Goal: Information Seeking & Learning: Learn about a topic

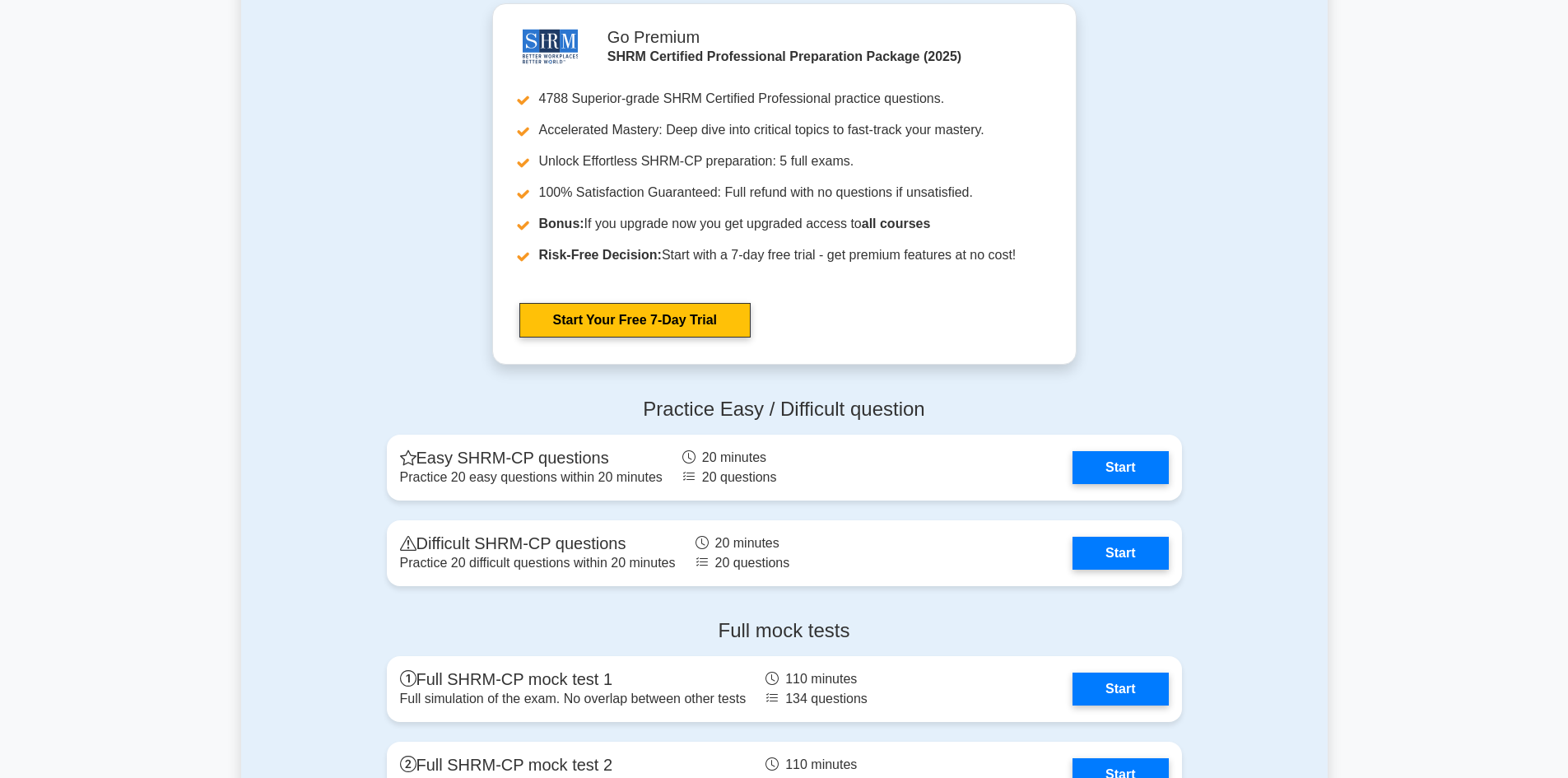
scroll to position [3375, 0]
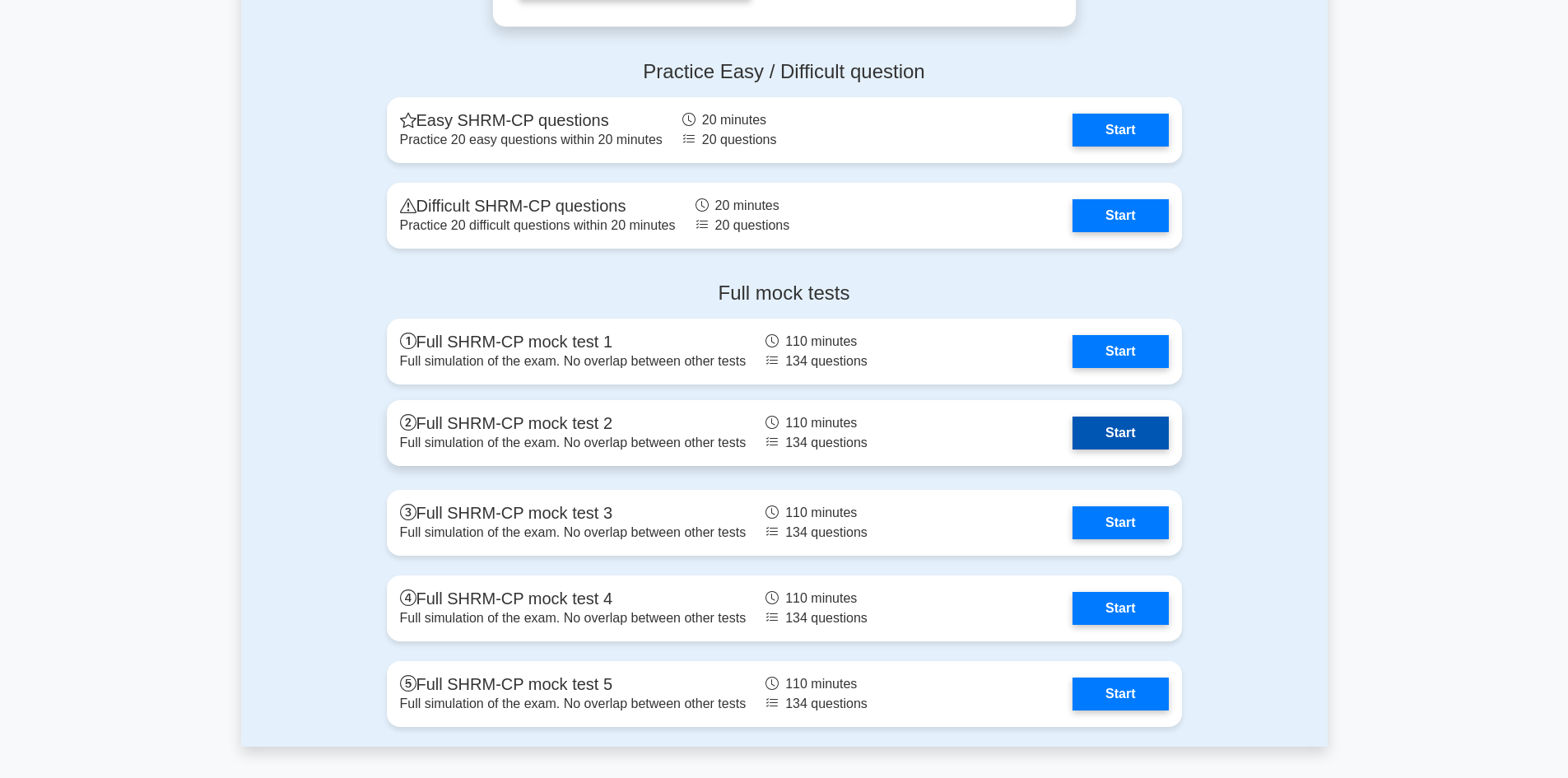
click at [1118, 432] on link "Start" at bounding box center [1120, 433] width 96 height 33
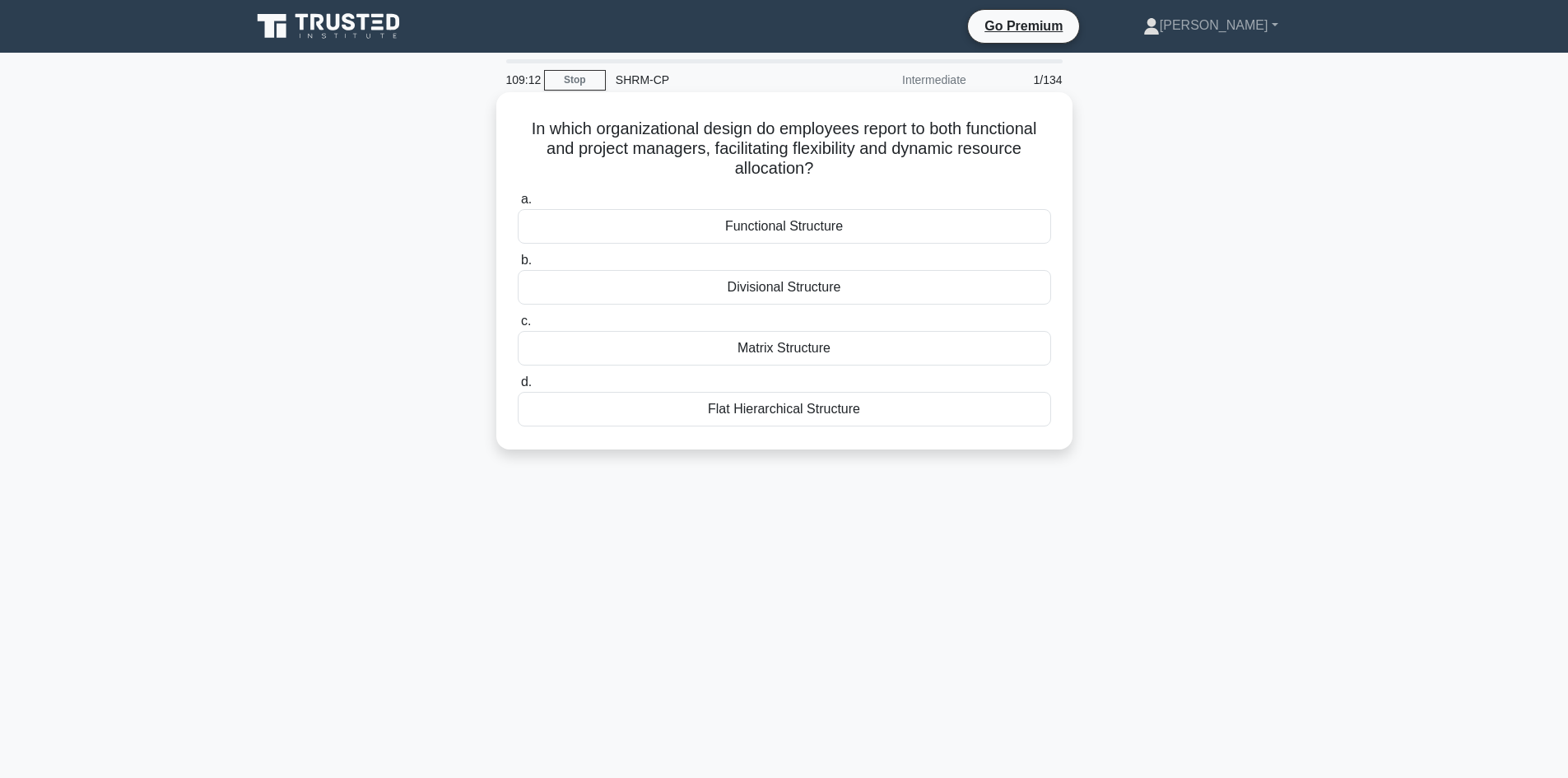
click at [765, 353] on div "Matrix Structure" at bounding box center [784, 348] width 534 height 35
click at [518, 327] on input "c. Matrix Structure" at bounding box center [518, 322] width 0 height 11
click at [772, 412] on div "Broadbanding" at bounding box center [784, 409] width 534 height 35
click at [518, 388] on input "d. Broadbanding" at bounding box center [518, 382] width 0 height 11
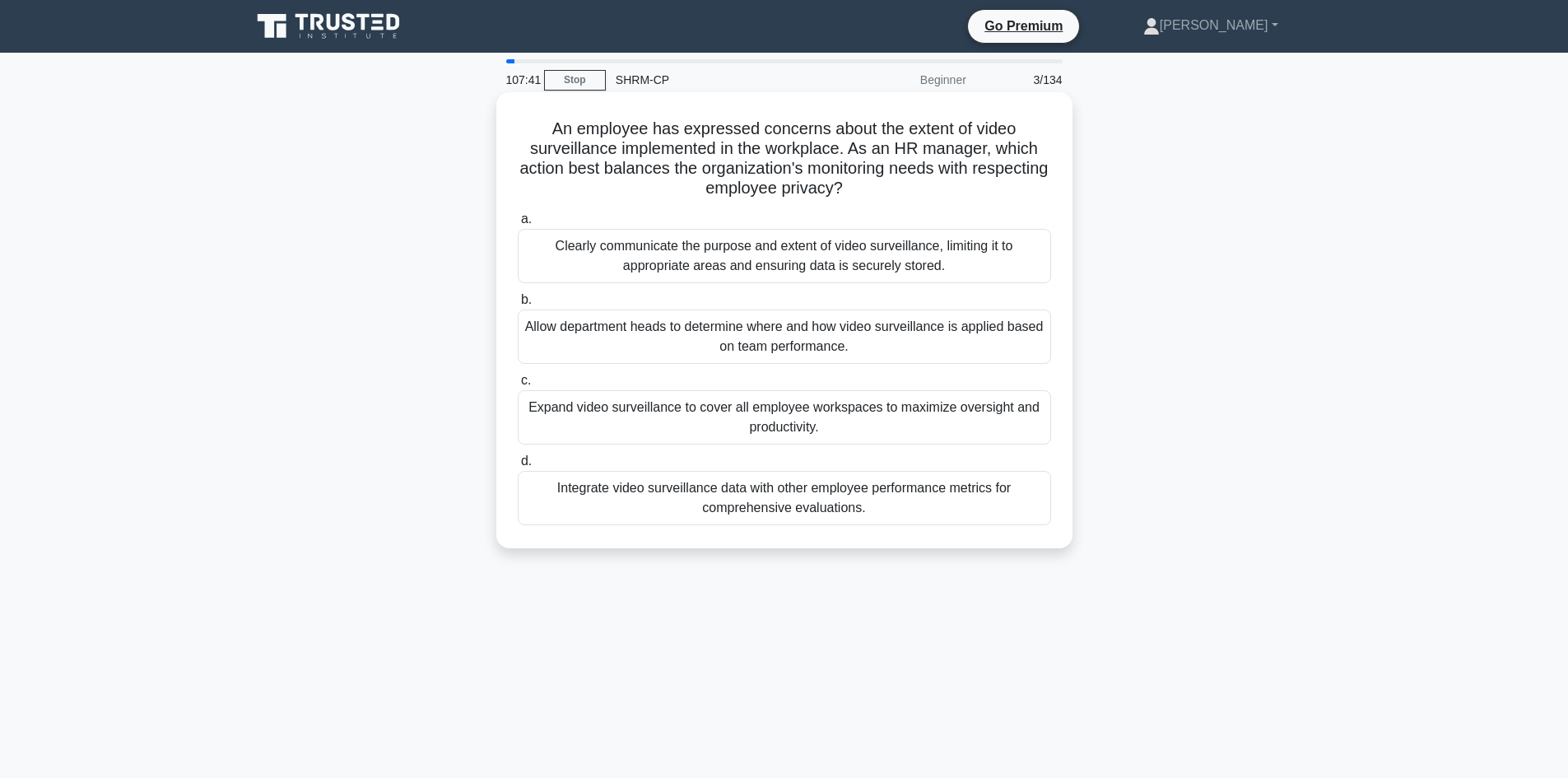
click at [769, 260] on div "Clearly communicate the purpose and extent of video surveillance, limiting it t…" at bounding box center [784, 256] width 534 height 54
click at [518, 225] on input "a. Clearly communicate the purpose and extent of video surveillance, limiting i…" at bounding box center [518, 219] width 0 height 11
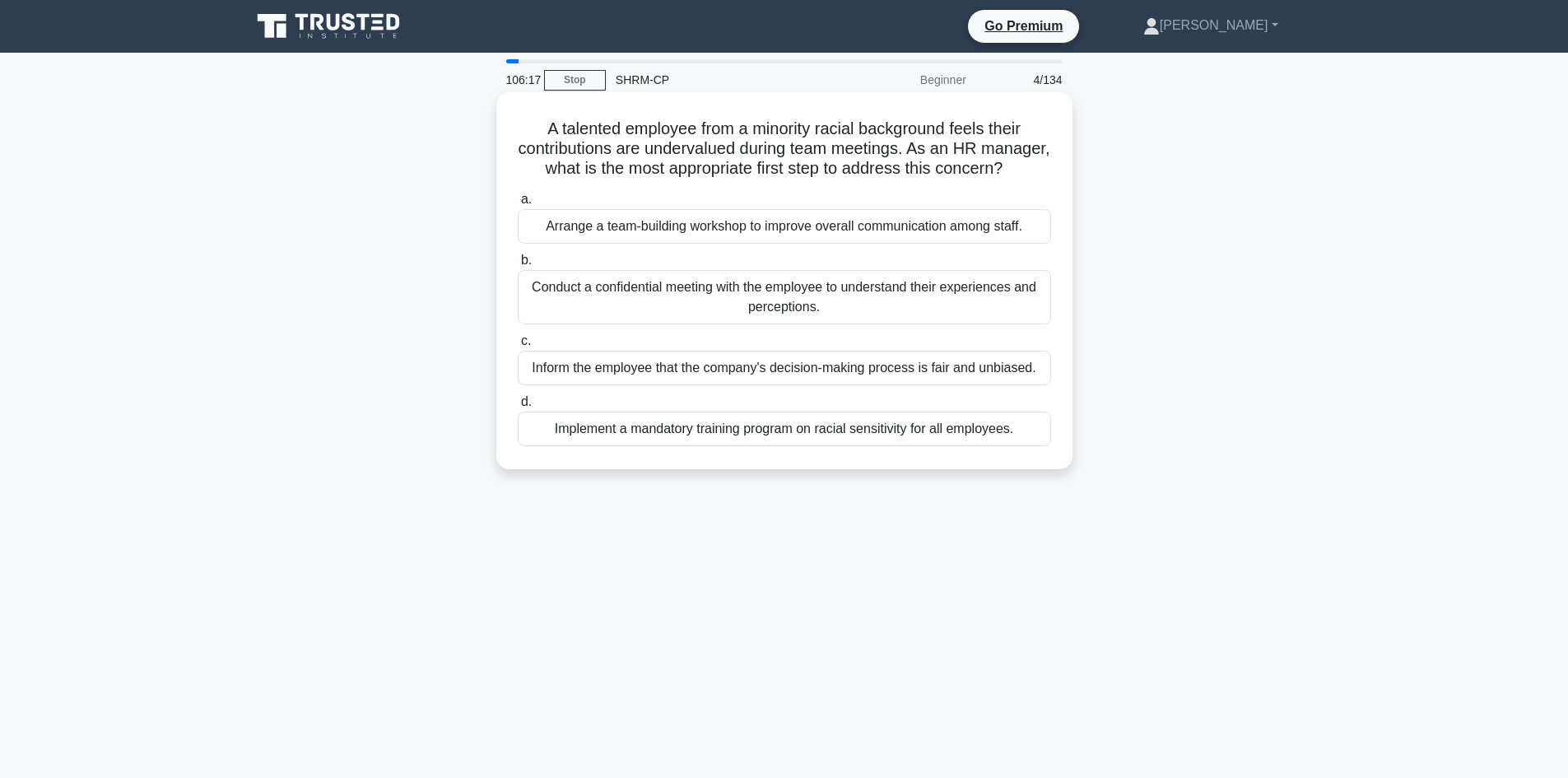
click at [793, 319] on div "Conduct a confidential meeting with the employee to understand their experience…" at bounding box center [784, 297] width 534 height 54
click at [518, 266] on input "b. Conduct a confidential meeting with the employee to understand their experie…" at bounding box center [518, 260] width 0 height 11
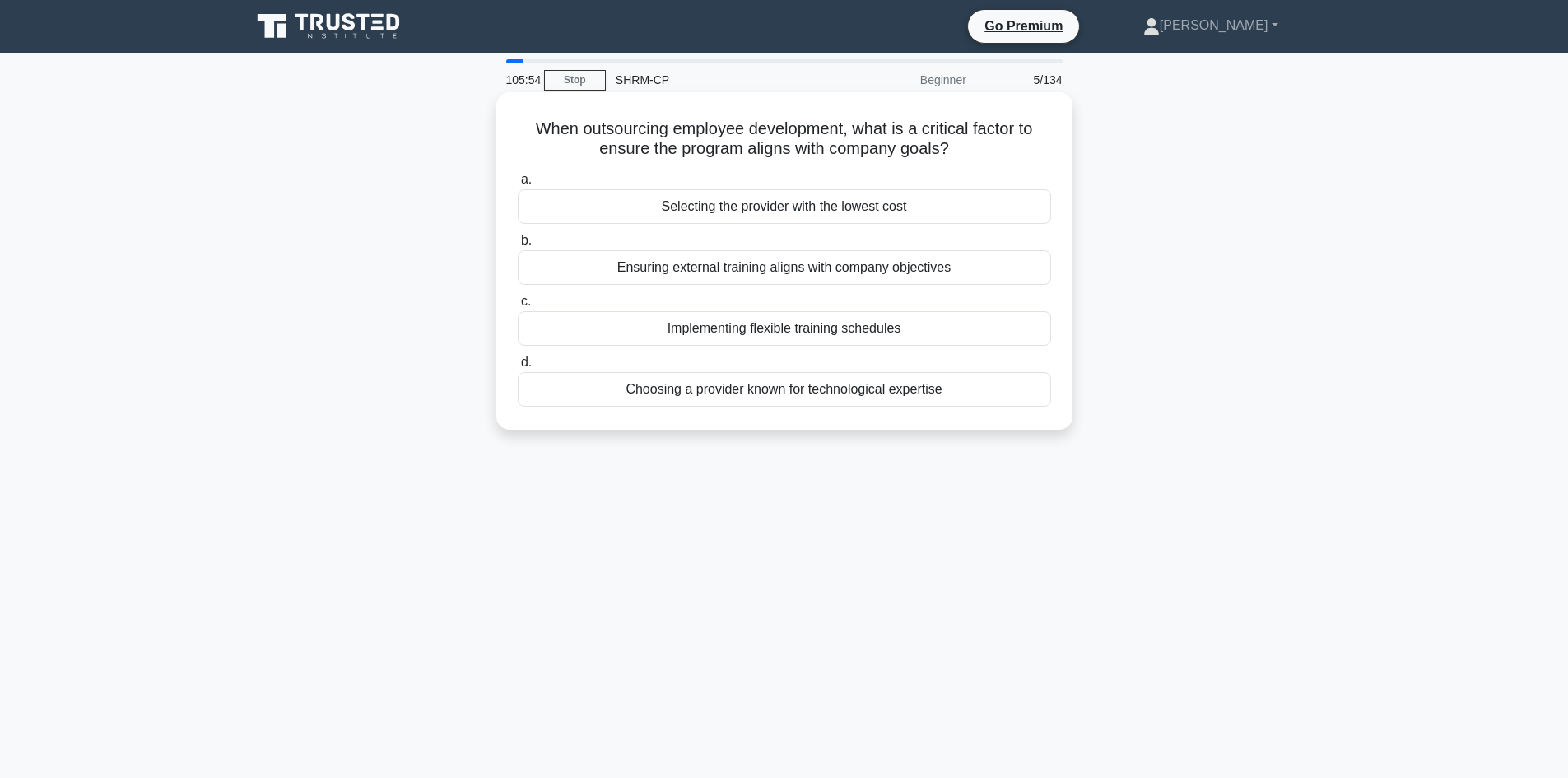
click at [771, 266] on div "Ensuring external training aligns with company objectives" at bounding box center [784, 267] width 534 height 35
click at [518, 246] on input "b. Ensuring external training aligns with company objectives" at bounding box center [518, 240] width 0 height 11
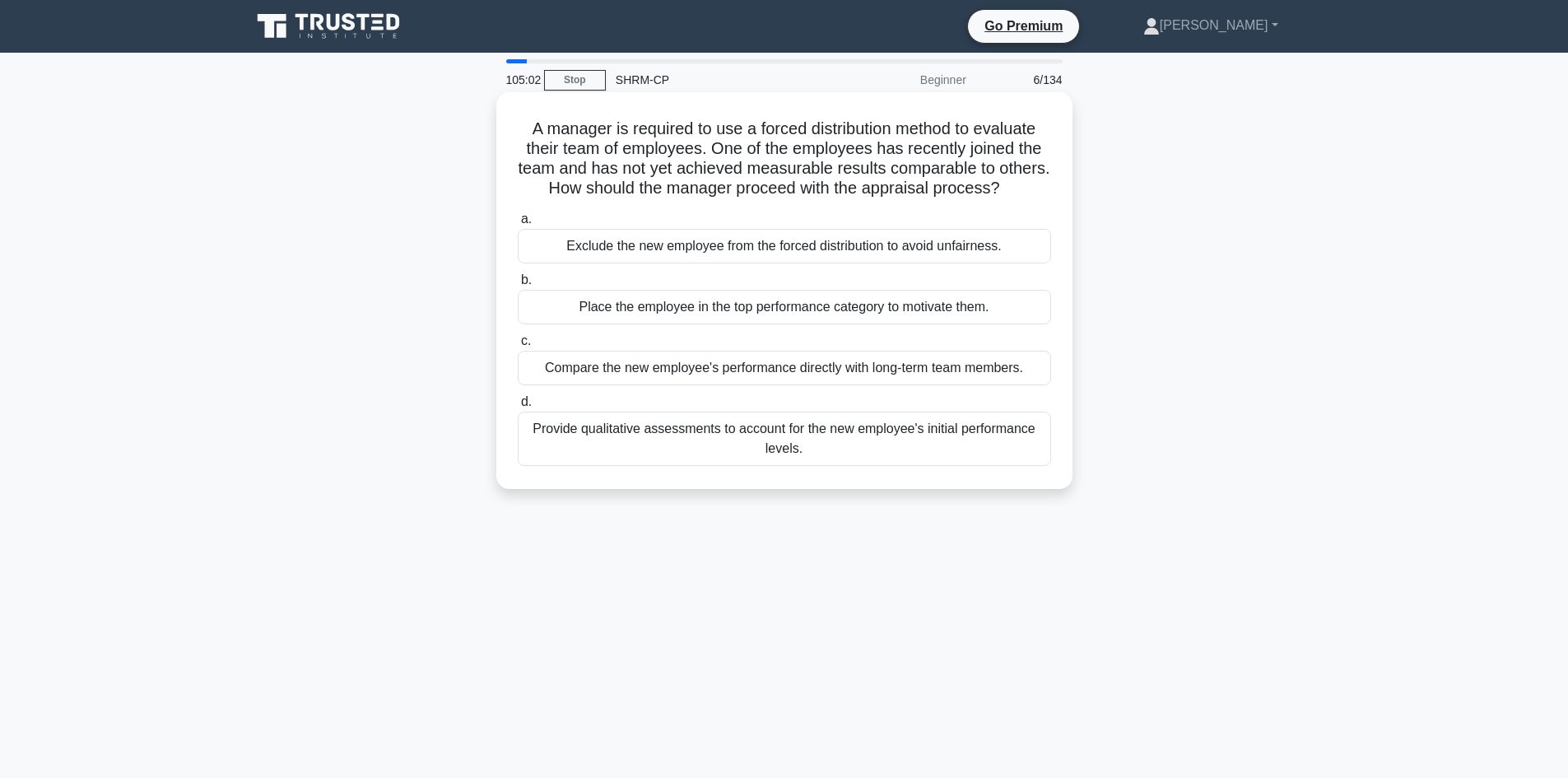
click at [809, 458] on div "Provide qualitative assessments to account for the new employee's initial perfo…" at bounding box center [784, 439] width 534 height 54
click at [518, 407] on input "d. Provide qualitative assessments to account for the new employee's initial pe…" at bounding box center [518, 402] width 0 height 11
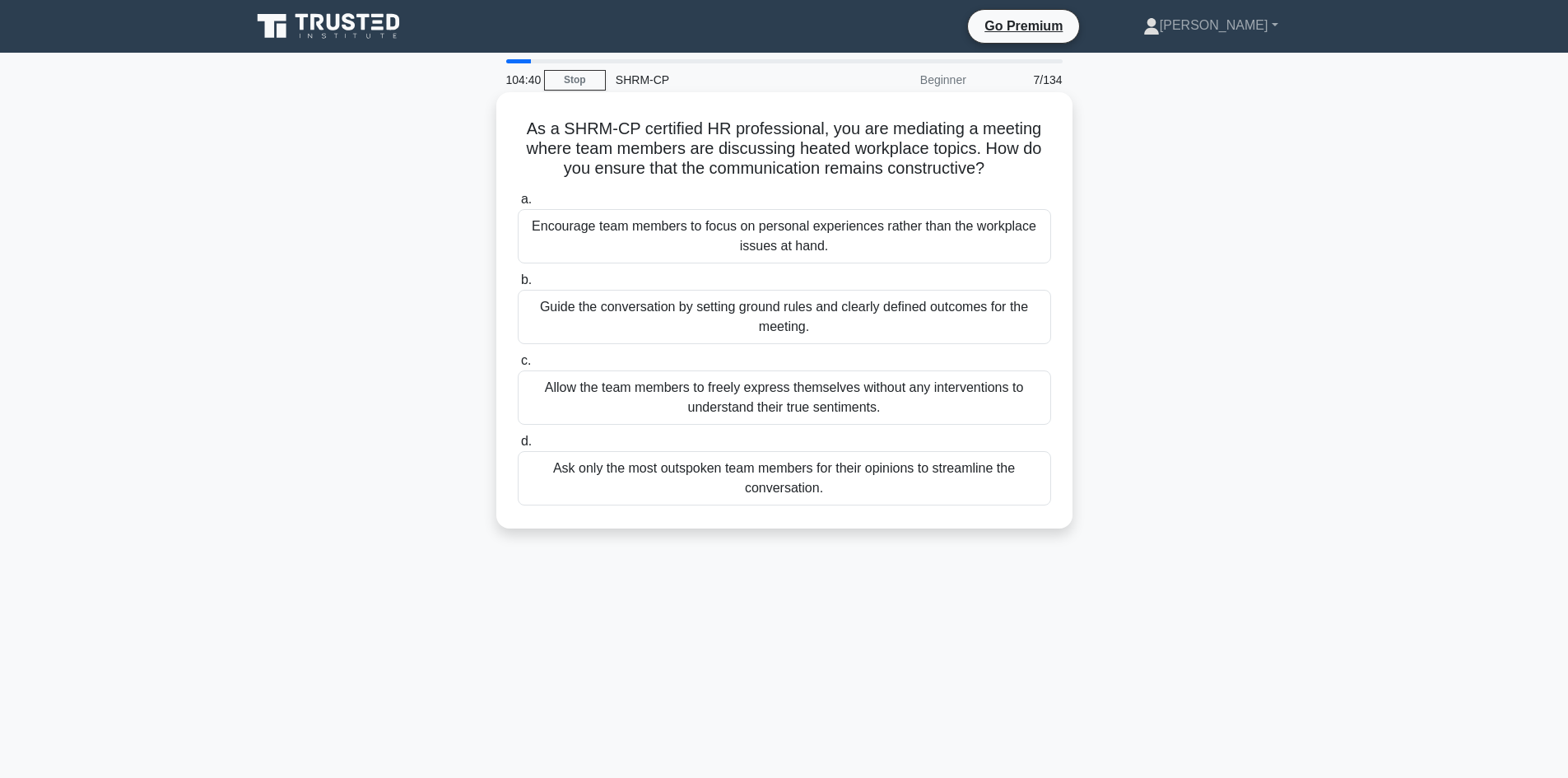
click at [804, 317] on div "Guide the conversation by setting ground rules and clearly defined outcomes for…" at bounding box center [784, 317] width 534 height 54
click at [518, 286] on input "b. Guide the conversation by setting ground rules and clearly defined outcomes …" at bounding box center [518, 280] width 0 height 11
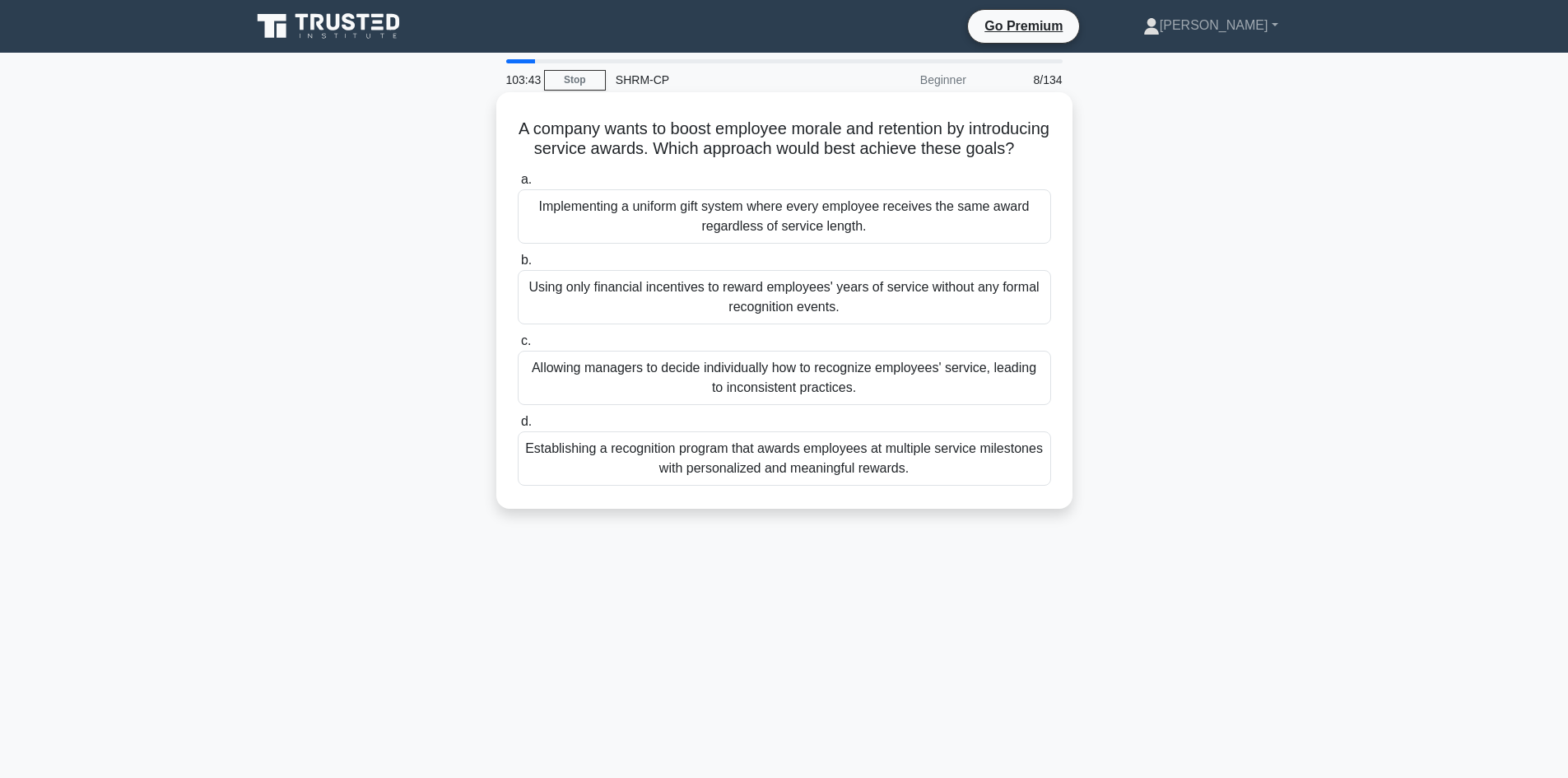
click at [798, 475] on div "Establishing a recognition program that awards employees at multiple service mi…" at bounding box center [784, 458] width 534 height 54
click at [518, 428] on input "d. Establishing a recognition program that awards employees at multiple service…" at bounding box center [518, 422] width 0 height 11
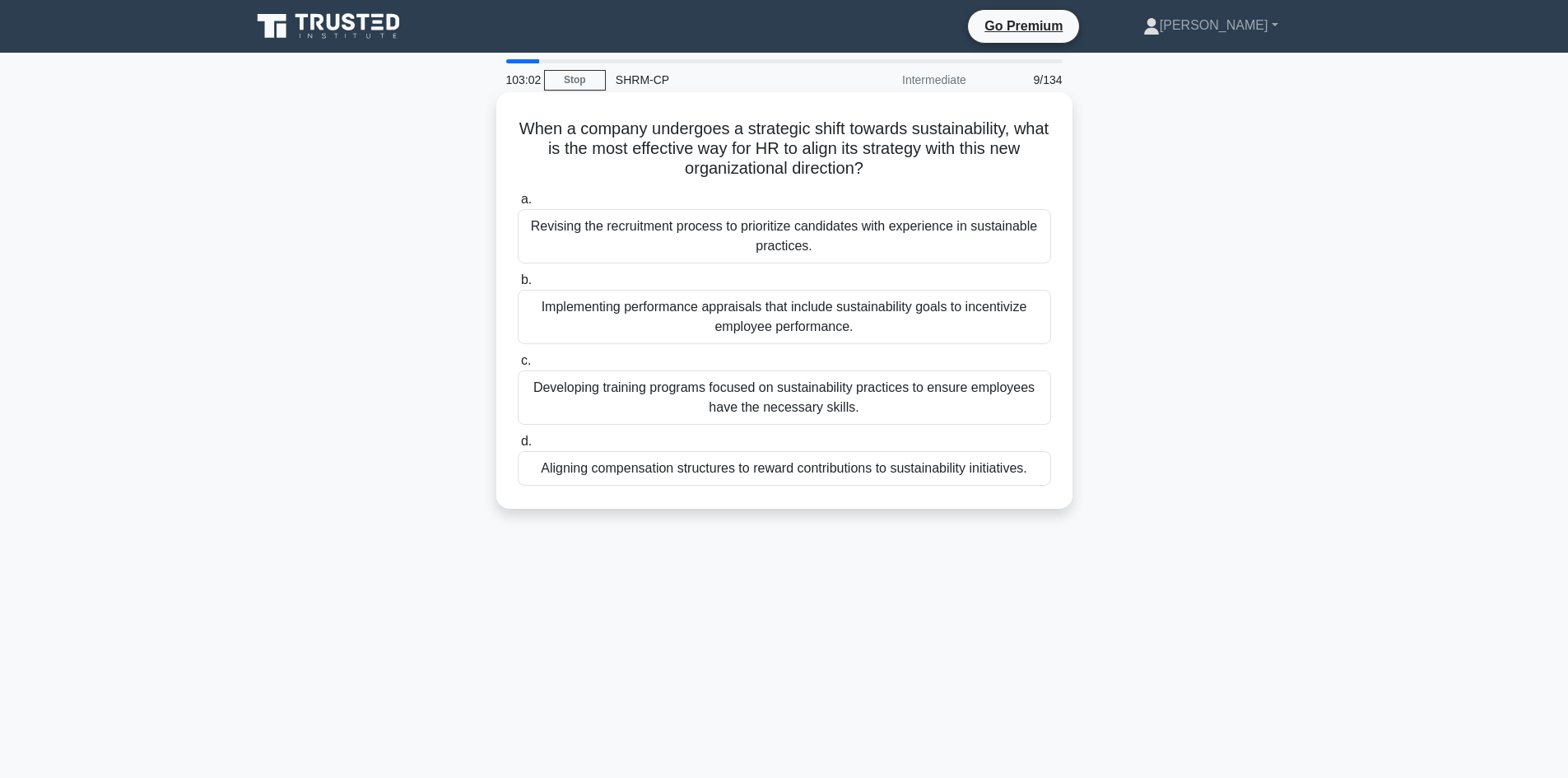
click at [797, 402] on div "Developing training programs focused on sustainability practices to ensure empl…" at bounding box center [784, 398] width 534 height 54
click at [518, 367] on input "c. Developing training programs focused on sustainability practices to ensure e…" at bounding box center [518, 361] width 0 height 11
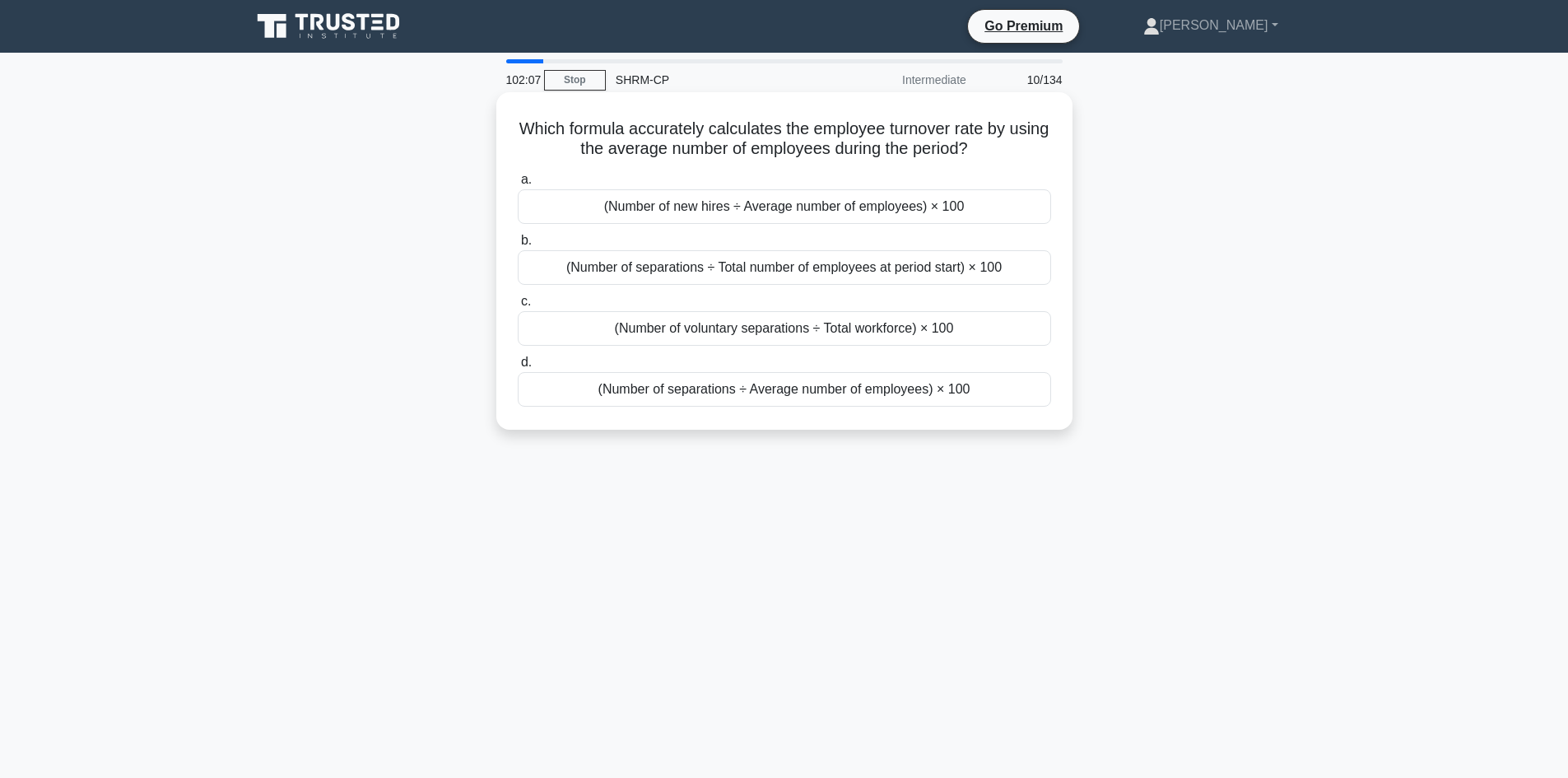
click at [816, 266] on div "(Number of separations ÷ Total number of employees at period start) × 100" at bounding box center [784, 267] width 534 height 35
click at [518, 246] on input "b. (Number of separations ÷ Total number of employees at period start) × 100" at bounding box center [518, 240] width 0 height 11
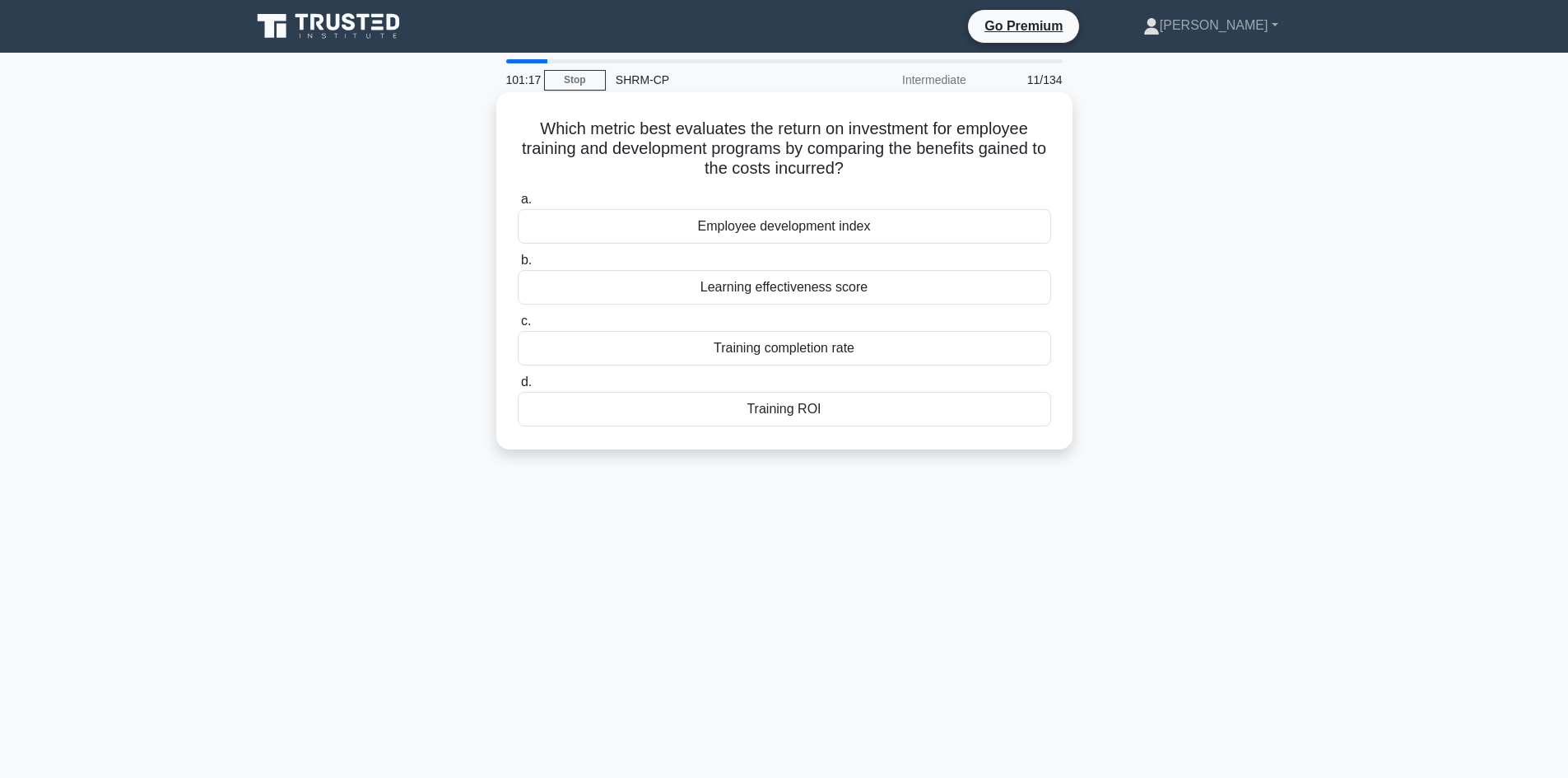
click at [798, 221] on div "Employee development index" at bounding box center [784, 226] width 534 height 35
click at [518, 205] on input "a. Employee development index" at bounding box center [518, 199] width 0 height 11
click at [820, 279] on div "Situational Leadership" at bounding box center [784, 287] width 534 height 35
click at [518, 266] on input "b. Situational Leadership" at bounding box center [518, 260] width 0 height 11
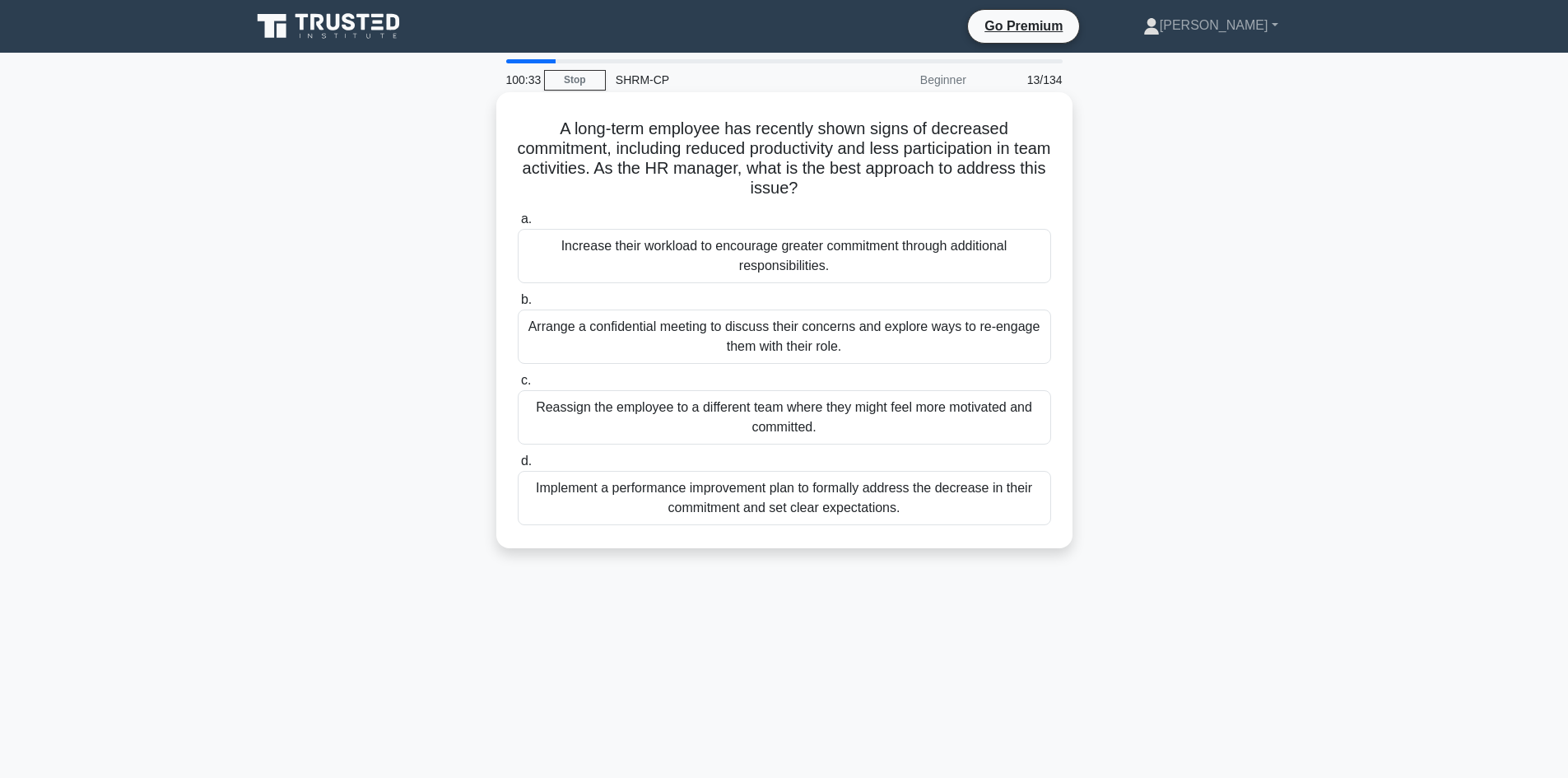
click at [805, 339] on div "Arrange a confidential meeting to discuss their concerns and explore ways to re…" at bounding box center [784, 337] width 534 height 54
click at [518, 305] on input "b. Arrange a confidential meeting to discuss their concerns and explore ways to…" at bounding box center [518, 299] width 0 height 11
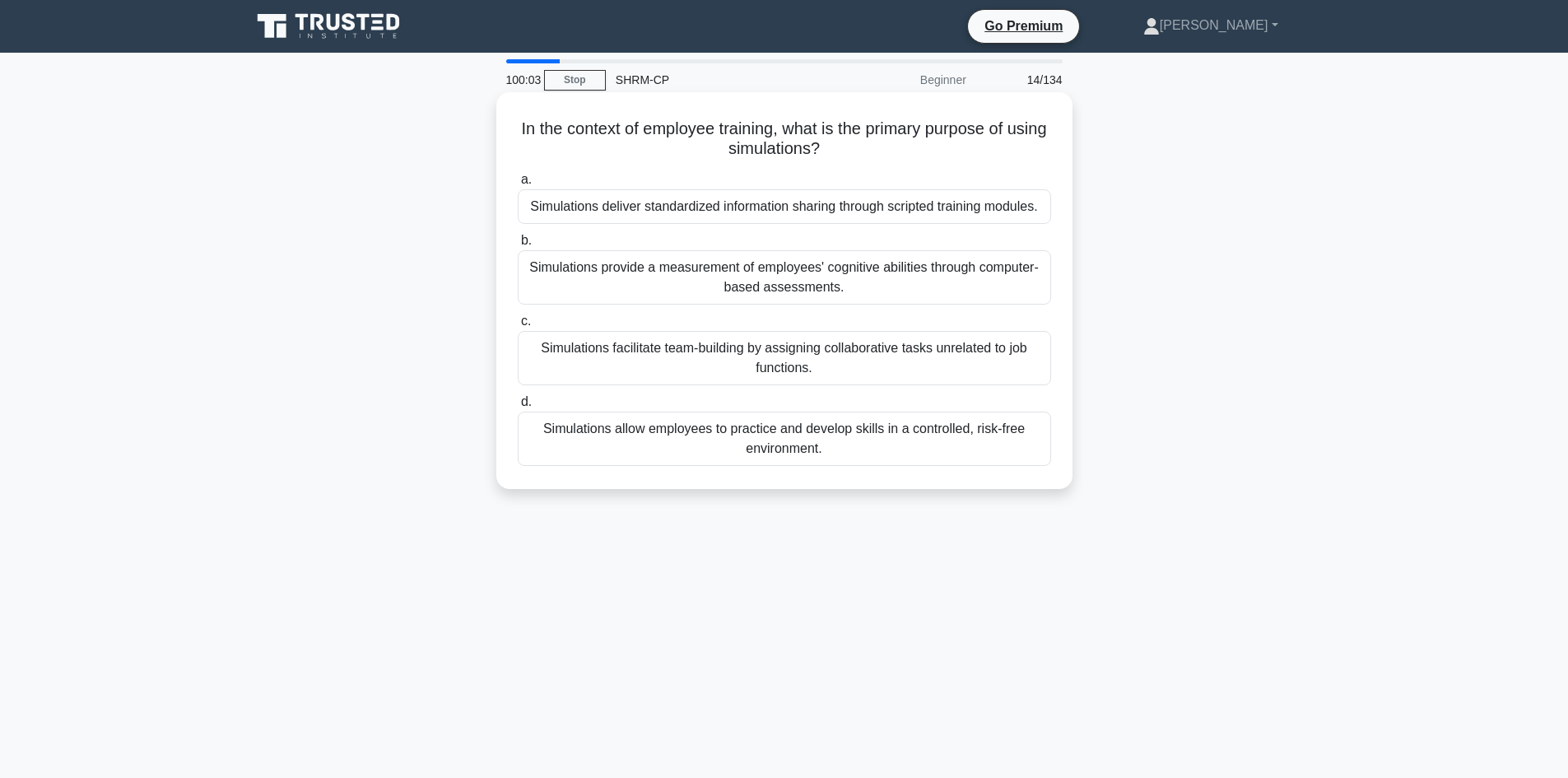
click at [807, 437] on div "Simulations allow employees to practice and develop skills in a controlled, ris…" at bounding box center [784, 439] width 534 height 54
click at [518, 407] on input "d. Simulations allow employees to practice and develop skills in a controlled, …" at bounding box center [518, 402] width 0 height 11
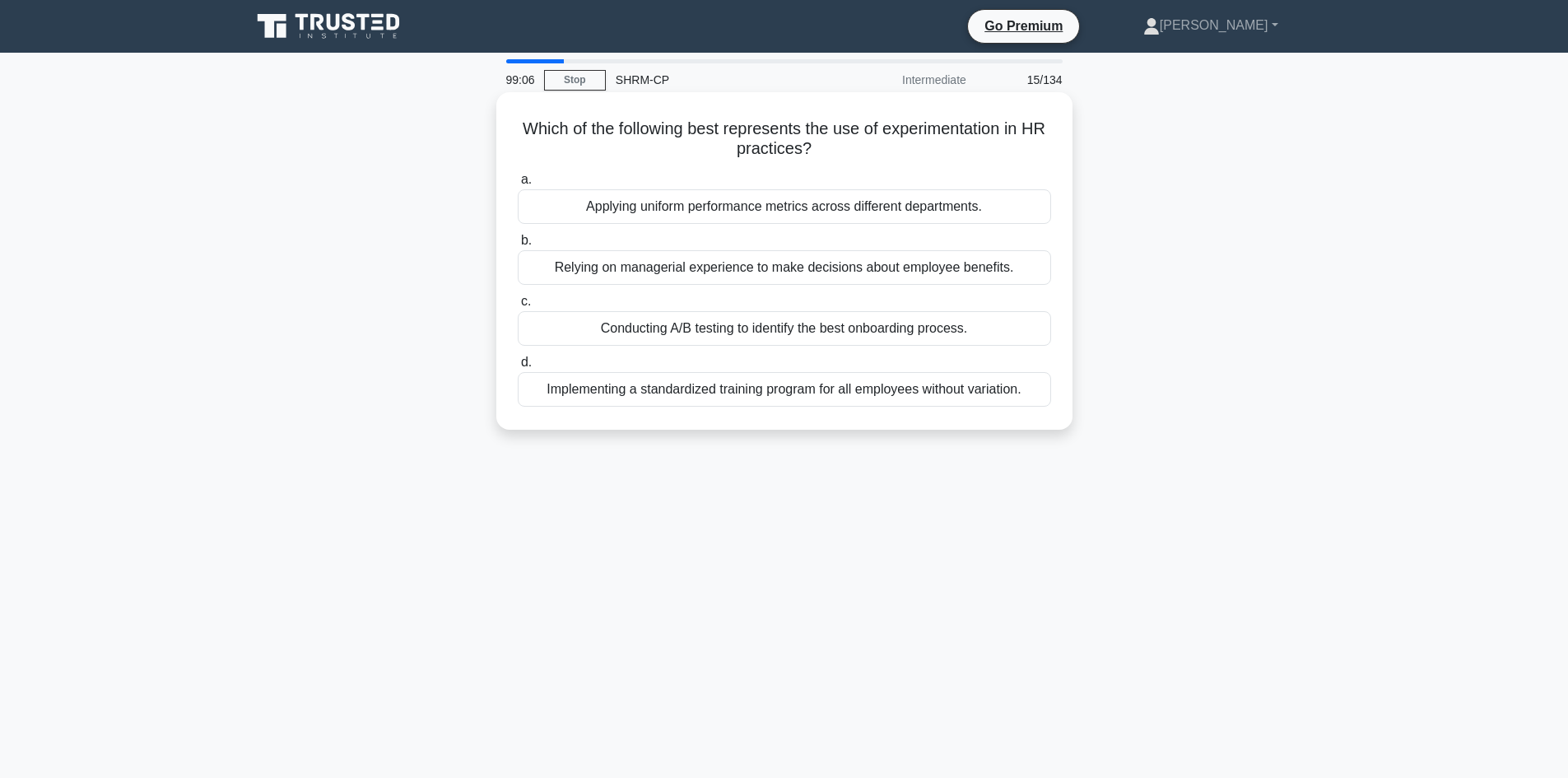
click at [808, 331] on div "Conducting A/B testing to identify the best onboarding process." at bounding box center [784, 328] width 534 height 35
click at [518, 307] on input "c. Conducting A/B testing to identify the best onboarding process." at bounding box center [518, 301] width 0 height 11
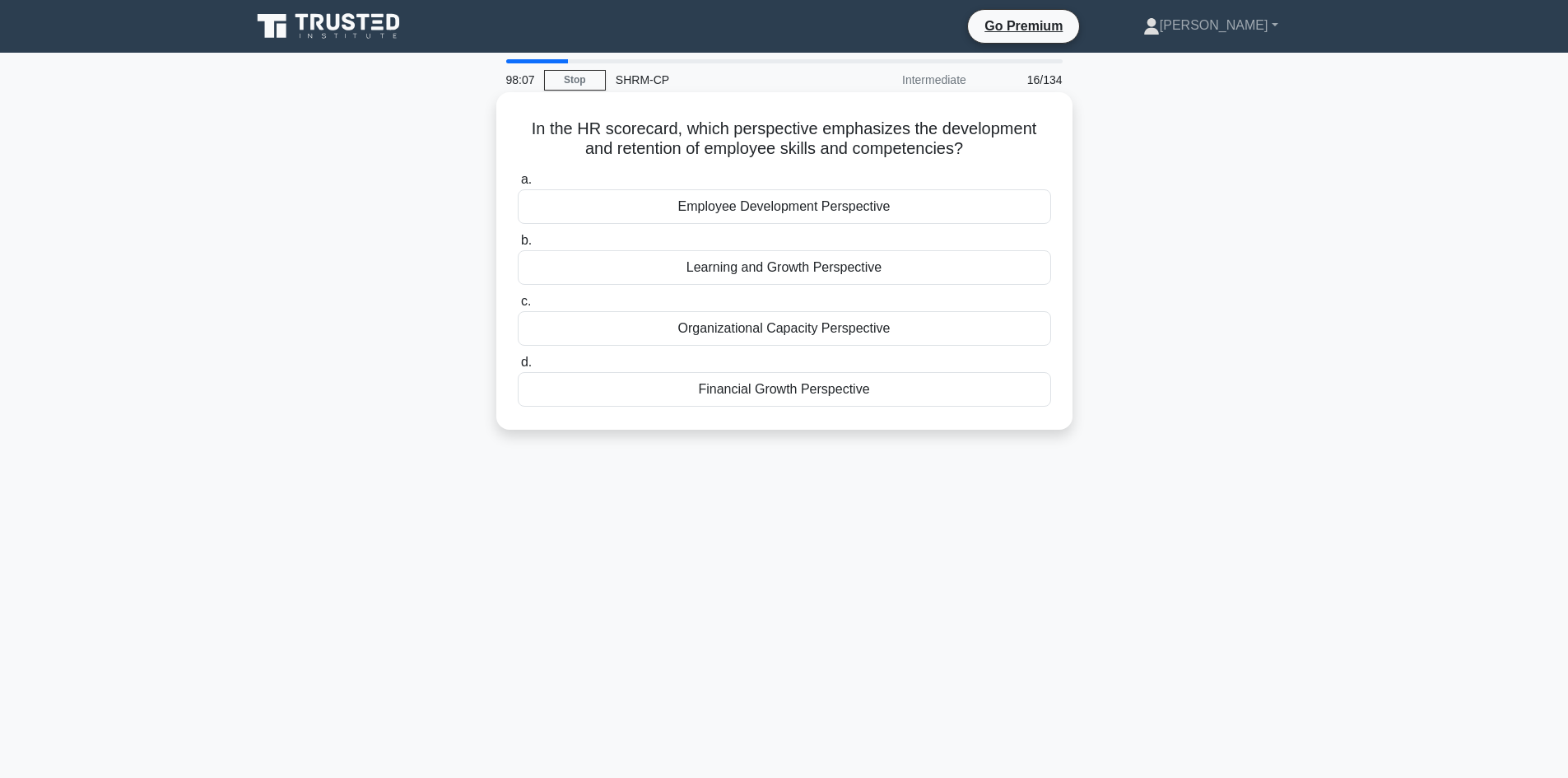
click at [840, 264] on div "Learning and Growth Perspective" at bounding box center [784, 267] width 534 height 35
click at [518, 246] on input "b. Learning and Growth Perspective" at bounding box center [518, 240] width 0 height 11
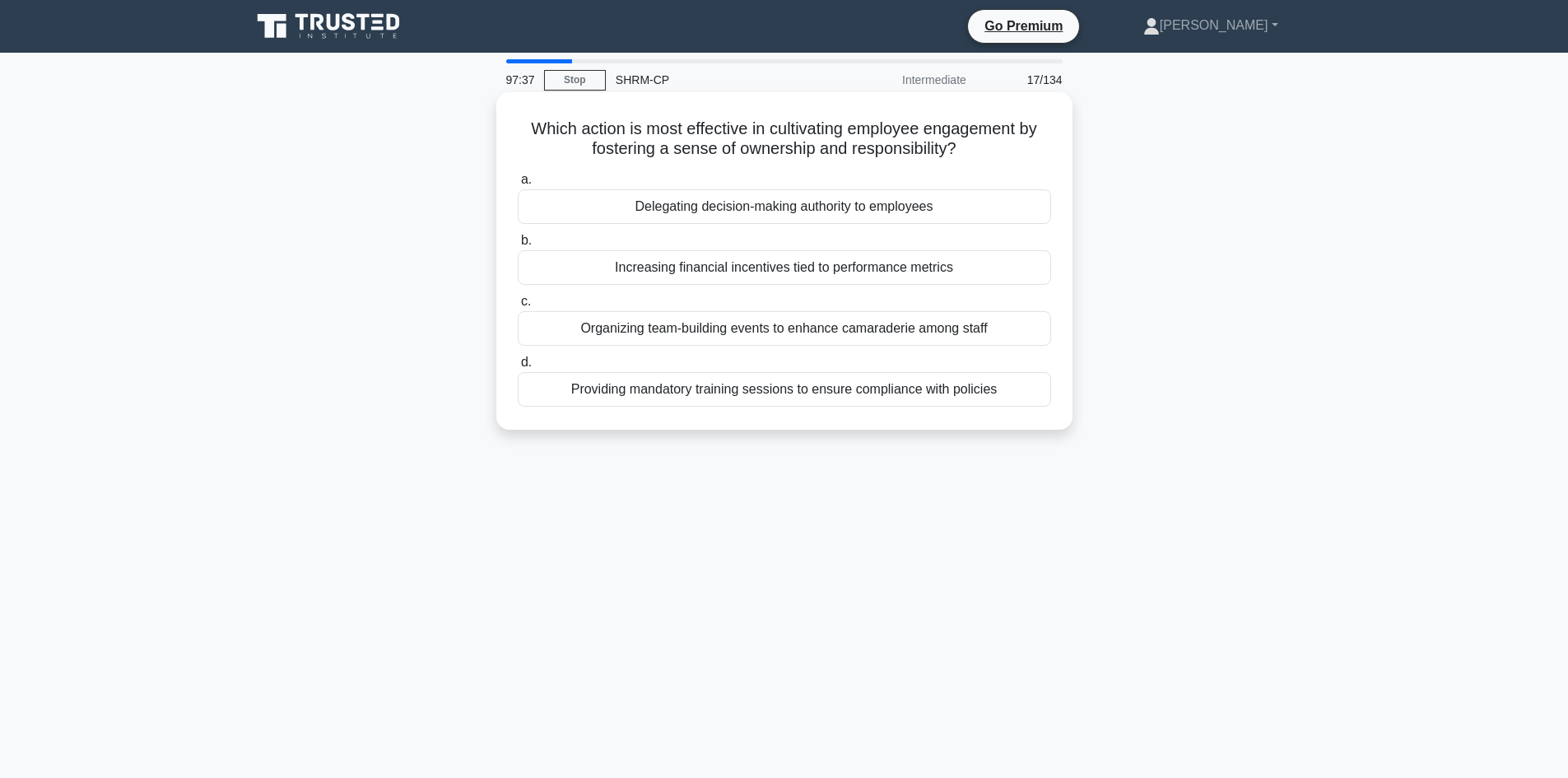
click at [804, 206] on div "Delegating decision-making authority to employees" at bounding box center [784, 206] width 534 height 35
click at [518, 185] on input "a. Delegating decision-making authority to employees" at bounding box center [518, 180] width 0 height 11
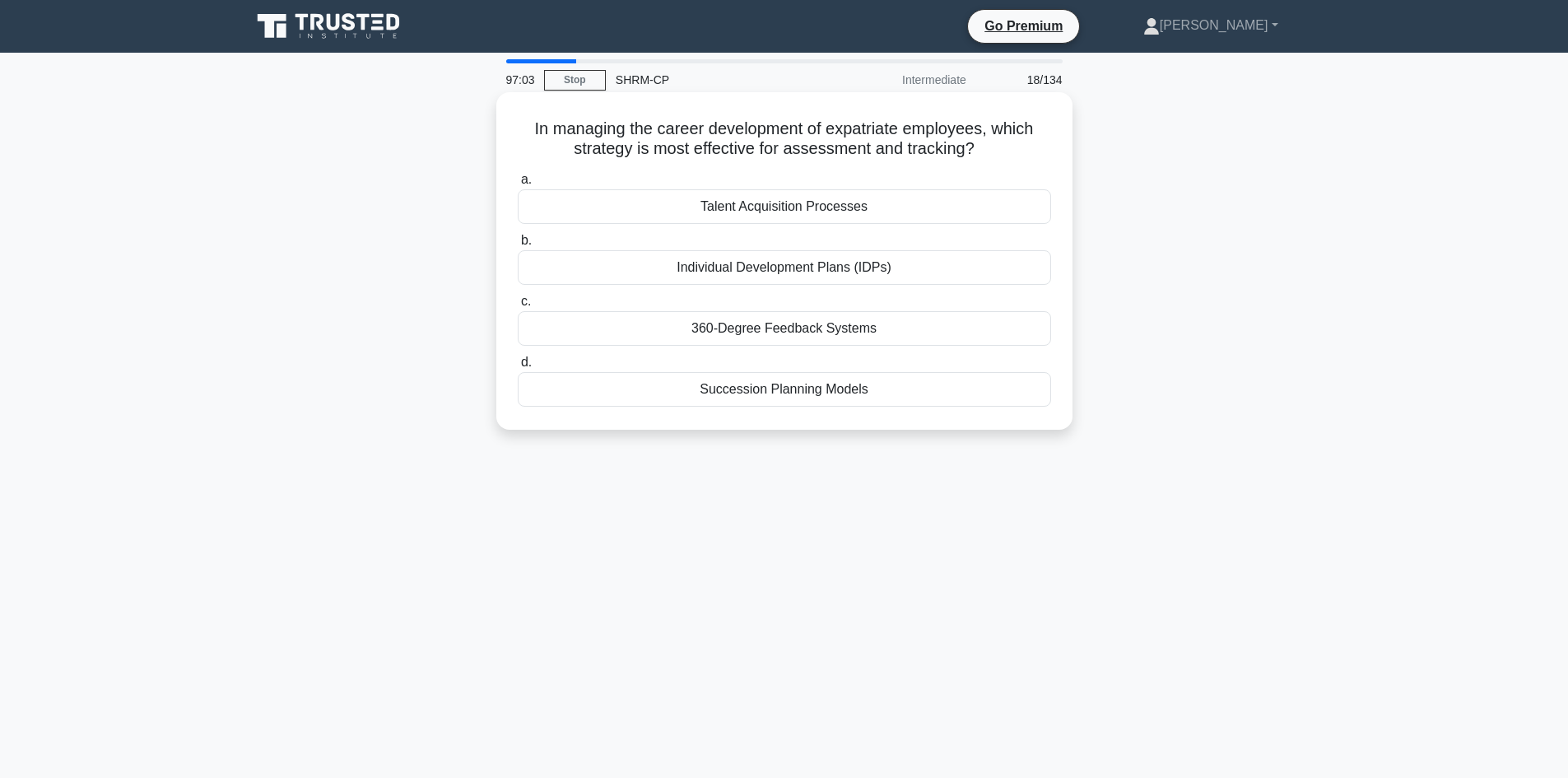
click at [808, 271] on div "Individual Development Plans (IDPs)" at bounding box center [784, 267] width 534 height 35
click at [518, 246] on input "b. Individual Development Plans (IDPs)" at bounding box center [518, 240] width 0 height 11
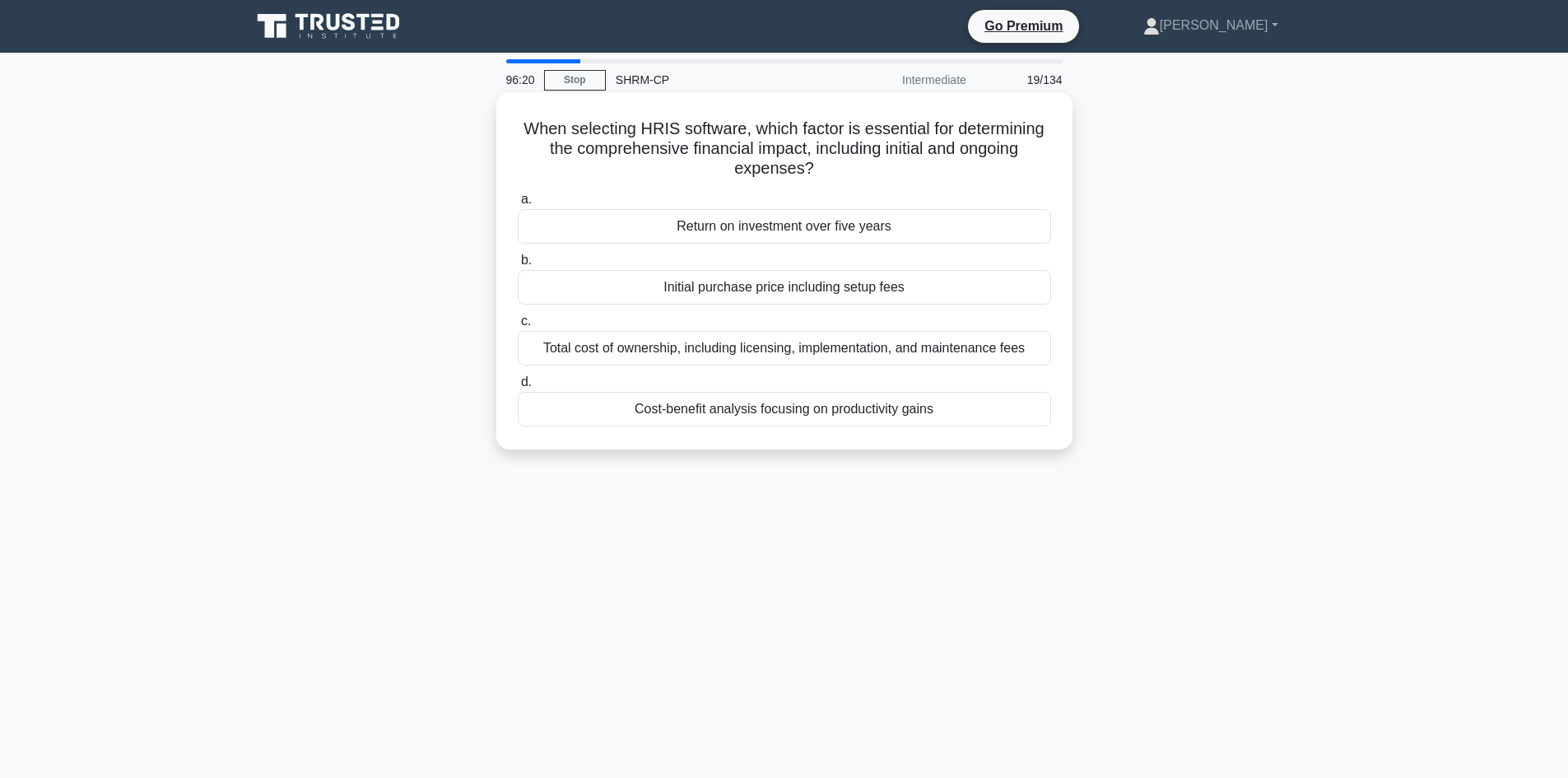
click at [823, 348] on div "Total cost of ownership, including licensing, implementation, and maintenance f…" at bounding box center [784, 348] width 534 height 35
click at [518, 327] on input "c. Total cost of ownership, including licensing, implementation, and maintenanc…" at bounding box center [518, 322] width 0 height 11
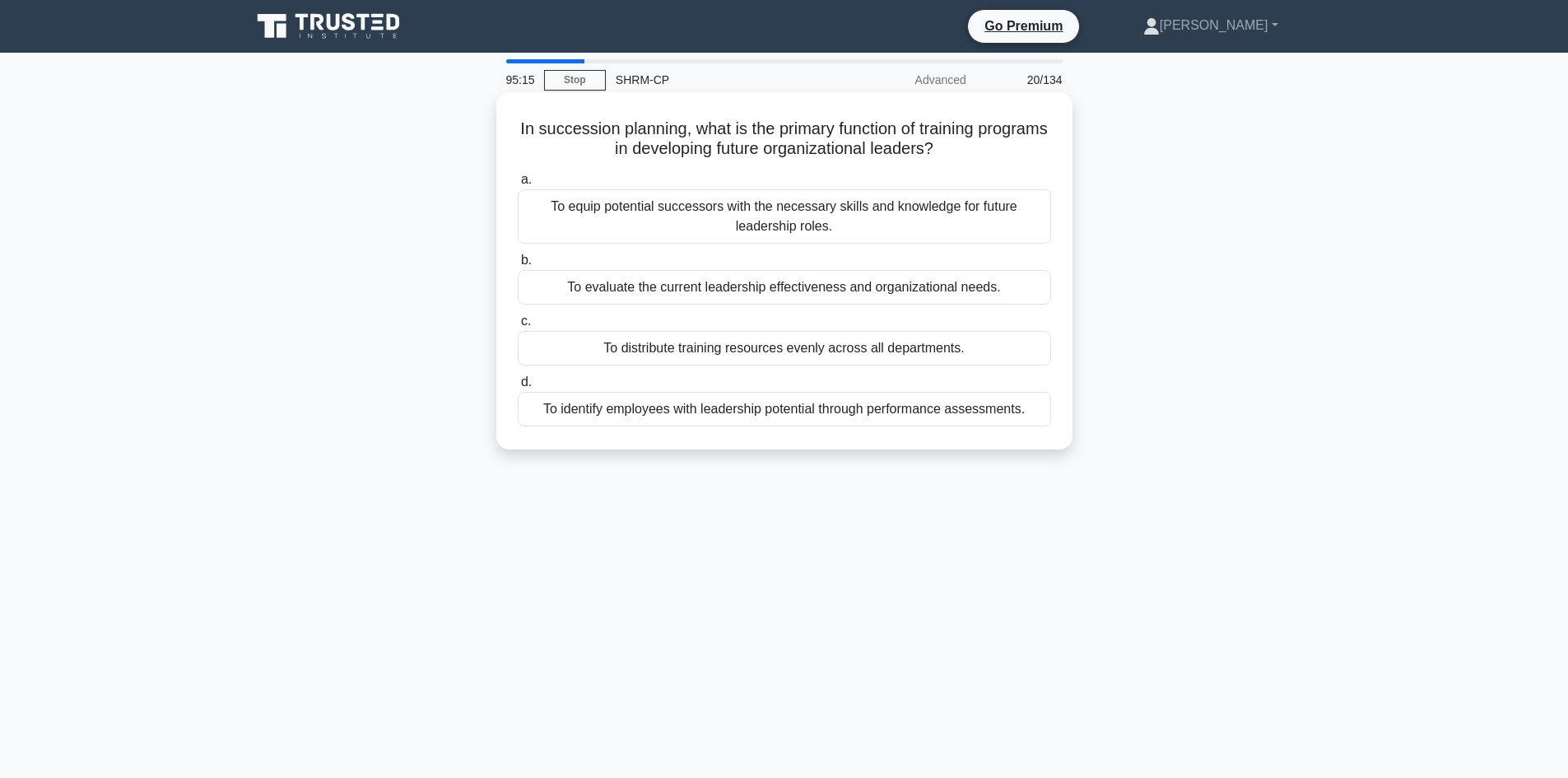
click at [800, 204] on div "To equip potential successors with the necessary skills and knowledge for futur…" at bounding box center [784, 216] width 534 height 54
click at [518, 185] on input "a. To equip potential successors with the necessary skills and knowledge for fu…" at bounding box center [518, 180] width 0 height 11
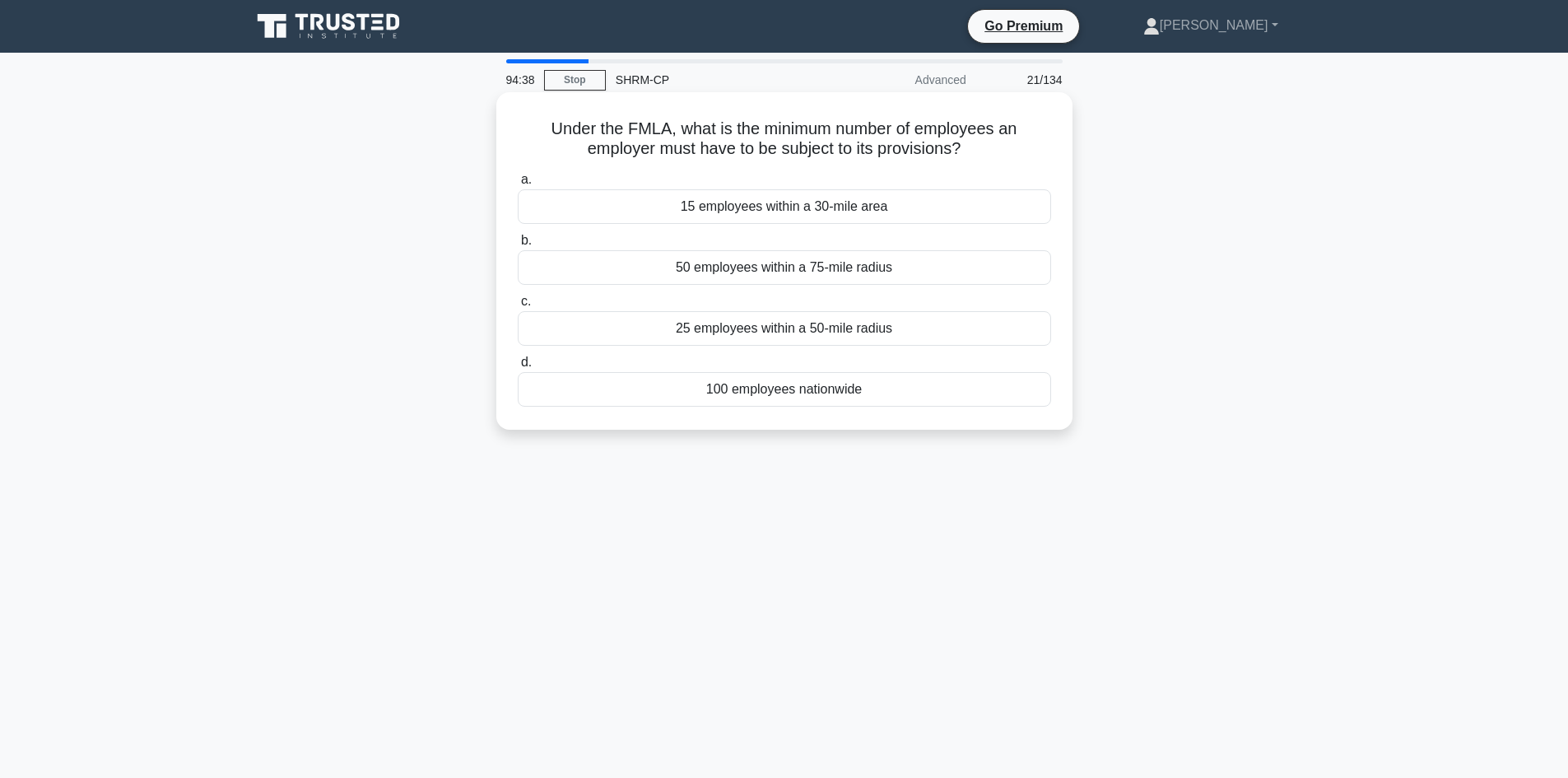
click at [743, 380] on div "100 employees nationwide" at bounding box center [784, 389] width 534 height 35
click at [518, 368] on input "d. 100 employees nationwide" at bounding box center [518, 362] width 0 height 11
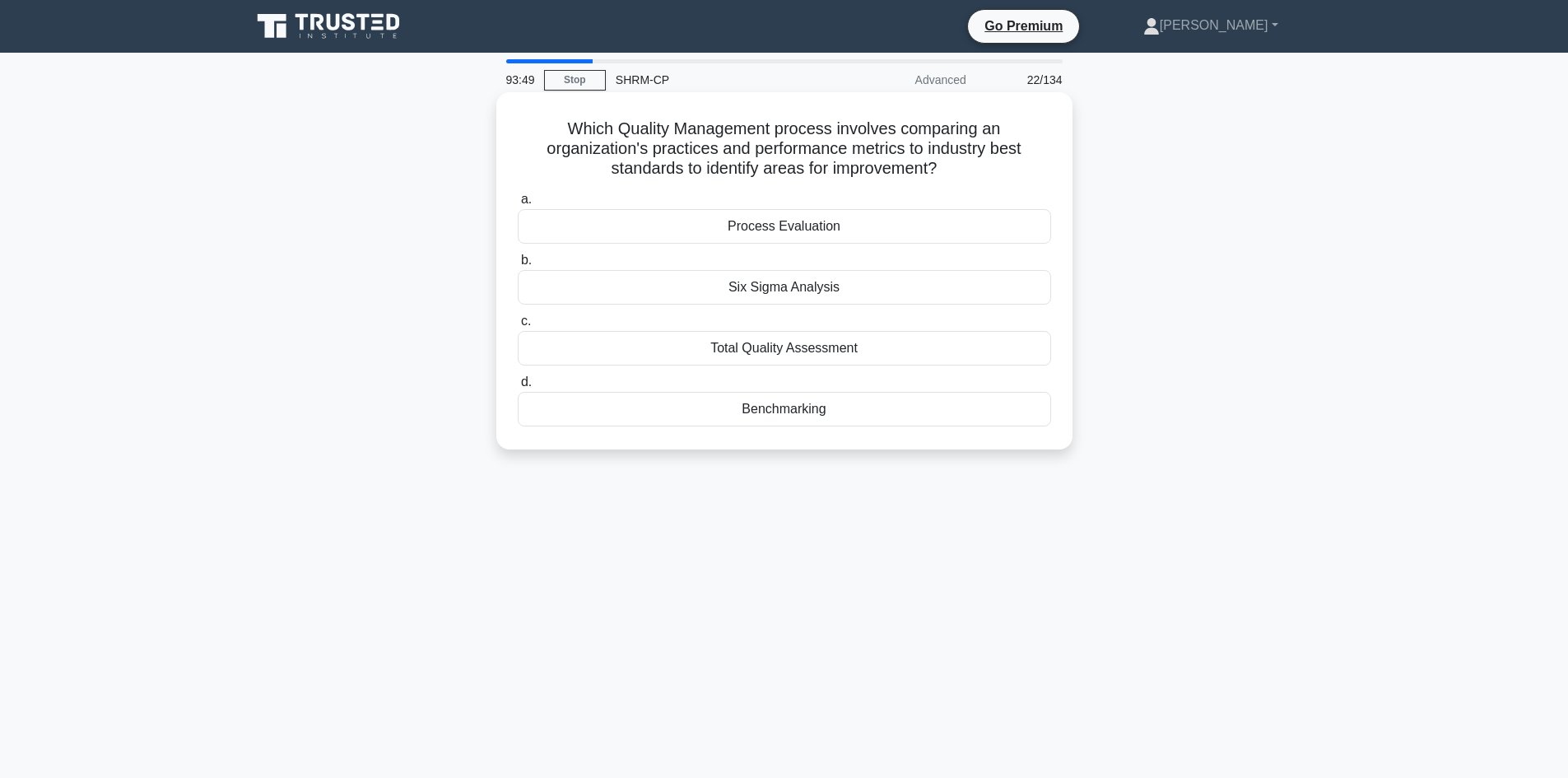
click at [786, 291] on div "Six Sigma Analysis" at bounding box center [784, 287] width 534 height 35
click at [518, 266] on input "b. Six Sigma Analysis" at bounding box center [518, 260] width 0 height 11
click at [822, 286] on div "Key Performance Indicators" at bounding box center [784, 287] width 534 height 35
click at [518, 266] on input "b. Key Performance Indicators" at bounding box center [518, 260] width 0 height 11
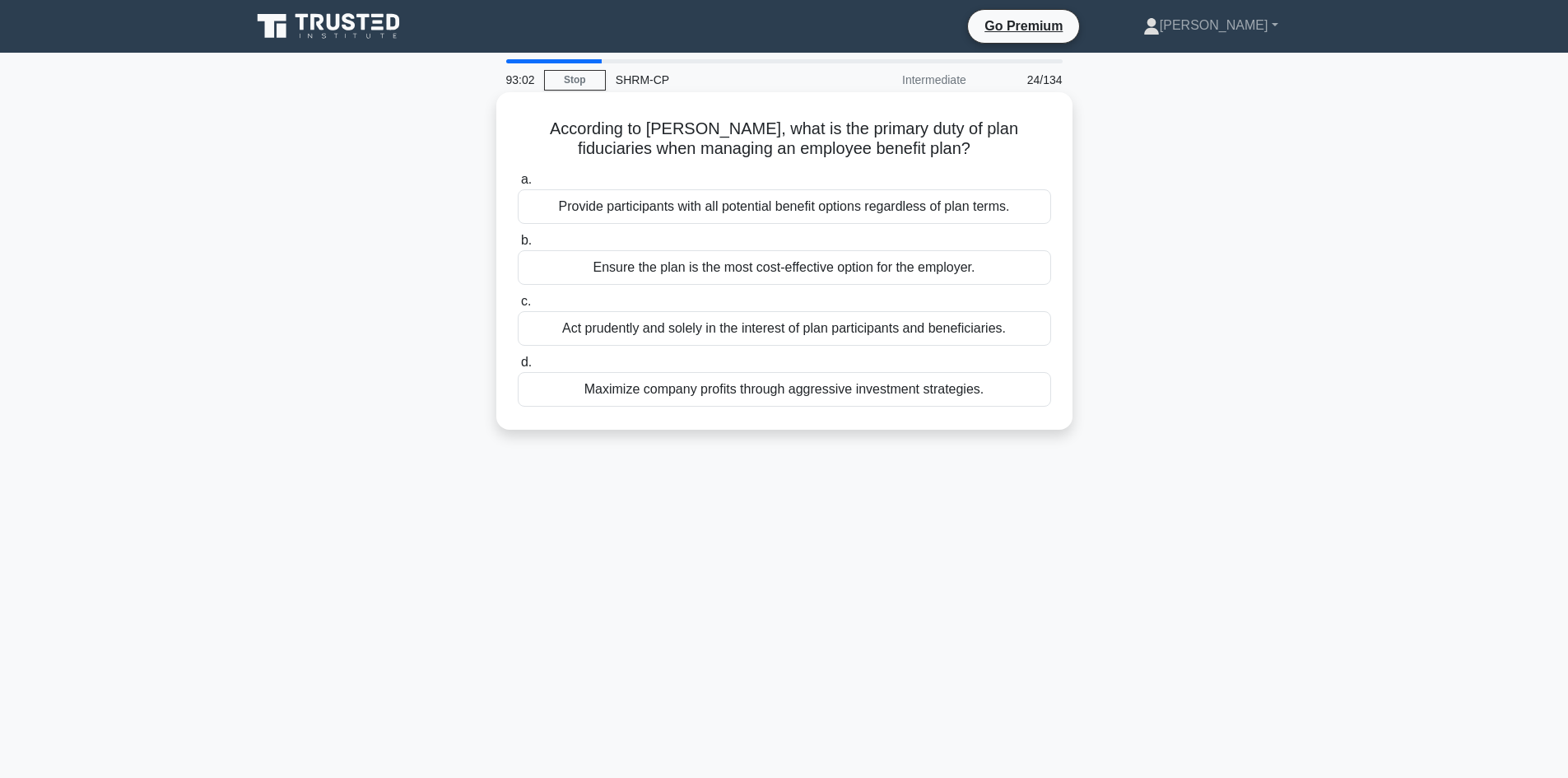
click at [783, 209] on div "Provide participants with all potential benefit options regardless of plan term…" at bounding box center [784, 206] width 534 height 35
click at [518, 185] on input "a. Provide participants with all potential benefit options regardless of plan t…" at bounding box center [518, 180] width 0 height 11
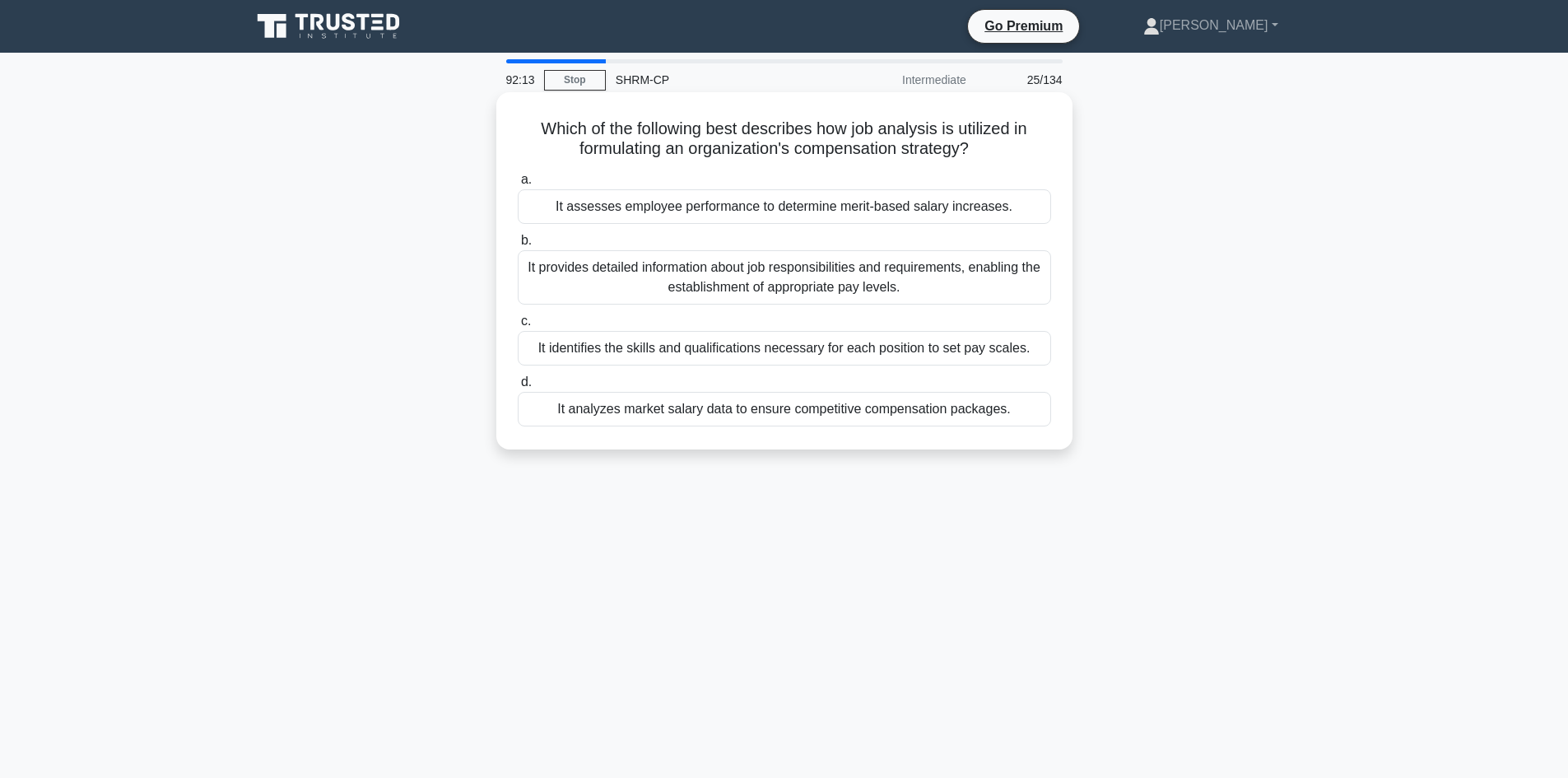
click at [809, 266] on div "It provides detailed information about job responsibilities and requirements, e…" at bounding box center [784, 277] width 534 height 54
click at [518, 246] on input "b. It provides detailed information about job responsibilities and requirements…" at bounding box center [518, 240] width 0 height 11
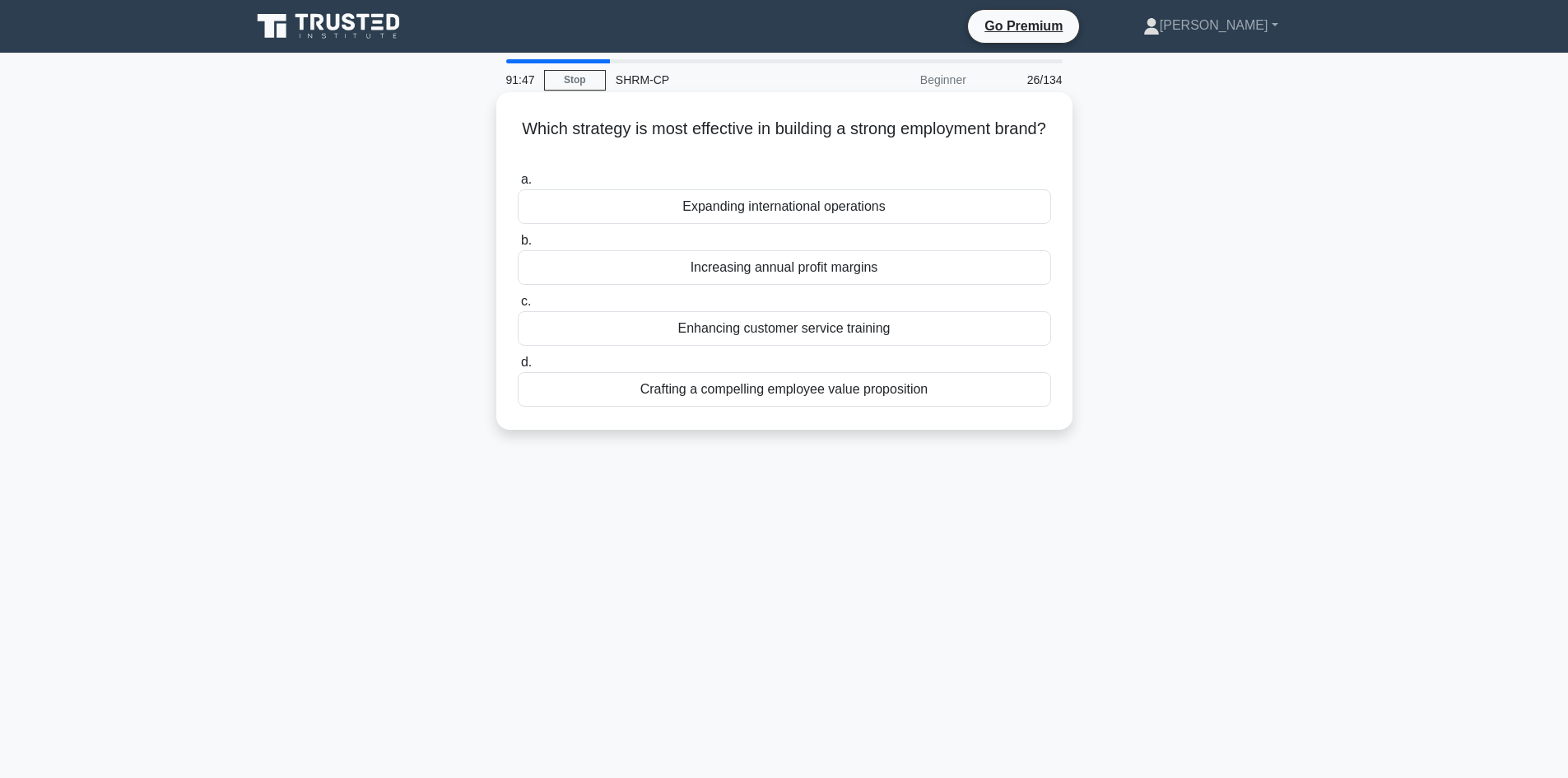
click at [776, 395] on div "Crafting a compelling employee value proposition" at bounding box center [784, 389] width 534 height 35
click at [518, 368] on input "d. Crafting a compelling employee value proposition" at bounding box center [518, 362] width 0 height 11
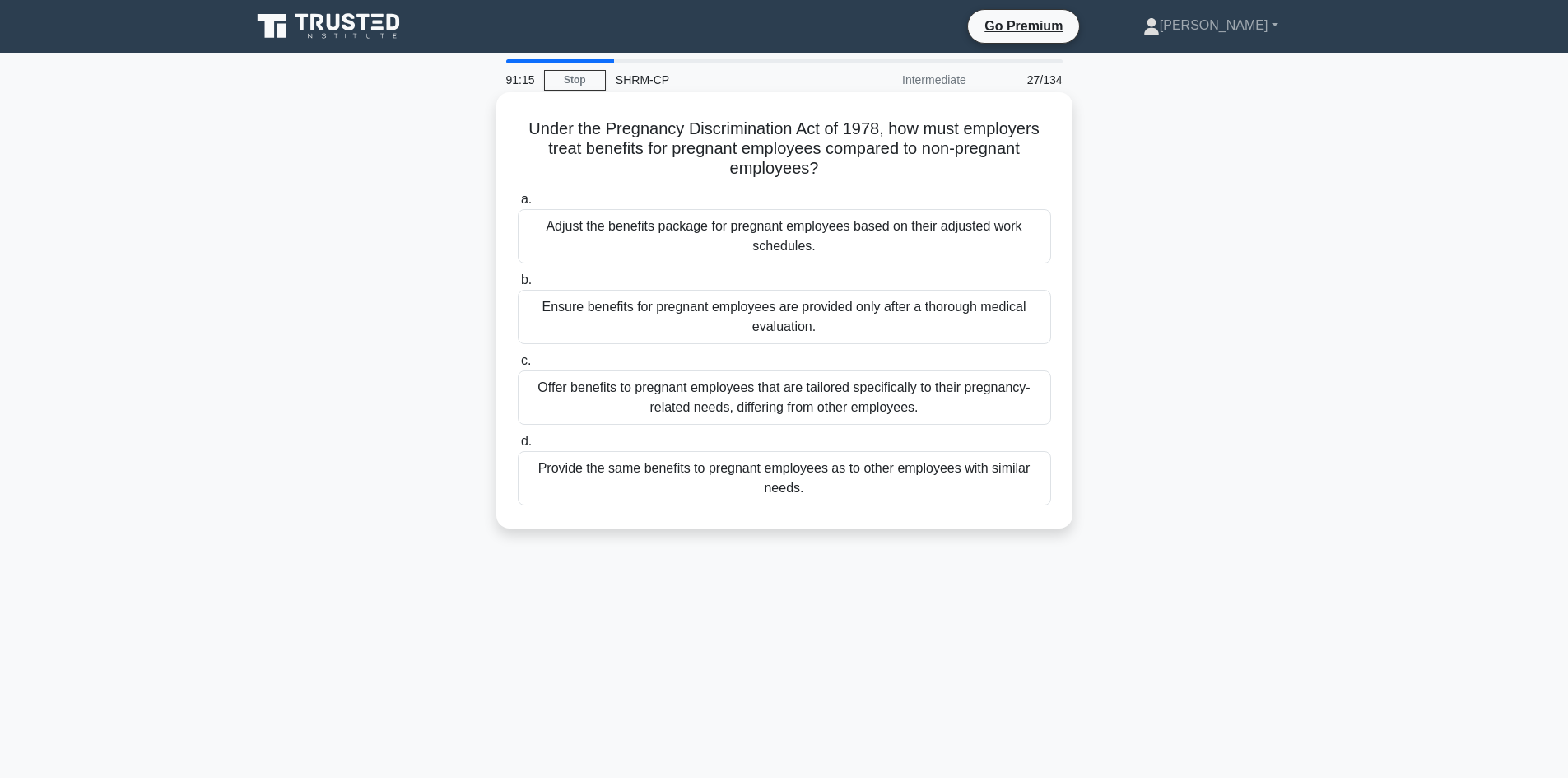
click at [801, 477] on div "Provide the same benefits to pregnant employees as to other employees with simi…" at bounding box center [784, 479] width 534 height 54
click at [518, 447] on input "d. Provide the same benefits to pregnant employees as to other employees with s…" at bounding box center [518, 441] width 0 height 11
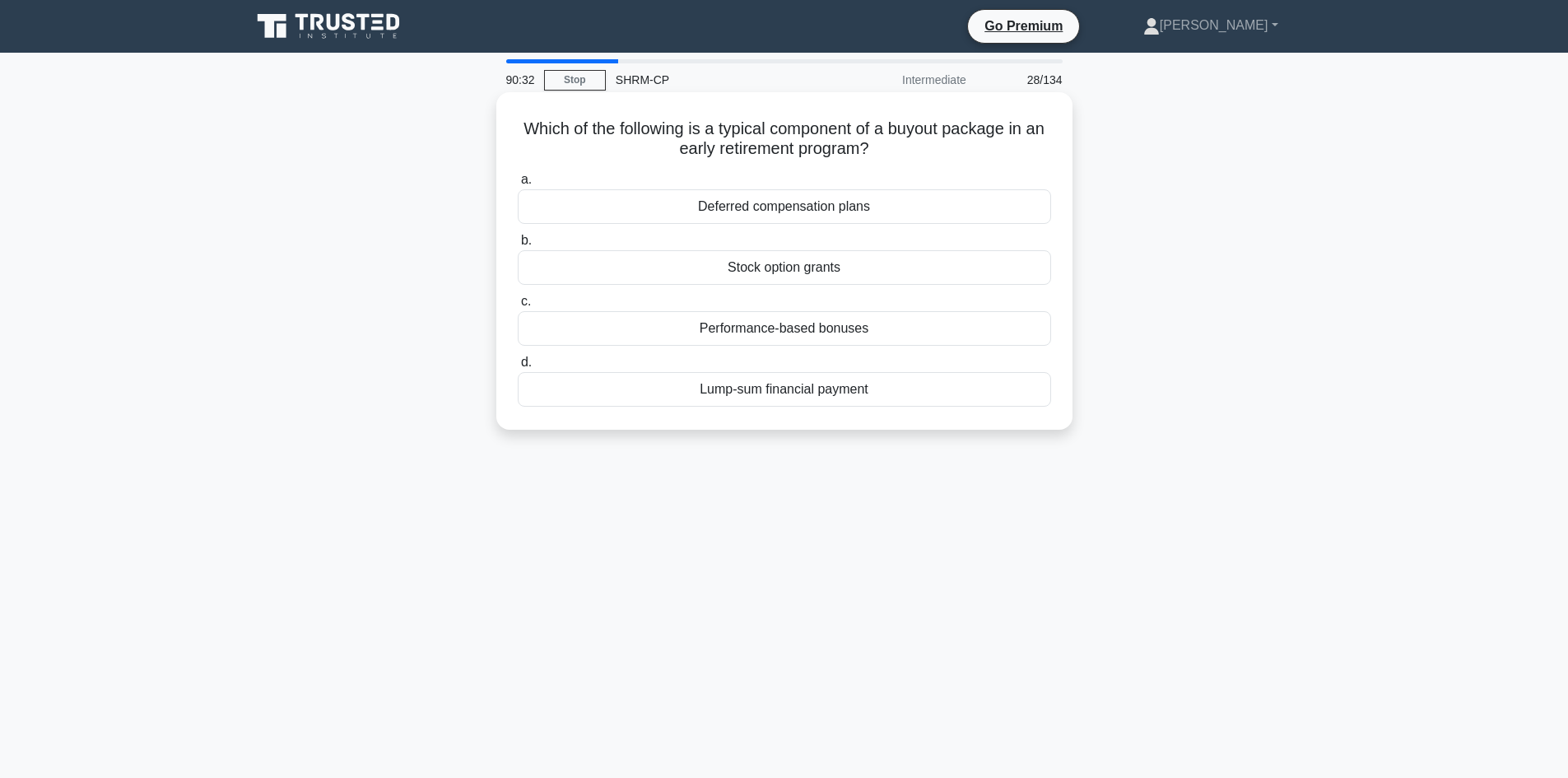
click at [787, 264] on div "Stock option grants" at bounding box center [784, 267] width 534 height 35
click at [518, 246] on input "b. Stock option grants" at bounding box center [518, 240] width 0 height 11
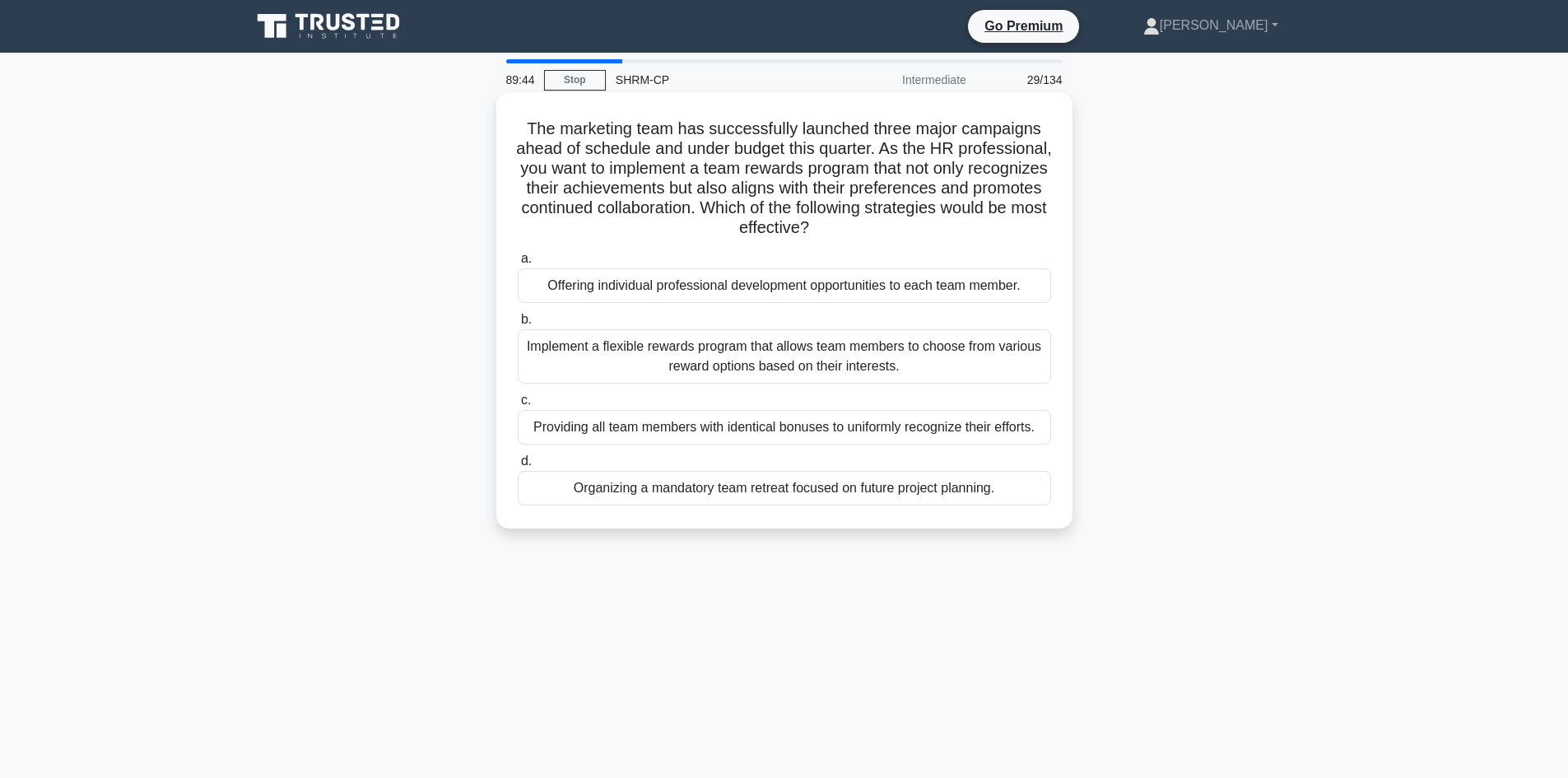
click at [832, 355] on div "Implement a flexible rewards program that allows team members to choose from va…" at bounding box center [784, 356] width 534 height 54
click at [518, 325] on input "b. Implement a flexible rewards program that allows team members to choose from…" at bounding box center [518, 320] width 0 height 11
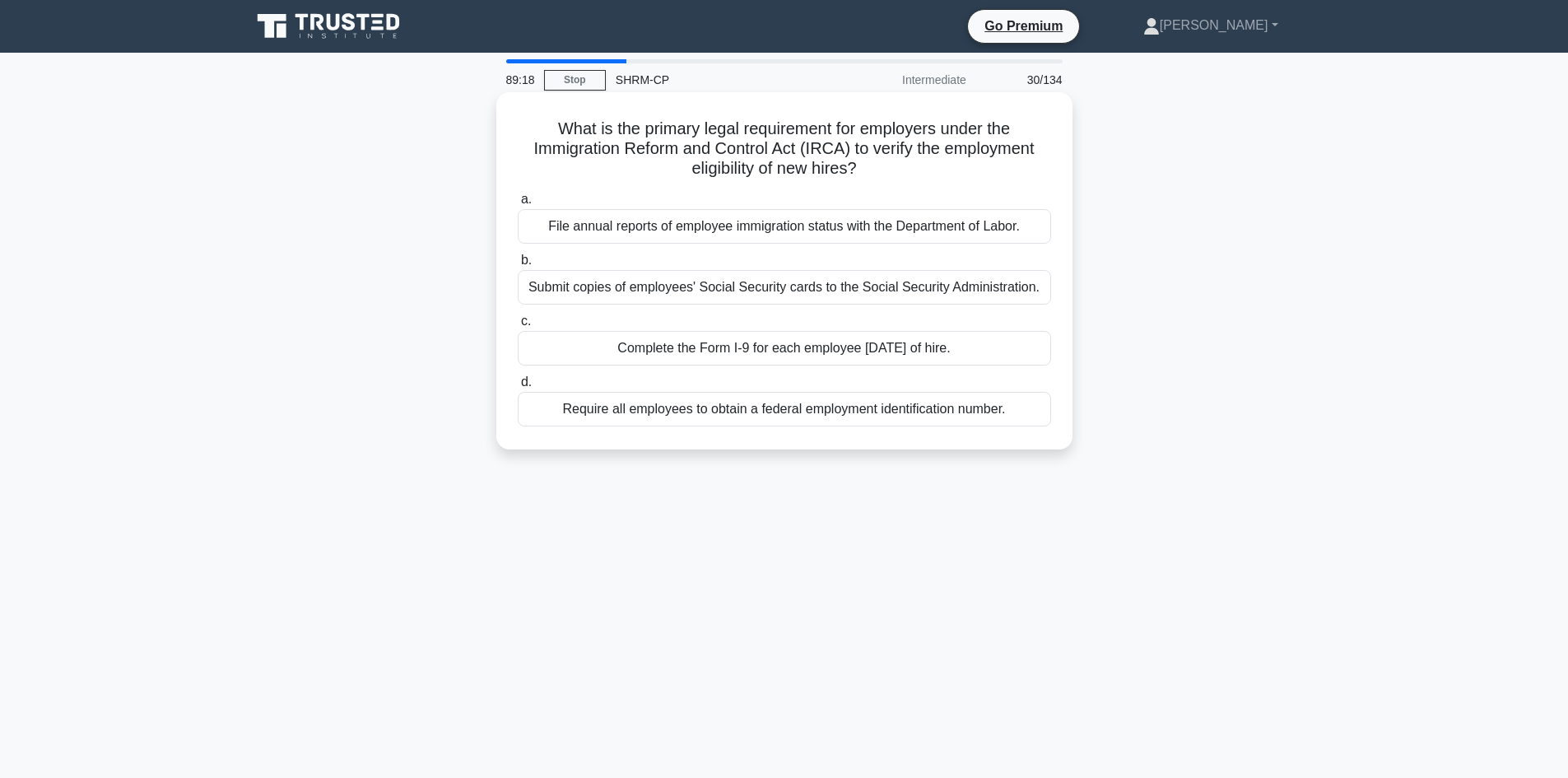
click at [793, 347] on div "Complete the Form I-9 for each employee [DATE] of hire." at bounding box center [784, 348] width 534 height 35
click at [518, 327] on input "c. Complete the Form I-9 for each employee [DATE] of hire." at bounding box center [518, 322] width 0 height 11
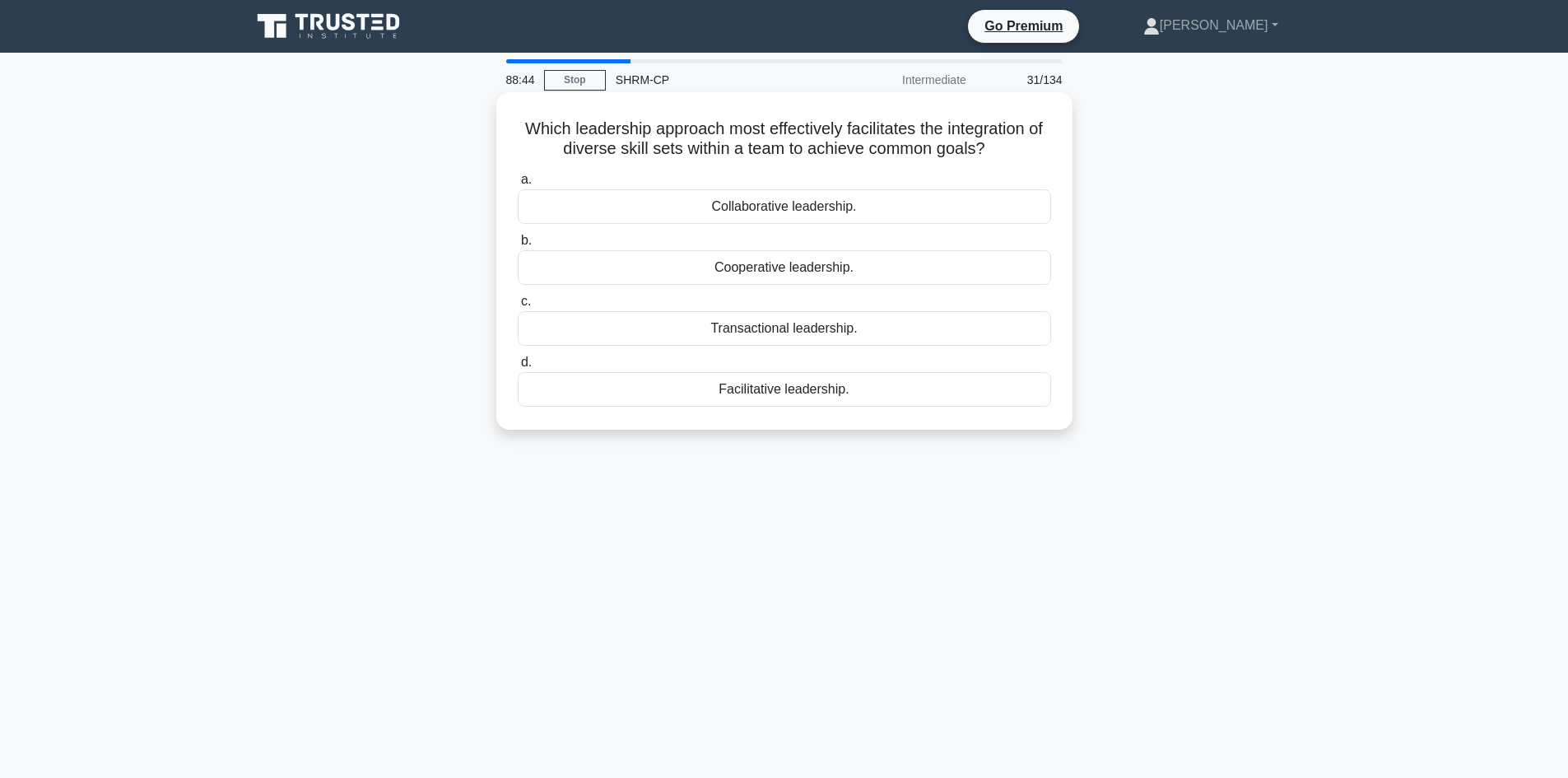
click at [767, 208] on div "Collaborative leadership." at bounding box center [784, 206] width 534 height 35
click at [518, 185] on input "a. Collaborative leadership." at bounding box center [518, 180] width 0 height 11
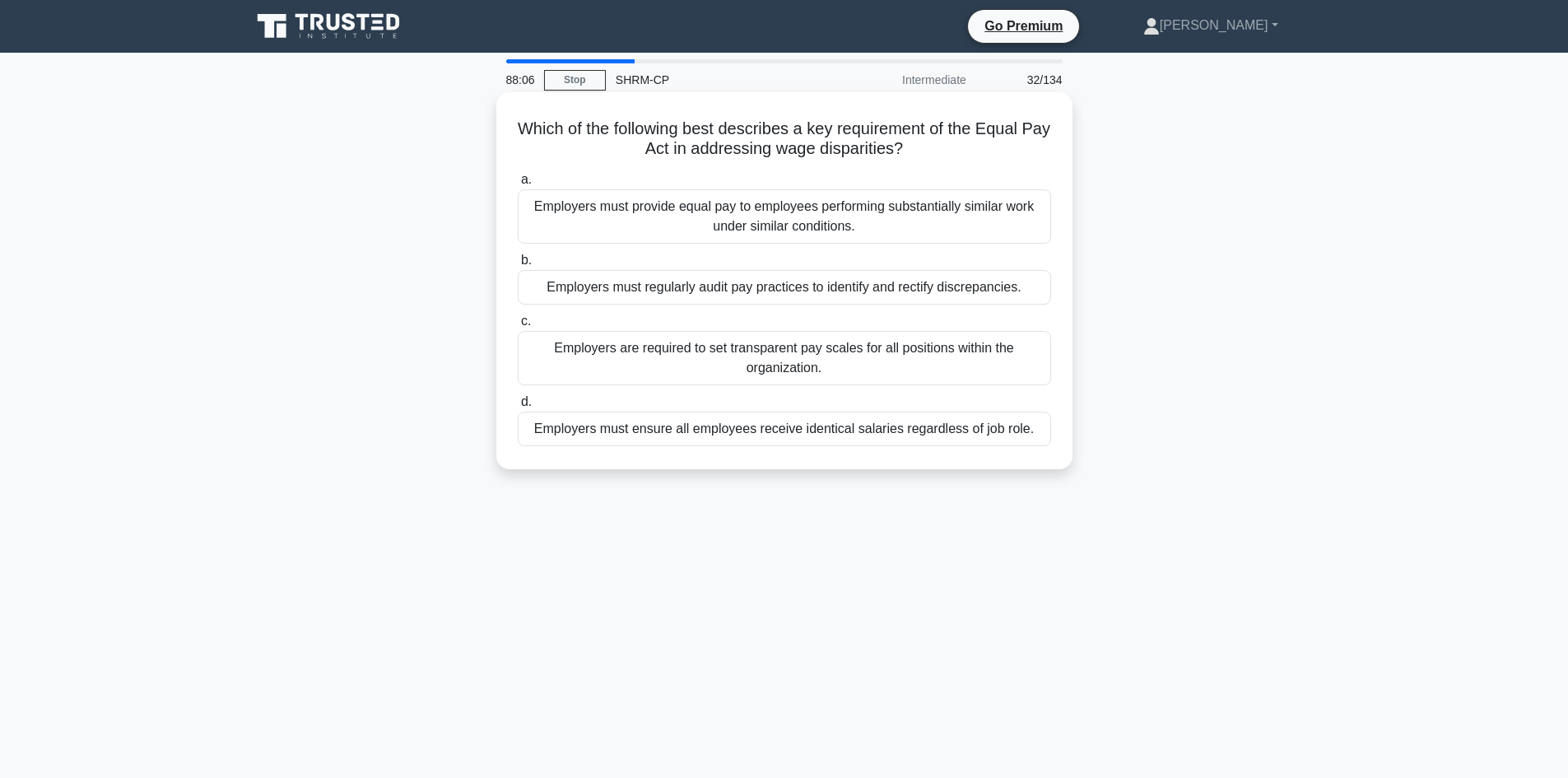
click at [828, 215] on div "Employers must provide equal pay to employees performing substantially similar …" at bounding box center [784, 216] width 534 height 54
click at [518, 185] on input "a. Employers must provide equal pay to employees performing substantially simil…" at bounding box center [518, 180] width 0 height 11
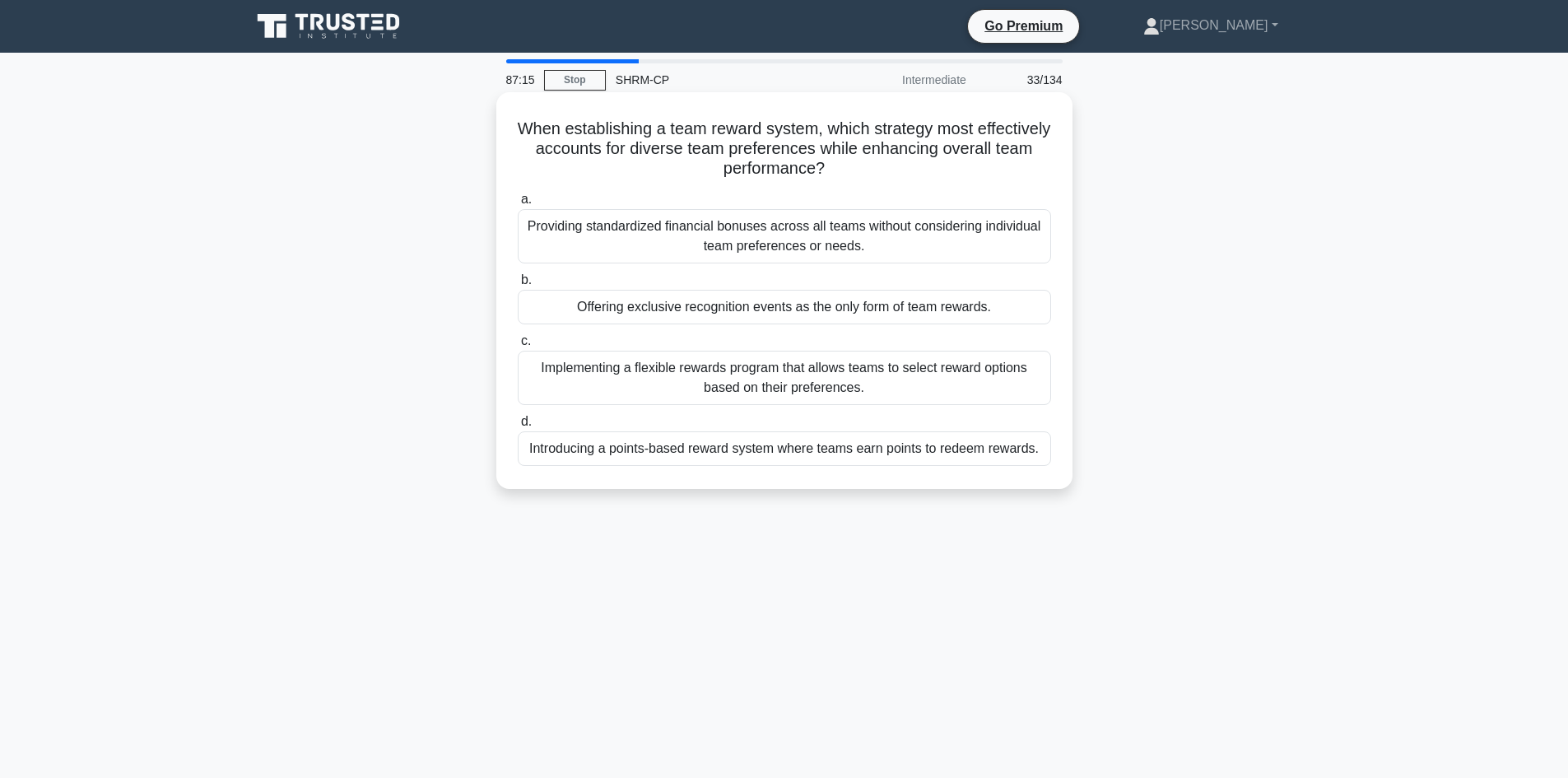
click at [831, 379] on div "Implementing a flexible rewards program that allows teams to select reward opti…" at bounding box center [784, 378] width 534 height 54
click at [518, 346] on input "c. Implementing a flexible rewards program that allows teams to select reward o…" at bounding box center [518, 341] width 0 height 11
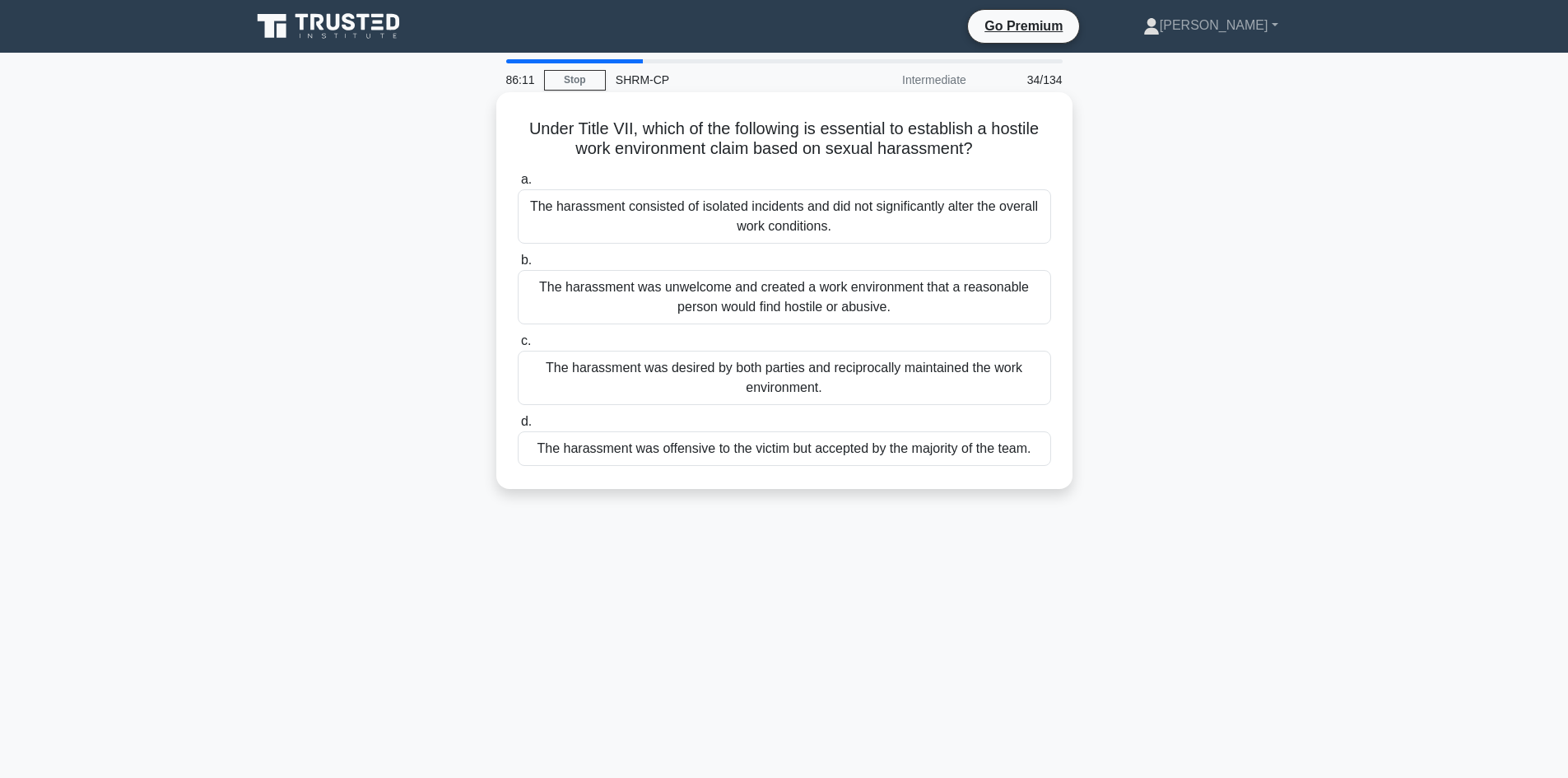
click at [760, 318] on div "The harassment was unwelcome and created a work environment that a reasonable p…" at bounding box center [784, 297] width 534 height 54
click at [518, 266] on input "b. The harassment was unwelcome and created a work environment that a reasonabl…" at bounding box center [518, 260] width 0 height 11
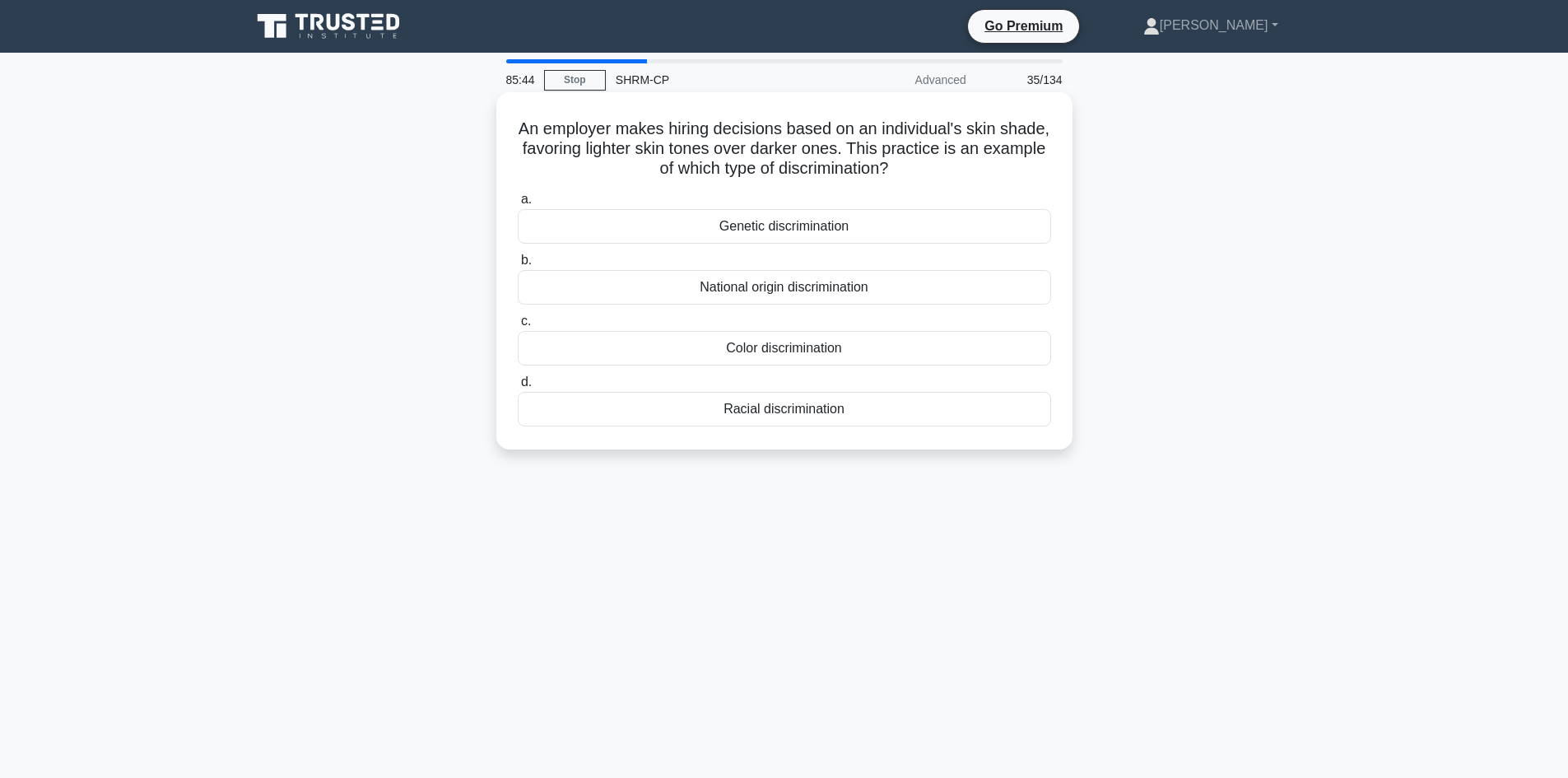
click at [788, 411] on div "Racial discrimination" at bounding box center [784, 409] width 534 height 35
click at [518, 388] on input "d. Racial discrimination" at bounding box center [518, 382] width 0 height 11
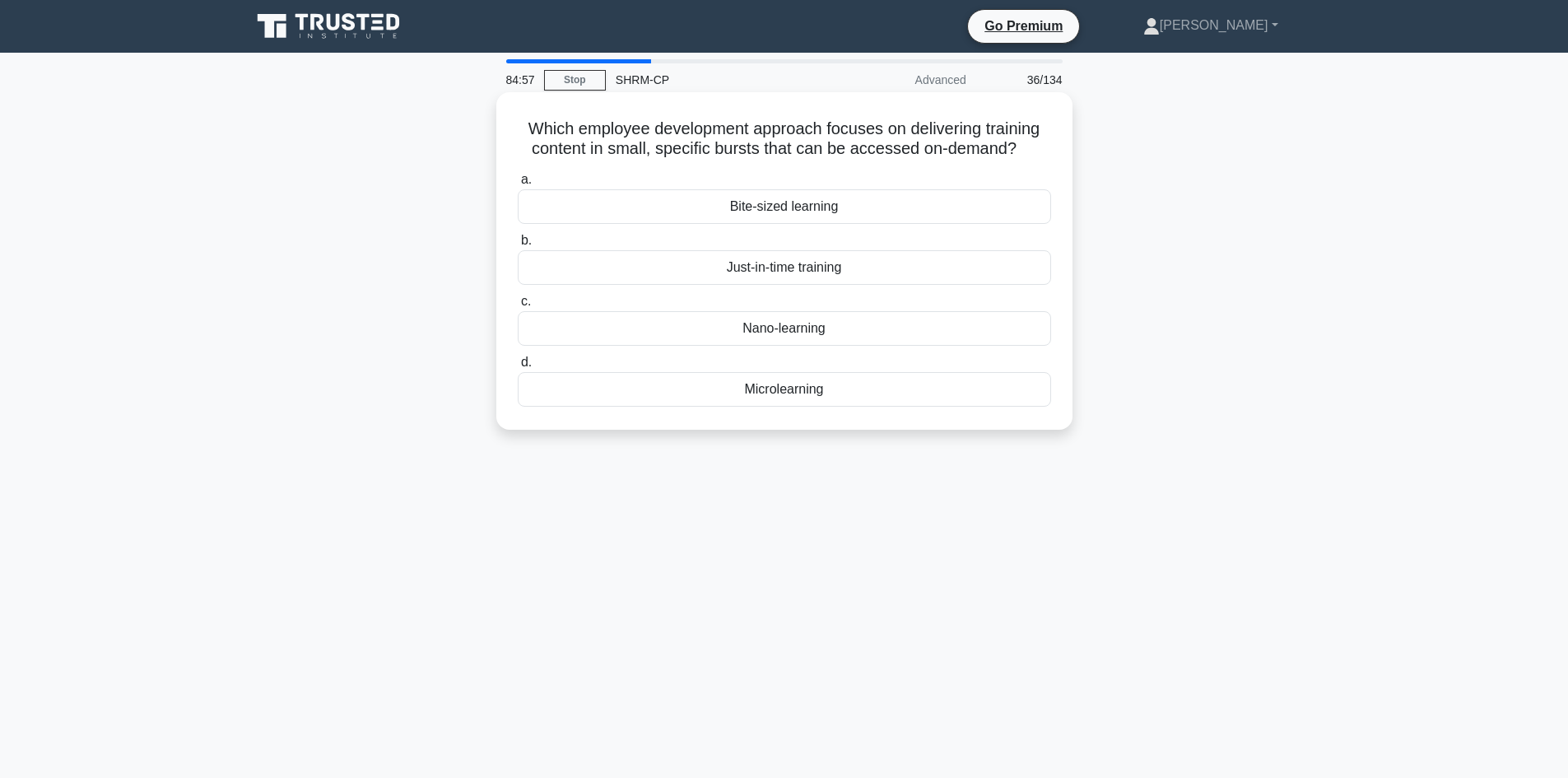
click at [790, 394] on div "Microlearning" at bounding box center [784, 389] width 534 height 35
click at [518, 368] on input "d. Microlearning" at bounding box center [518, 362] width 0 height 11
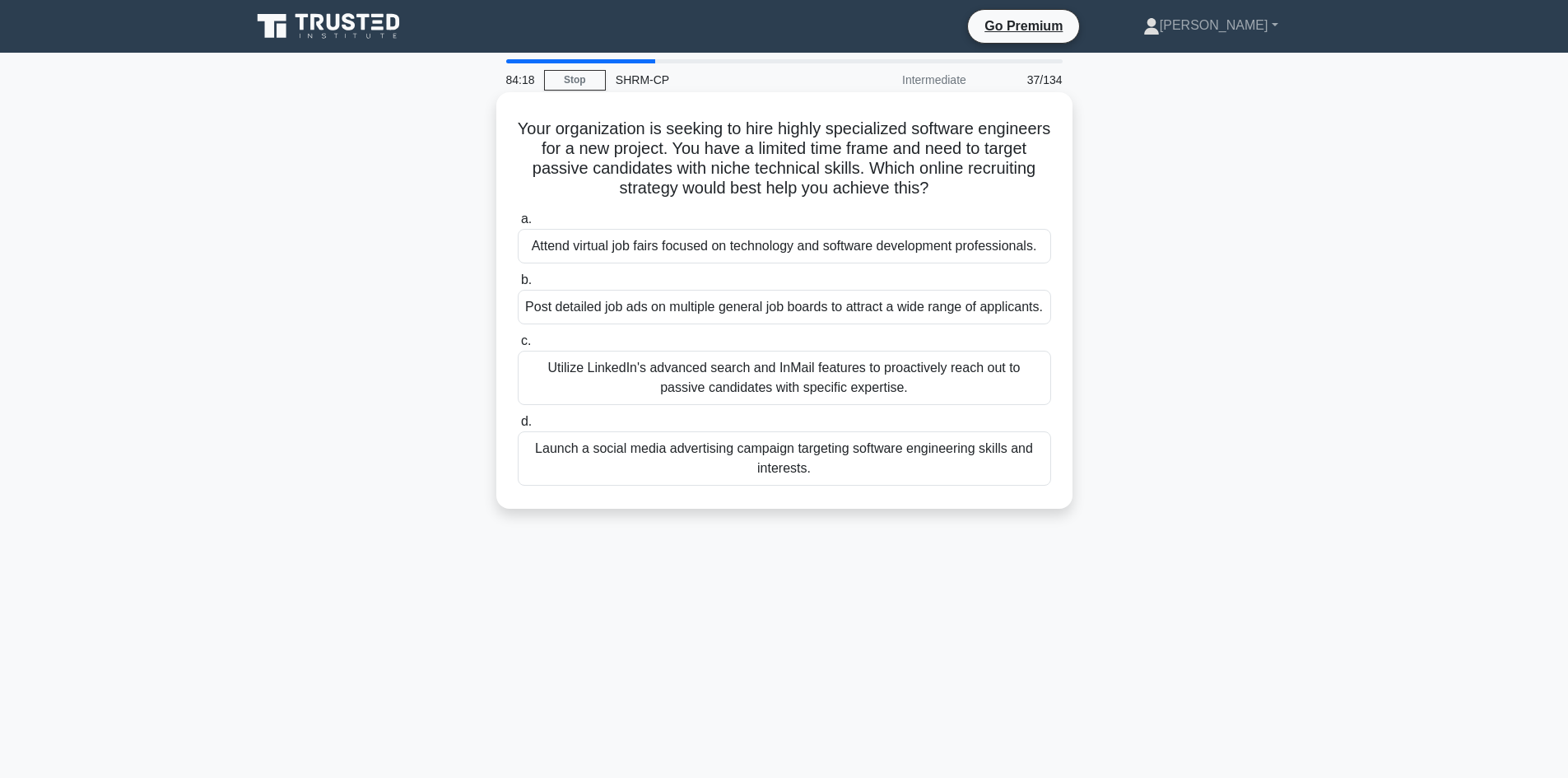
click at [832, 400] on div "Utilize LinkedIn's advanced search and InMail features to proactively reach out…" at bounding box center [784, 378] width 534 height 54
click at [518, 346] on input "c. Utilize LinkedIn's advanced search and InMail features to proactively reach …" at bounding box center [518, 341] width 0 height 11
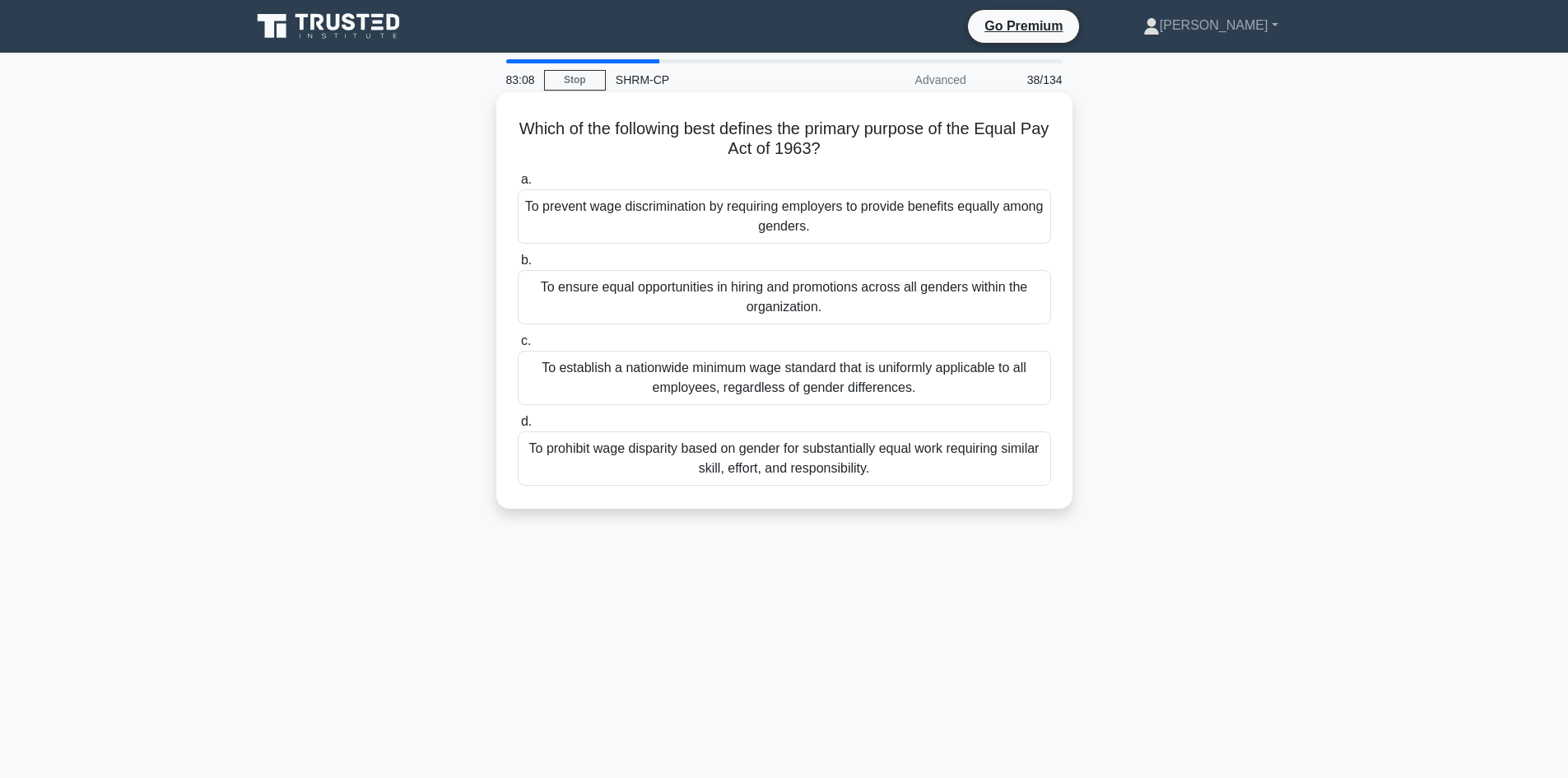
click at [812, 380] on div "To establish a nationwide minimum wage standard that is uniformly applicable to…" at bounding box center [784, 378] width 534 height 54
click at [518, 346] on input "c. To establish a nationwide minimum wage standard that is uniformly applicable…" at bounding box center [518, 341] width 0 height 11
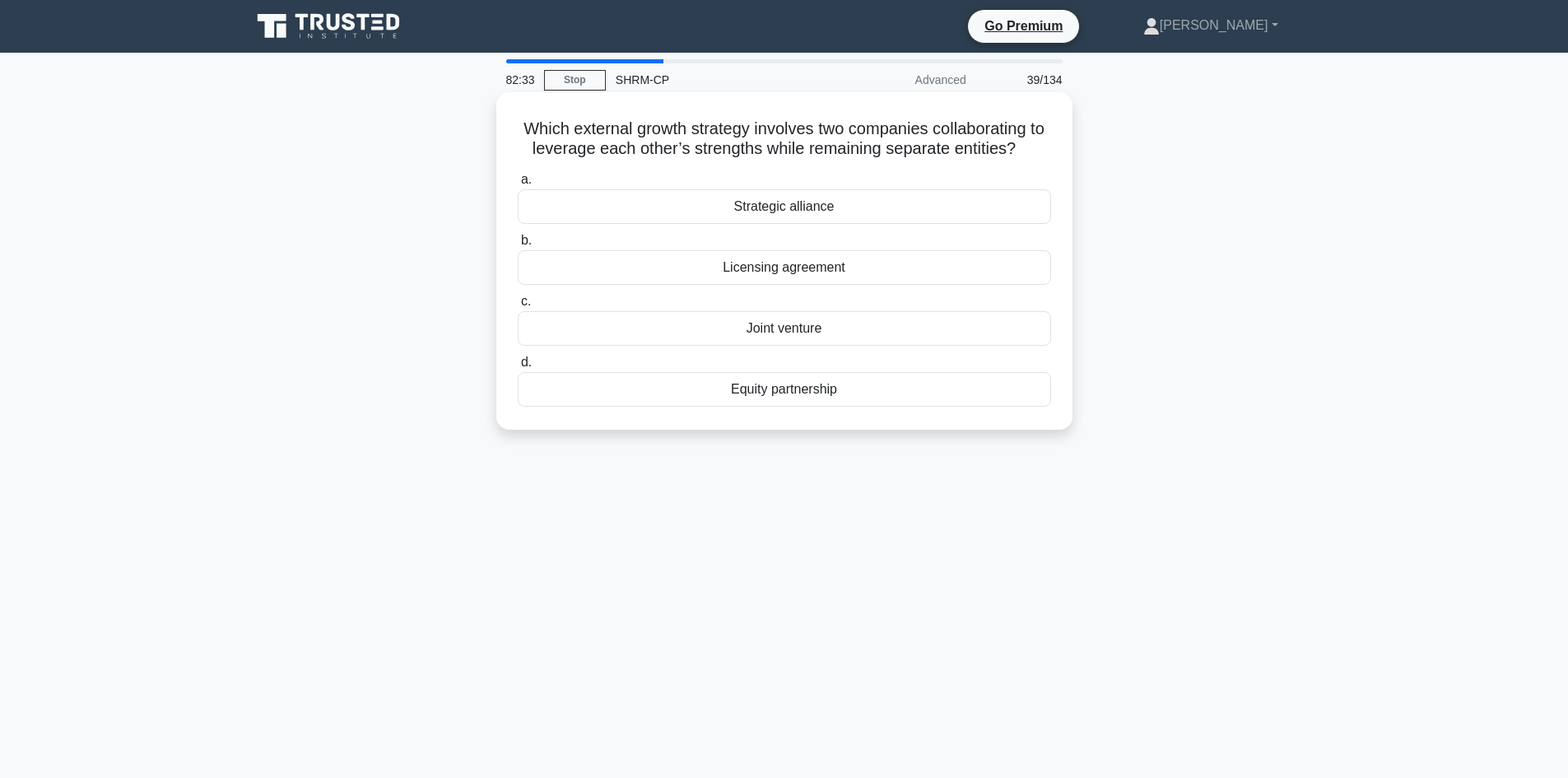
click at [806, 327] on div "Joint venture" at bounding box center [784, 328] width 534 height 35
click at [518, 307] on input "c. Joint venture" at bounding box center [518, 301] width 0 height 11
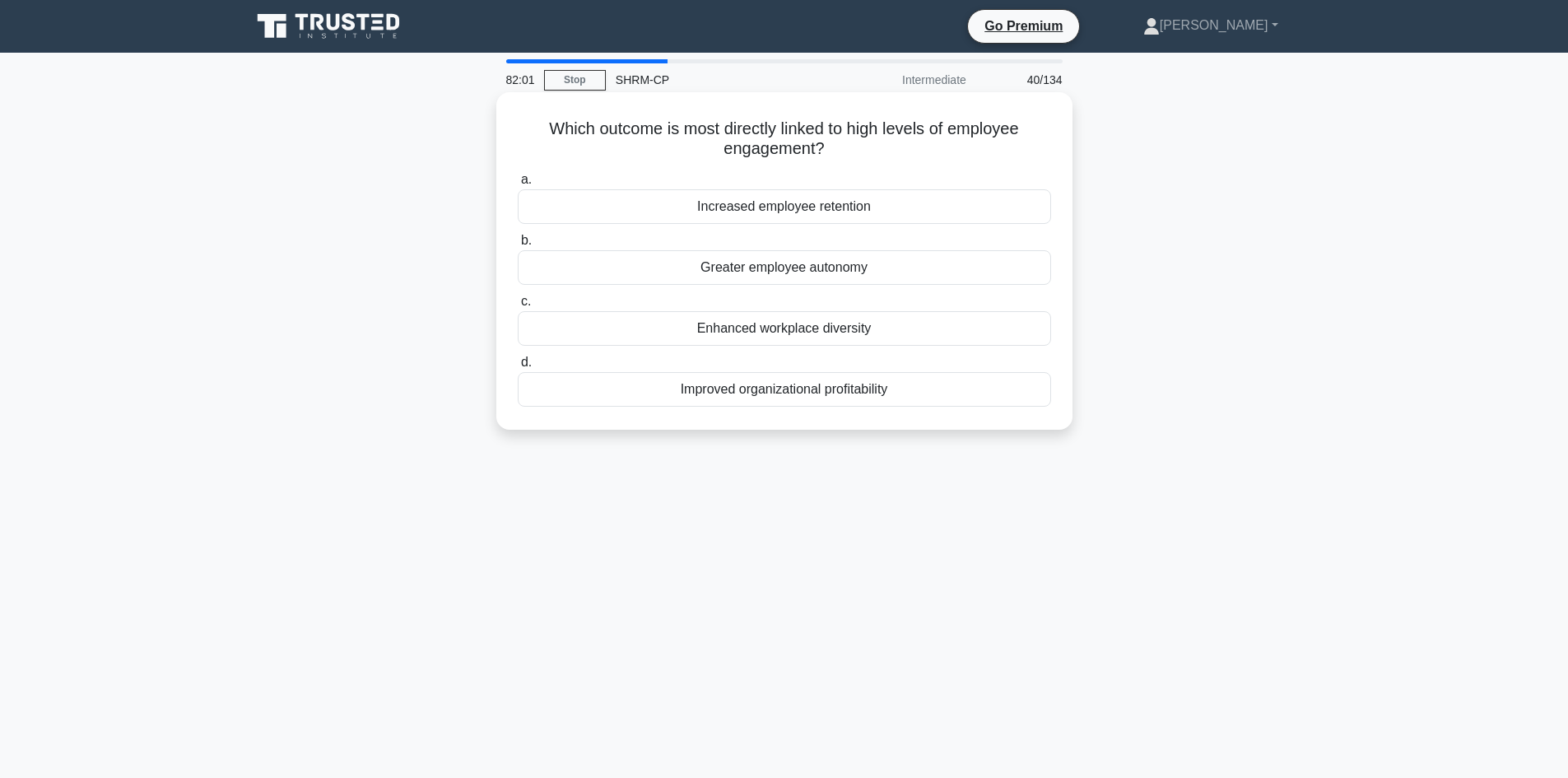
click at [835, 331] on div "Enhanced workplace diversity" at bounding box center [784, 328] width 534 height 35
click at [518, 307] on input "c. Enhanced workplace diversity" at bounding box center [518, 301] width 0 height 11
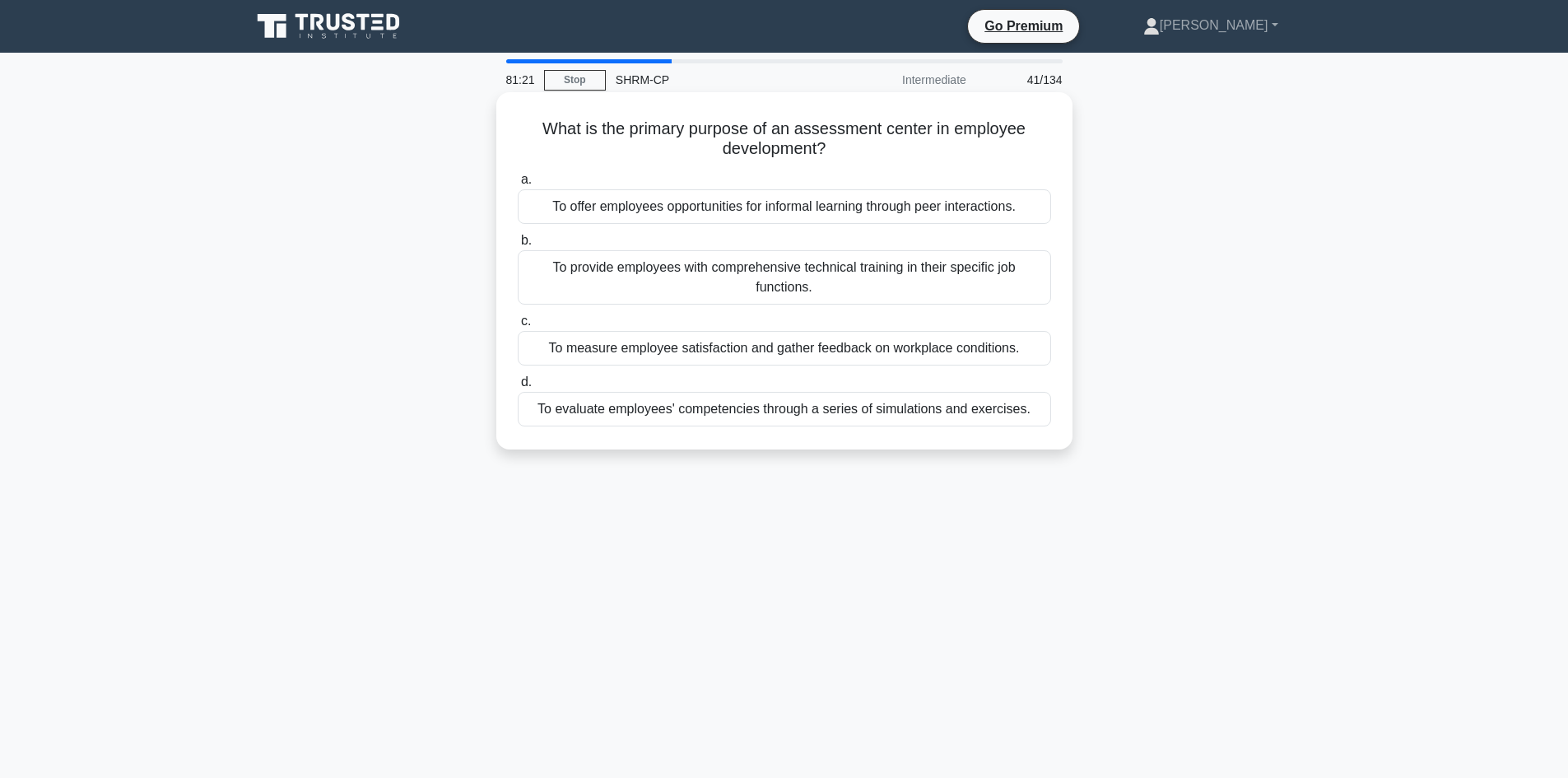
click at [703, 278] on div "To provide employees with comprehensive technical training in their specific jo…" at bounding box center [784, 277] width 534 height 54
click at [518, 246] on input "b. To provide employees with comprehensive technical training in their specific…" at bounding box center [518, 240] width 0 height 11
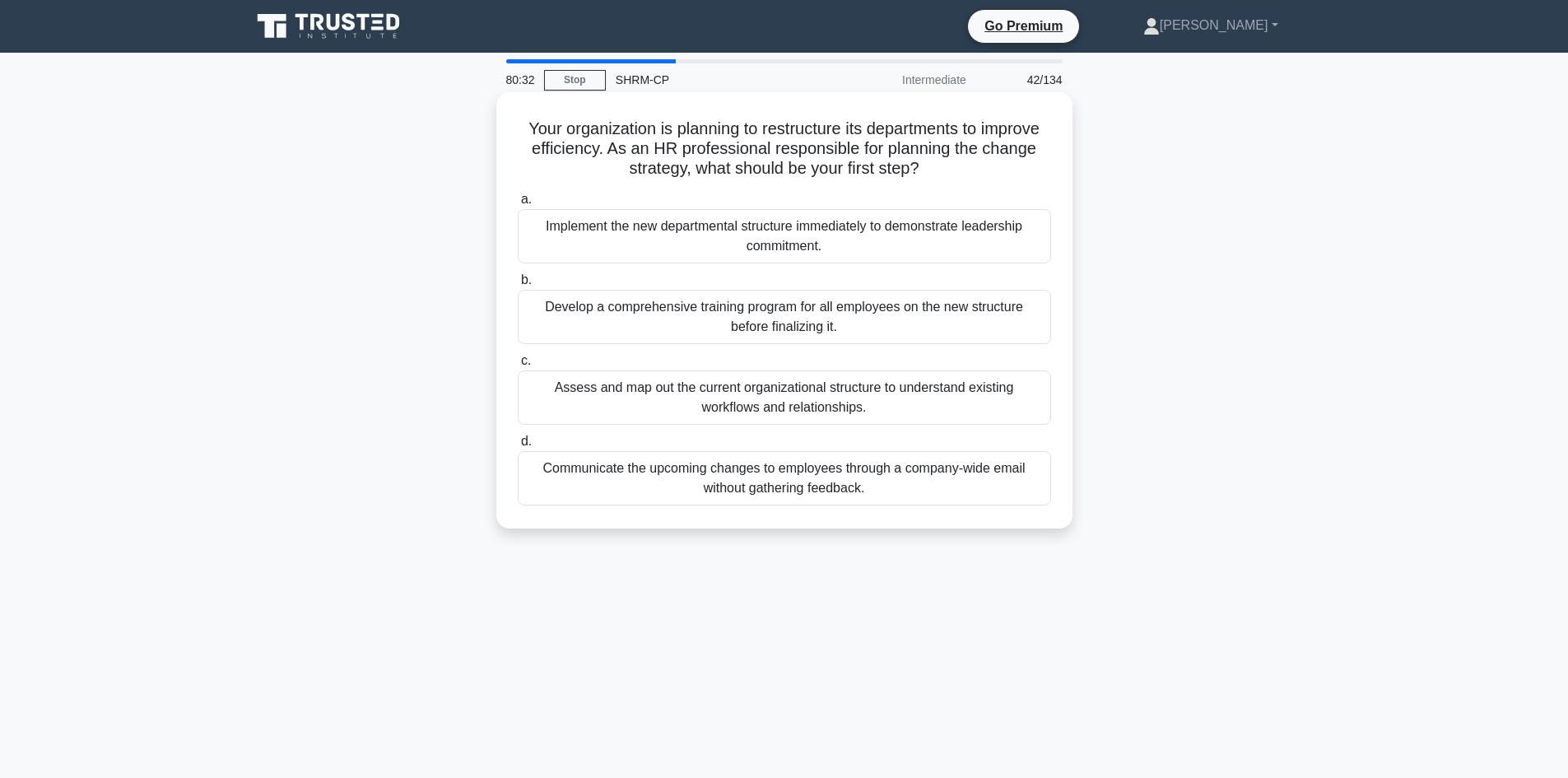
click at [832, 400] on div "Assess and map out the current organizational structure to understand existing …" at bounding box center [784, 398] width 534 height 54
click at [518, 367] on input "c. Assess and map out the current organizational structure to understand existi…" at bounding box center [518, 361] width 0 height 11
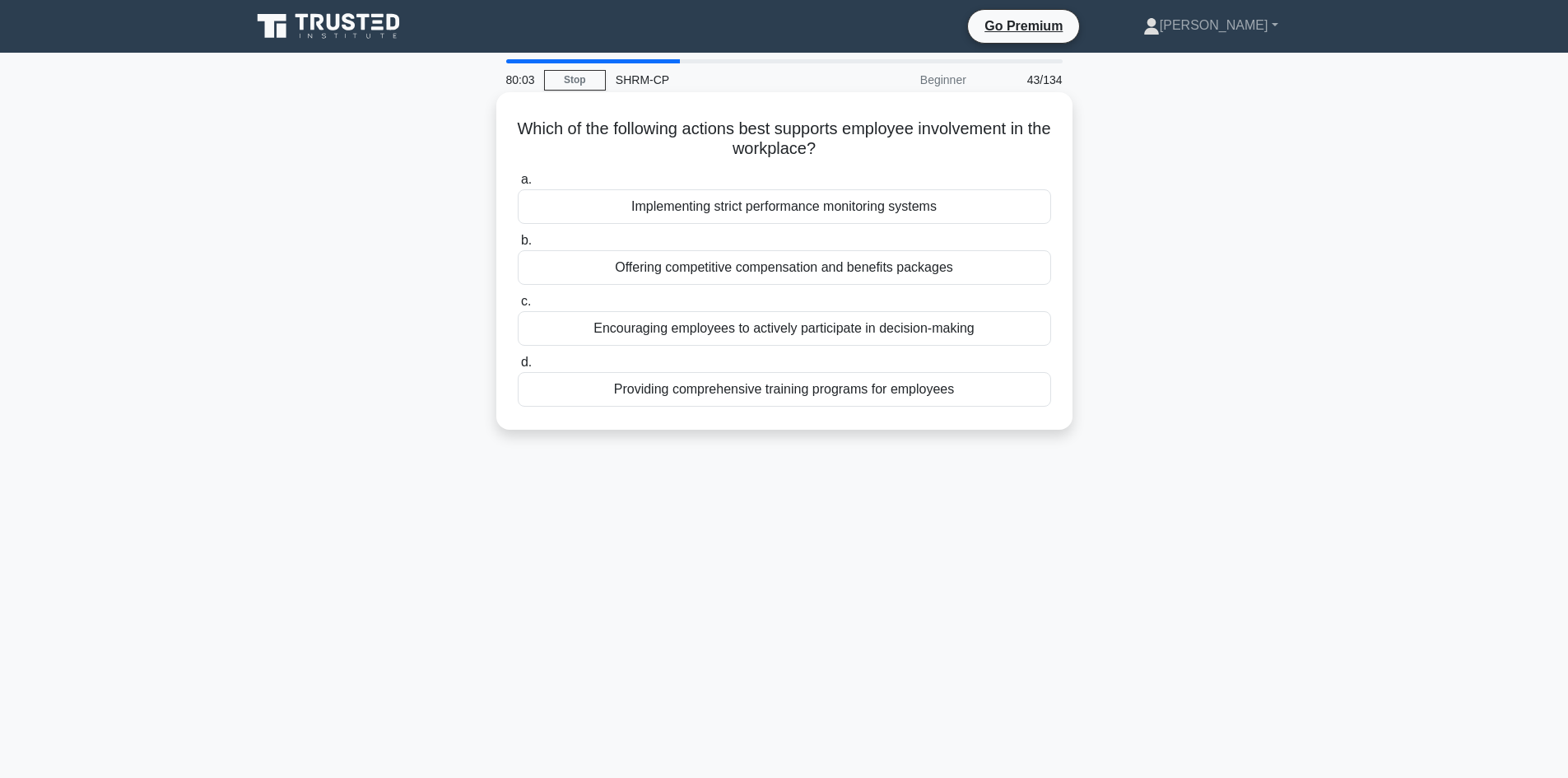
click at [809, 327] on div "Encouraging employees to actively participate in decision-making" at bounding box center [784, 328] width 534 height 35
click at [518, 307] on input "c. Encouraging employees to actively participate in decision-making" at bounding box center [518, 301] width 0 height 11
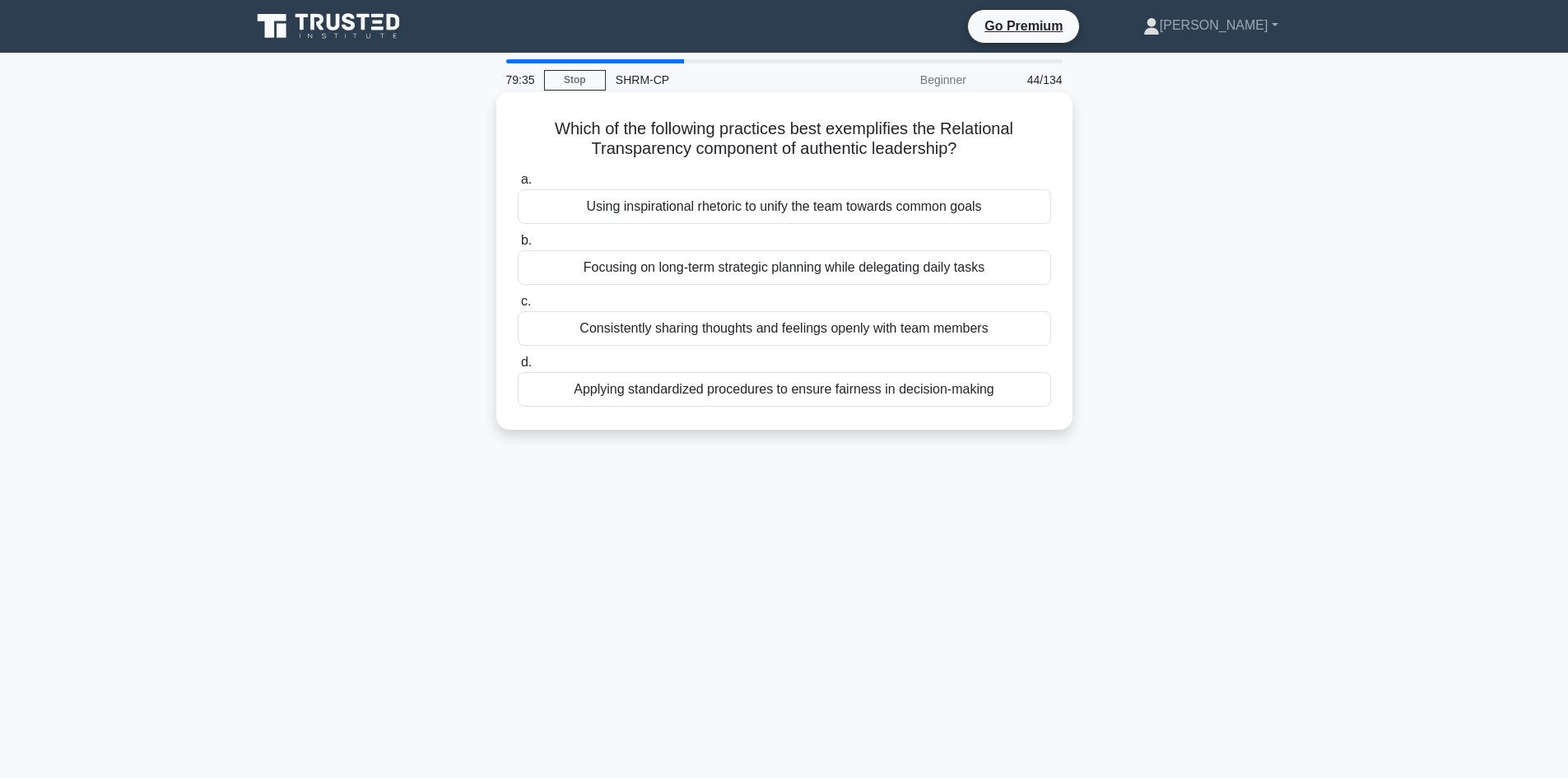
click at [812, 324] on div "Consistently sharing thoughts and feelings openly with team members" at bounding box center [784, 328] width 534 height 35
click at [518, 307] on input "c. Consistently sharing thoughts and feelings openly with team members" at bounding box center [518, 301] width 0 height 11
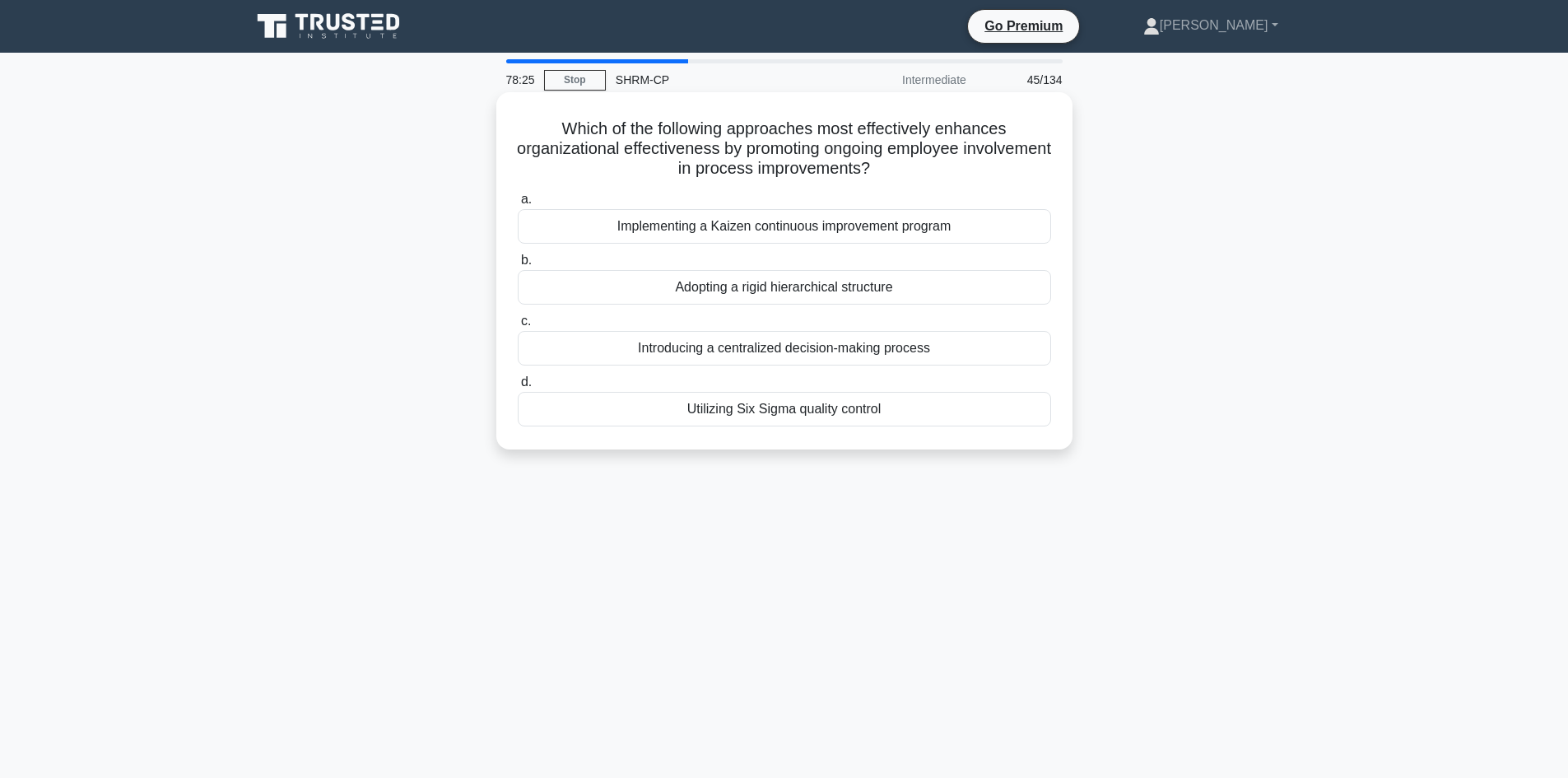
click at [780, 228] on div "Implementing a Kaizen continuous improvement program" at bounding box center [784, 226] width 534 height 35
click at [518, 205] on input "a. Implementing a Kaizen continuous improvement program" at bounding box center [518, 199] width 0 height 11
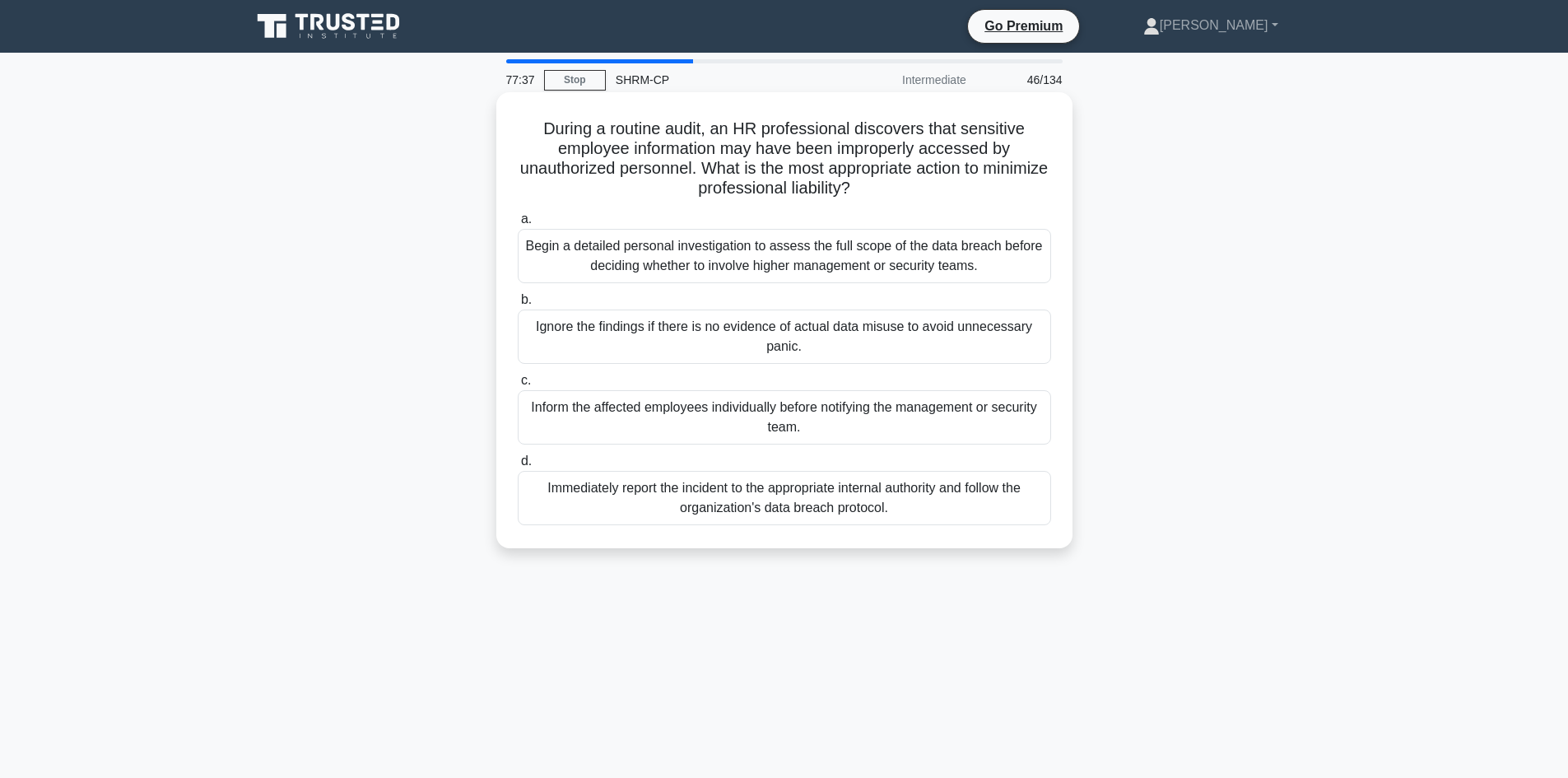
click at [757, 254] on div "Begin a detailed personal investigation to assess the full scope of the data br…" at bounding box center [784, 256] width 534 height 54
click at [518, 225] on input "a. Begin a detailed personal investigation to assess the full scope of the data…" at bounding box center [518, 219] width 0 height 11
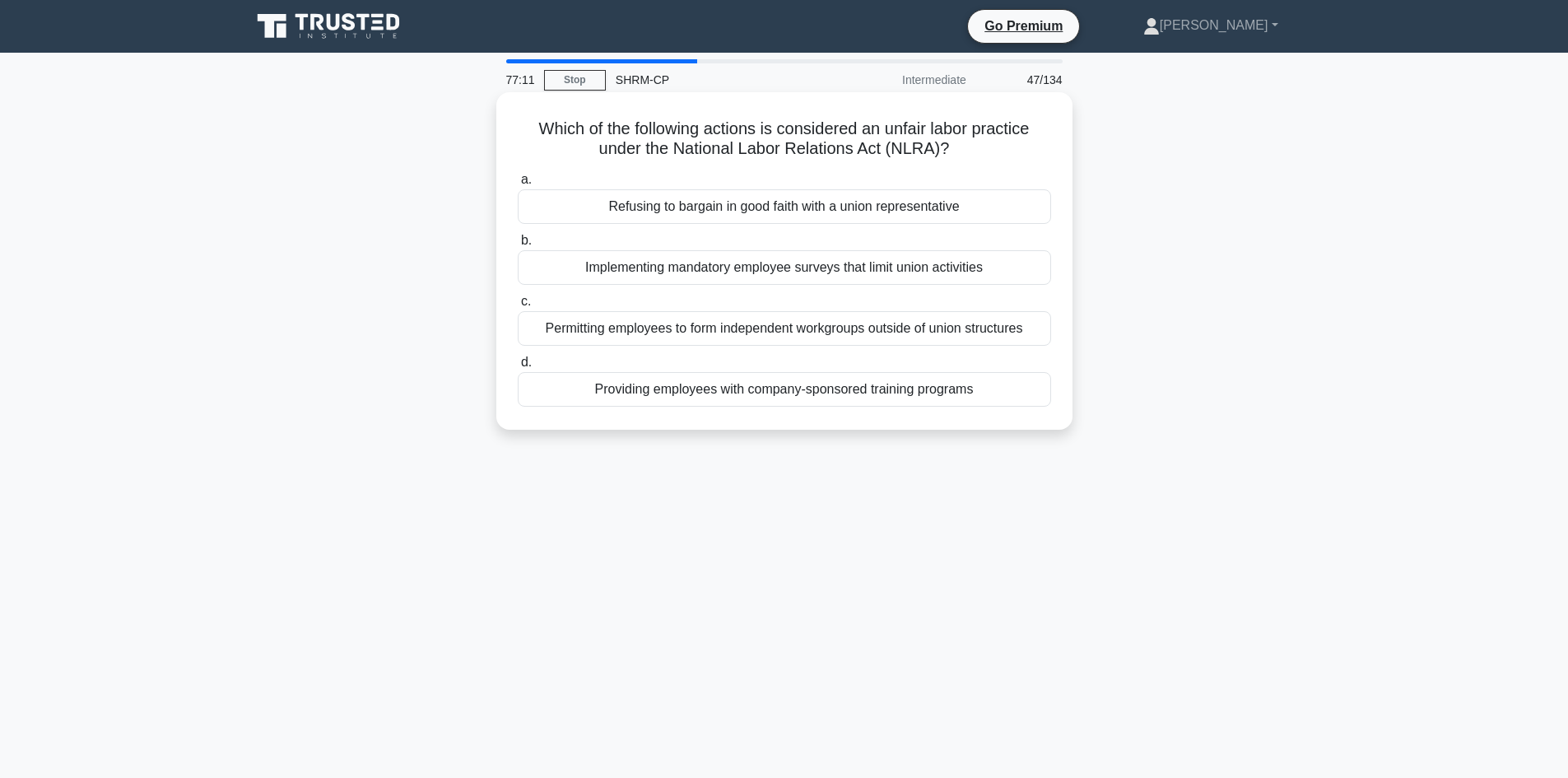
click at [734, 213] on div "Refusing to bargain in good faith with a union representative" at bounding box center [784, 206] width 534 height 35
click at [518, 185] on input "a. Refusing to bargain in good faith with a union representative" at bounding box center [518, 180] width 0 height 11
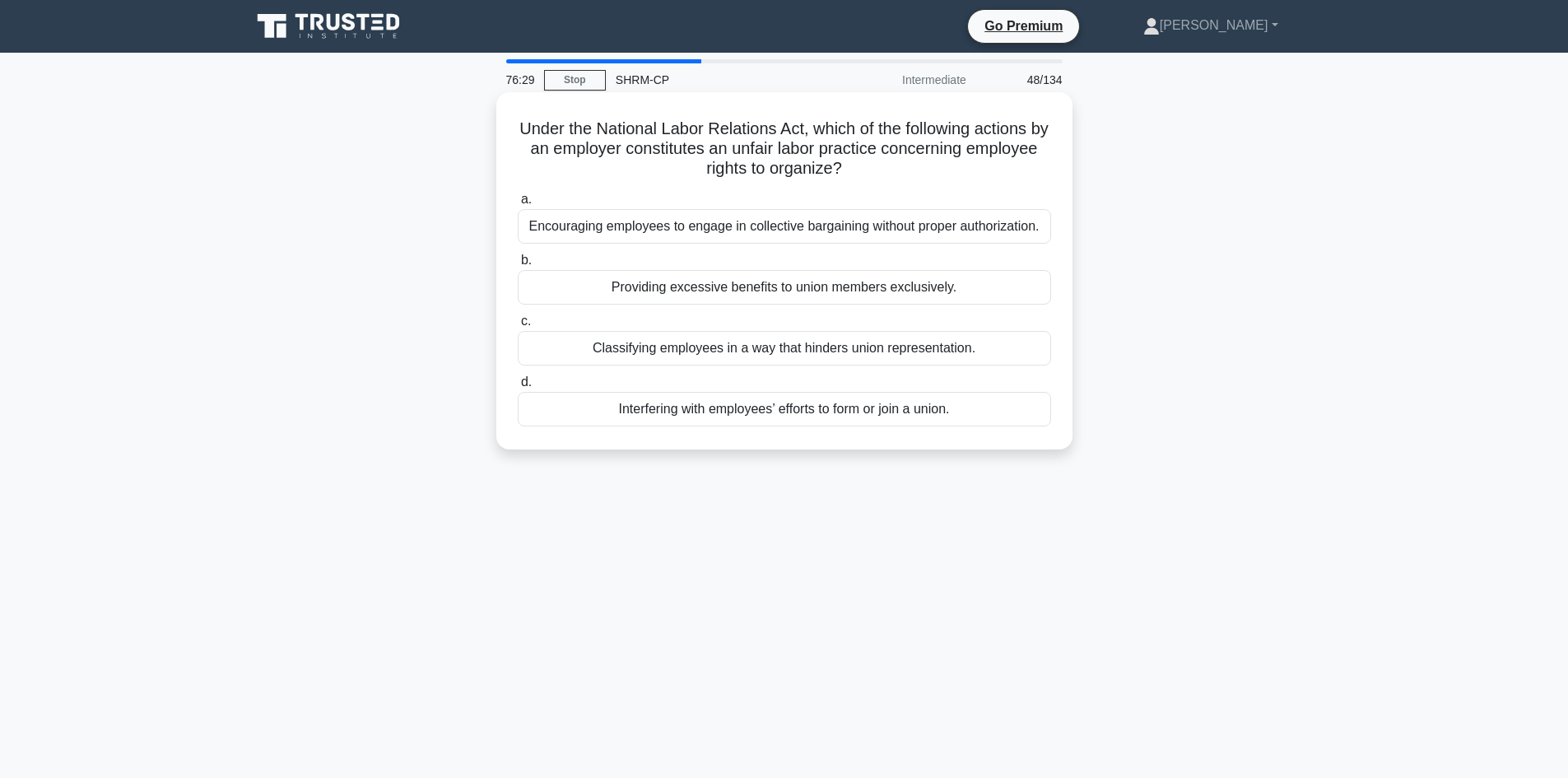
click at [811, 411] on div "Interfering with employees’ efforts to form or join a union." at bounding box center [784, 409] width 534 height 35
click at [518, 388] on input "d. Interfering with employees’ efforts to form or join a union." at bounding box center [518, 382] width 0 height 11
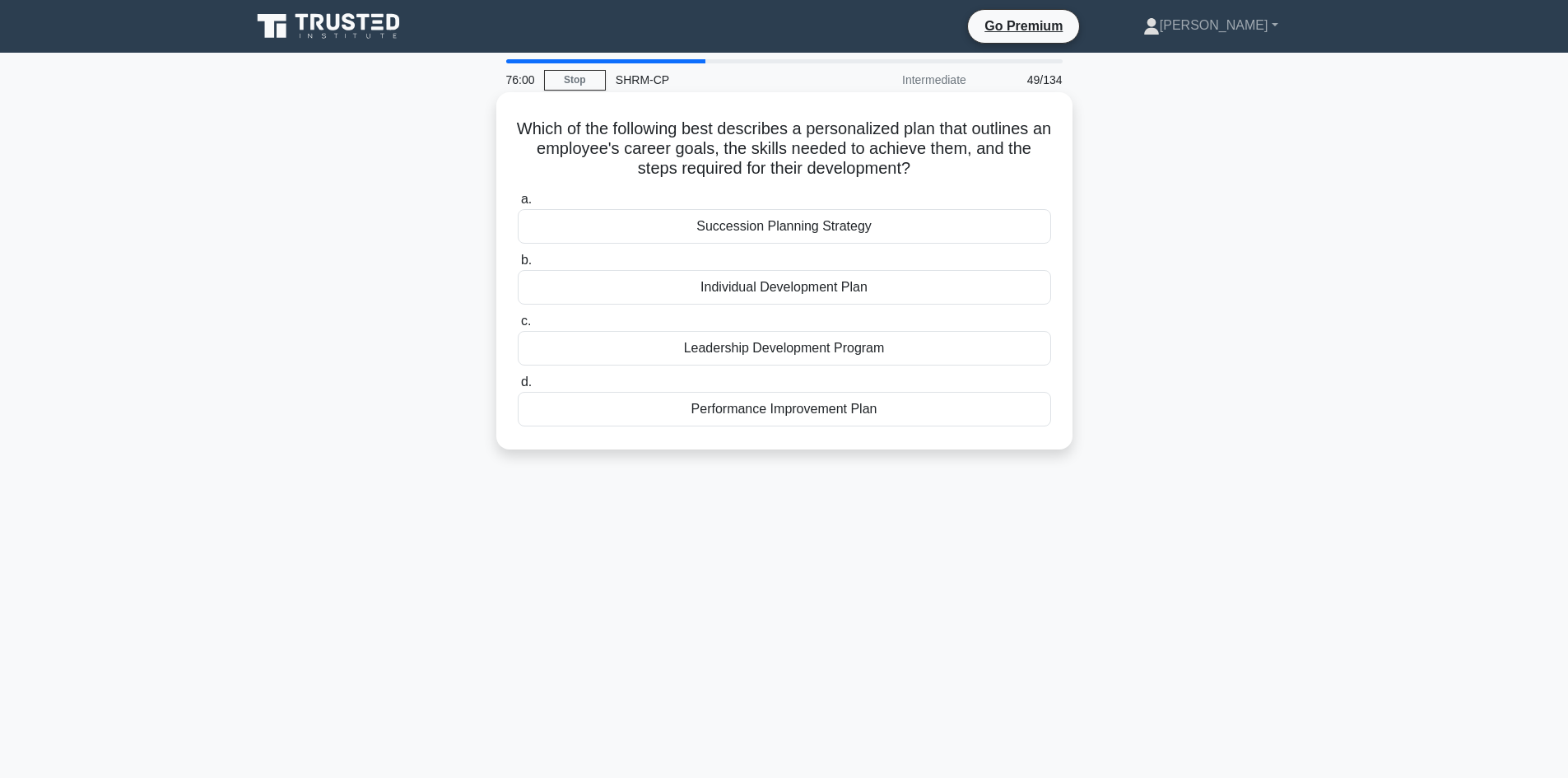
click at [765, 291] on div "Individual Development Plan" at bounding box center [784, 287] width 534 height 35
click at [518, 266] on input "b. Individual Development Plan" at bounding box center [518, 260] width 0 height 11
click at [776, 229] on div "Social Media Integration" at bounding box center [784, 226] width 534 height 35
click at [518, 205] on input "a. Social Media Integration" at bounding box center [518, 199] width 0 height 11
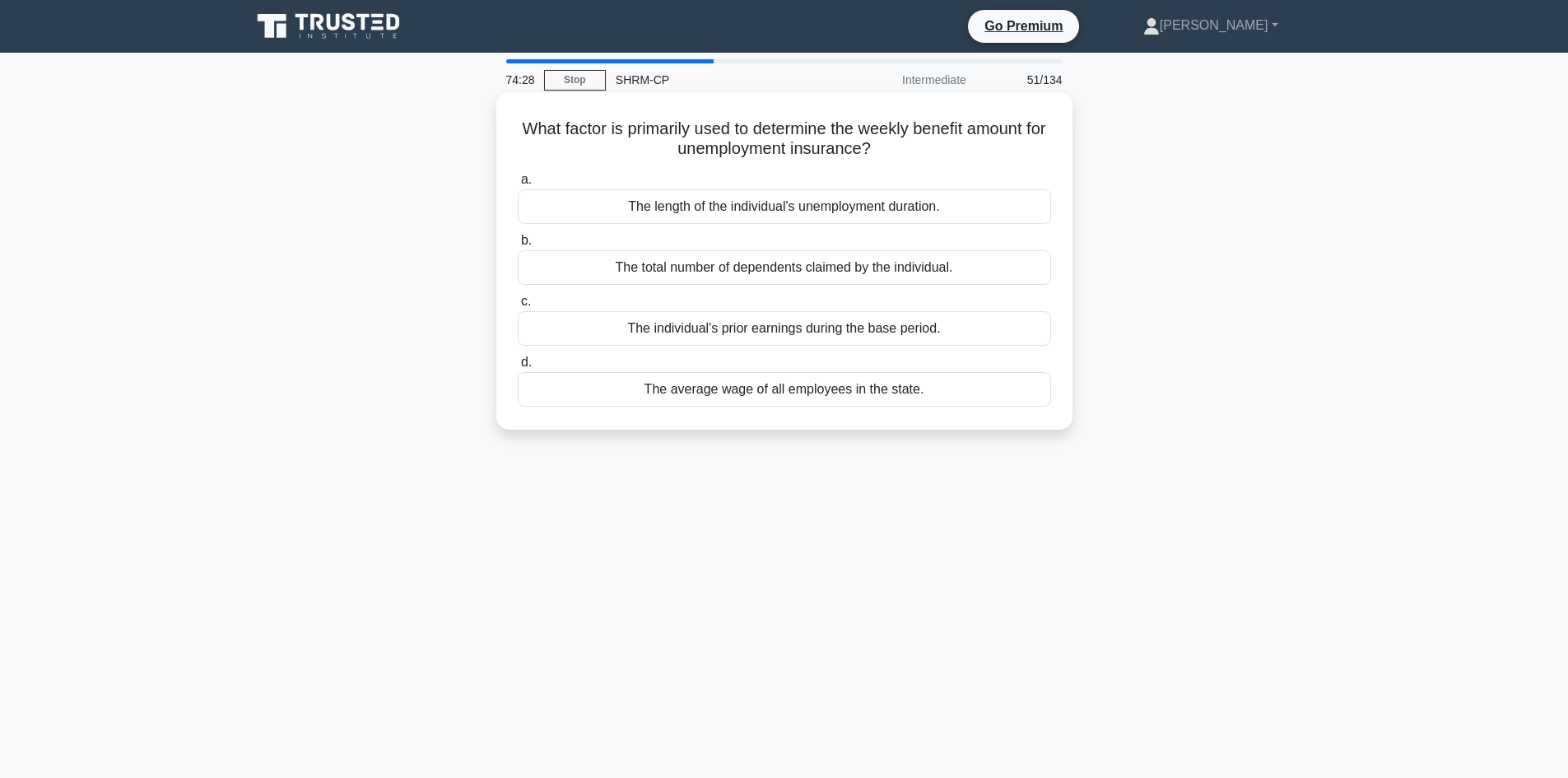
click at [814, 209] on div "The length of the individual's unemployment duration." at bounding box center [784, 206] width 534 height 35
click at [518, 185] on input "a. The length of the individual's unemployment duration." at bounding box center [518, 180] width 0 height 11
click at [815, 265] on div "Alignment with the organization's strategic objectives." at bounding box center [784, 267] width 534 height 35
click at [518, 246] on input "b. Alignment with the organization's strategic objectives." at bounding box center [518, 240] width 0 height 11
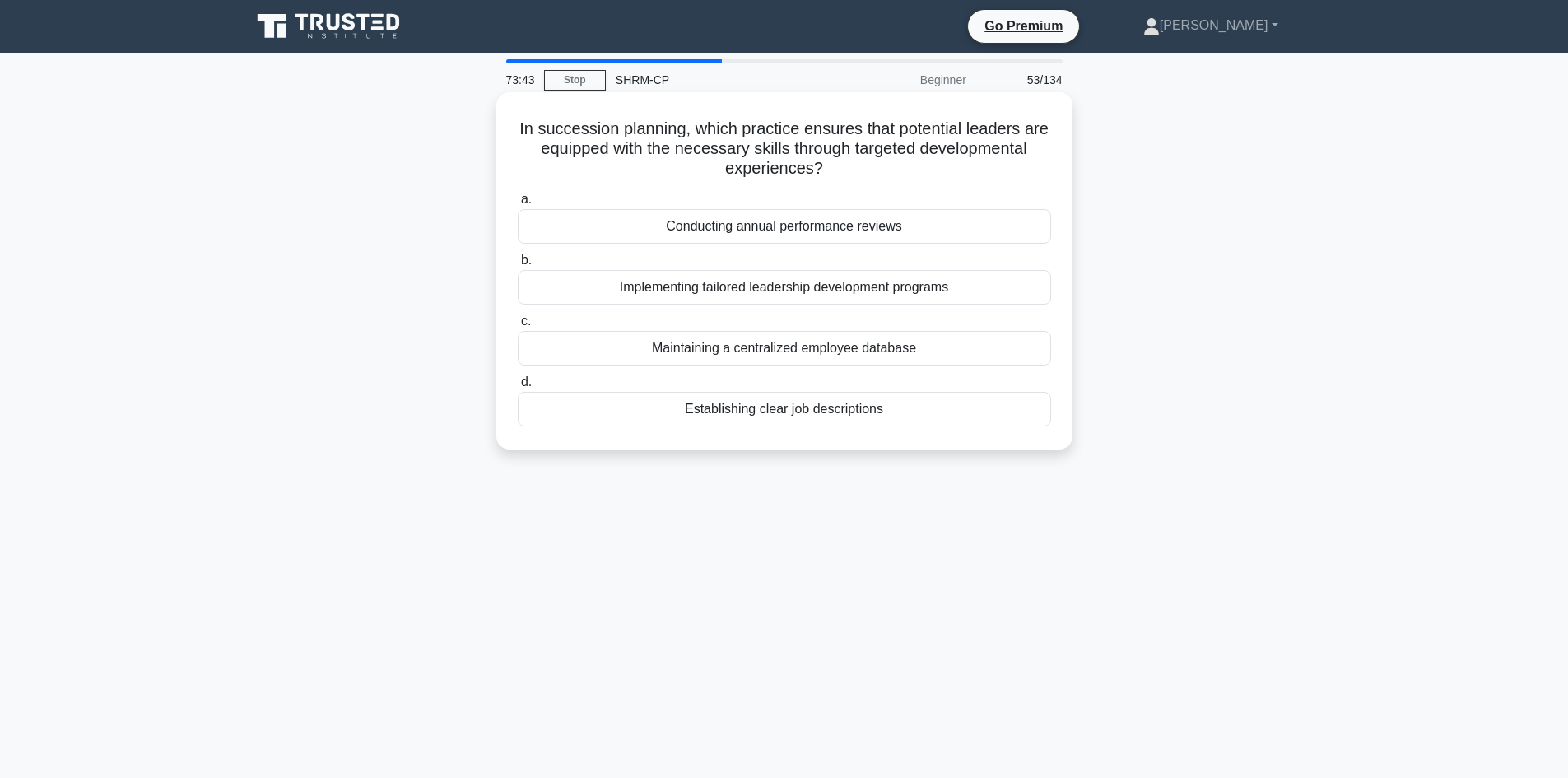
click at [837, 286] on div "Implementing tailored leadership development programs" at bounding box center [784, 287] width 534 height 35
click at [518, 266] on input "b. Implementing tailored leadership development programs" at bounding box center [518, 260] width 0 height 11
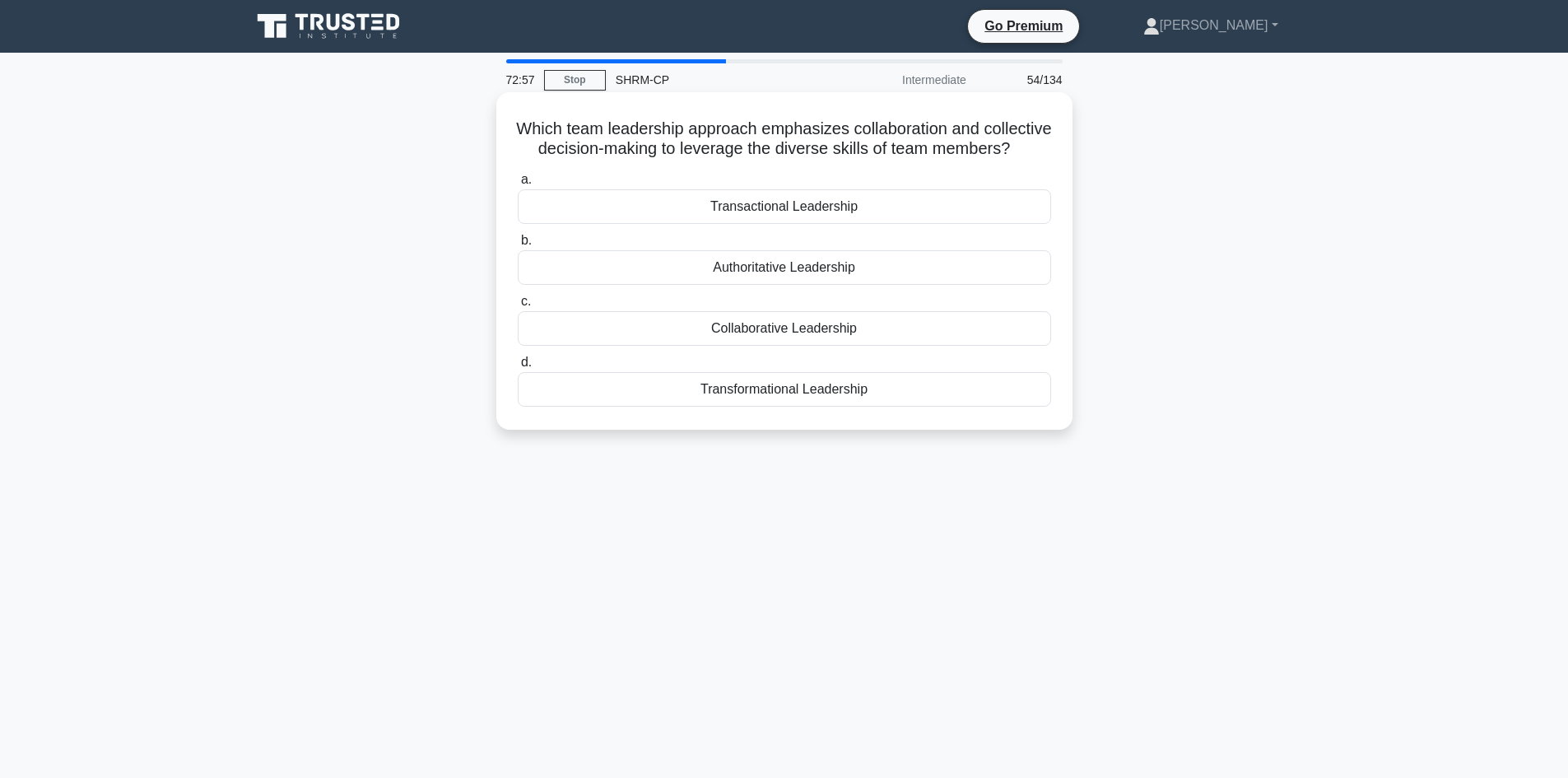
click at [778, 406] on div "Transformational Leadership" at bounding box center [784, 389] width 534 height 35
click at [518, 368] on input "d. Transformational Leadership" at bounding box center [518, 362] width 0 height 11
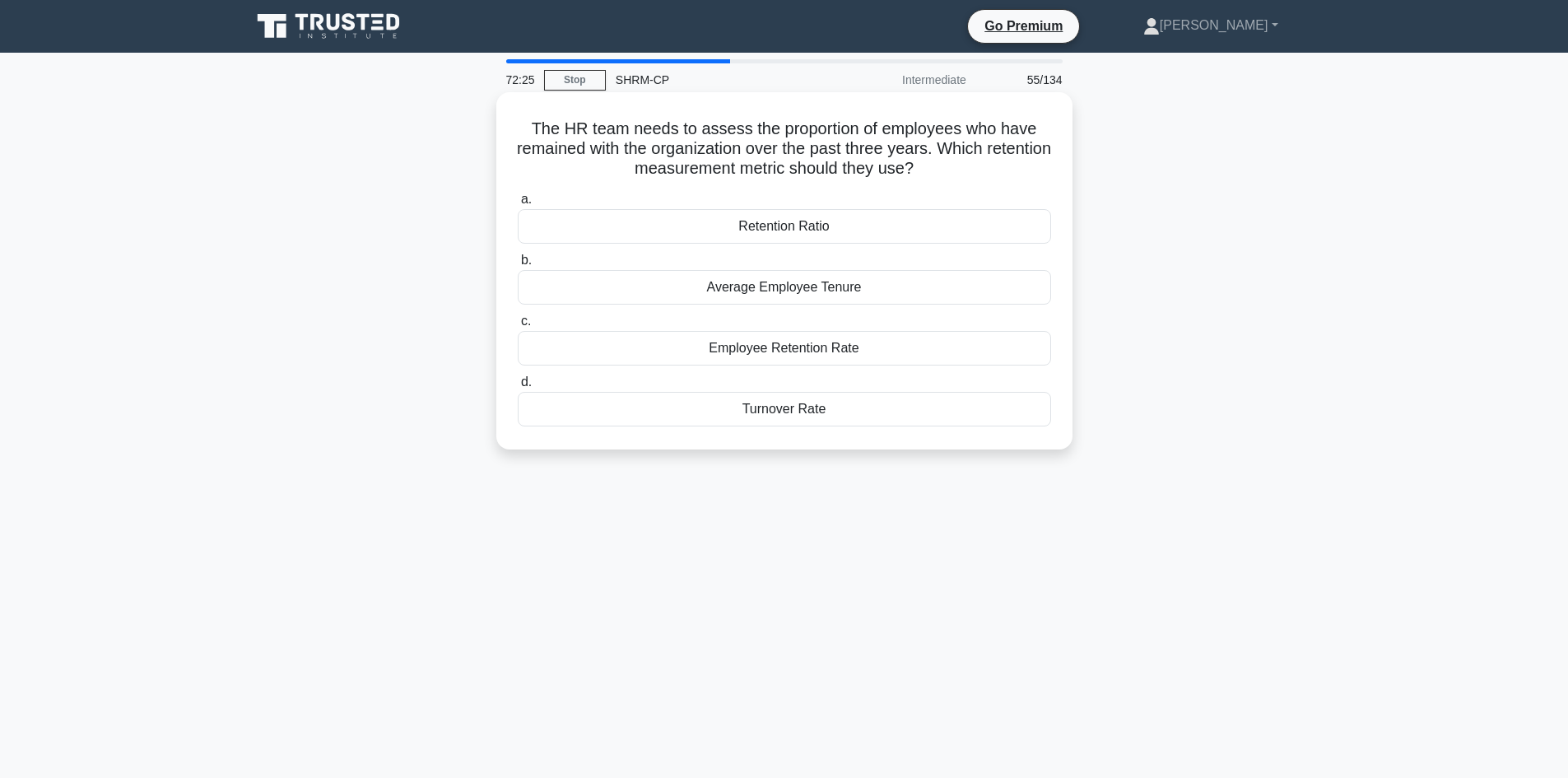
click at [803, 355] on div "Employee Retention Rate" at bounding box center [784, 348] width 534 height 35
click at [518, 327] on input "c. Employee Retention Rate" at bounding box center [518, 322] width 0 height 11
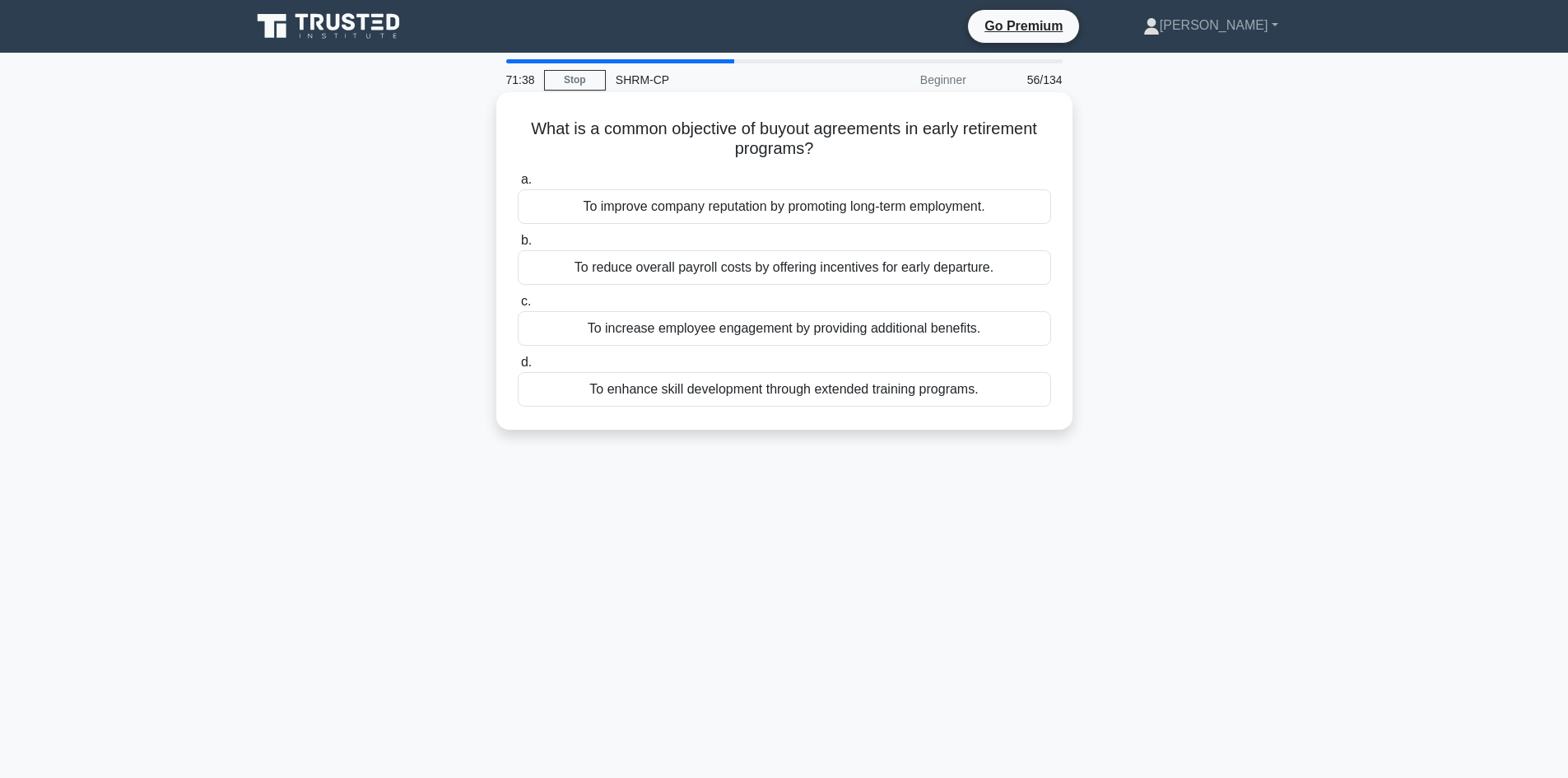
click at [688, 384] on div "To enhance skill development through extended training programs." at bounding box center [784, 389] width 534 height 35
click at [723, 395] on div "To enhance skill development through extended training programs." at bounding box center [784, 389] width 534 height 35
click at [518, 368] on input "d. To enhance skill development through extended training programs." at bounding box center [518, 362] width 0 height 11
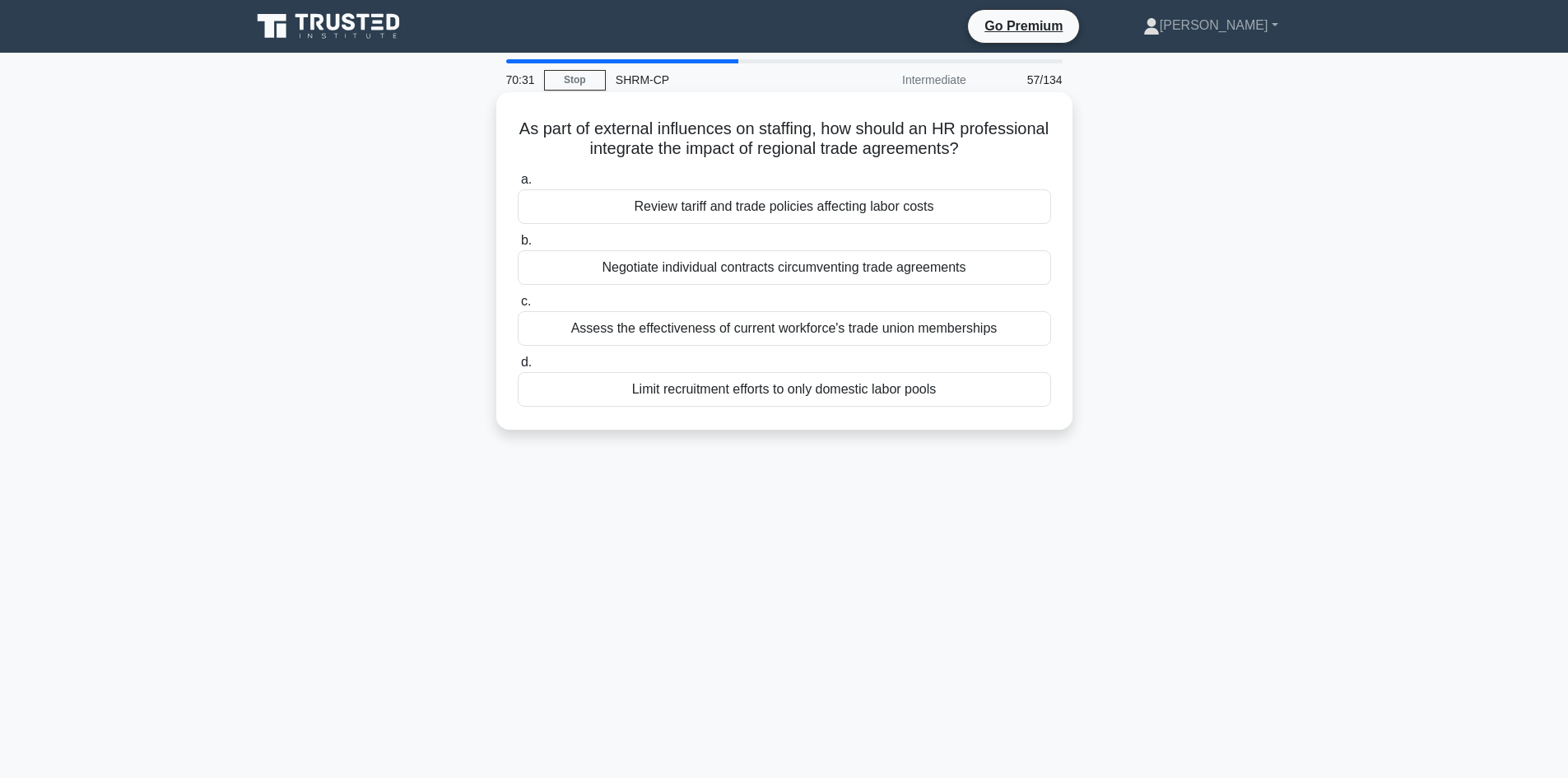
click at [799, 209] on div "Review tariff and trade policies affecting labor costs" at bounding box center [784, 206] width 534 height 35
click at [518, 185] on input "a. Review tariff and trade policies affecting labor costs" at bounding box center [518, 180] width 0 height 11
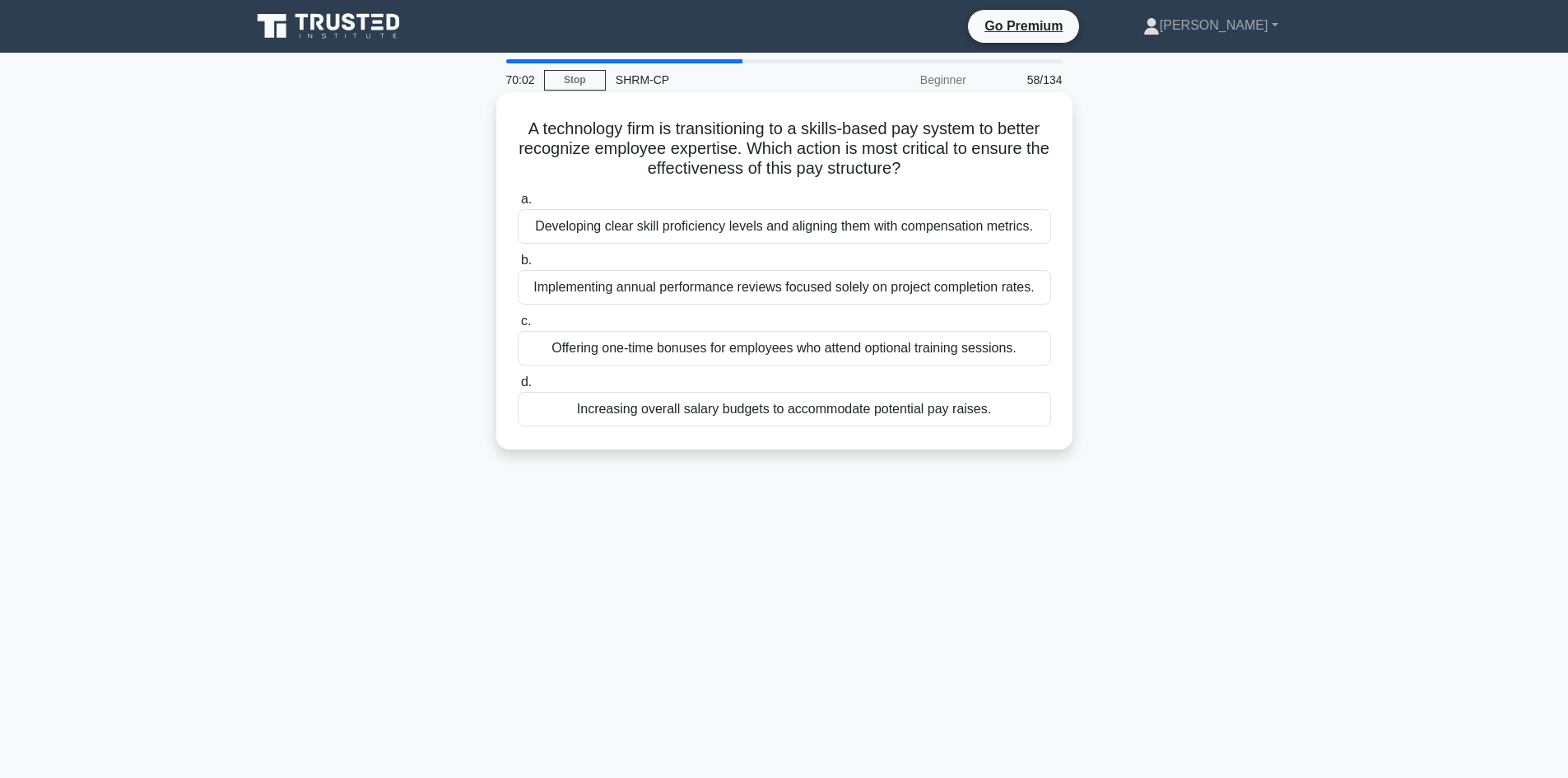
click at [762, 231] on div "Developing clear skill proficiency levels and aligning them with compensation m…" at bounding box center [784, 226] width 534 height 35
click at [518, 205] on input "a. Developing clear skill proficiency levels and aligning them with compensatio…" at bounding box center [518, 199] width 0 height 11
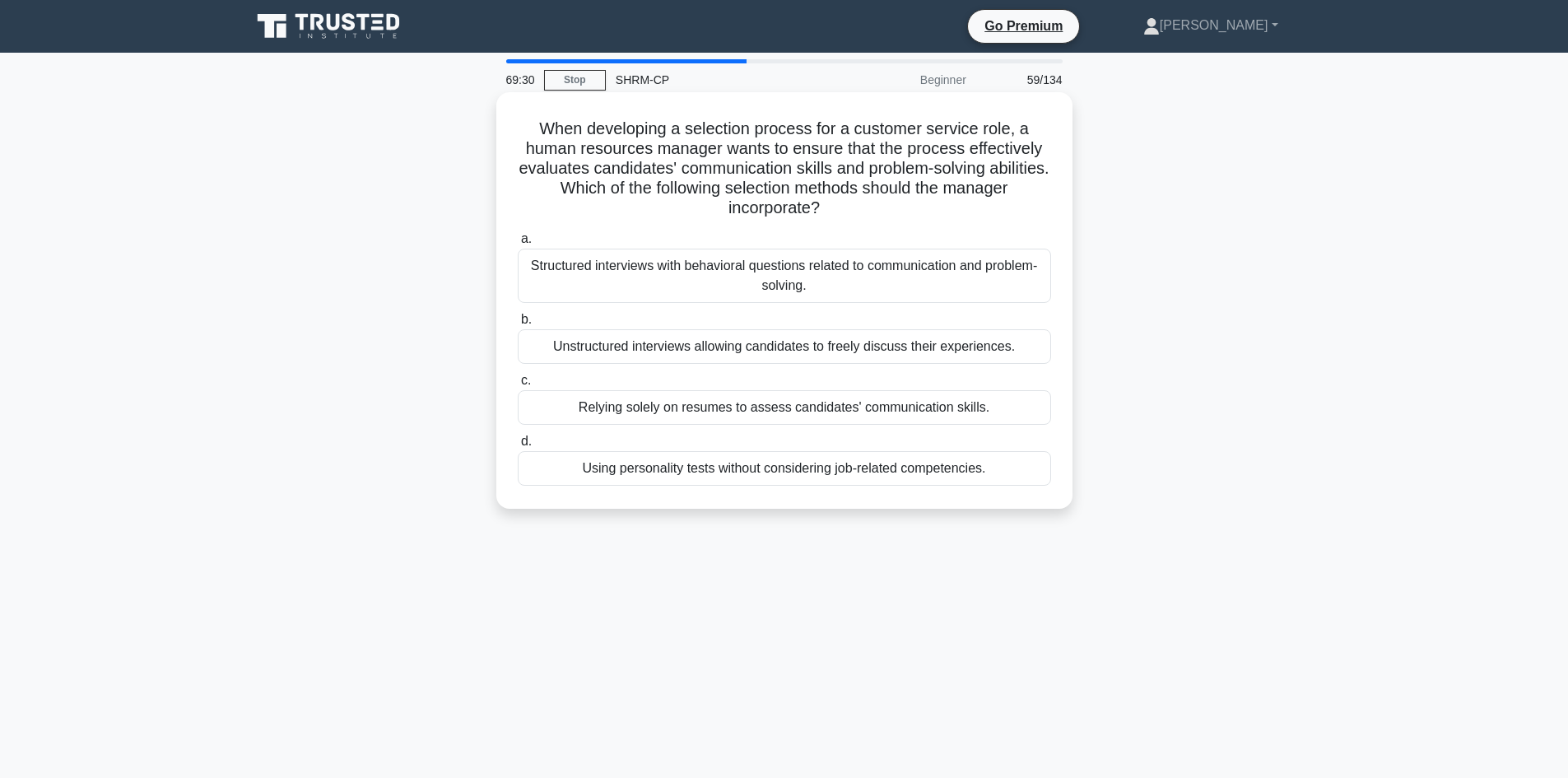
click at [815, 283] on div "Structured interviews with behavioral questions related to communication and pr…" at bounding box center [784, 276] width 534 height 54
click at [518, 244] on input "a. Structured interviews with behavioral questions related to communication and…" at bounding box center [518, 239] width 0 height 11
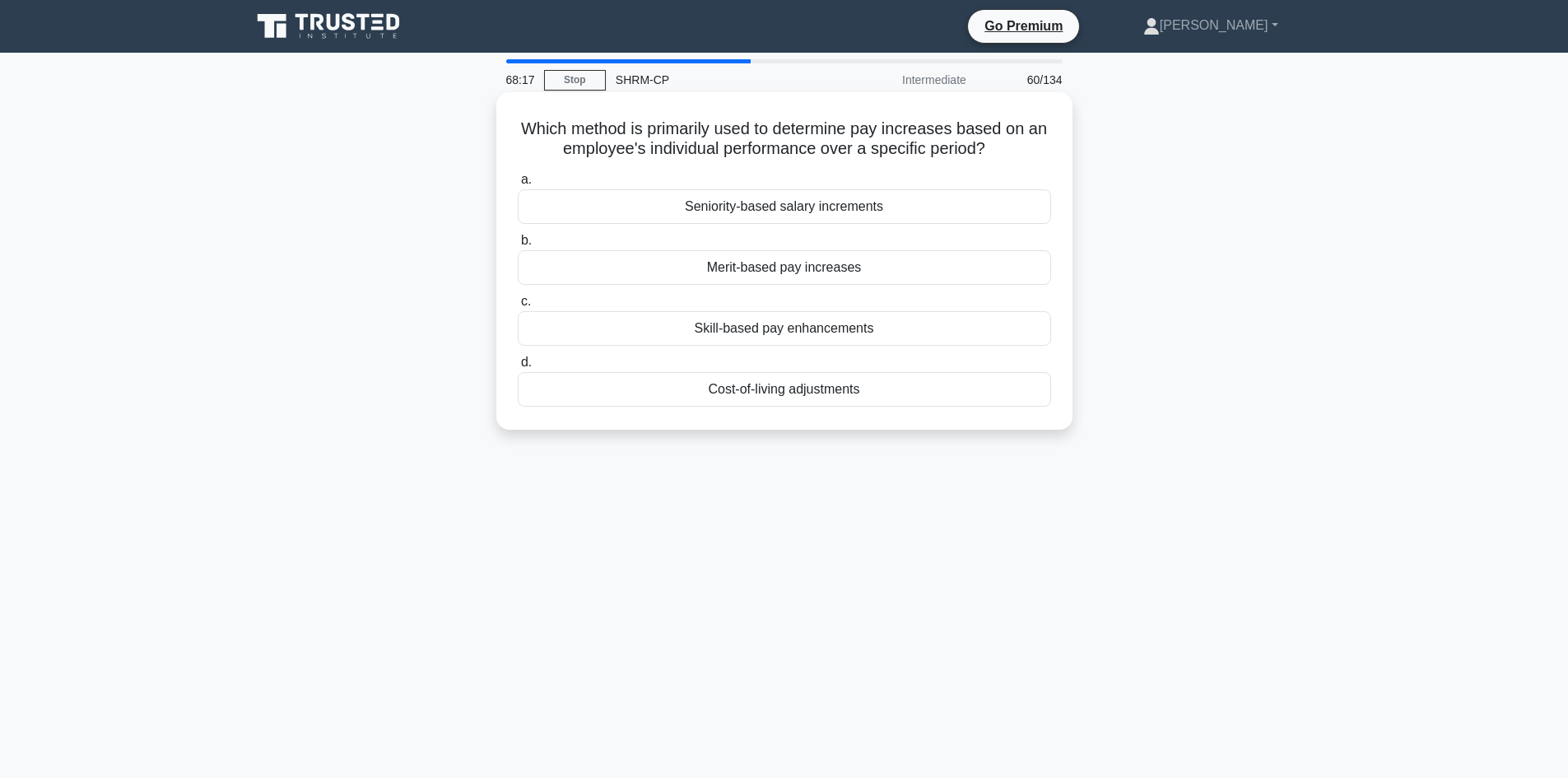
click at [833, 335] on div "Skill-based pay enhancements" at bounding box center [784, 328] width 534 height 35
click at [518, 307] on input "c. Skill-based pay enhancements" at bounding box center [518, 301] width 0 height 11
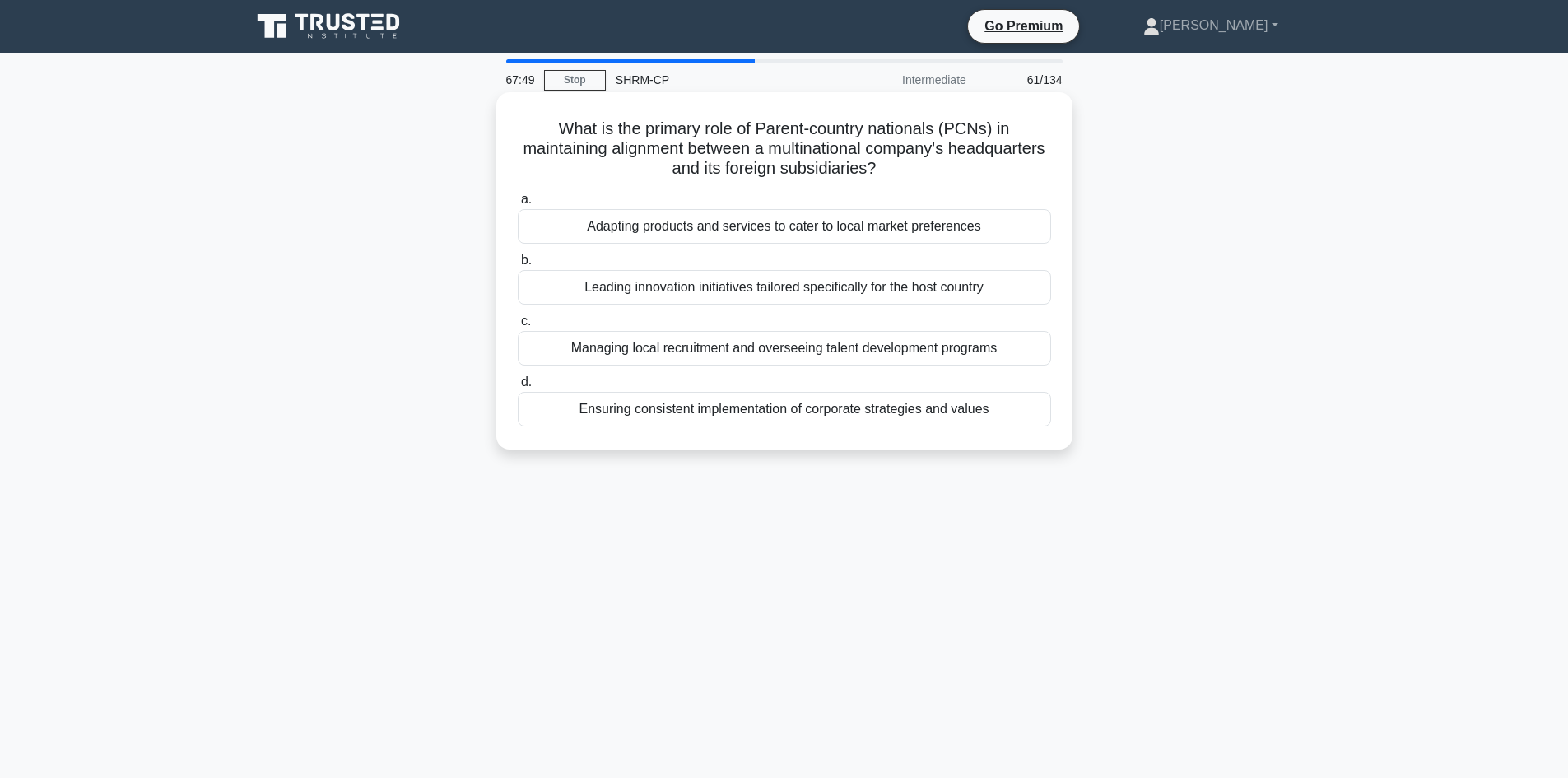
click at [810, 408] on div "Ensuring consistent implementation of corporate strategies and values" at bounding box center [784, 409] width 534 height 35
click at [518, 388] on input "d. Ensuring consistent implementation of corporate strategies and values" at bounding box center [518, 382] width 0 height 11
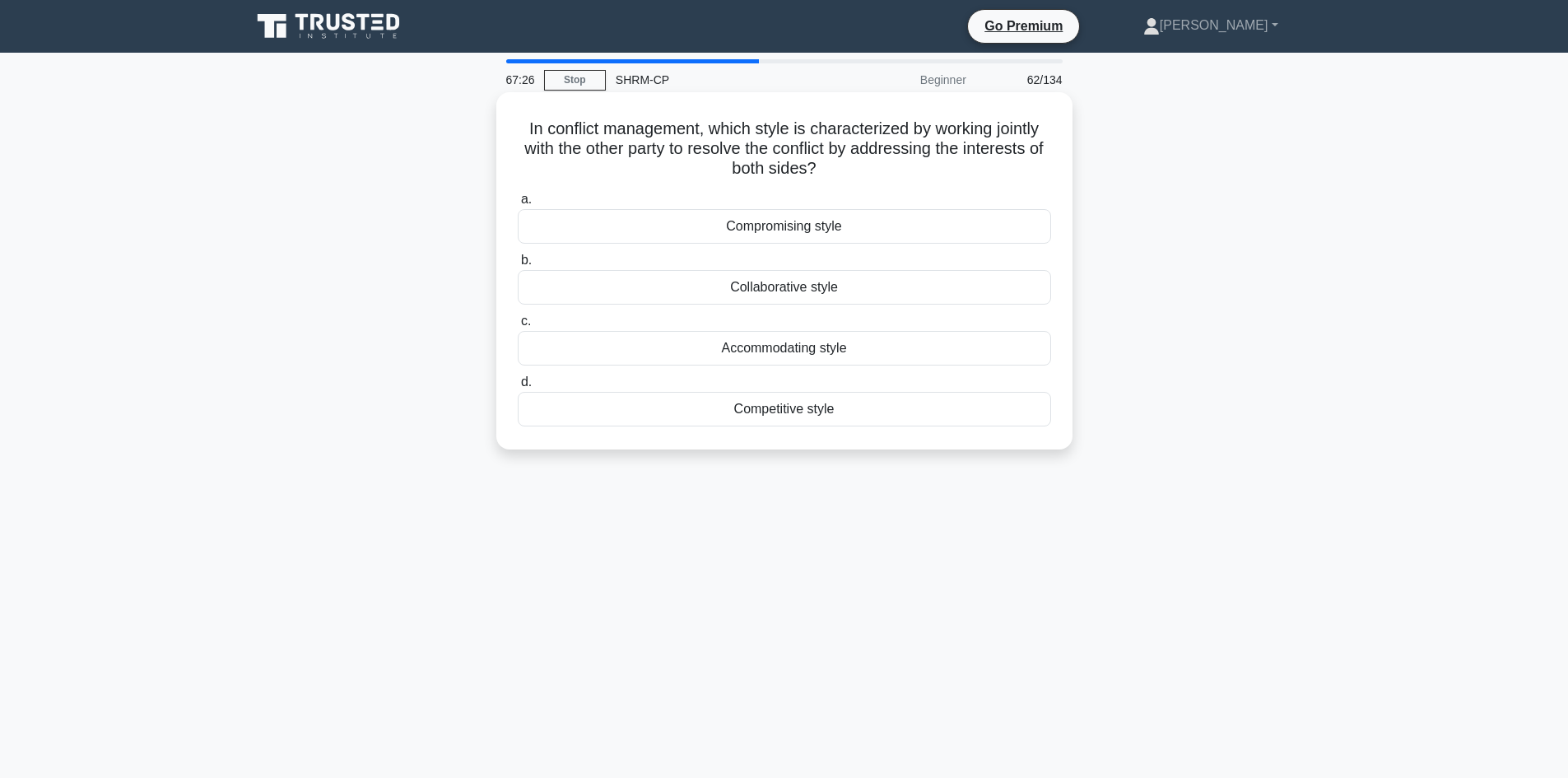
click at [795, 288] on div "Collaborative style" at bounding box center [784, 287] width 534 height 35
click at [518, 266] on input "b. Collaborative style" at bounding box center [518, 260] width 0 height 11
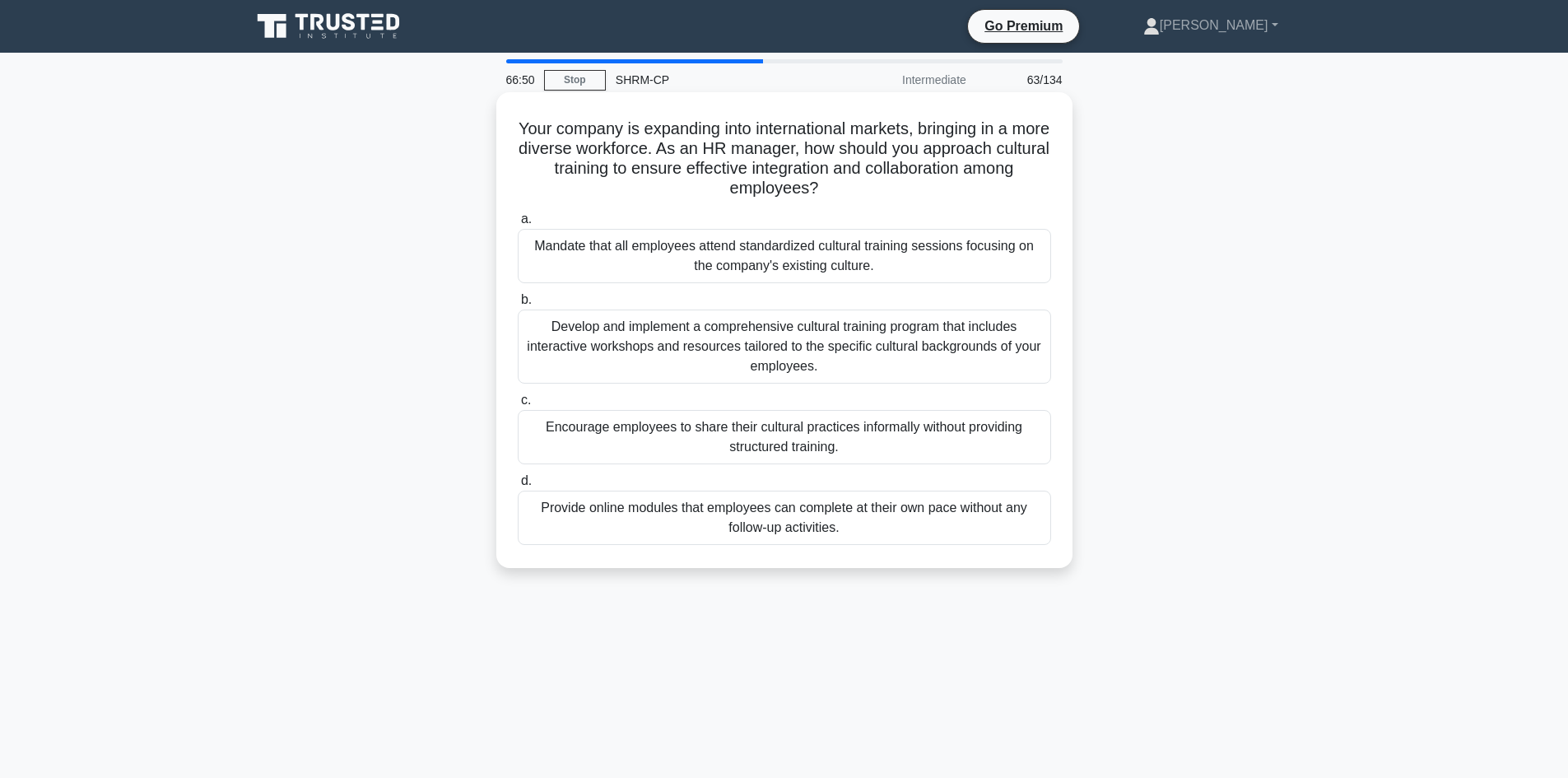
click at [770, 325] on div "Develop and implement a comprehensive cultural training program that includes i…" at bounding box center [784, 346] width 534 height 74
click at [518, 305] on input "b. Develop and implement a comprehensive cultural training program that include…" at bounding box center [518, 299] width 0 height 11
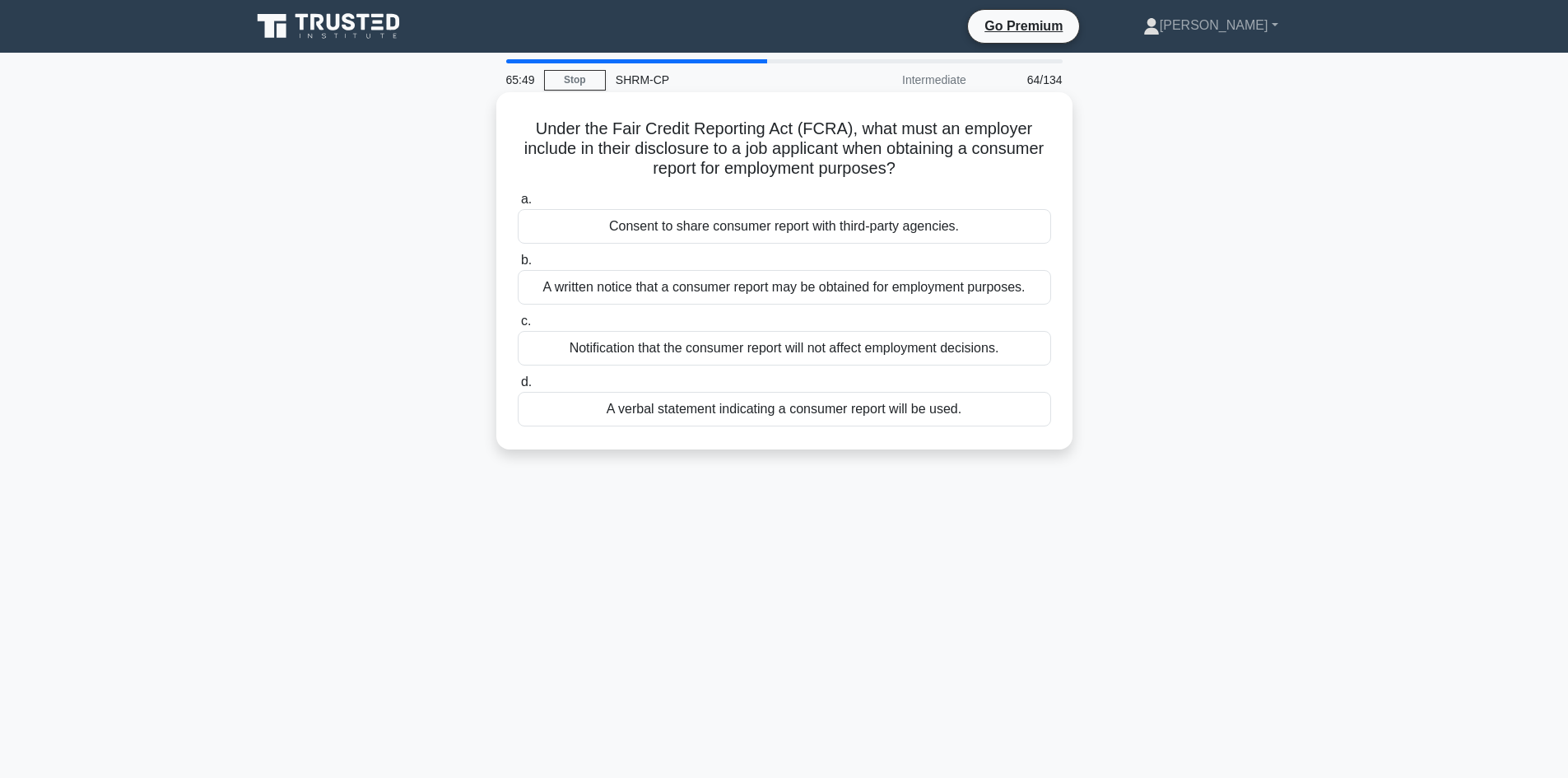
click at [759, 227] on div "Consent to share consumer report with third-party agencies." at bounding box center [784, 226] width 534 height 35
click at [518, 205] on input "a. Consent to share consumer report with third-party agencies." at bounding box center [518, 199] width 0 height 11
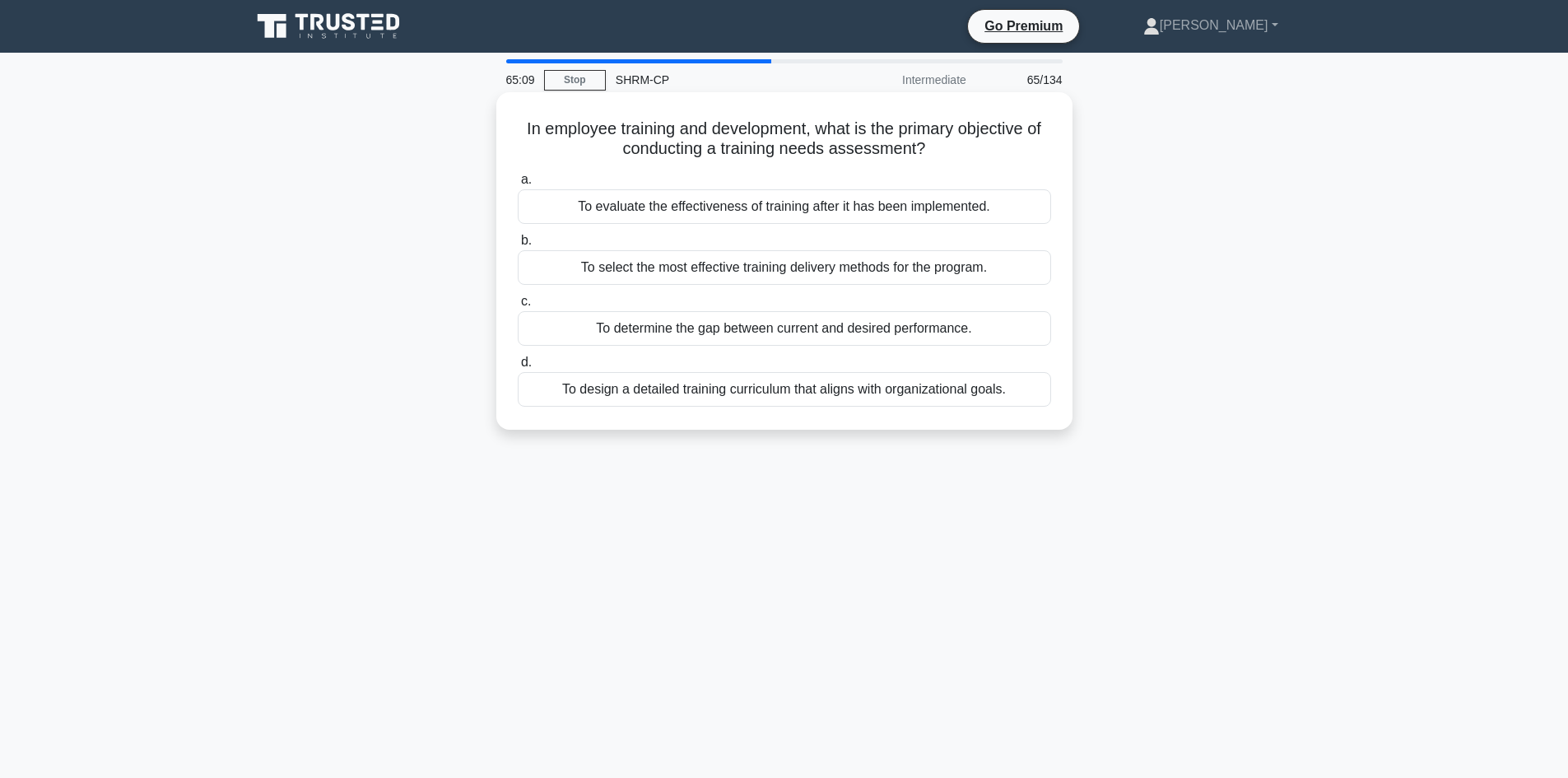
click at [815, 330] on div "To determine the gap between current and desired performance." at bounding box center [784, 328] width 534 height 35
click at [518, 307] on input "c. To determine the gap between current and desired performance." at bounding box center [518, 301] width 0 height 11
click at [775, 274] on div "To ensure consistency with the home country's corporate culture and policies." at bounding box center [784, 267] width 534 height 35
click at [518, 246] on input "b. To ensure consistency with the home country's corporate culture and policies." at bounding box center [518, 240] width 0 height 11
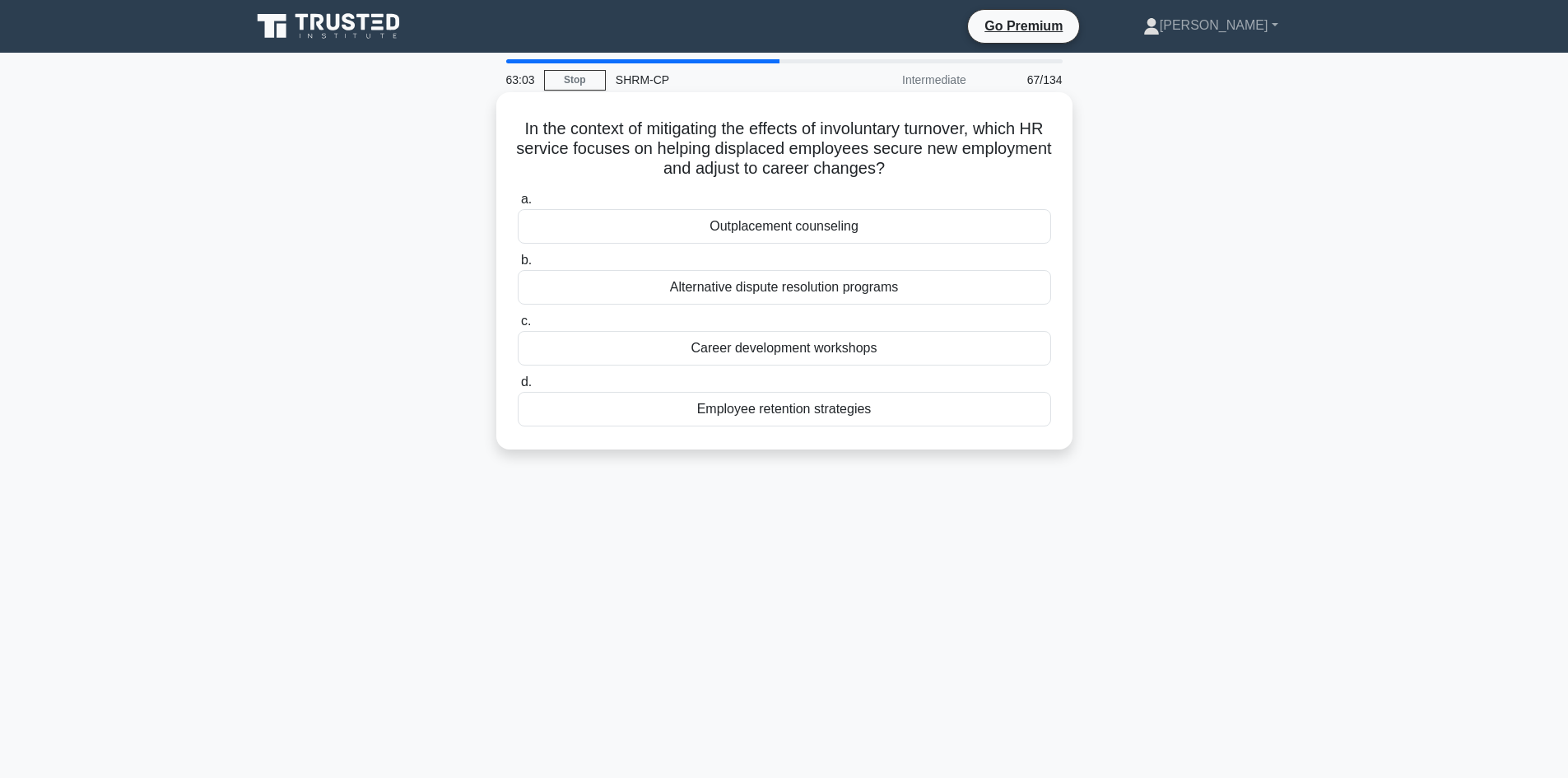
click at [776, 229] on div "Outplacement counseling" at bounding box center [784, 226] width 534 height 35
click at [518, 205] on input "a. Outplacement counseling" at bounding box center [518, 199] width 0 height 11
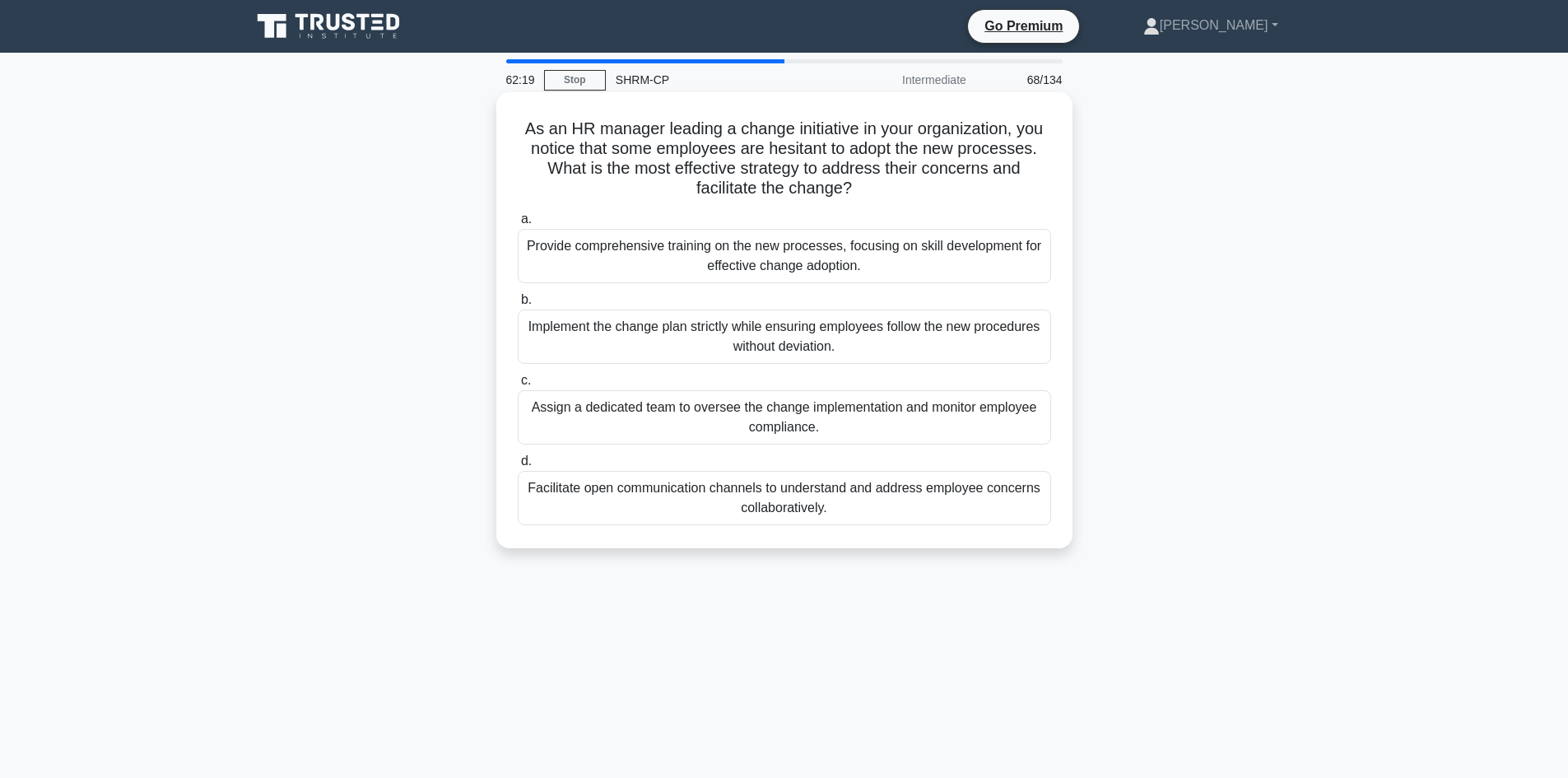
click at [788, 254] on div "Provide comprehensive training on the new processes, focusing on skill developm…" at bounding box center [784, 256] width 534 height 54
click at [518, 225] on input "a. Provide comprehensive training on the new processes, focusing on skill devel…" at bounding box center [518, 219] width 0 height 11
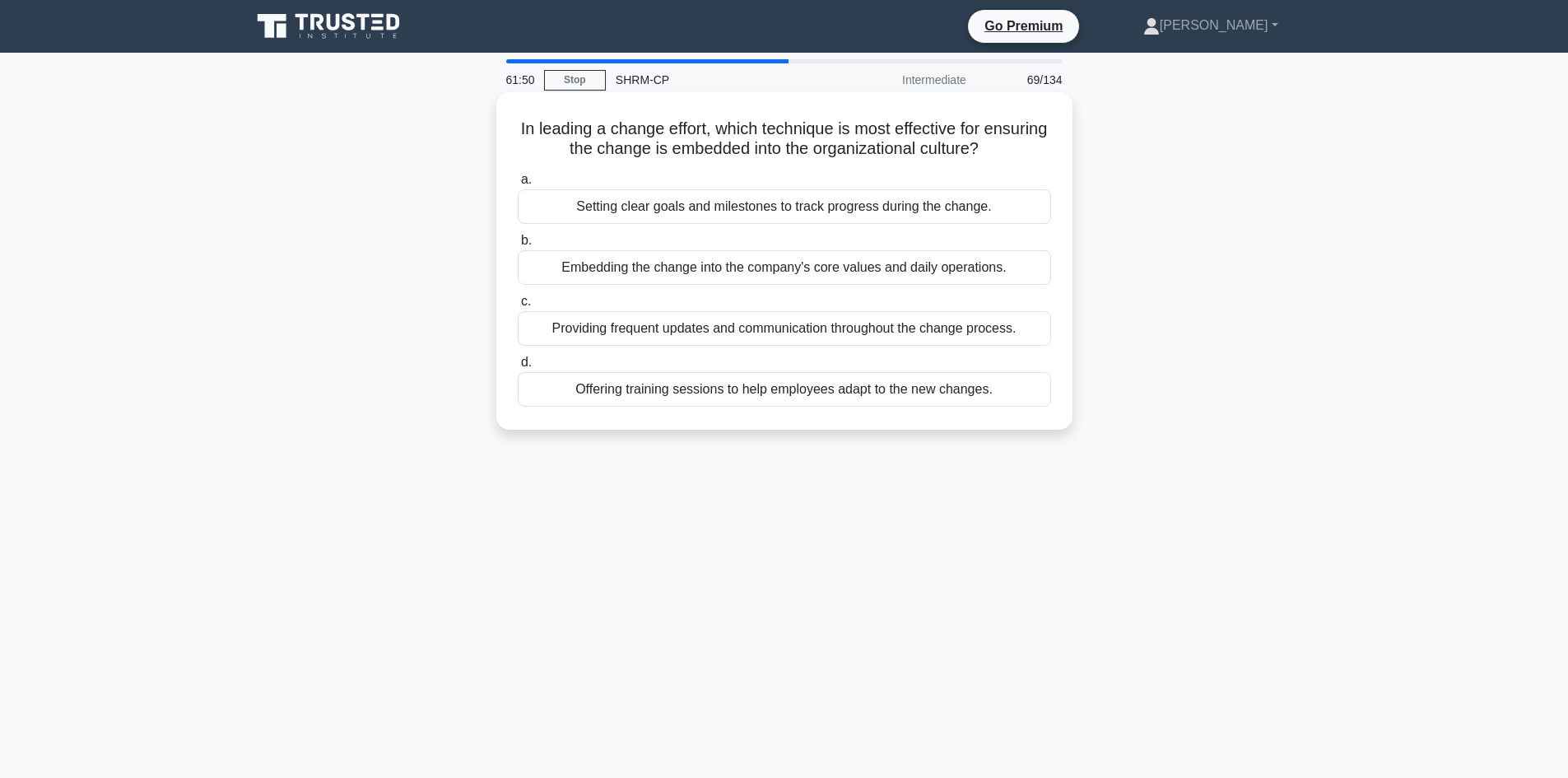
click at [700, 267] on div "Embedding the change into the company's core values and daily operations." at bounding box center [784, 267] width 534 height 35
click at [518, 246] on input "b. Embedding the change into the company's core values and daily operations." at bounding box center [518, 240] width 0 height 11
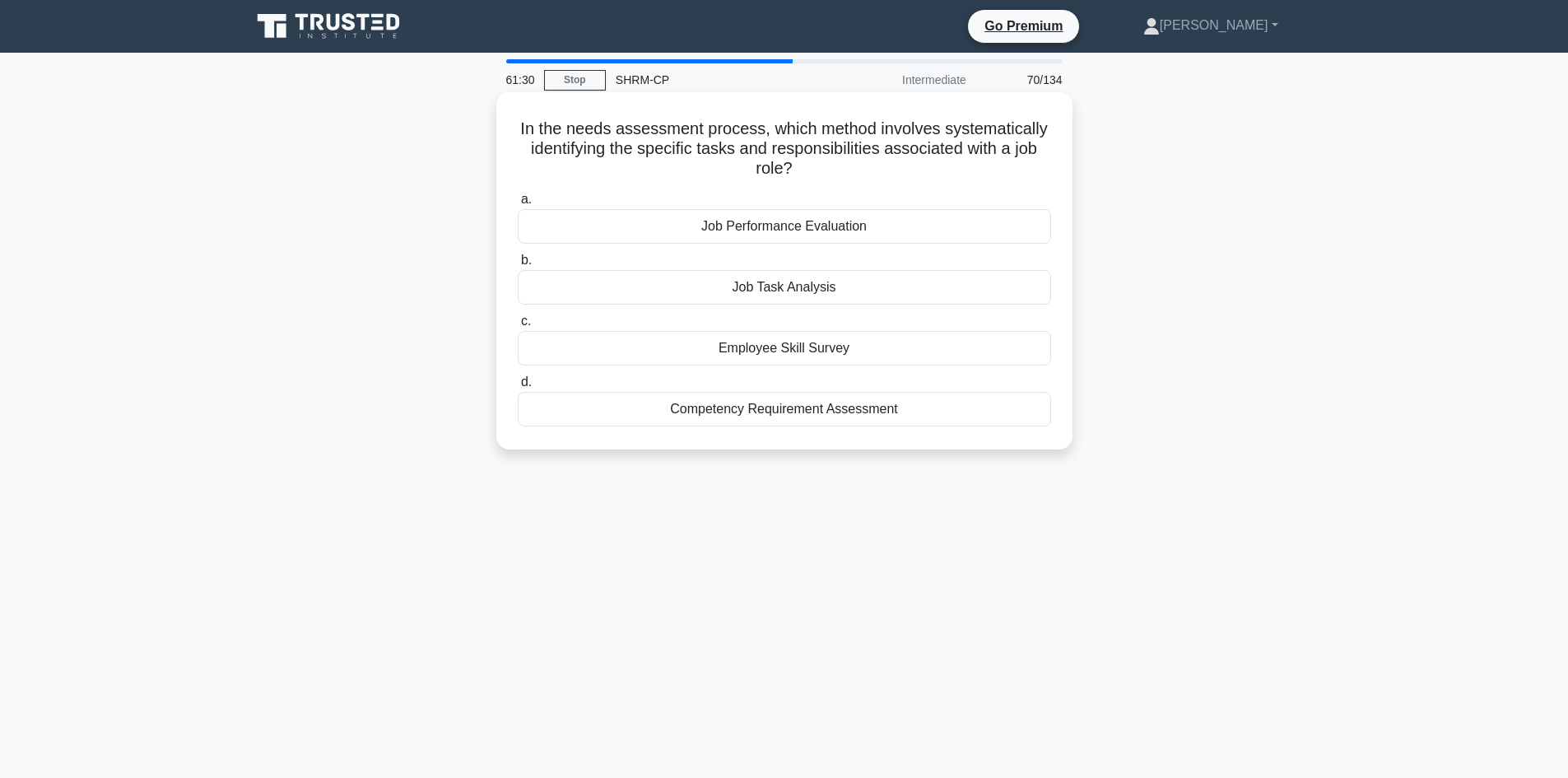
click at [788, 298] on div "Job Task Analysis" at bounding box center [784, 287] width 534 height 35
click at [518, 266] on input "b. Job Task Analysis" at bounding box center [518, 260] width 0 height 11
click at [786, 348] on div "360-Degree Feedback" at bounding box center [784, 348] width 534 height 35
click at [518, 327] on input "c. 360-Degree Feedback" at bounding box center [518, 322] width 0 height 11
click at [836, 295] on div "Career Development Workshops" at bounding box center [784, 287] width 534 height 35
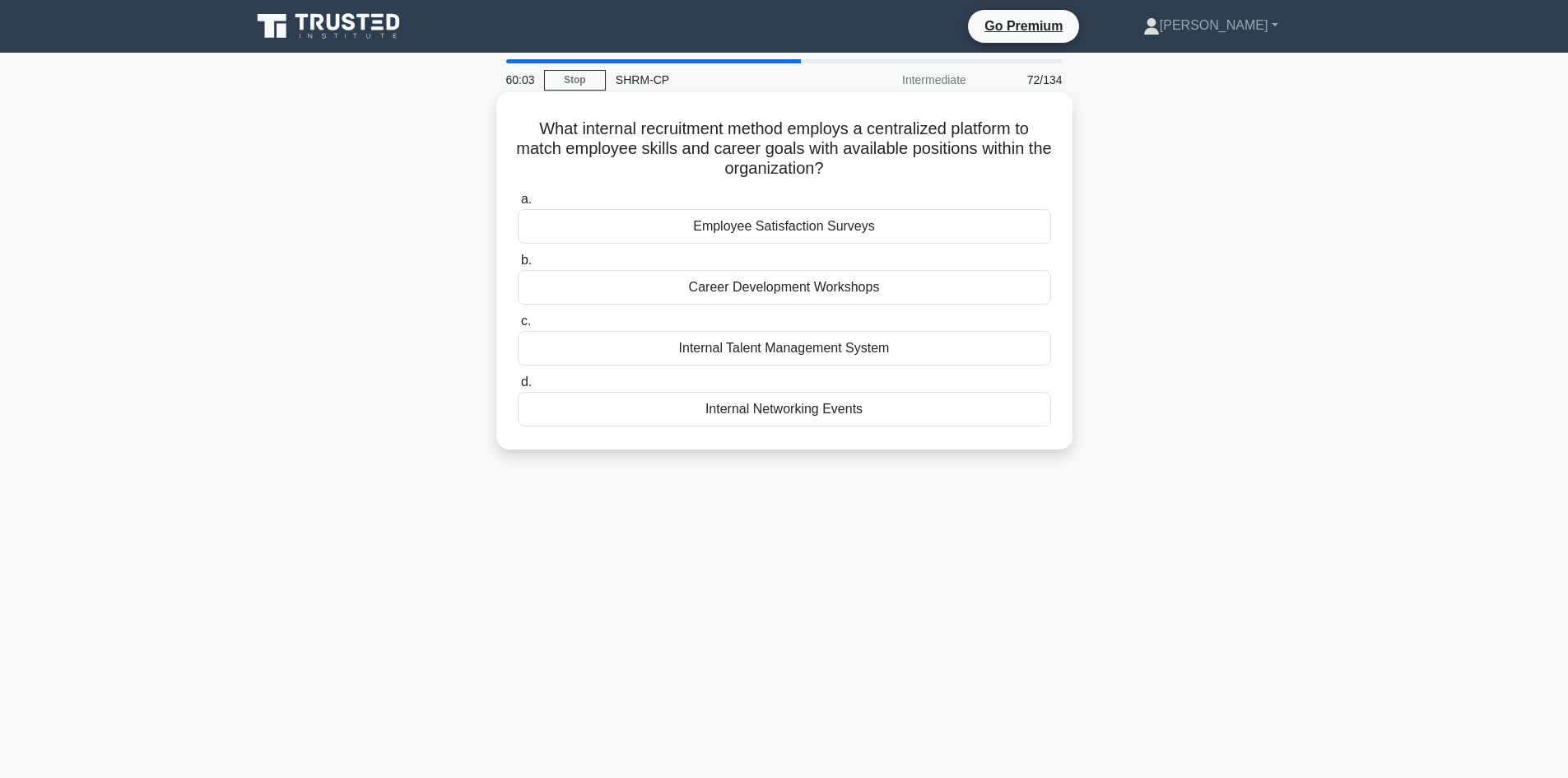
click at [518, 266] on input "b. Career Development Workshops" at bounding box center [518, 260] width 0 height 11
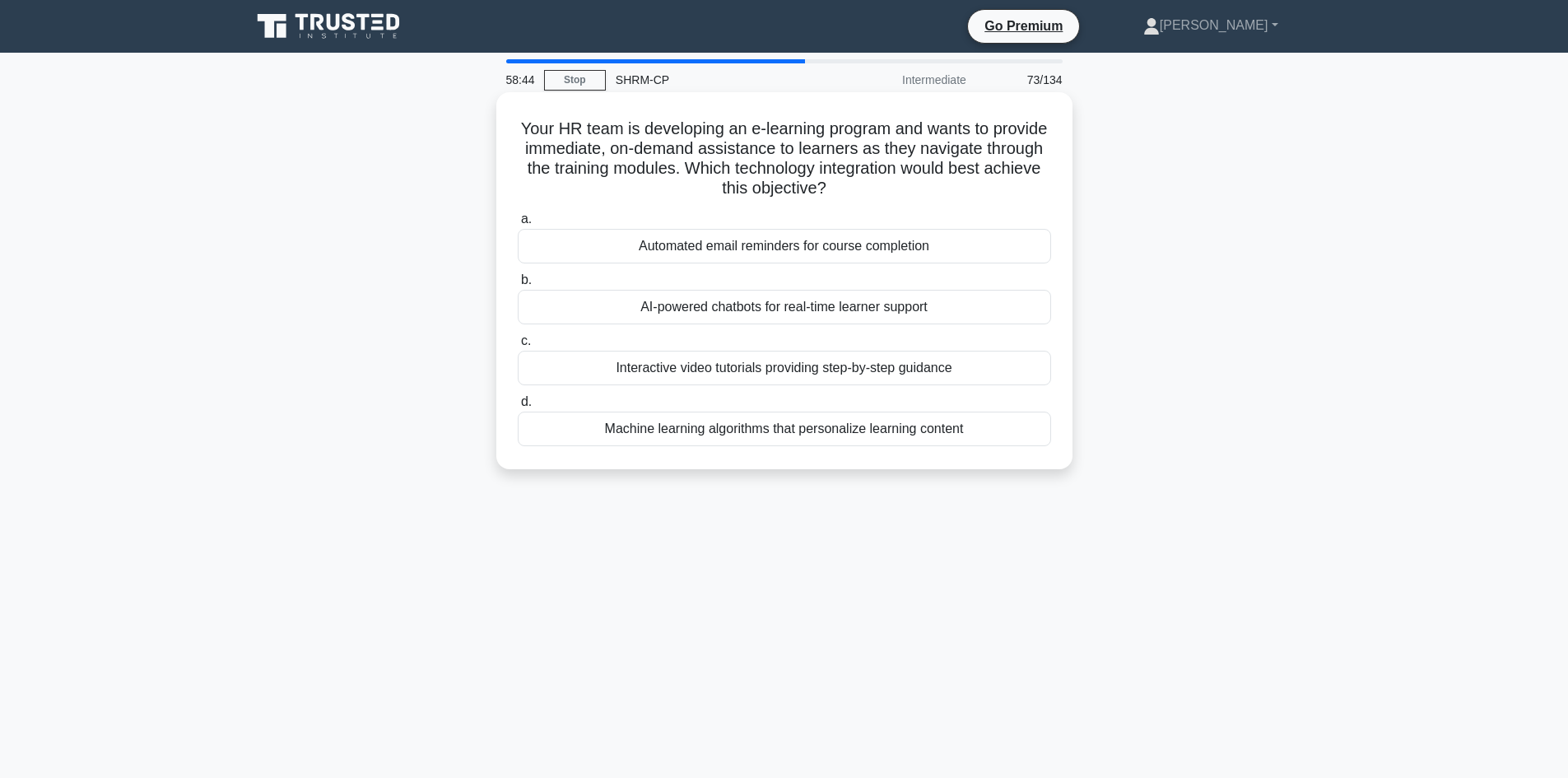
click at [792, 367] on div "Interactive video tutorials providing step-by-step guidance" at bounding box center [784, 367] width 534 height 35
click at [518, 346] on input "c. Interactive video tutorials providing step-by-step guidance" at bounding box center [518, 341] width 0 height 11
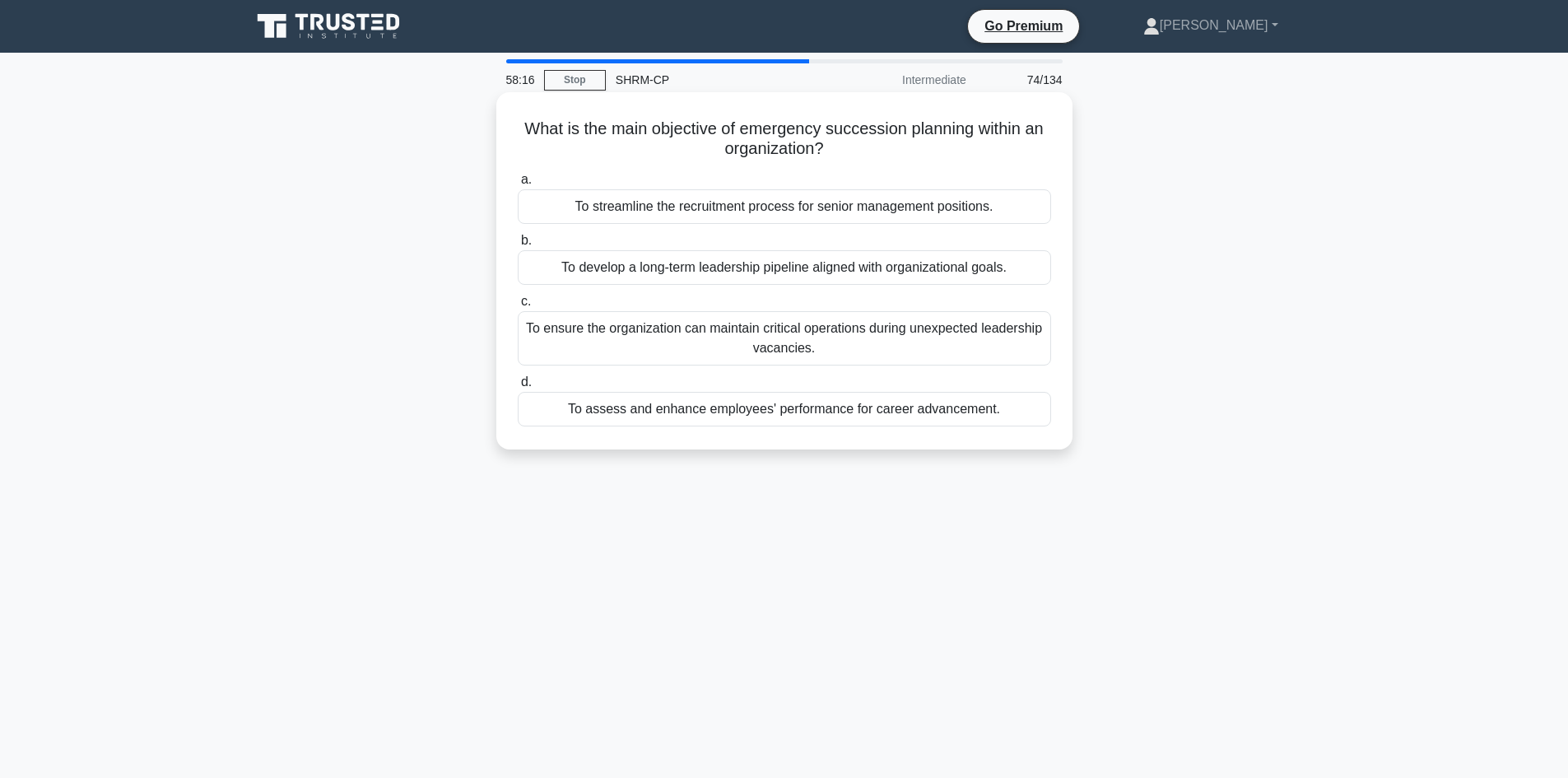
click at [788, 337] on div "To ensure the organization can maintain critical operations during unexpected l…" at bounding box center [784, 339] width 534 height 54
click at [518, 307] on input "c. To ensure the organization can maintain critical operations during unexpecte…" at bounding box center [518, 301] width 0 height 11
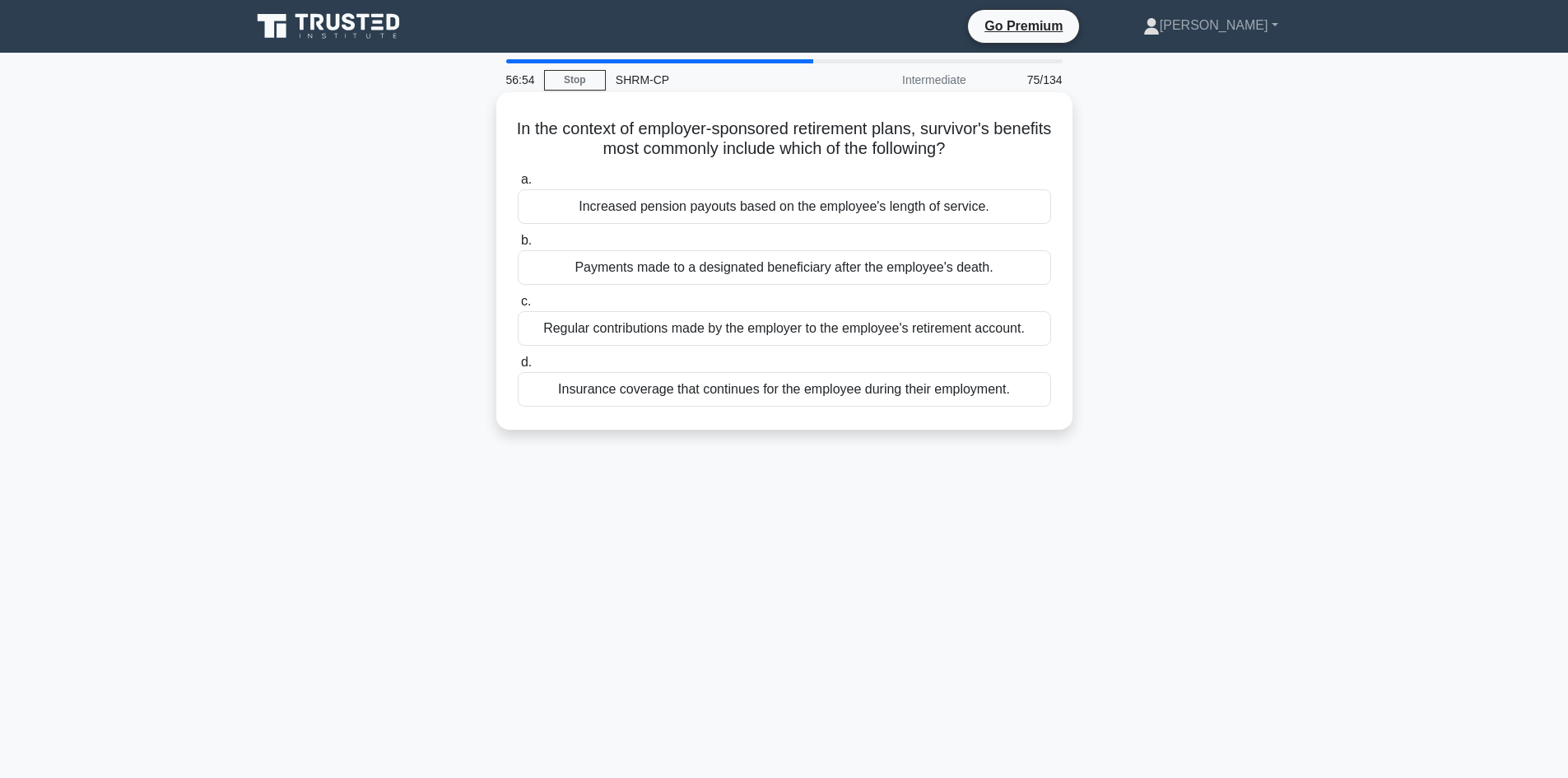
click at [719, 327] on div "Regular contributions made by the employer to the employee's retirement account." at bounding box center [784, 328] width 534 height 35
click at [518, 307] on input "c. Regular contributions made by the employer to the employee's retirement acco…" at bounding box center [518, 301] width 0 height 11
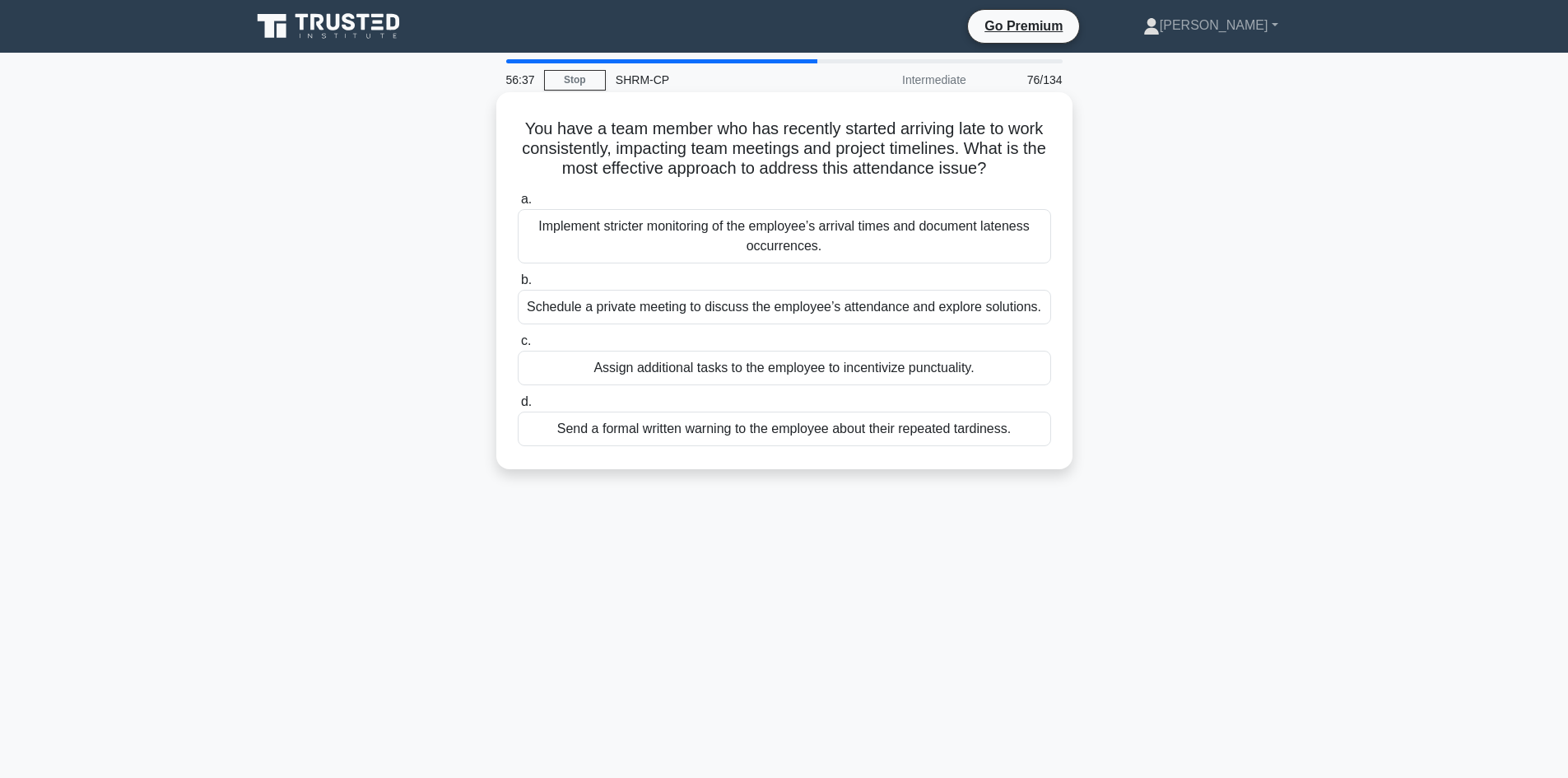
click at [736, 307] on div "Schedule a private meeting to discuss the employee’s attendance and explore sol…" at bounding box center [784, 307] width 534 height 35
click at [518, 286] on input "b. Schedule a private meeting to discuss the employee’s attendance and explore …" at bounding box center [518, 280] width 0 height 11
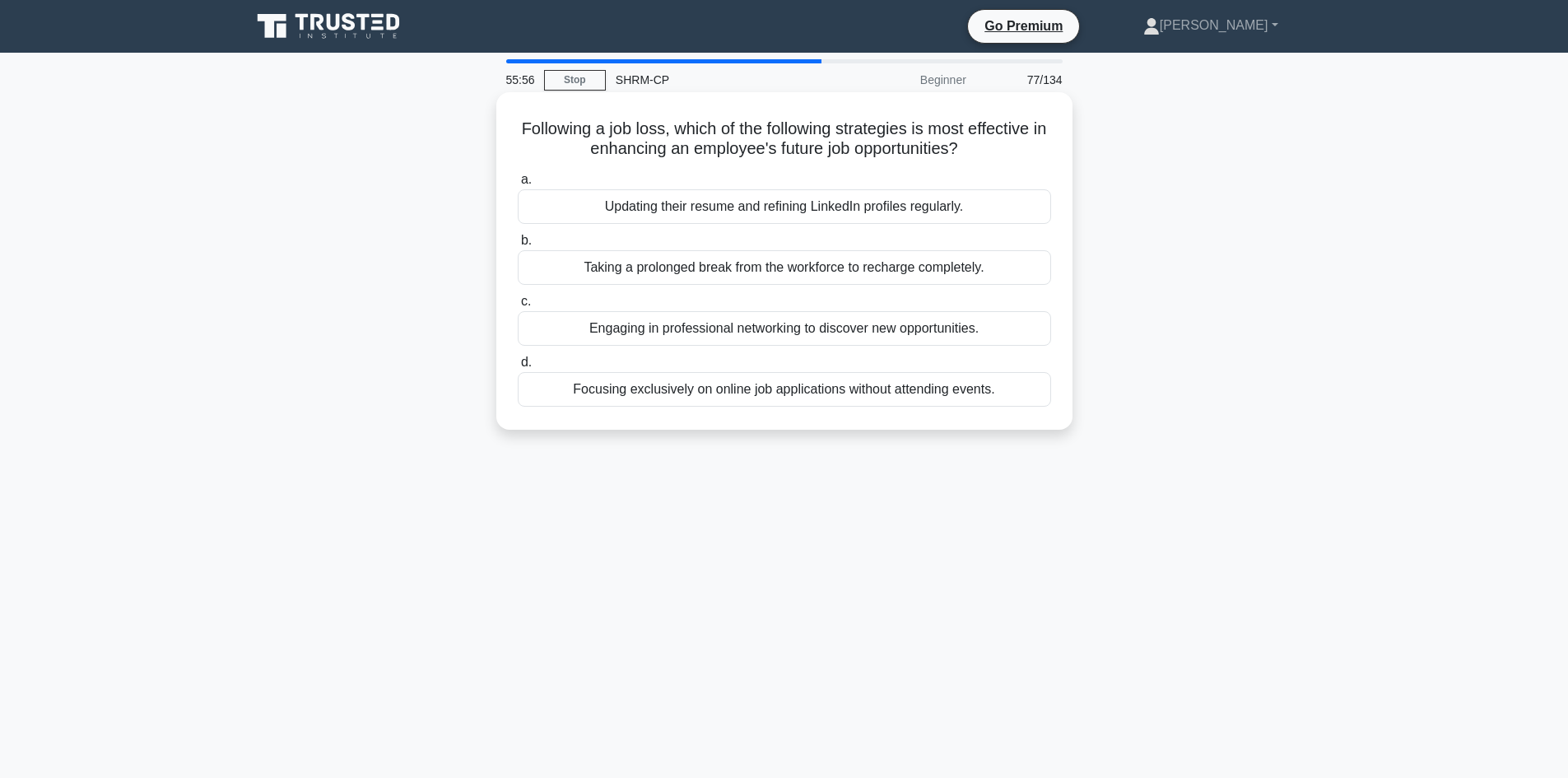
click at [765, 335] on div "Engaging in professional networking to discover new opportunities." at bounding box center [784, 328] width 534 height 35
click at [518, 307] on input "c. Engaging in professional networking to discover new opportunities." at bounding box center [518, 301] width 0 height 11
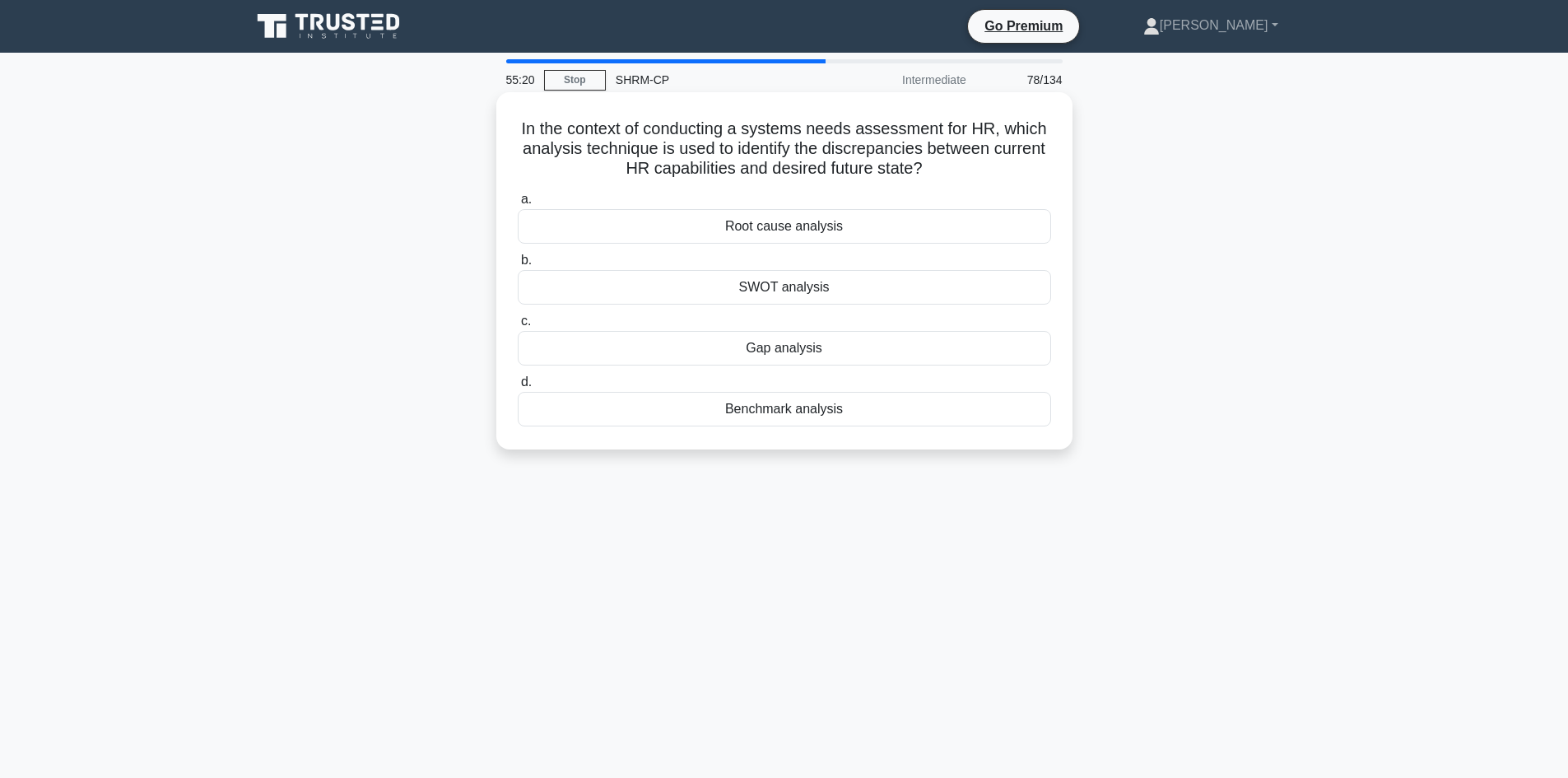
click at [787, 351] on div "Gap analysis" at bounding box center [784, 348] width 534 height 35
click at [518, 327] on input "c. Gap analysis" at bounding box center [518, 322] width 0 height 11
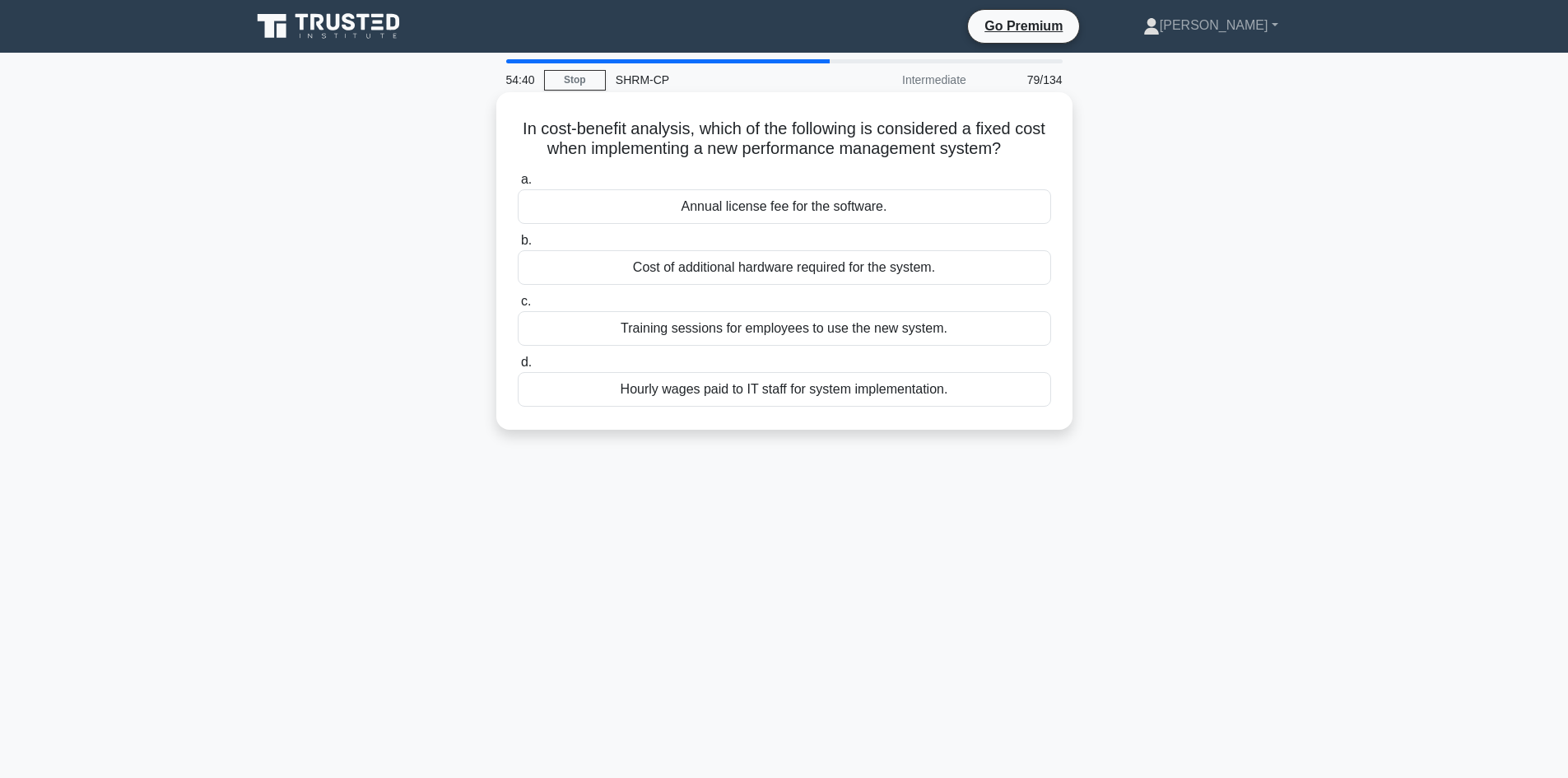
drag, startPoint x: 777, startPoint y: 204, endPoint x: 780, endPoint y: 193, distance: 11.4
click at [780, 193] on div "Annual license fee for the software." at bounding box center [784, 206] width 534 height 35
click at [518, 185] on input "a. Annual license fee for the software." at bounding box center [518, 180] width 0 height 11
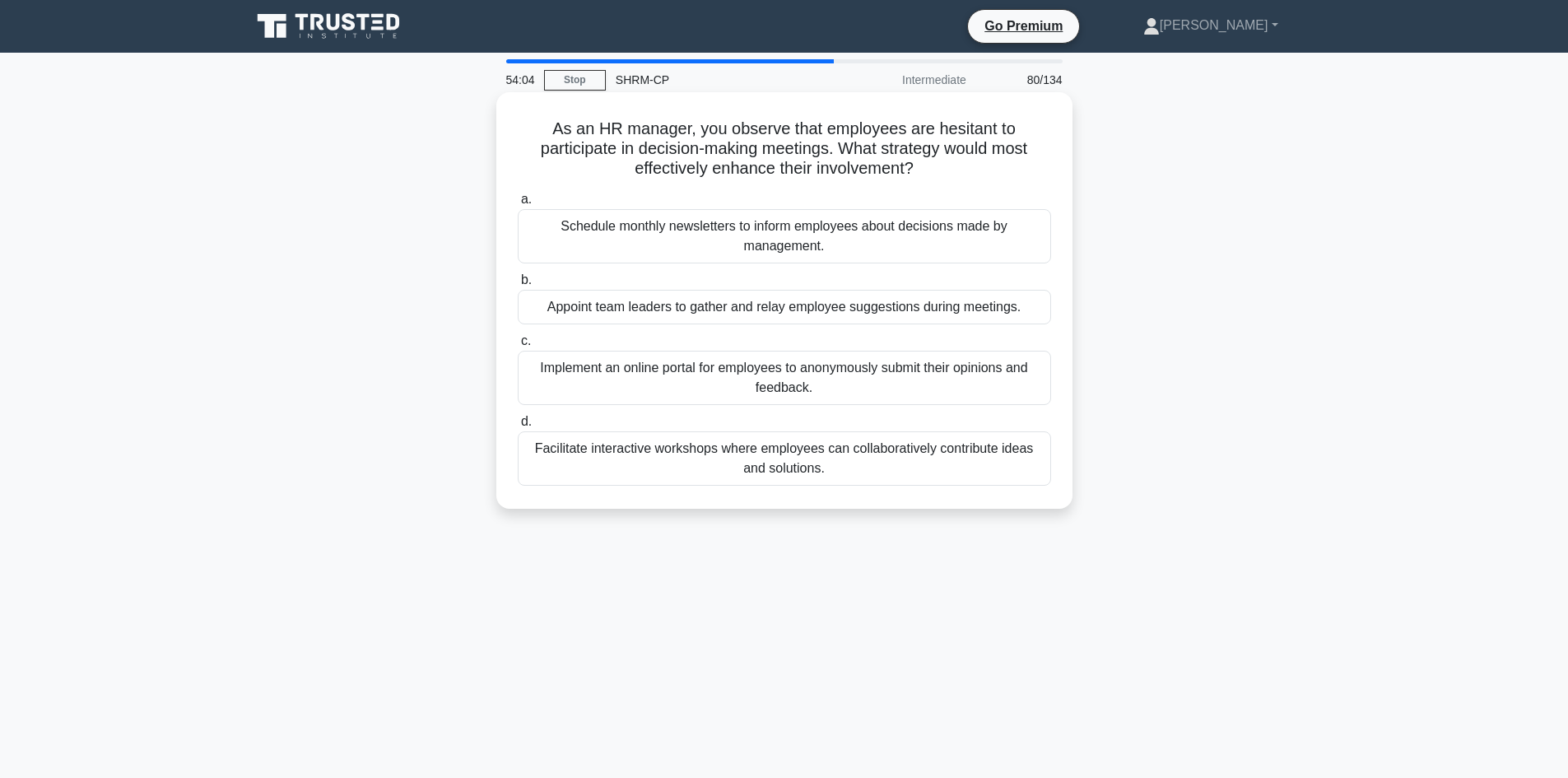
click at [801, 456] on div "Facilitate interactive workshops where employees can collaboratively contribute…" at bounding box center [784, 458] width 534 height 54
click at [518, 428] on input "d. Facilitate interactive workshops where employees can collaboratively contrib…" at bounding box center [518, 422] width 0 height 11
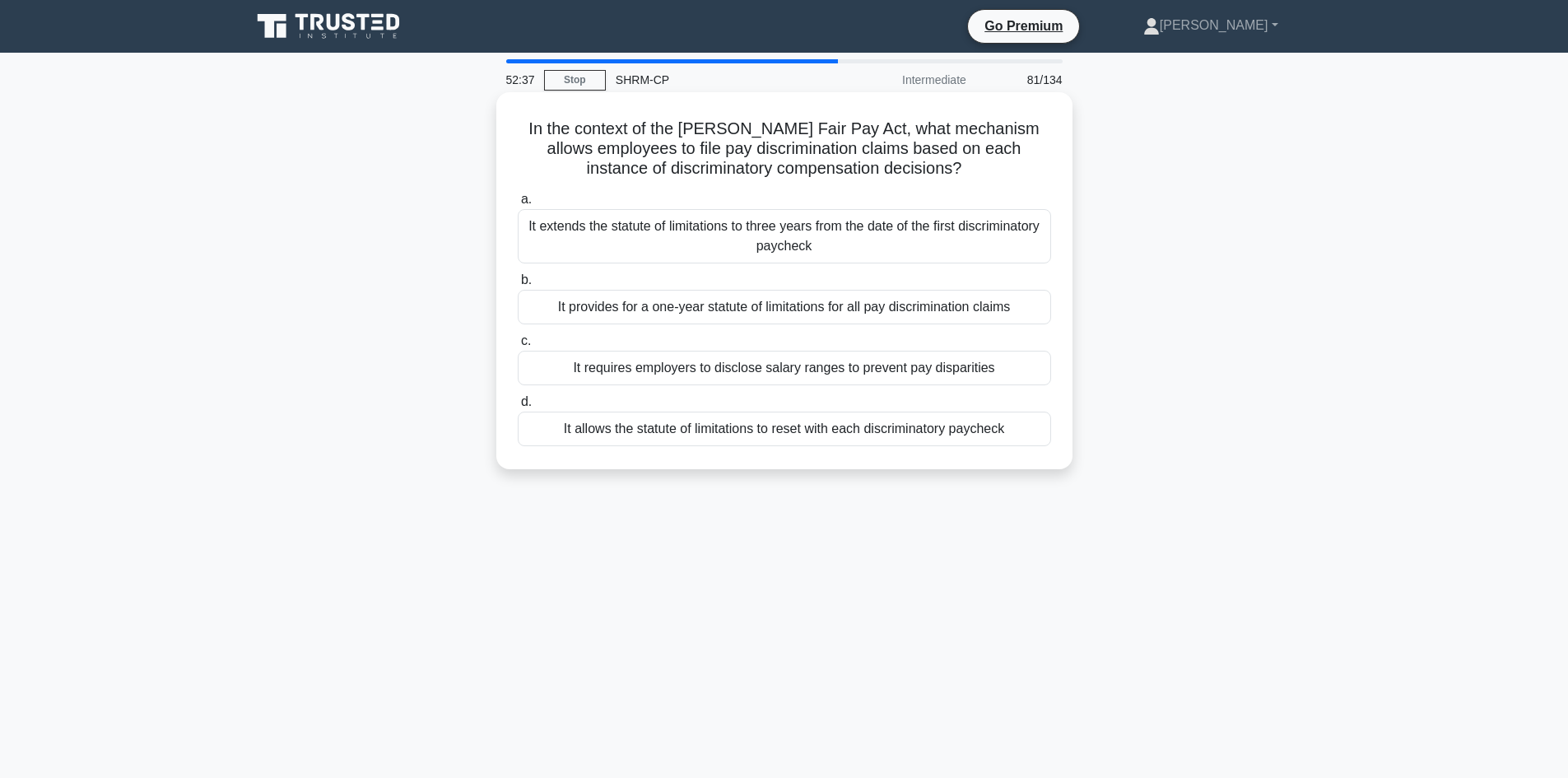
click at [714, 372] on div "It requires employers to disclose salary ranges to prevent pay disparities" at bounding box center [784, 367] width 534 height 35
click at [518, 346] on input "c. It requires employers to disclose salary ranges to prevent pay disparities" at bounding box center [518, 341] width 0 height 11
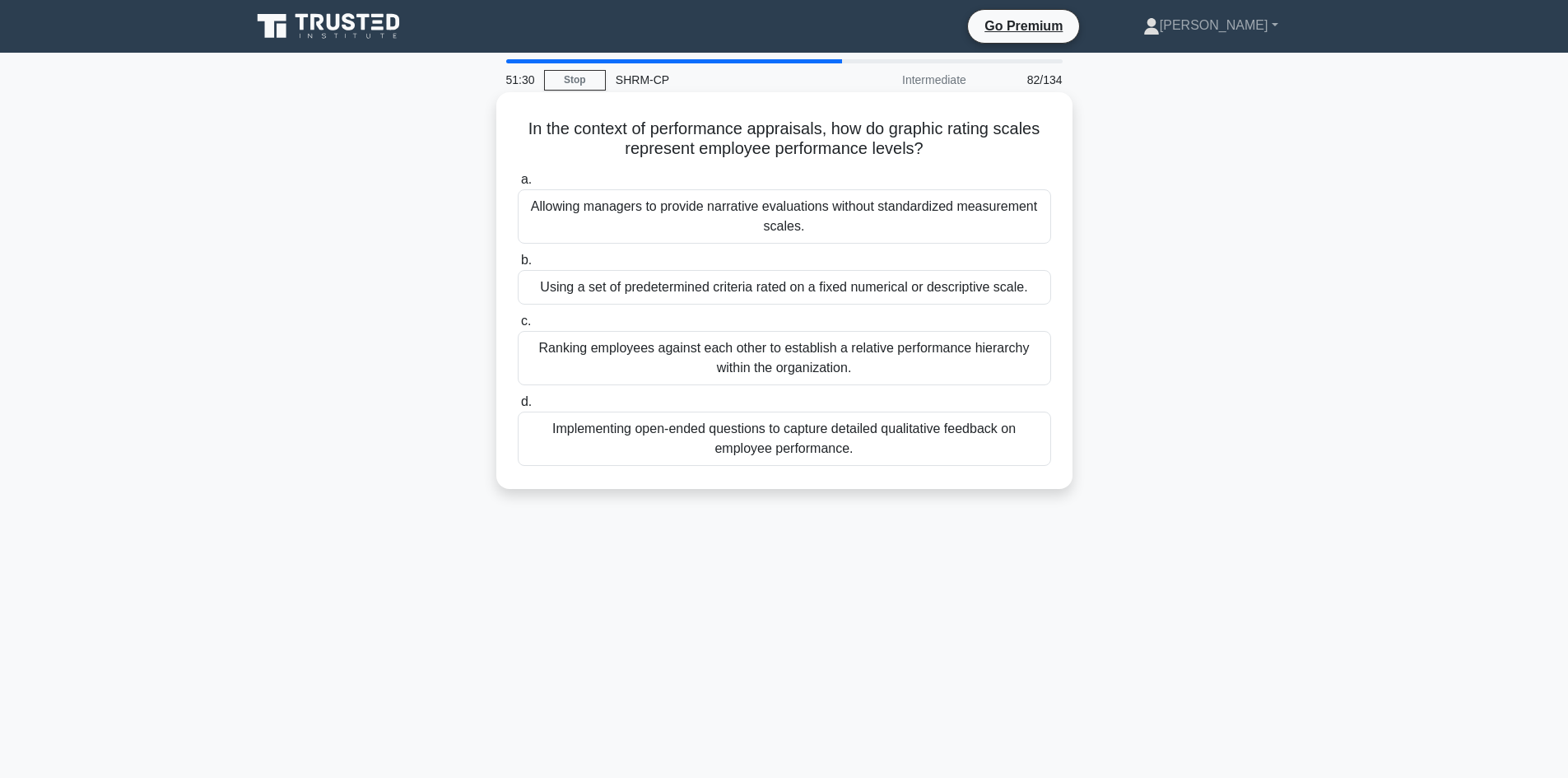
click at [744, 347] on div "Ranking employees against each other to establish a relative performance hierar…" at bounding box center [784, 358] width 534 height 54
click at [518, 327] on input "c. Ranking employees against each other to establish a relative performance hie…" at bounding box center [518, 322] width 0 height 11
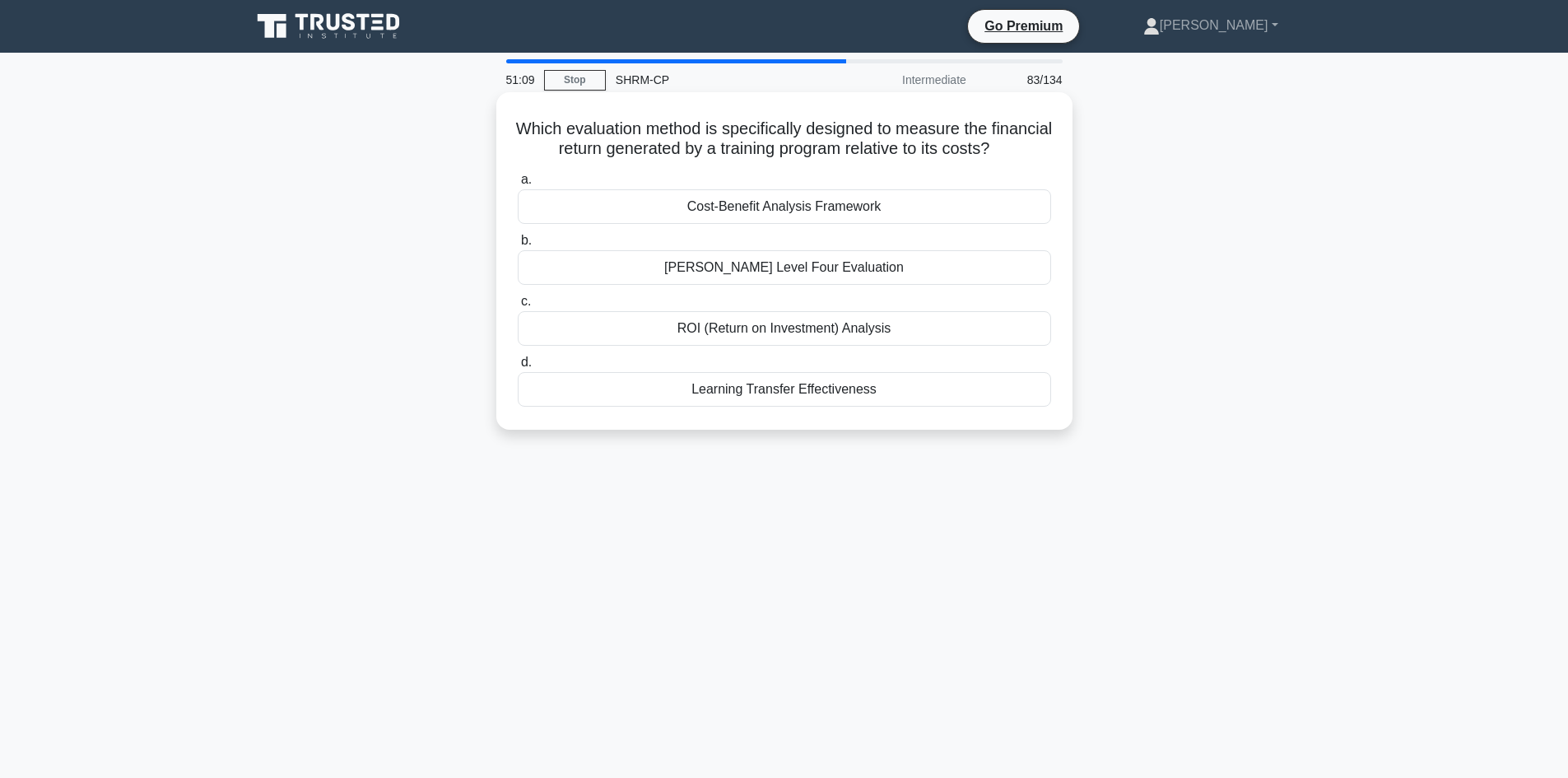
click at [772, 345] on div "ROI (Return on Investment) Analysis" at bounding box center [784, 328] width 534 height 35
click at [518, 307] on input "c. ROI (Return on Investment) Analysis" at bounding box center [518, 301] width 0 height 11
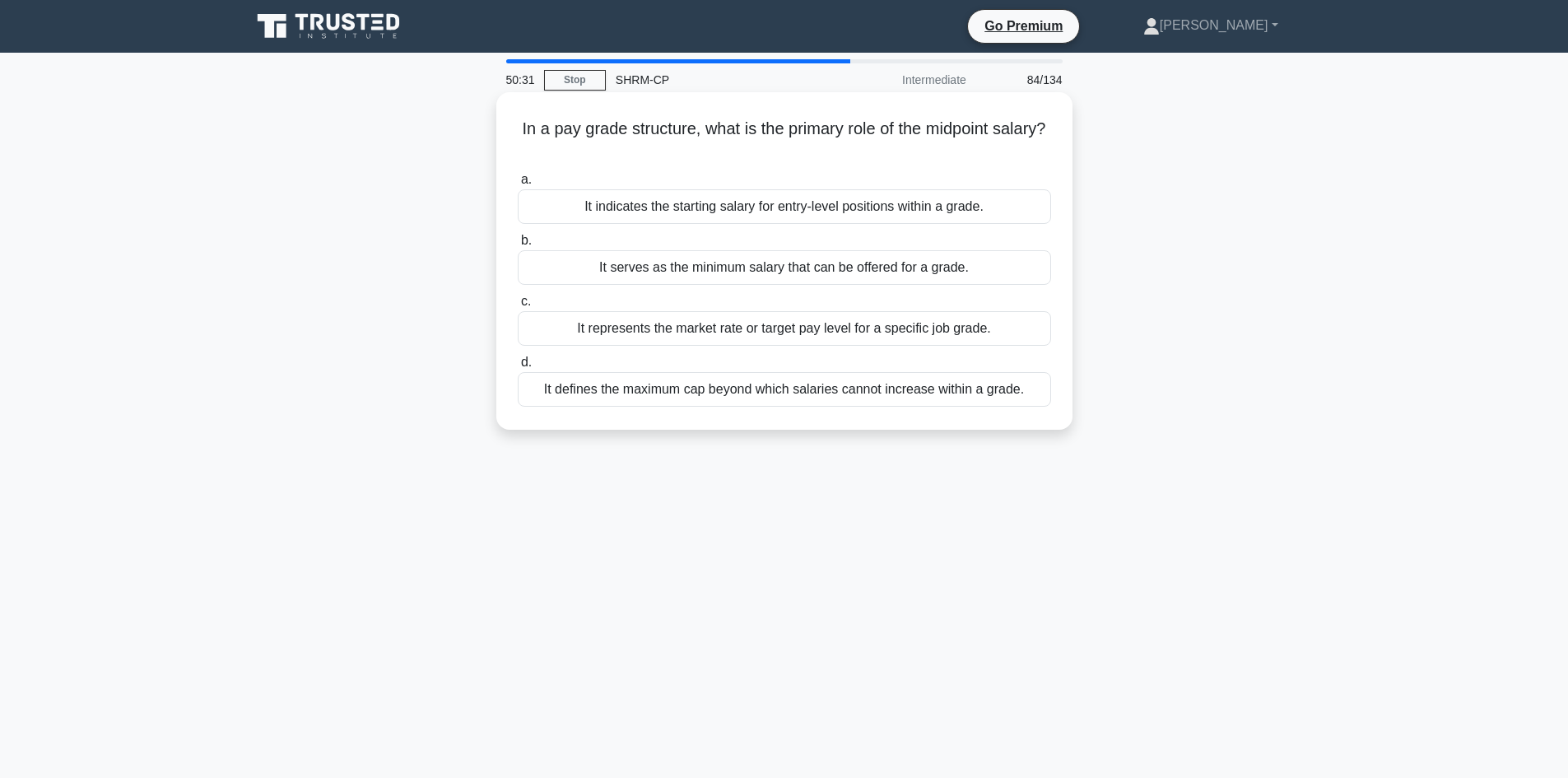
click at [757, 395] on div "It defines the maximum cap beyond which salaries cannot increase within a grade." at bounding box center [784, 389] width 534 height 35
click at [518, 368] on input "d. It defines the maximum cap beyond which salaries cannot increase within a gr…" at bounding box center [518, 362] width 0 height 11
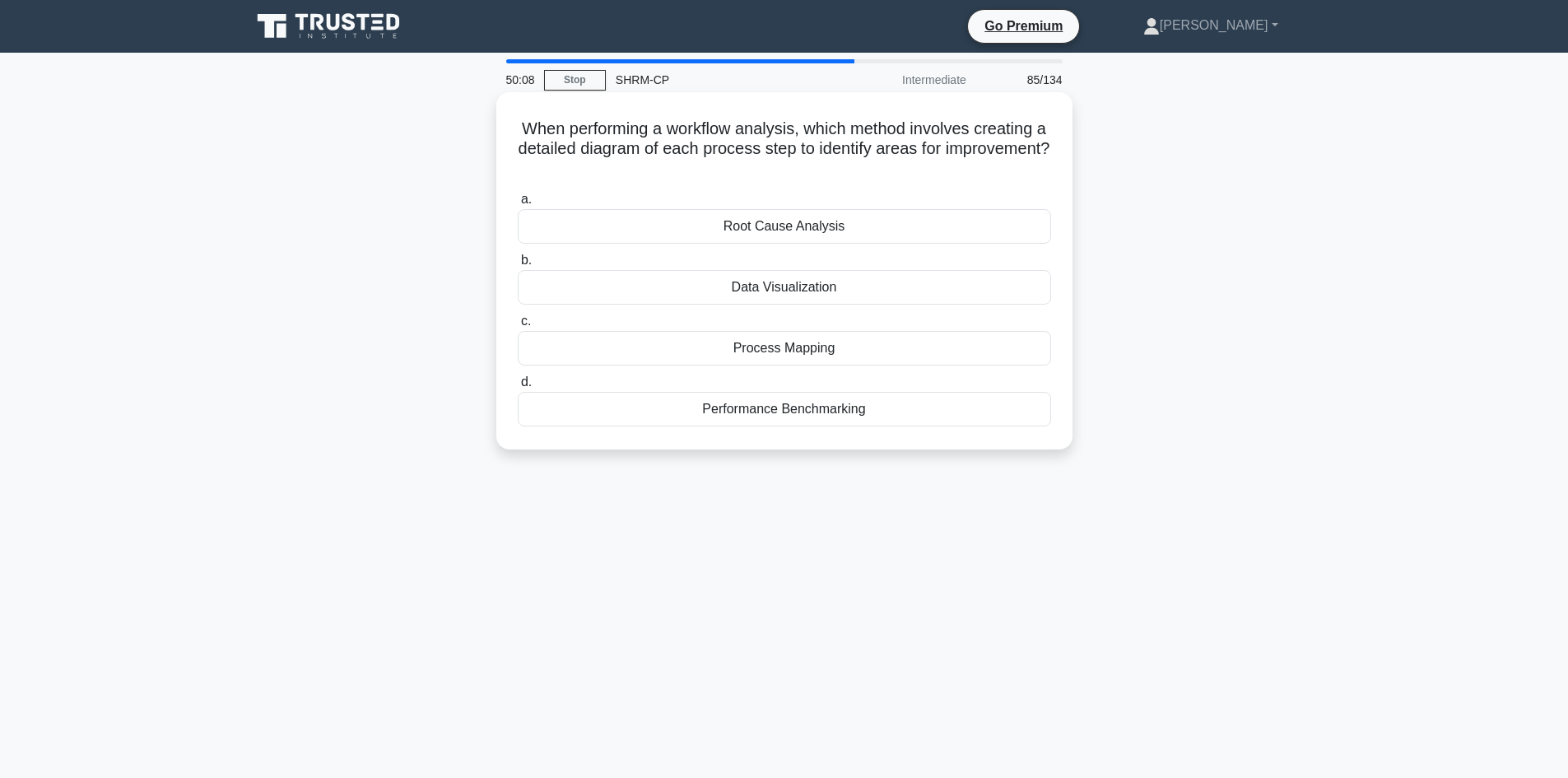
click at [809, 411] on div "Performance Benchmarking" at bounding box center [784, 409] width 534 height 35
click at [518, 388] on input "d. Performance Benchmarking" at bounding box center [518, 382] width 0 height 11
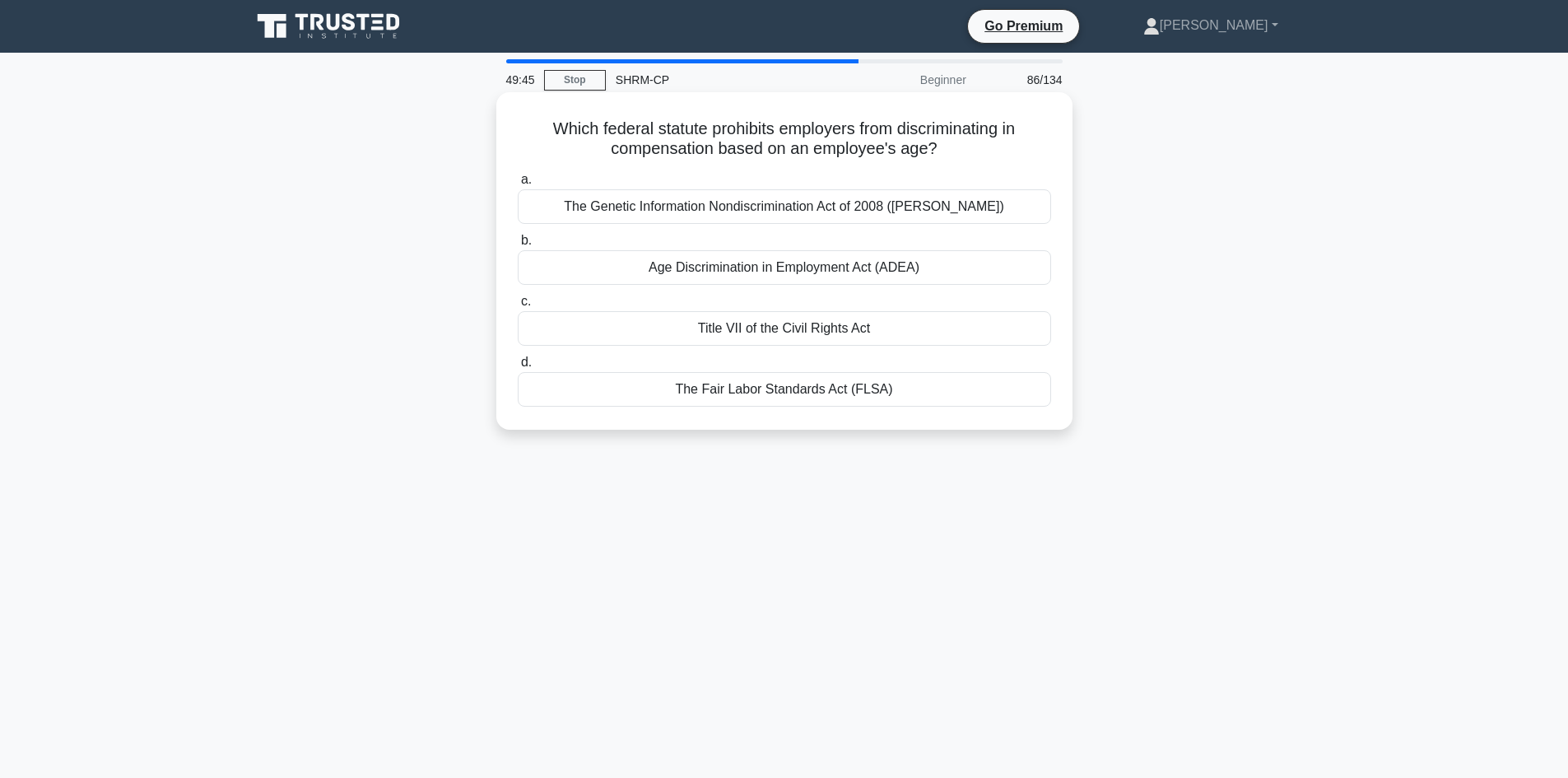
click at [808, 270] on div "Age Discrimination in Employment Act (ADEA)" at bounding box center [784, 267] width 534 height 35
click at [518, 246] on input "b. Age Discrimination in Employment Act (ADEA)" at bounding box center [518, 240] width 0 height 11
click at [851, 271] on div "Bargain in good faith with the employer." at bounding box center [784, 267] width 534 height 35
click at [518, 246] on input "b. Bargain in good faith with the employer." at bounding box center [518, 240] width 0 height 11
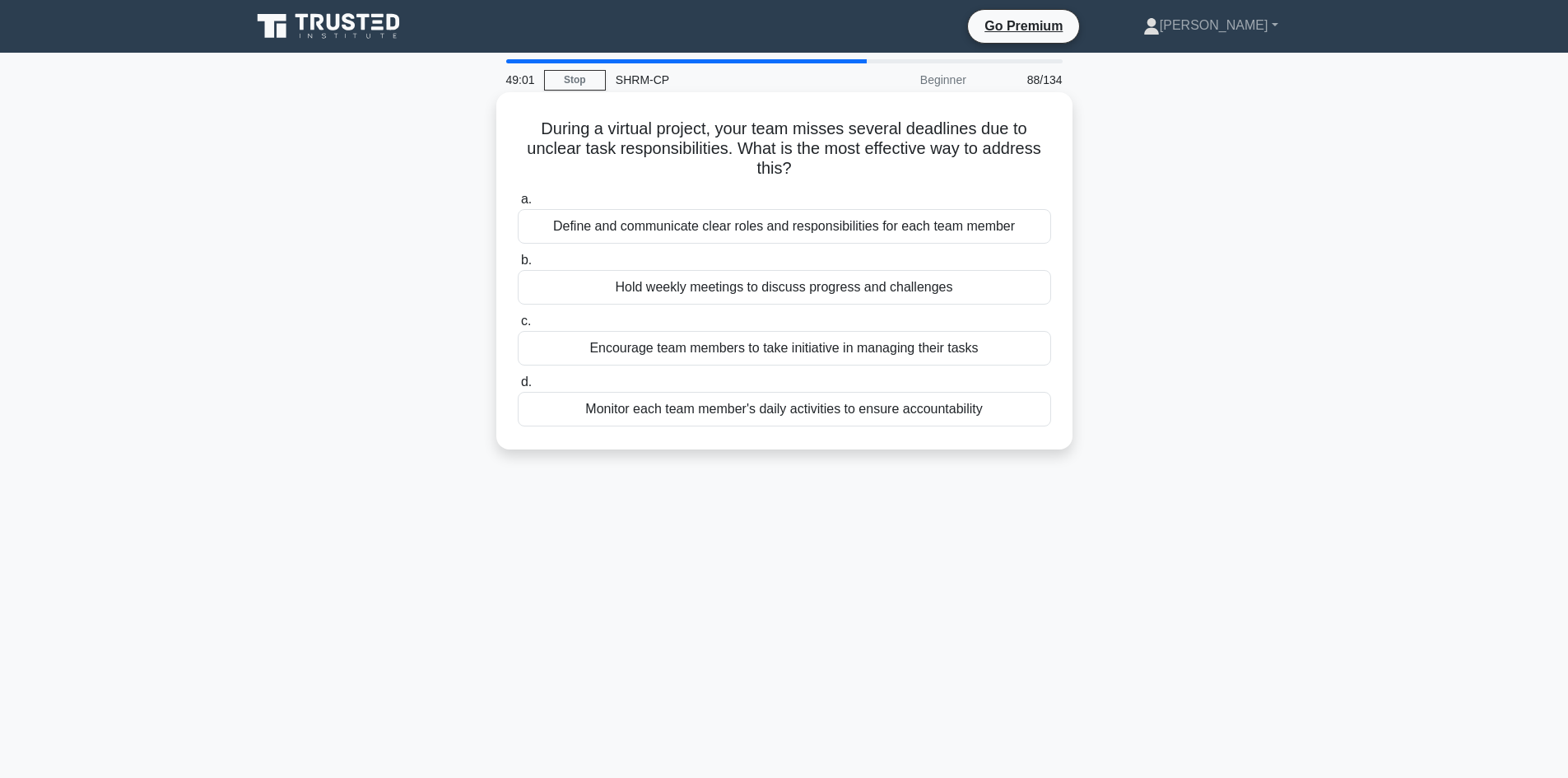
click at [827, 232] on div "Define and communicate clear roles and responsibilities for each team member" at bounding box center [784, 226] width 534 height 35
click at [518, 205] on input "a. [PERSON_NAME] and communicate clear roles and responsibilities for each team…" at bounding box center [518, 199] width 0 height 11
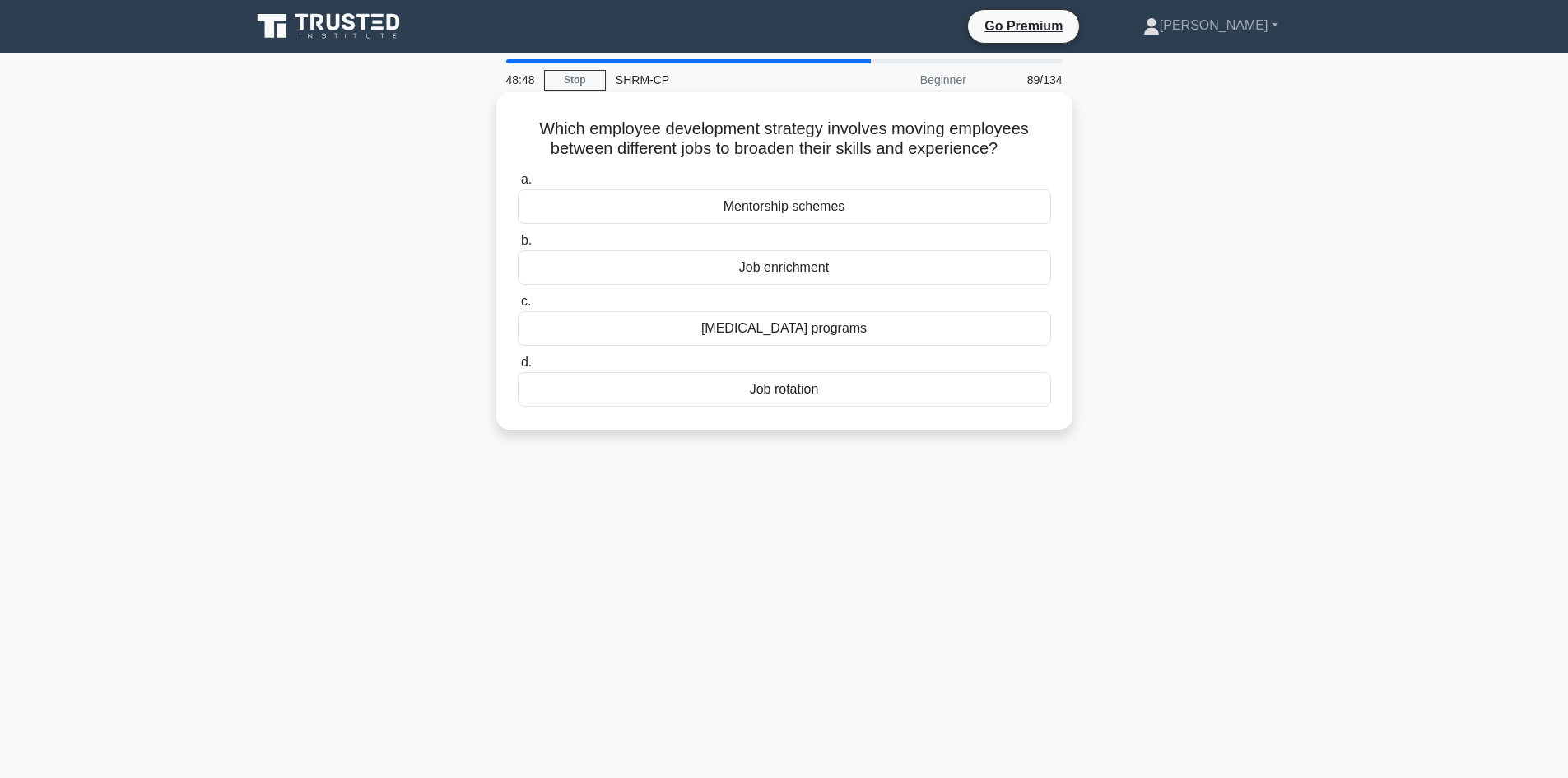
click at [755, 398] on div "Job rotation" at bounding box center [784, 389] width 534 height 35
click at [518, 368] on input "d. Job rotation" at bounding box center [518, 362] width 0 height 11
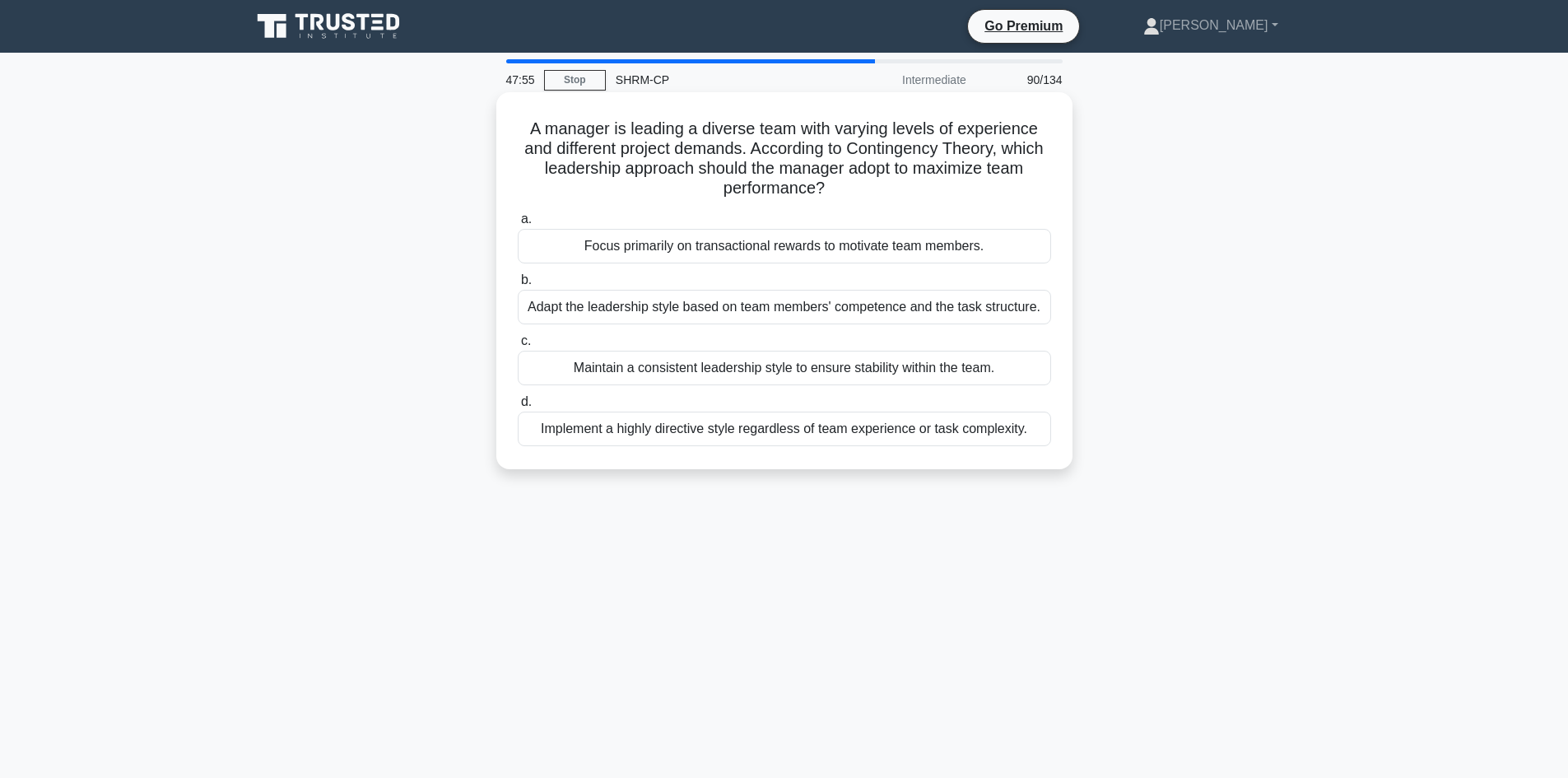
click at [835, 306] on div "Adapt the leadership style based on team members' competence and the task struc…" at bounding box center [784, 307] width 534 height 35
click at [518, 286] on input "b. Adapt the leadership style based on team members' competence and the task st…" at bounding box center [518, 280] width 0 height 11
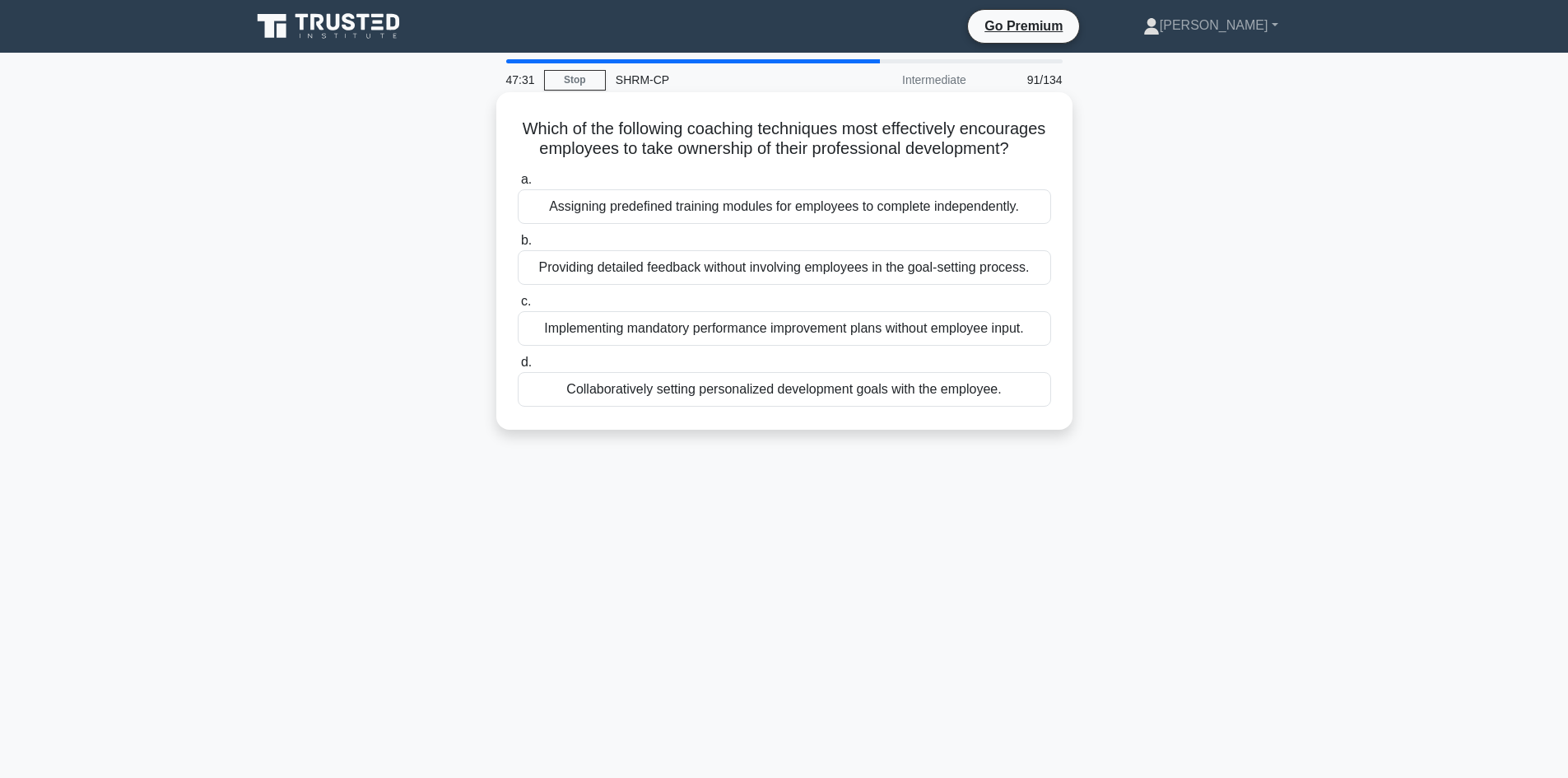
click at [657, 406] on div "Collaboratively setting personalized development goals with the employee." at bounding box center [784, 389] width 534 height 35
click at [518, 368] on input "d. Collaboratively setting personalized development goals with the employee." at bounding box center [518, 362] width 0 height 11
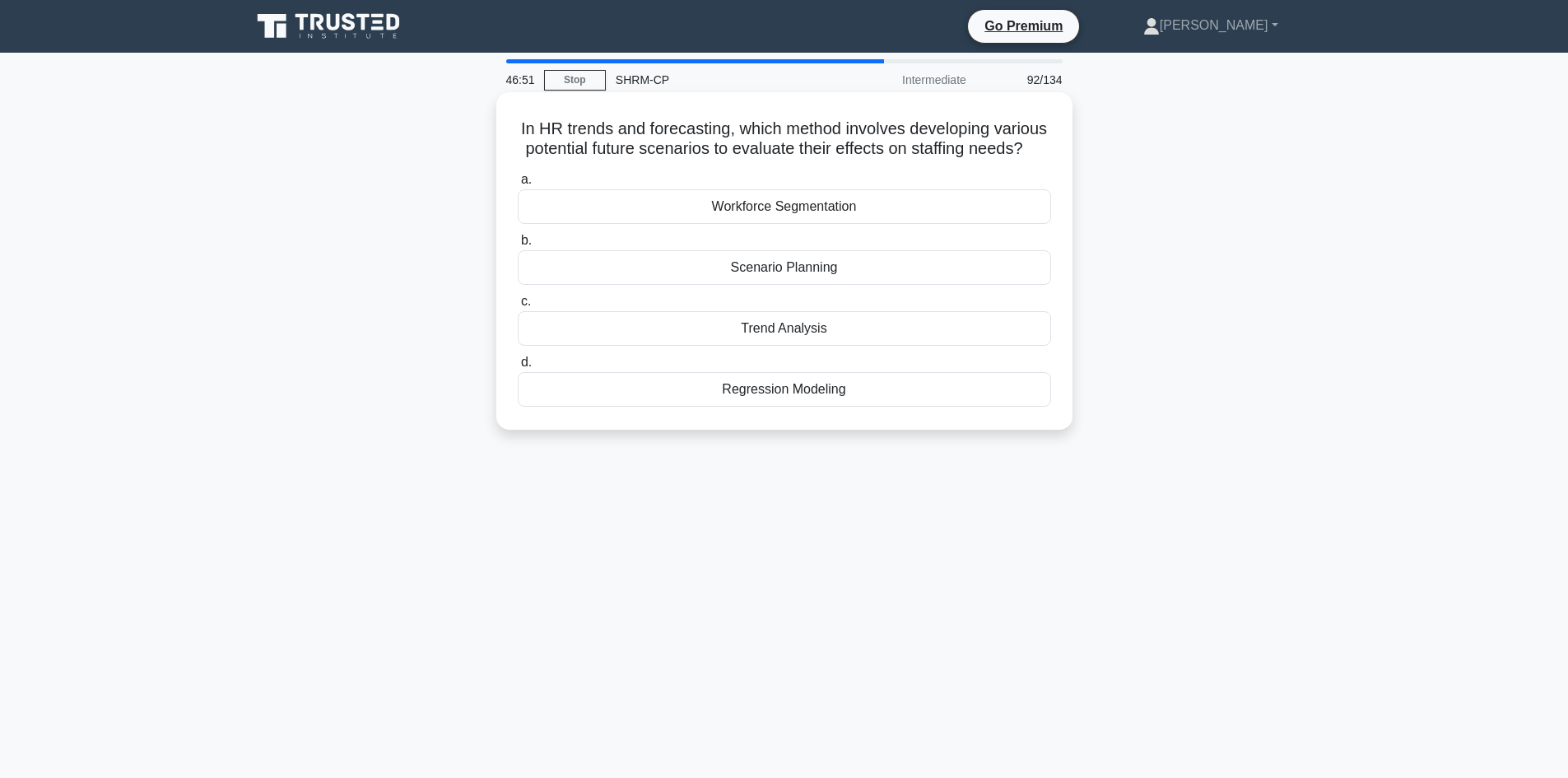
click at [784, 345] on div "Trend Analysis" at bounding box center [784, 328] width 534 height 35
click at [518, 307] on input "c. Trend Analysis" at bounding box center [518, 301] width 0 height 11
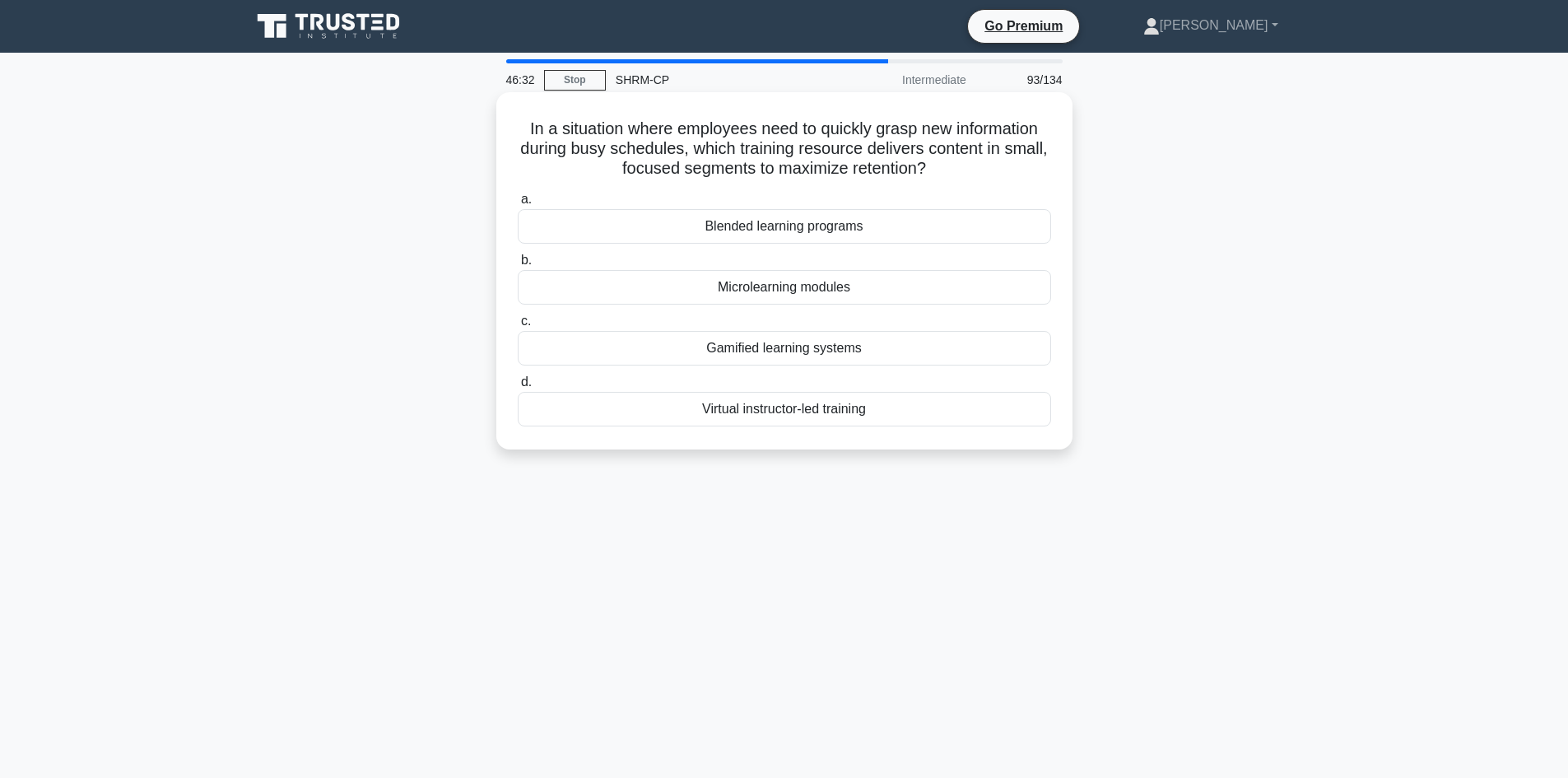
click at [815, 219] on div "Blended learning programs" at bounding box center [784, 226] width 534 height 35
click at [758, 346] on div "Gamified learning systems" at bounding box center [784, 348] width 534 height 35
click at [518, 327] on input "c. Gamified learning systems" at bounding box center [518, 322] width 0 height 11
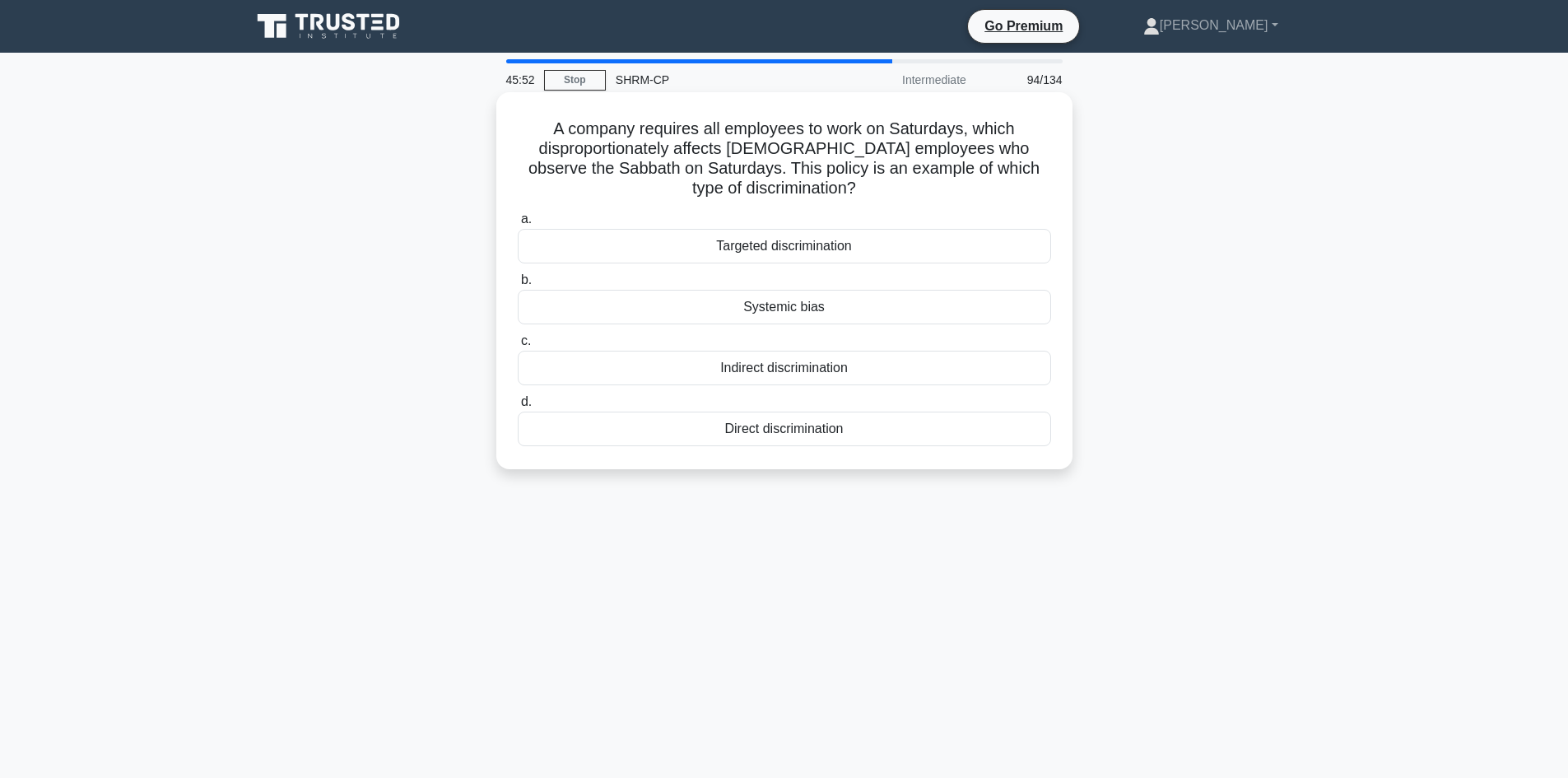
click at [774, 245] on div "Targeted discrimination" at bounding box center [784, 246] width 534 height 35
click at [518, 225] on input "a. Targeted discrimination" at bounding box center [518, 219] width 0 height 11
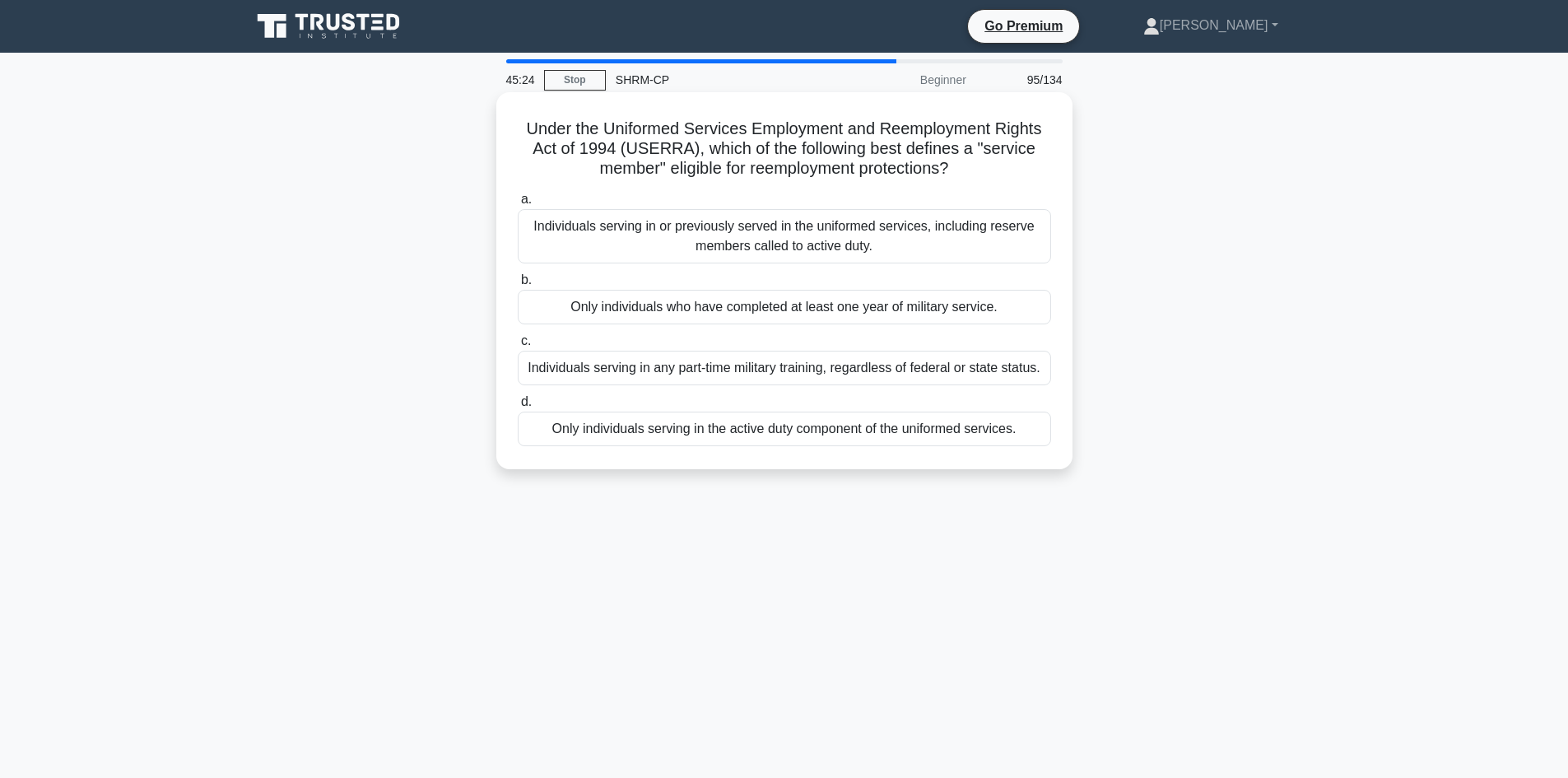
click at [718, 235] on div "Individuals serving in or previously served in the uniformed services, includin…" at bounding box center [784, 236] width 534 height 54
click at [518, 205] on input "a. Individuals serving in or previously served in the uniformed services, inclu…" at bounding box center [518, 199] width 0 height 11
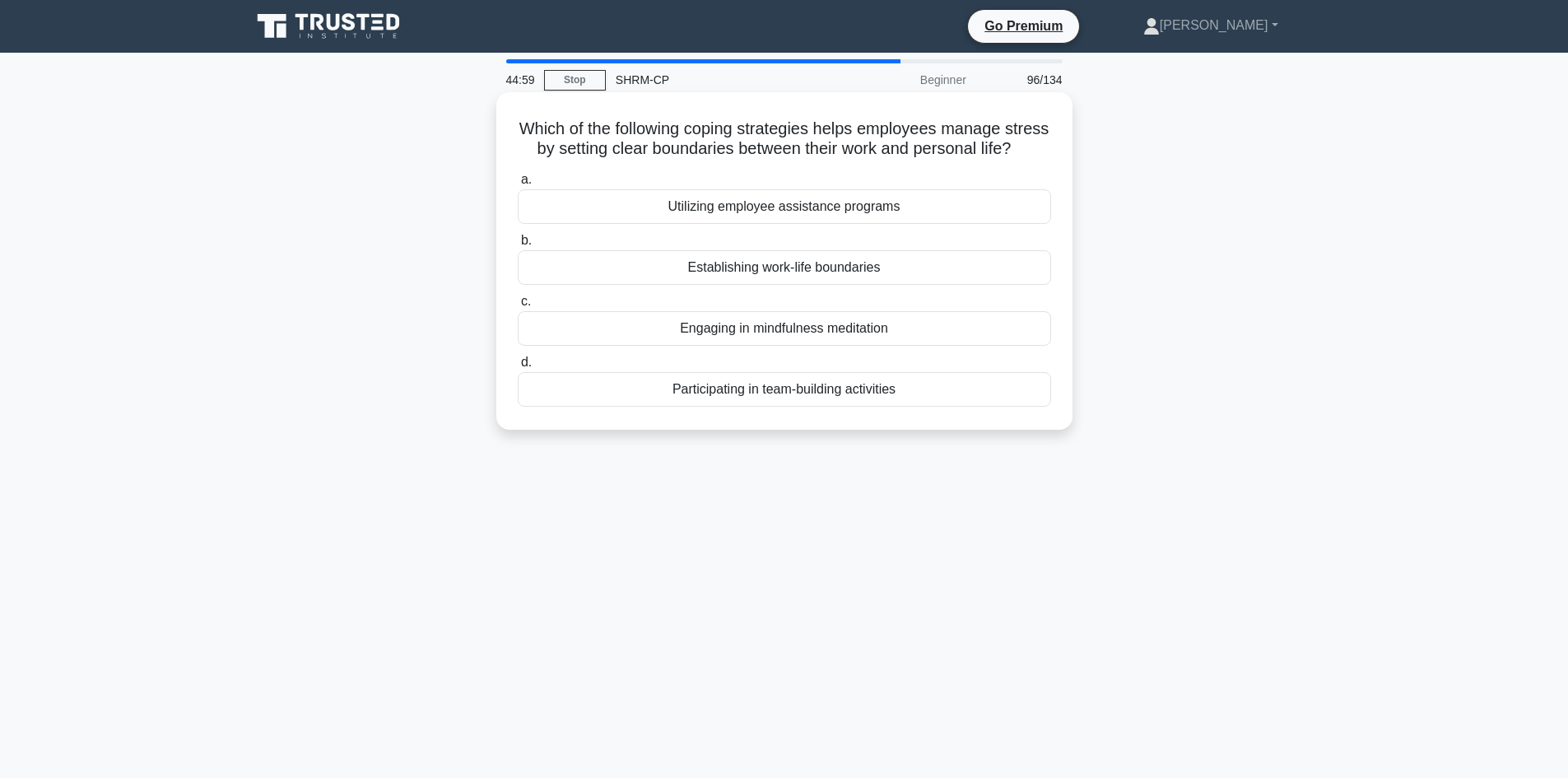
click at [866, 285] on div "Establishing work-life boundaries" at bounding box center [784, 267] width 534 height 35
click at [518, 246] on input "b. Establishing work-life boundaries" at bounding box center [518, 240] width 0 height 11
click at [891, 321] on div "Visual storytelling that reflects company values" at bounding box center [784, 328] width 534 height 35
click at [518, 307] on input "c. Visual storytelling that reflects company values" at bounding box center [518, 301] width 0 height 11
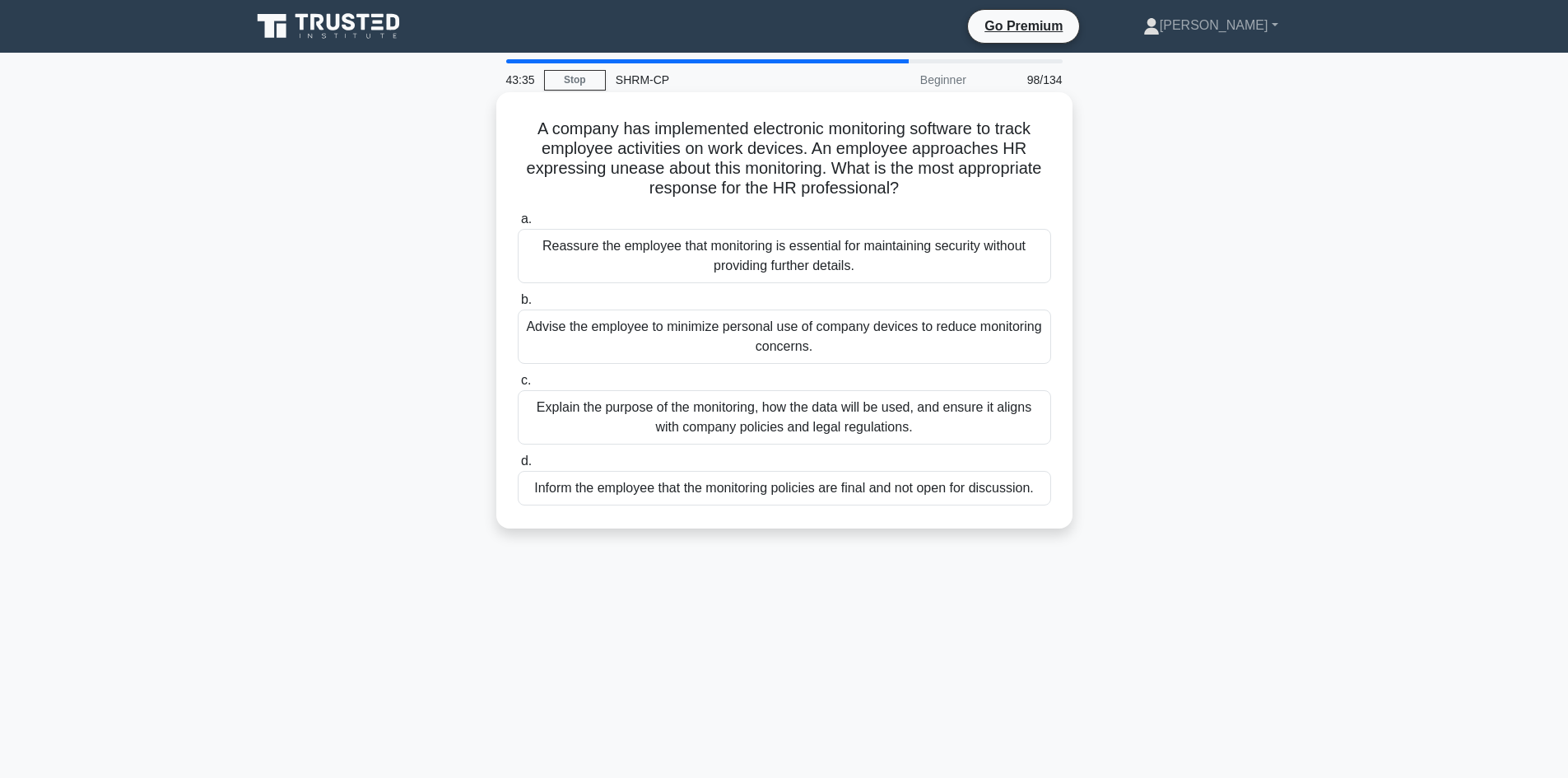
click at [735, 412] on div "Explain the purpose of the monitoring, how the data will be used, and ensure it…" at bounding box center [784, 417] width 534 height 54
click at [518, 386] on input "c. Explain the purpose of the monitoring, how the data will be used, and ensure…" at bounding box center [518, 380] width 0 height 11
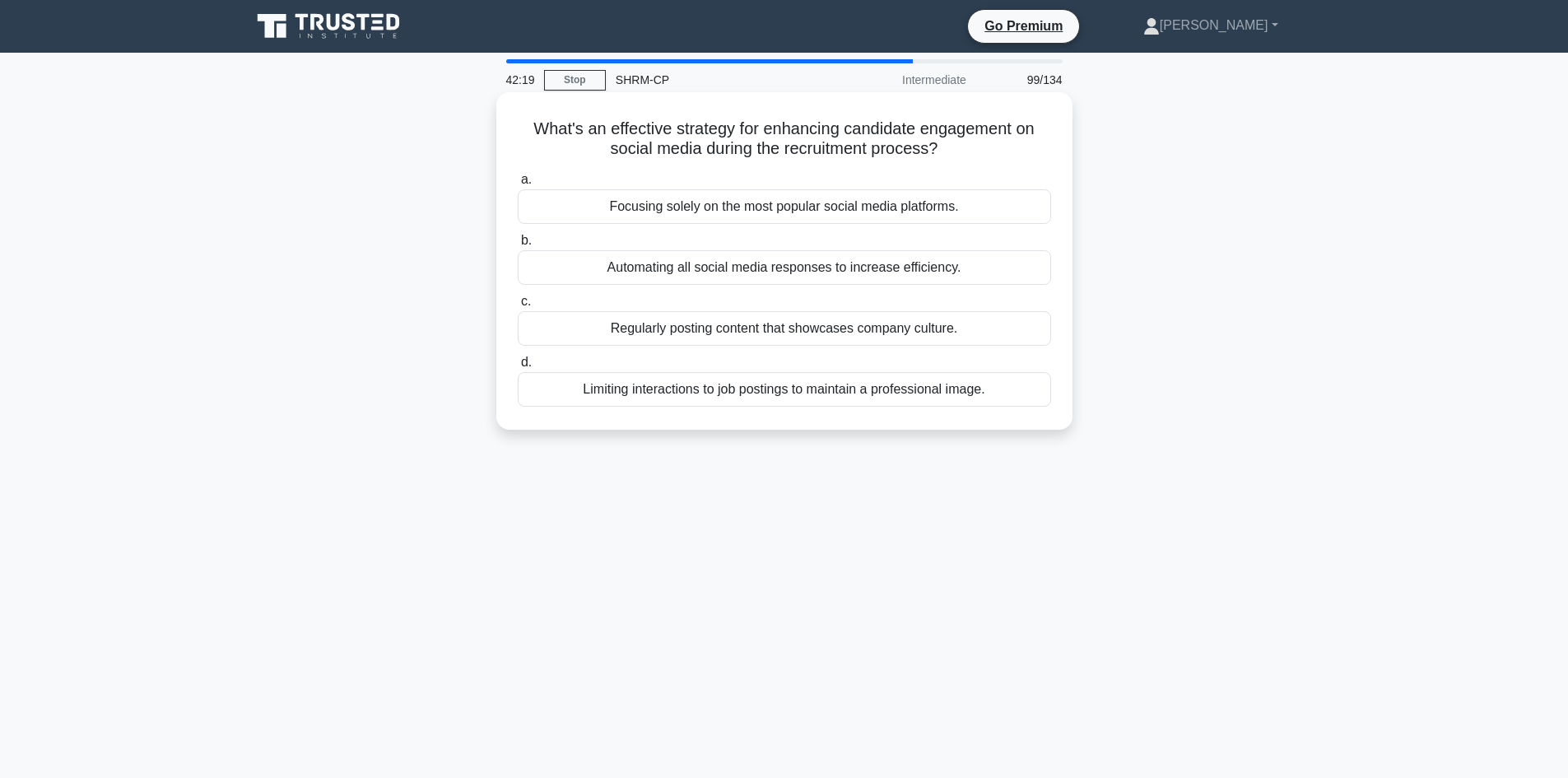
click at [722, 330] on div "Regularly posting content that showcases company culture." at bounding box center [784, 328] width 534 height 35
click at [518, 307] on input "c. Regularly posting content that showcases company culture." at bounding box center [518, 301] width 0 height 11
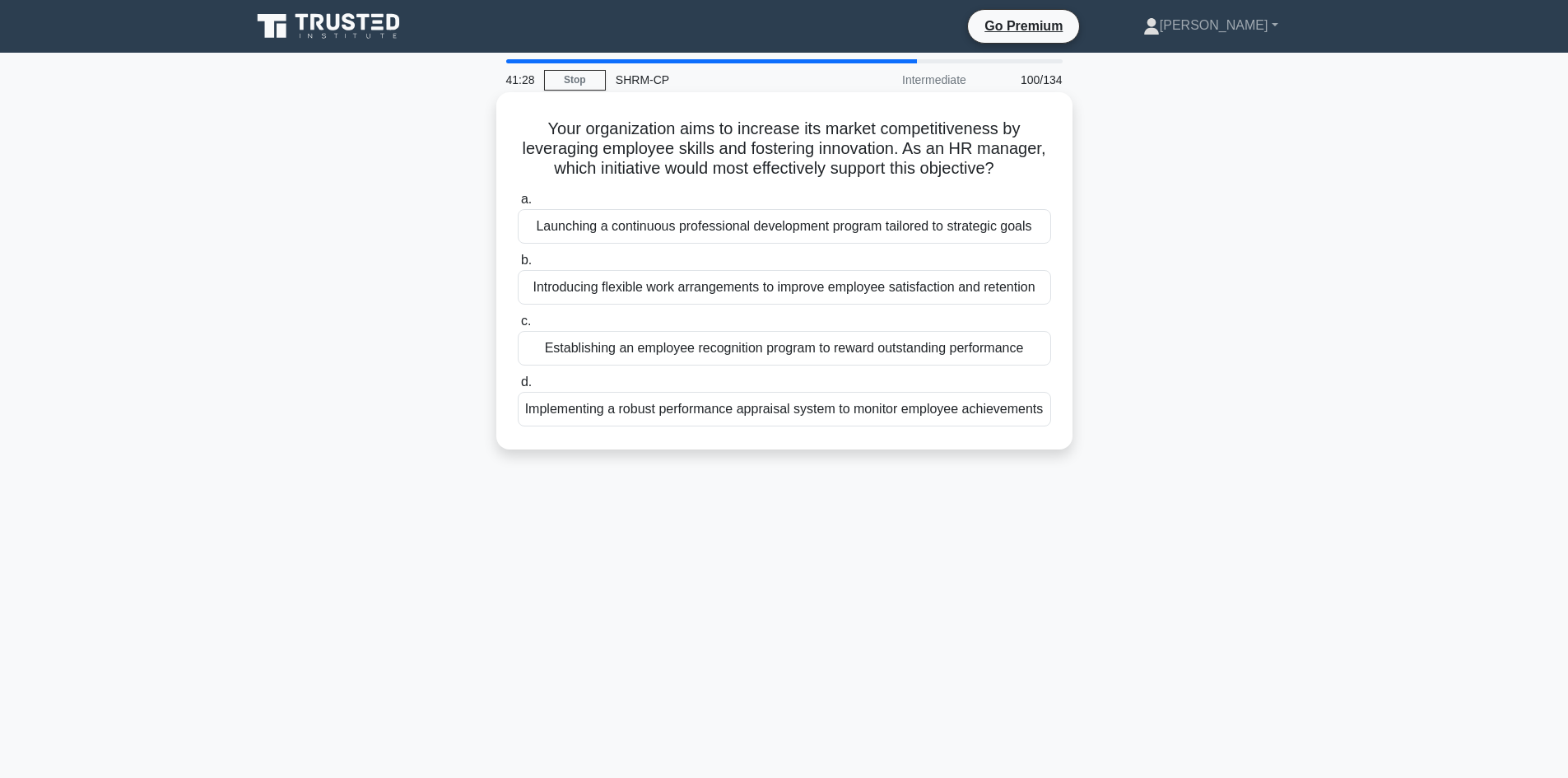
click at [662, 231] on div "Launching a continuous professional development program tailored to strategic g…" at bounding box center [784, 226] width 534 height 35
click at [518, 205] on input "a. Launching a continuous professional development program tailored to strategi…" at bounding box center [518, 199] width 0 height 11
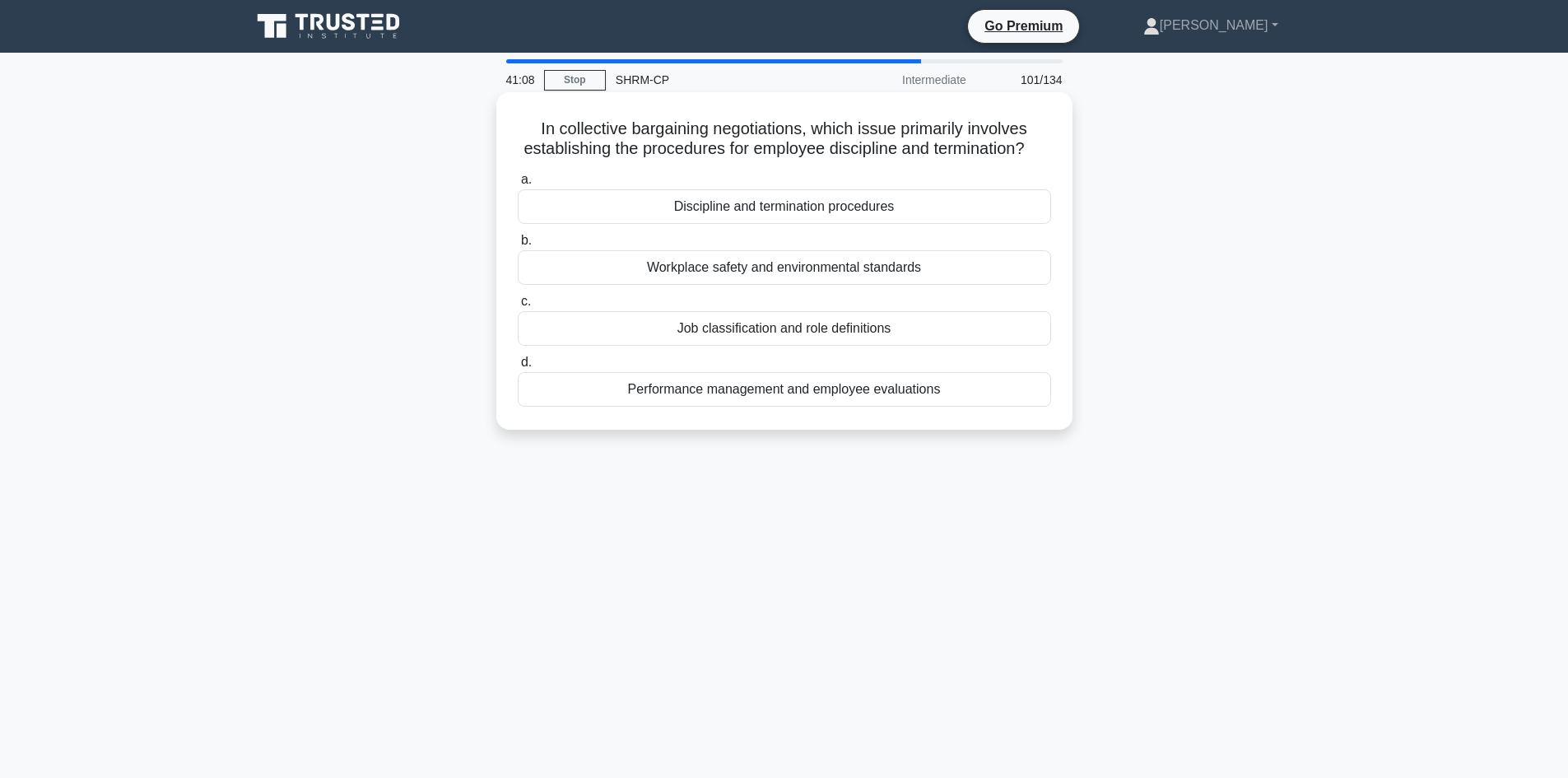
click at [846, 224] on div "Discipline and termination procedures" at bounding box center [784, 206] width 534 height 35
click at [518, 185] on input "a. Discipline and termination procedures" at bounding box center [518, 180] width 0 height 11
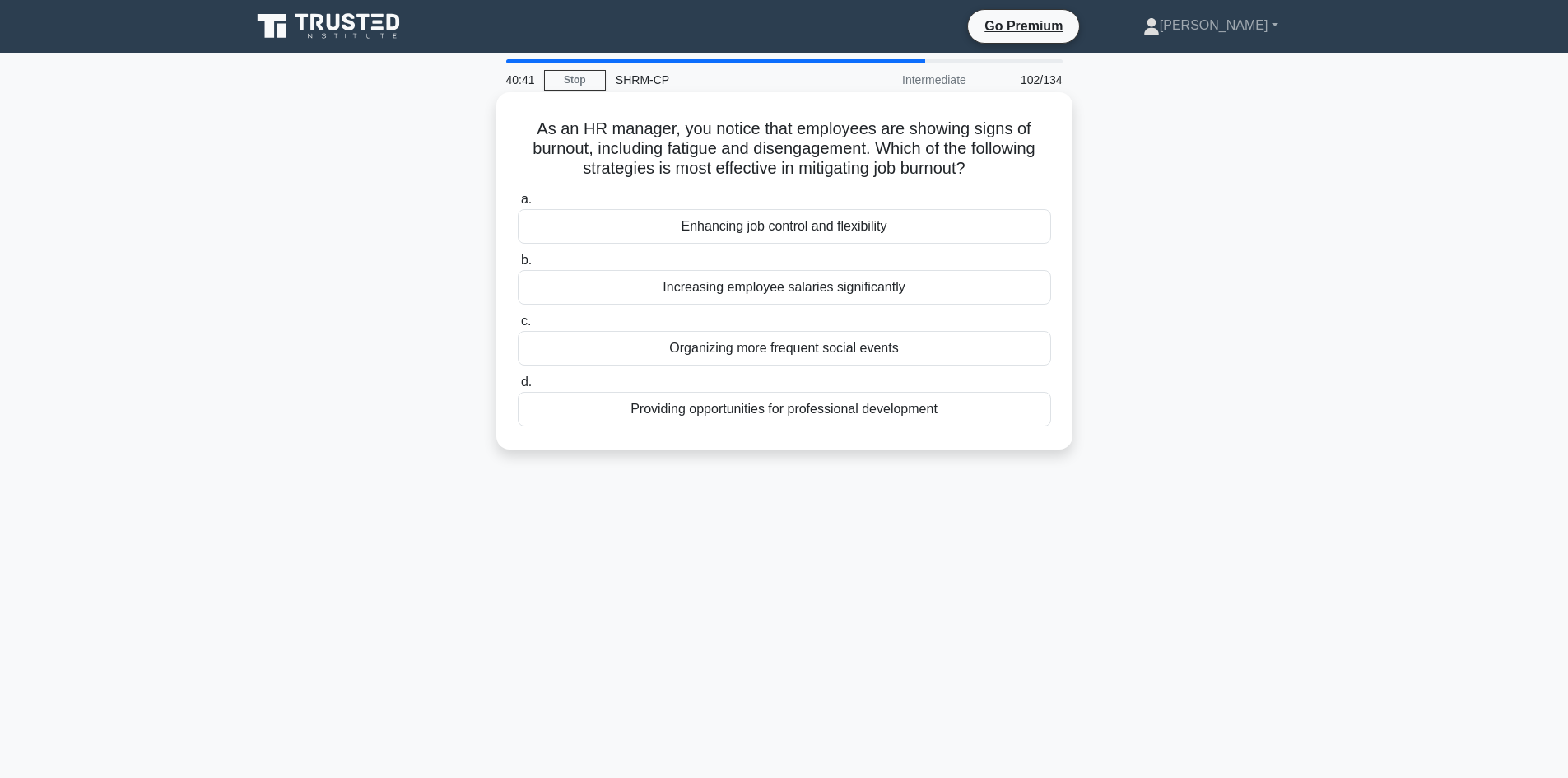
click at [805, 227] on div "Enhancing job control and flexibility" at bounding box center [784, 226] width 534 height 35
click at [518, 205] on input "a. Enhancing job control and flexibility" at bounding box center [518, 199] width 0 height 11
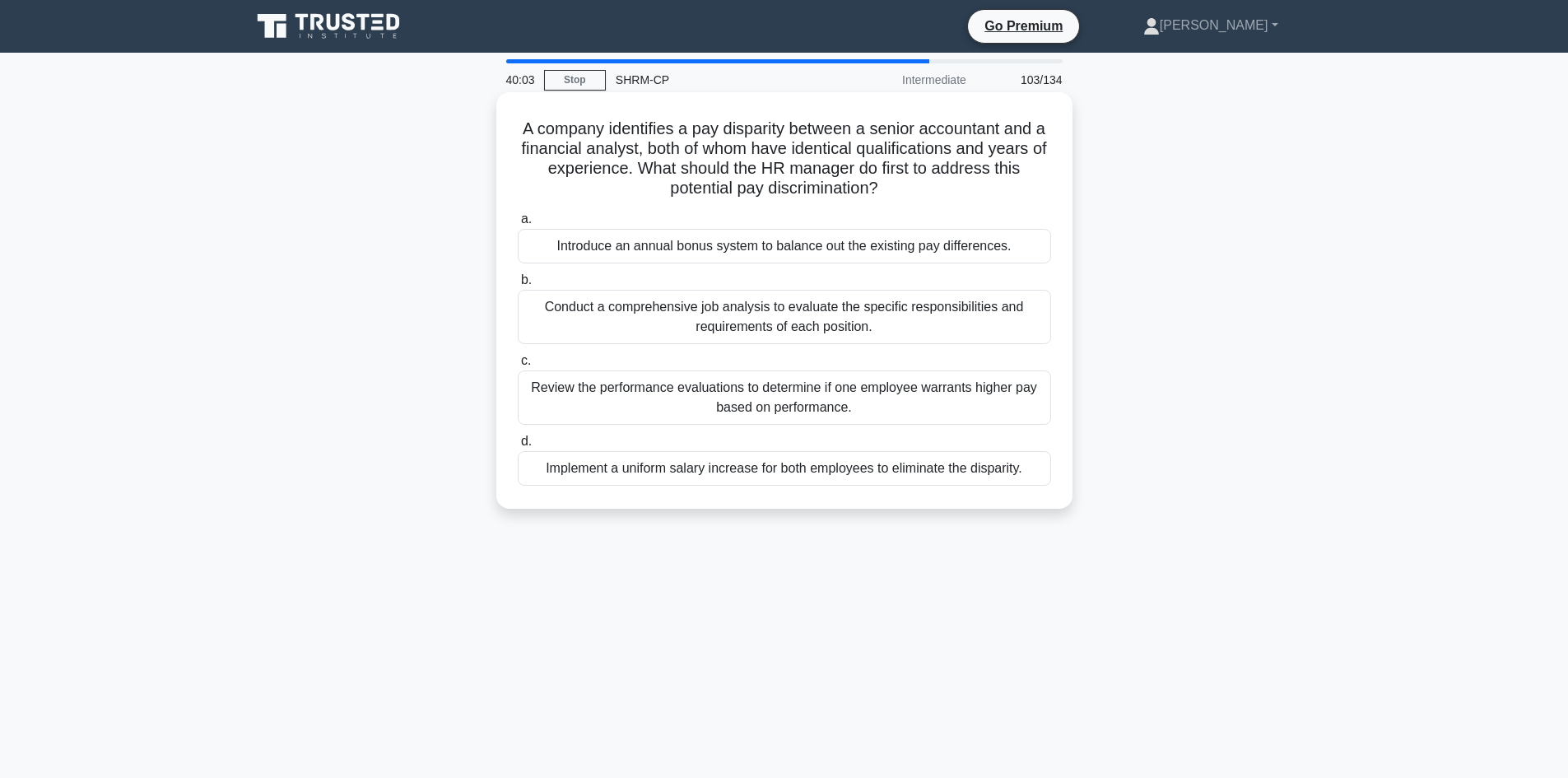
click at [832, 322] on div "Conduct a comprehensive job analysis to evaluate the specific responsibilities …" at bounding box center [784, 317] width 534 height 54
click at [518, 286] on input "b. Conduct a comprehensive job analysis to evaluate the specific responsibiliti…" at bounding box center [518, 280] width 0 height 11
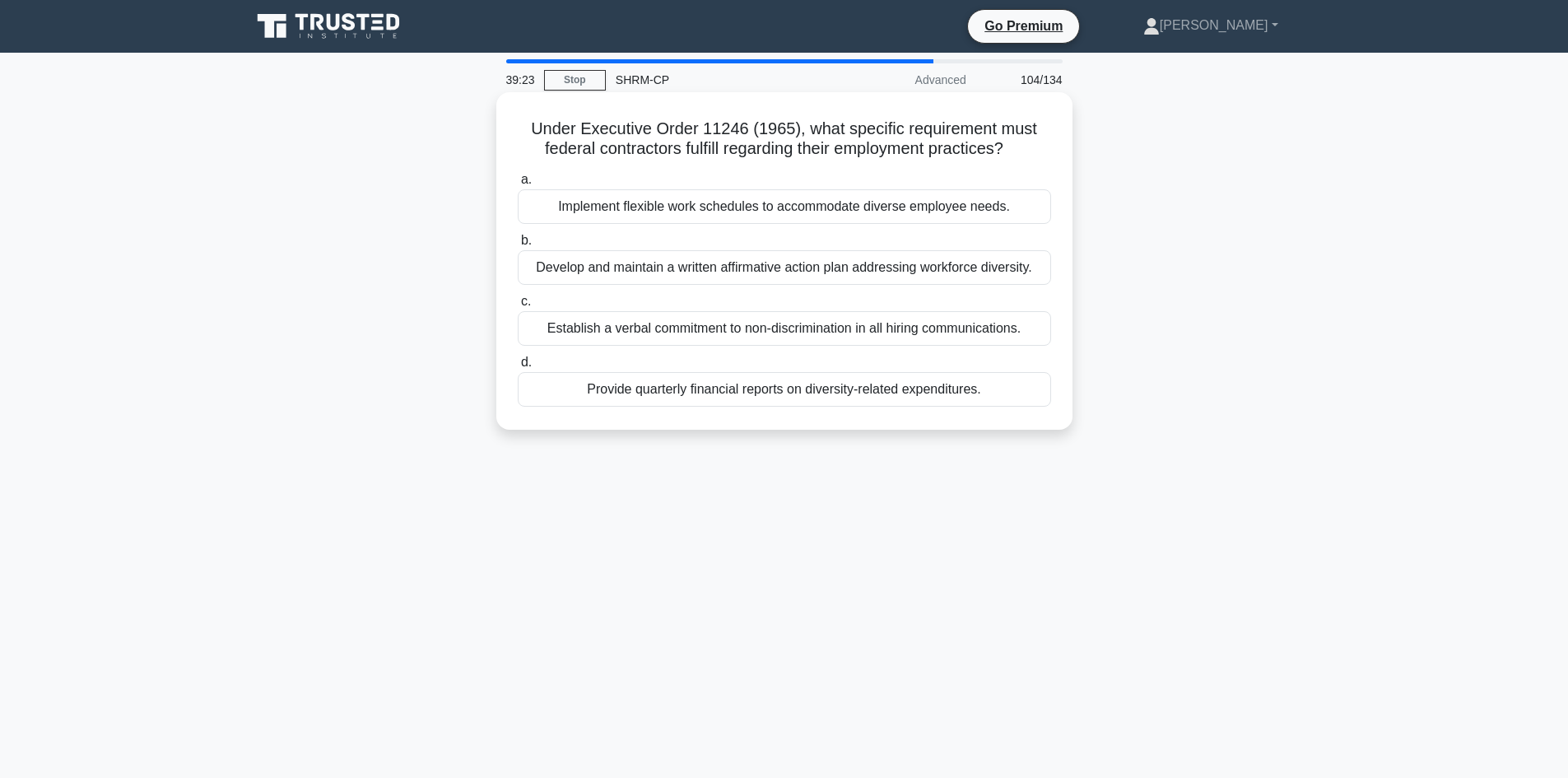
click at [812, 385] on div "Provide quarterly financial reports on diversity-related expenditures." at bounding box center [784, 389] width 534 height 35
click at [518, 368] on input "d. Provide quarterly financial reports on diversity-related expenditures." at bounding box center [518, 362] width 0 height 11
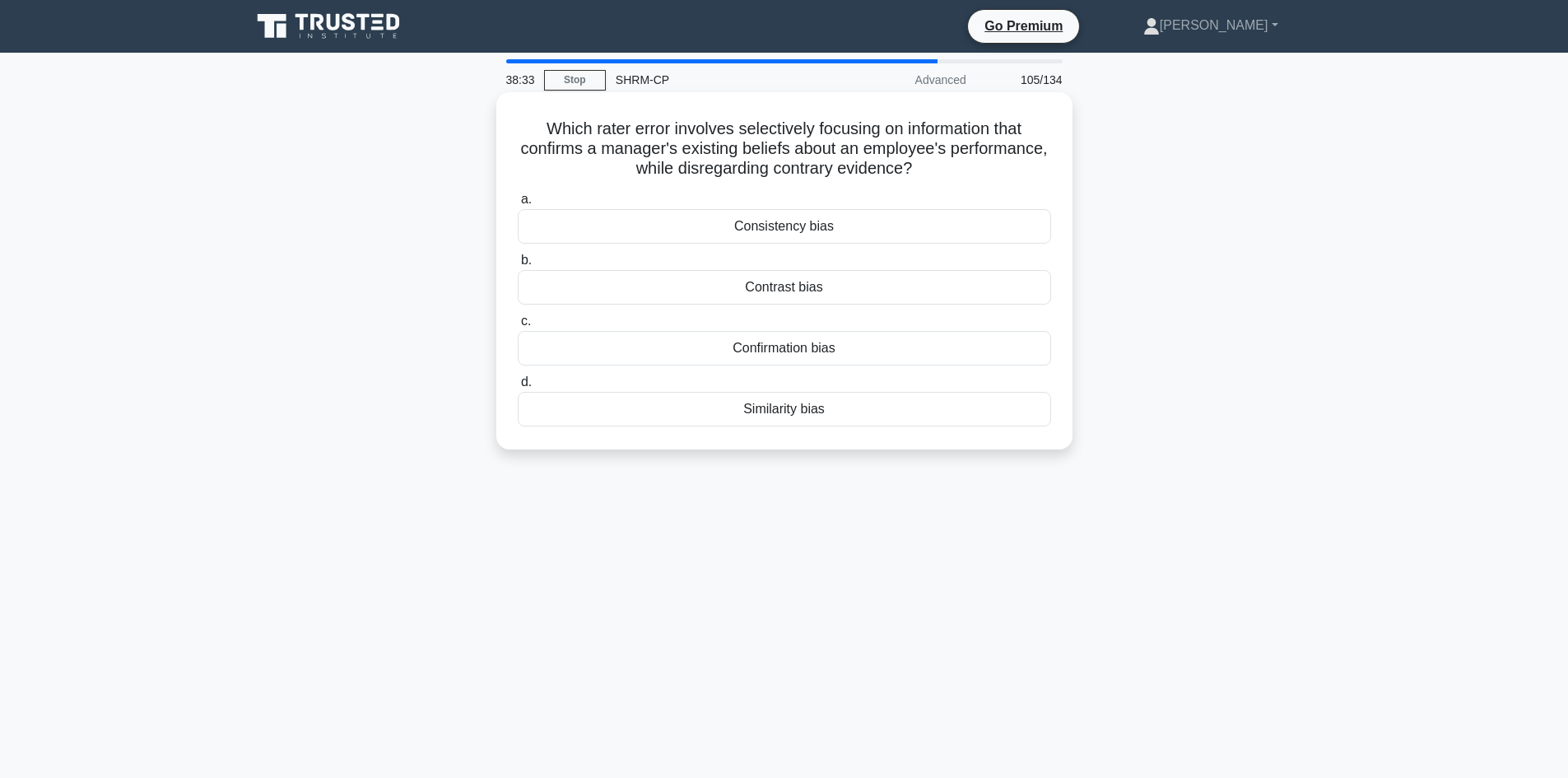
click at [768, 285] on div "Contrast bias" at bounding box center [784, 287] width 534 height 35
click at [518, 266] on input "b. Contrast bias" at bounding box center [518, 260] width 0 height 11
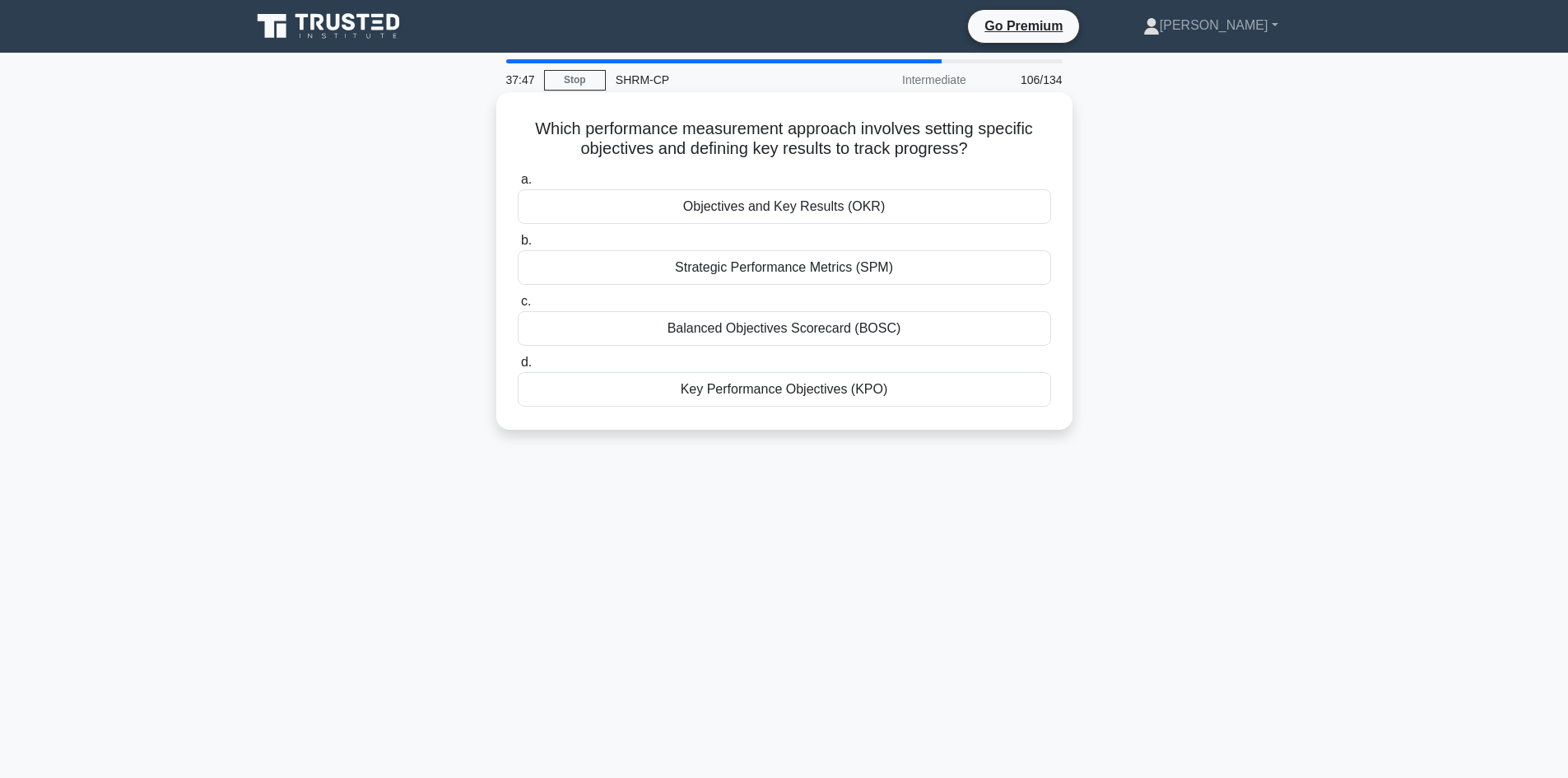
click at [754, 207] on div "Objectives and Key Results (OKR)" at bounding box center [784, 206] width 534 height 35
click at [518, 185] on input "a. Objectives and Key Results (OKR)" at bounding box center [518, 180] width 0 height 11
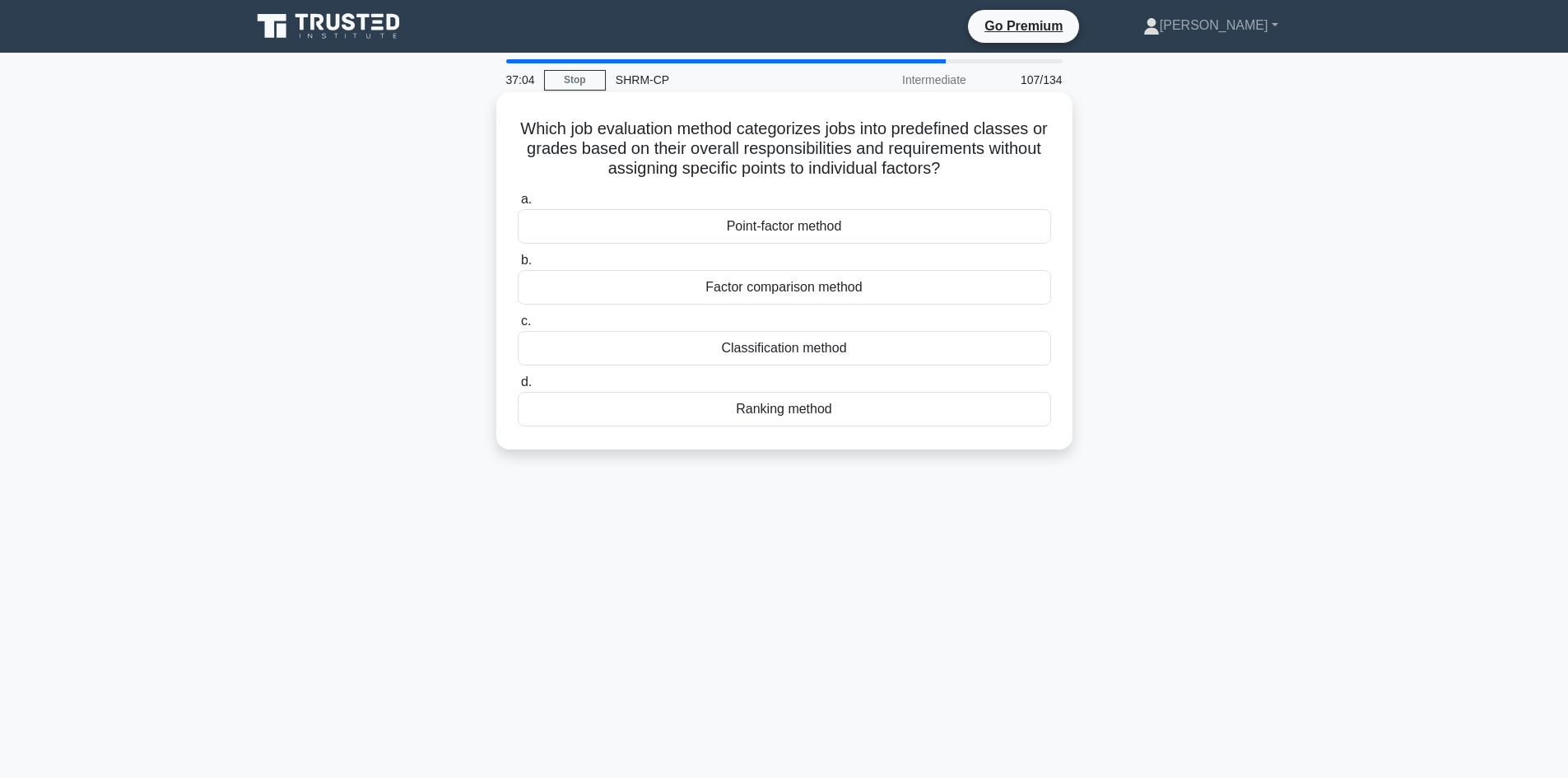
click at [795, 229] on div "Point-factor method" at bounding box center [784, 226] width 534 height 35
click at [518, 205] on input "a. Point-factor method" at bounding box center [518, 199] width 0 height 11
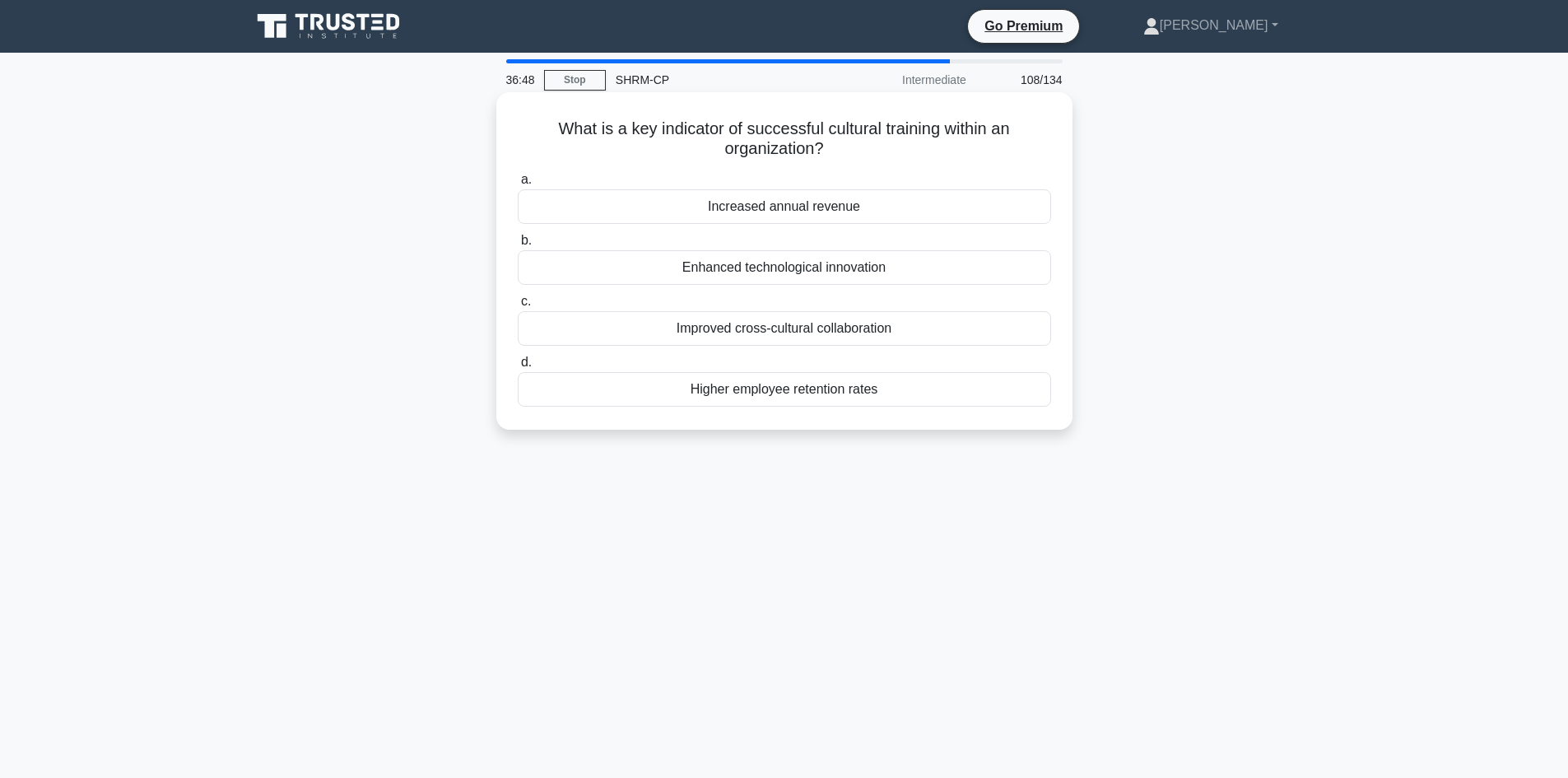
click at [804, 333] on div "Improved cross-cultural collaboration" at bounding box center [784, 328] width 534 height 35
click at [518, 307] on input "c. Improved cross-cultural collaboration" at bounding box center [518, 301] width 0 height 11
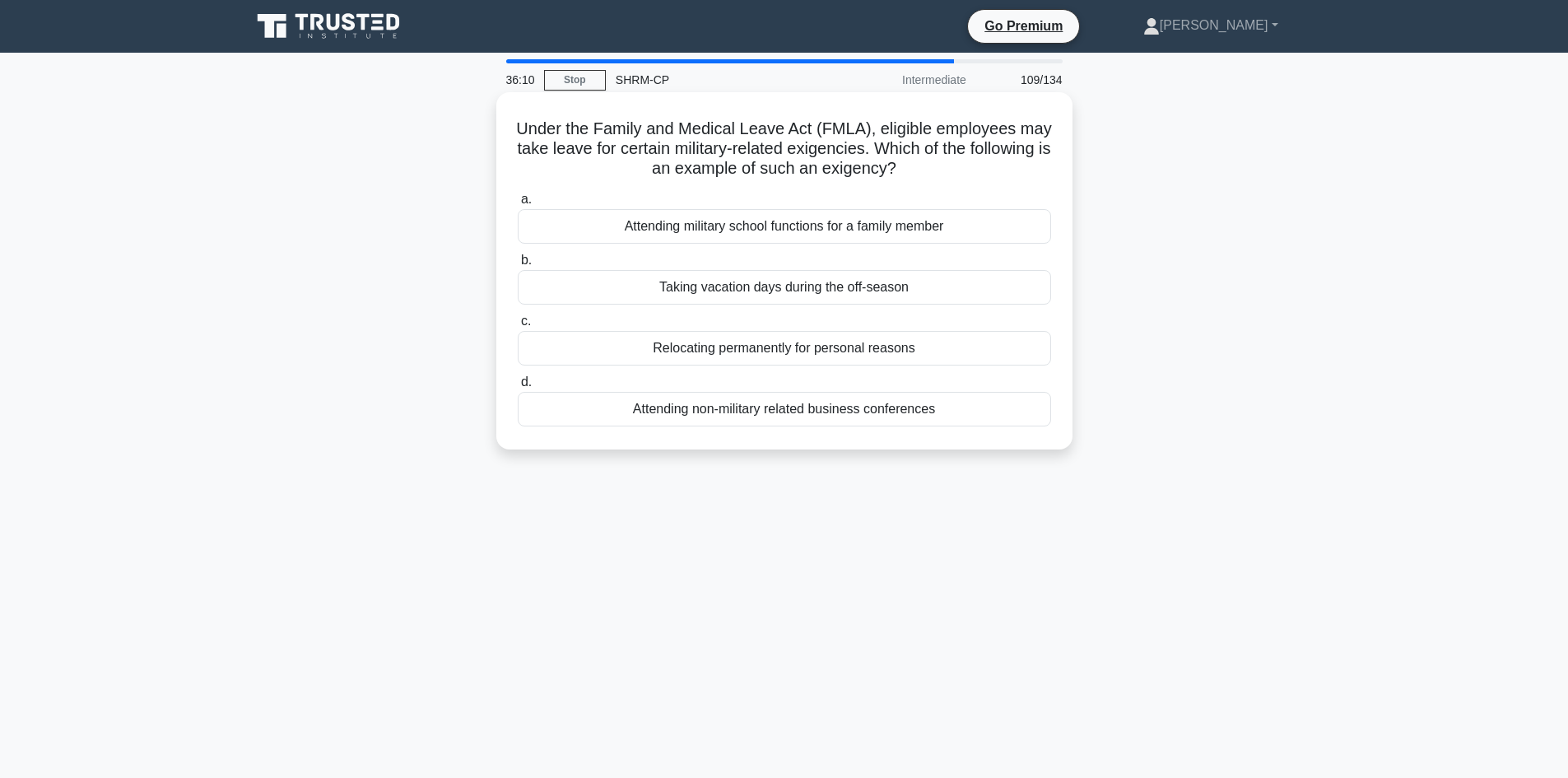
click at [850, 232] on div "Attending military school functions for a family member" at bounding box center [784, 226] width 534 height 35
click at [518, 205] on input "a. Attending military school functions for a family member" at bounding box center [518, 199] width 0 height 11
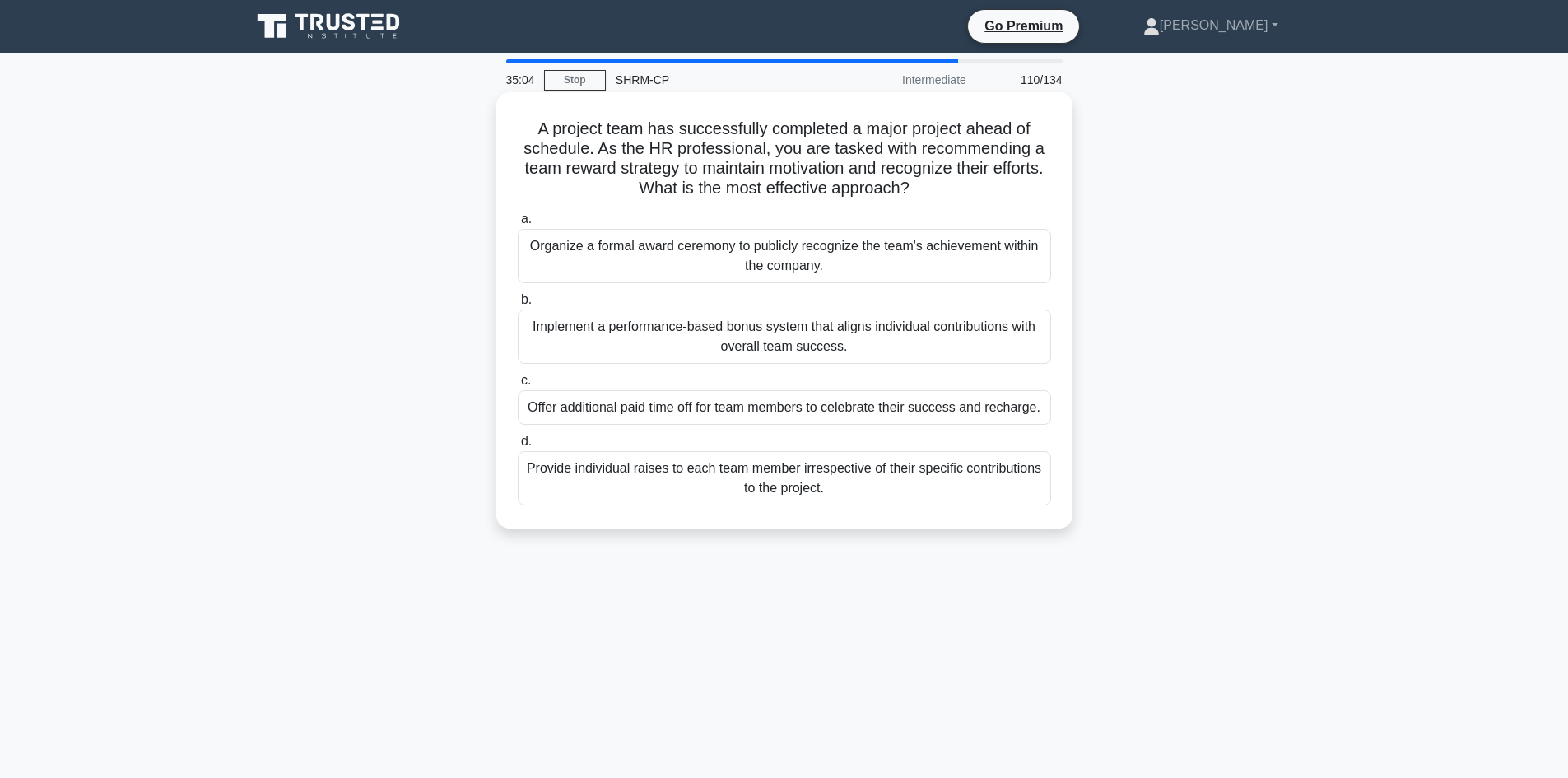
click at [805, 259] on div "Organize a formal award ceremony to publicly recognize the team's achievement w…" at bounding box center [784, 256] width 534 height 54
click at [518, 225] on input "a. Organize a formal award ceremony to publicly recognize the team's achievemen…" at bounding box center [518, 219] width 0 height 11
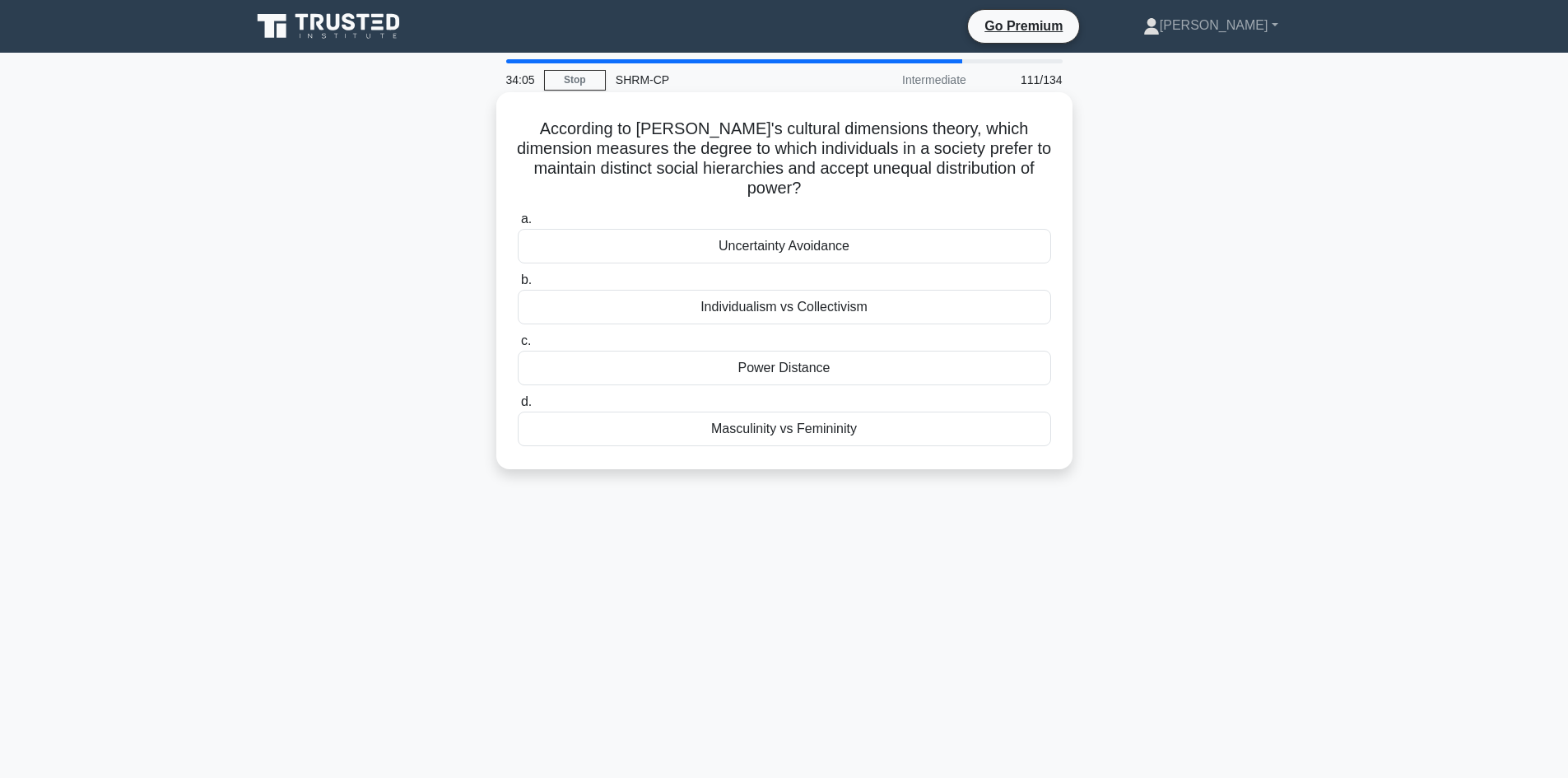
click at [793, 248] on div "Uncertainty Avoidance" at bounding box center [784, 246] width 534 height 35
click at [518, 225] on input "a. Uncertainty Avoidance" at bounding box center [518, 219] width 0 height 11
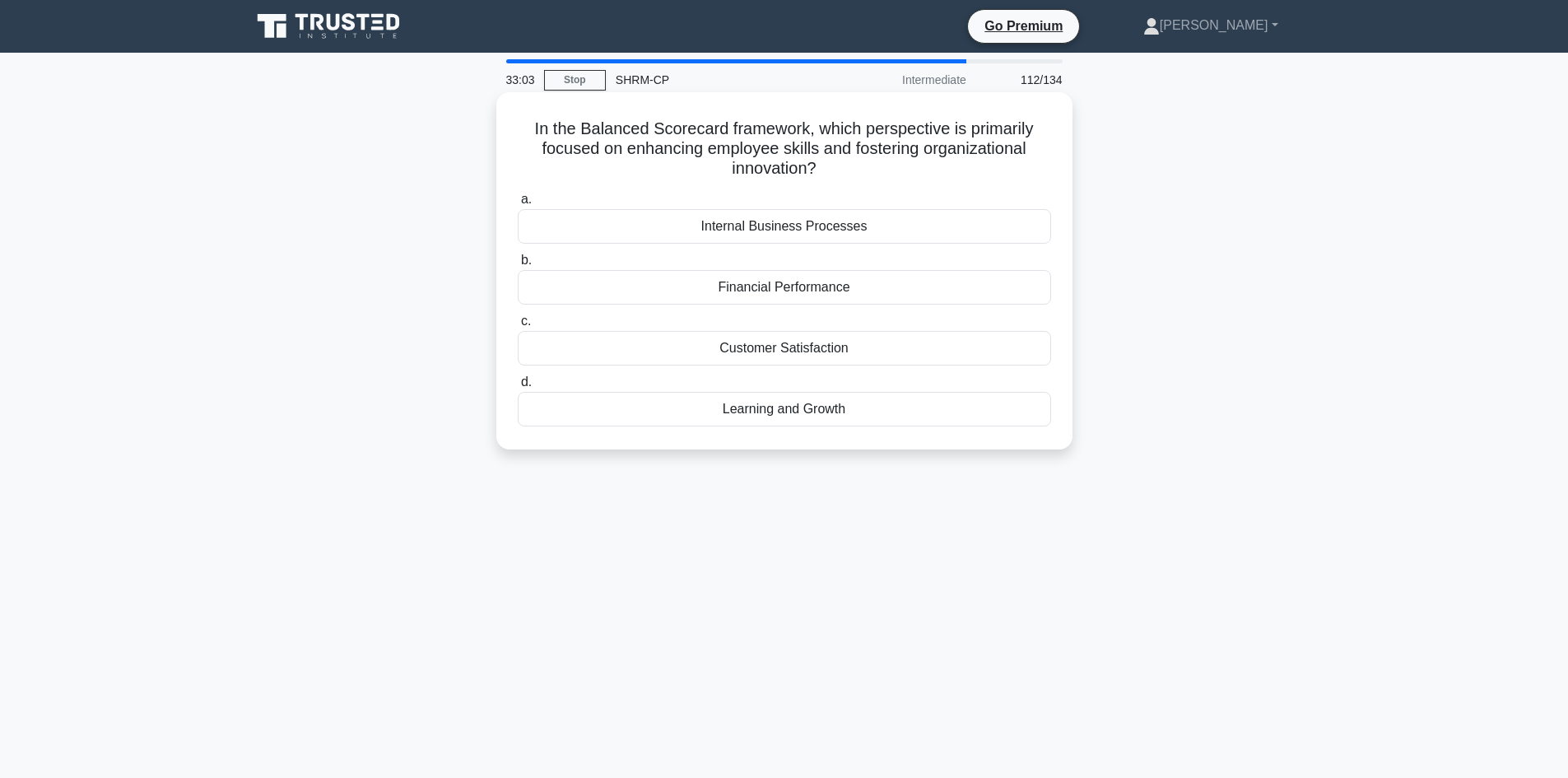
click at [792, 417] on div "Learning and Growth" at bounding box center [784, 409] width 534 height 35
click at [518, 388] on input "d. Learning and Growth" at bounding box center [518, 382] width 0 height 11
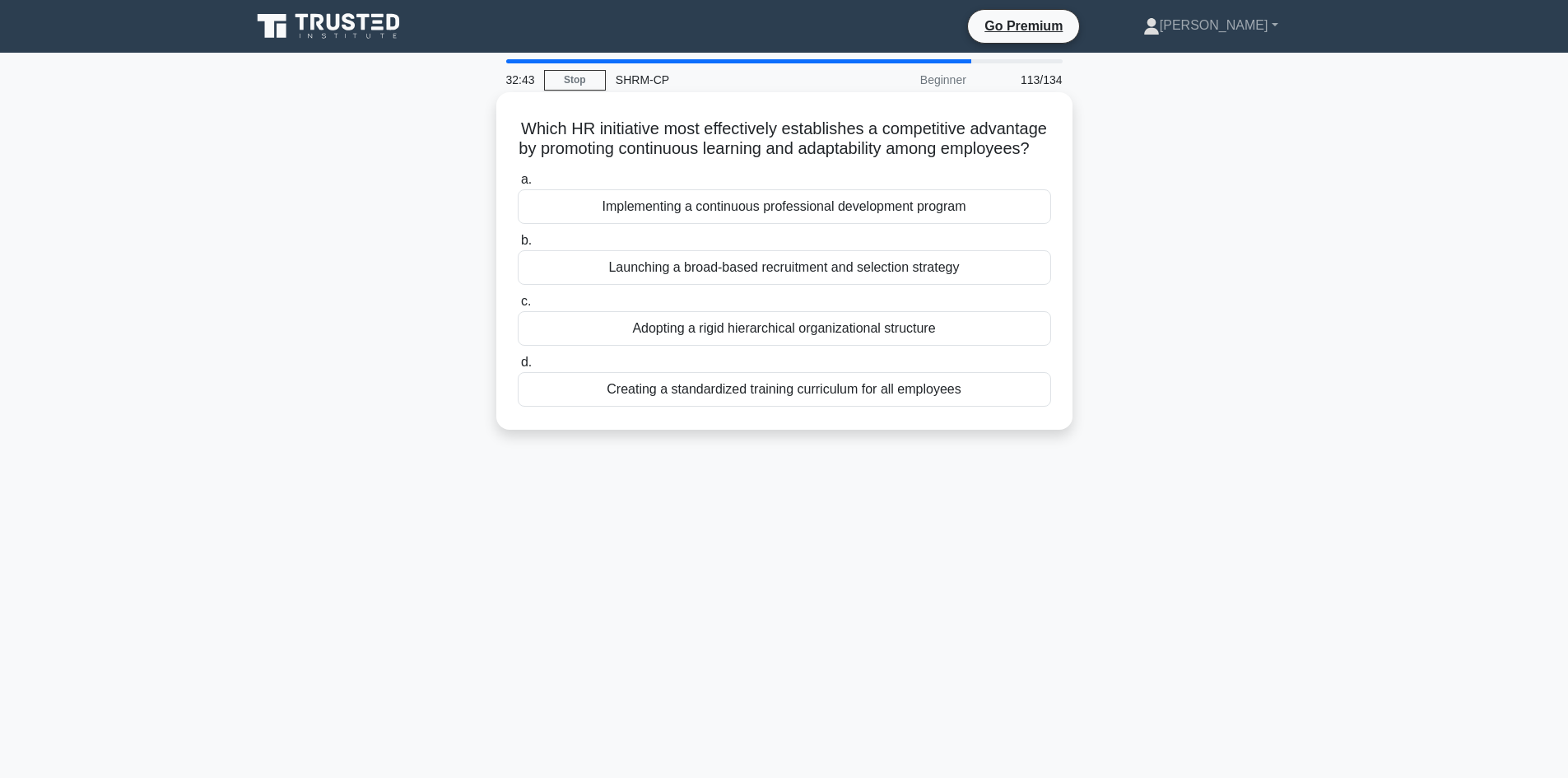
click at [742, 224] on div "Implementing a continuous professional development program" at bounding box center [784, 206] width 534 height 35
click at [518, 185] on input "a. Implementing a continuous professional development program" at bounding box center [518, 180] width 0 height 11
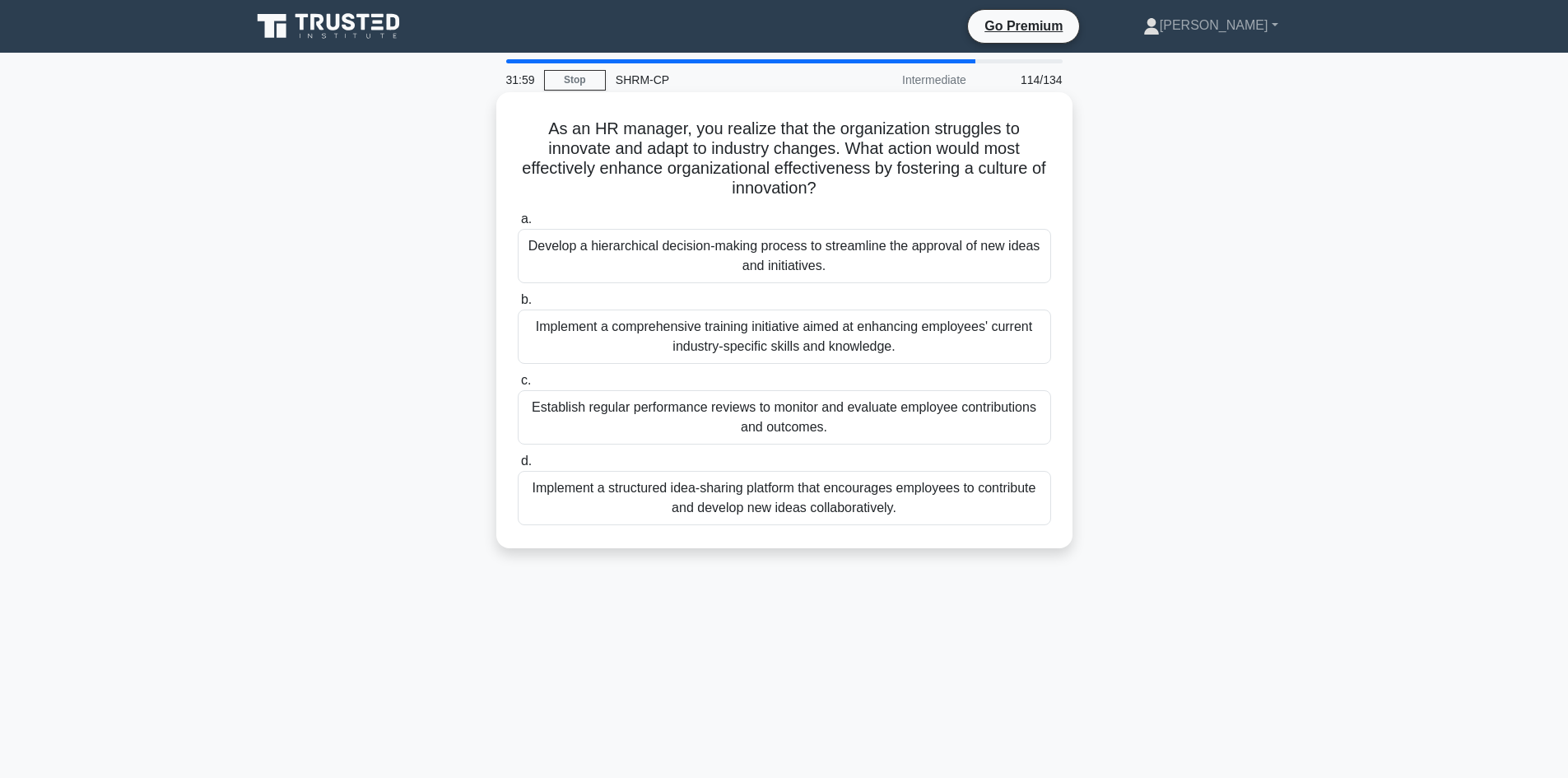
click at [748, 501] on div "Implement a structured idea-sharing platform that encourages employees to contr…" at bounding box center [784, 498] width 534 height 54
click at [518, 467] on input "d. Implement a structured idea-sharing platform that encourages employees to co…" at bounding box center [518, 462] width 0 height 11
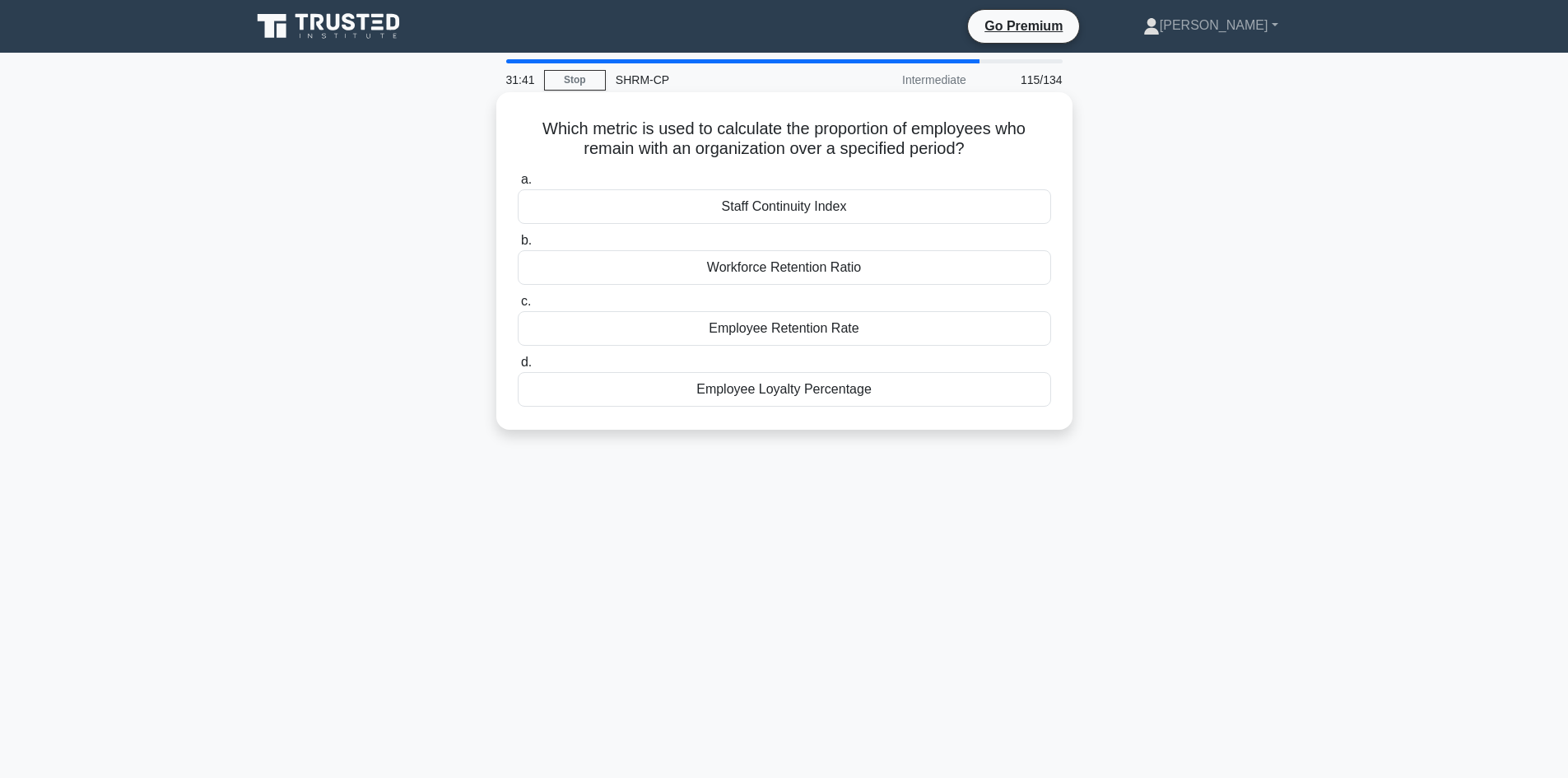
click at [843, 212] on div "Staff Continuity Index" at bounding box center [784, 206] width 534 height 35
click at [518, 185] on input "a. Staff Continuity Index" at bounding box center [518, 180] width 0 height 11
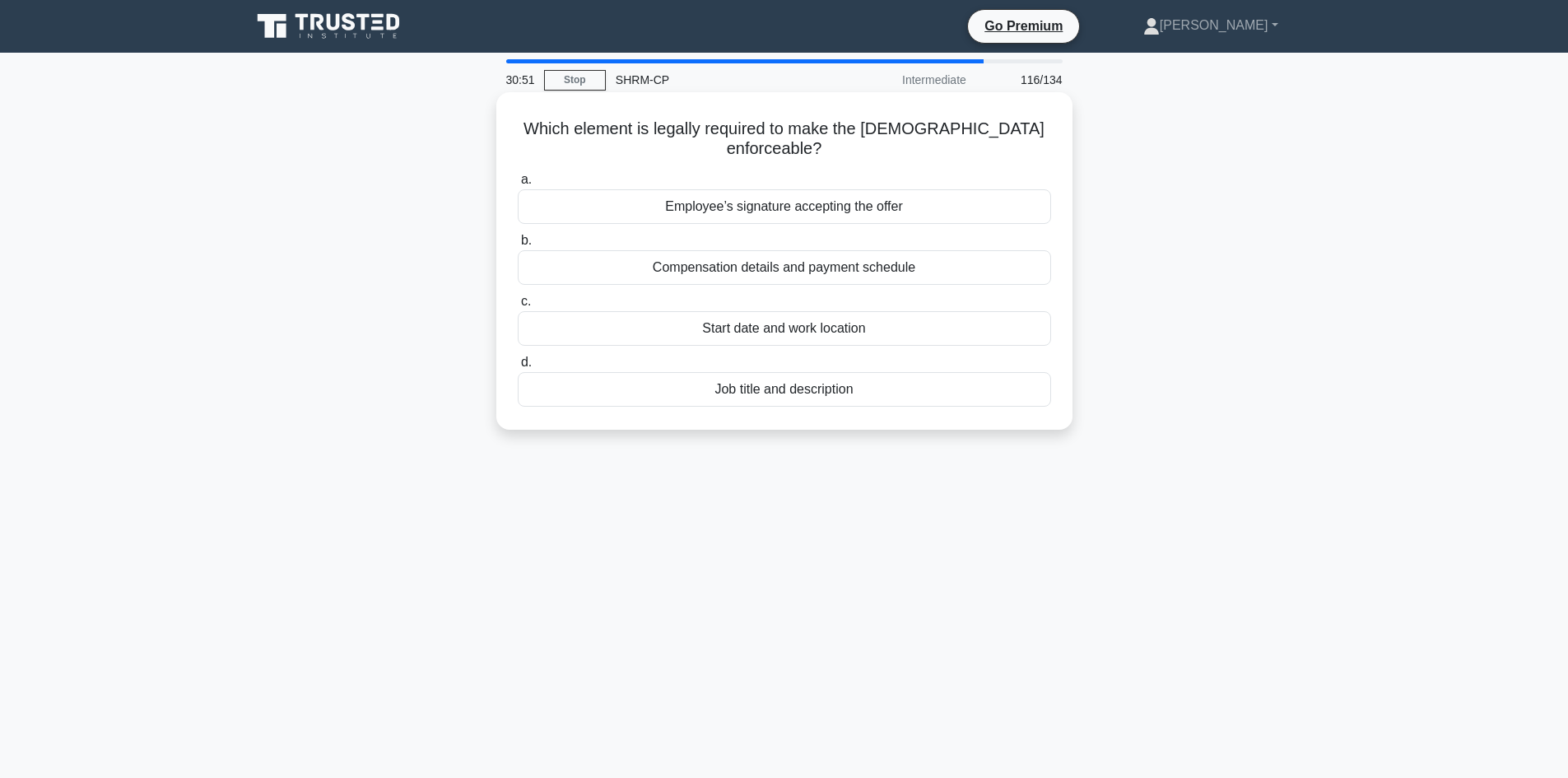
click at [810, 212] on div "Employee’s signature accepting the offer" at bounding box center [784, 206] width 534 height 35
click at [518, 185] on input "a. Employee’s signature accepting the offer" at bounding box center [518, 180] width 0 height 11
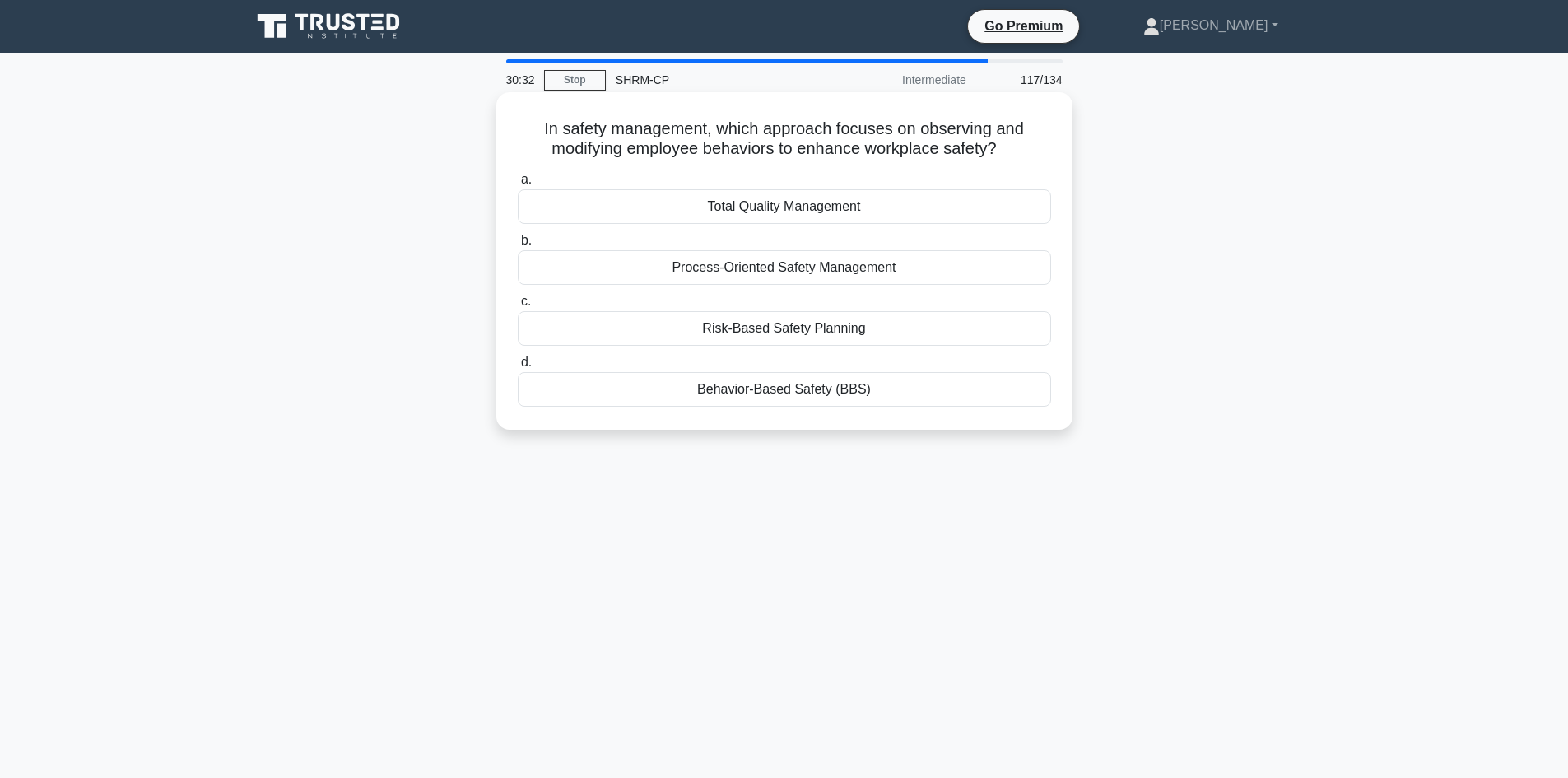
click at [784, 394] on div "Behavior-Based Safety (BBS)" at bounding box center [784, 389] width 534 height 35
click at [518, 368] on input "d. Behavior-Based Safety (BBS)" at bounding box center [518, 362] width 0 height 11
click at [758, 269] on div "Identifying criteria for evaluation" at bounding box center [784, 267] width 534 height 35
click at [518, 246] on input "b. Identifying criteria for evaluation" at bounding box center [518, 240] width 0 height 11
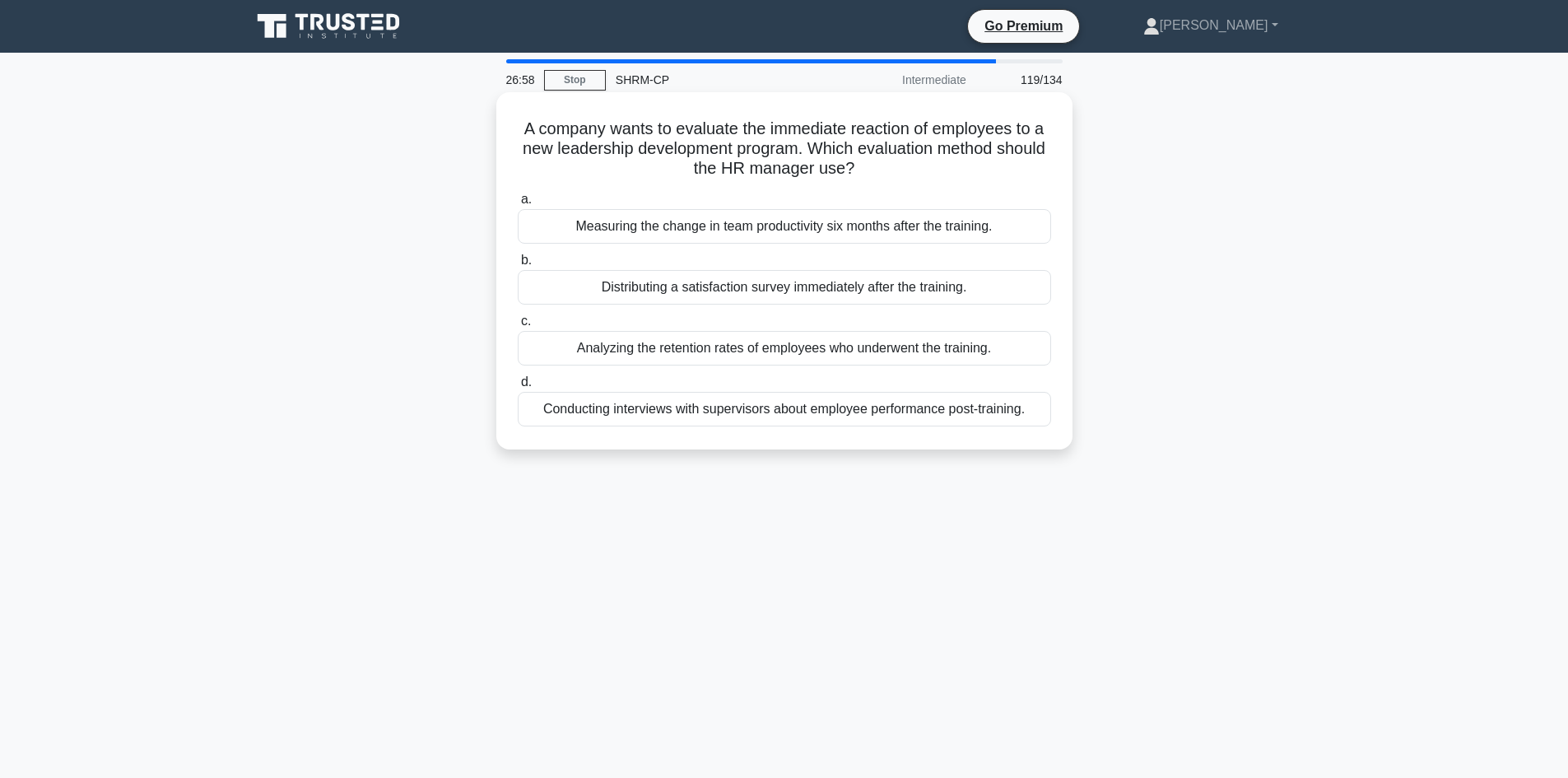
click at [796, 232] on div "Measuring the change in team productivity six months after the training." at bounding box center [784, 226] width 534 height 35
click at [518, 205] on input "a. Measuring the change in team productivity six months after the training." at bounding box center [518, 199] width 0 height 11
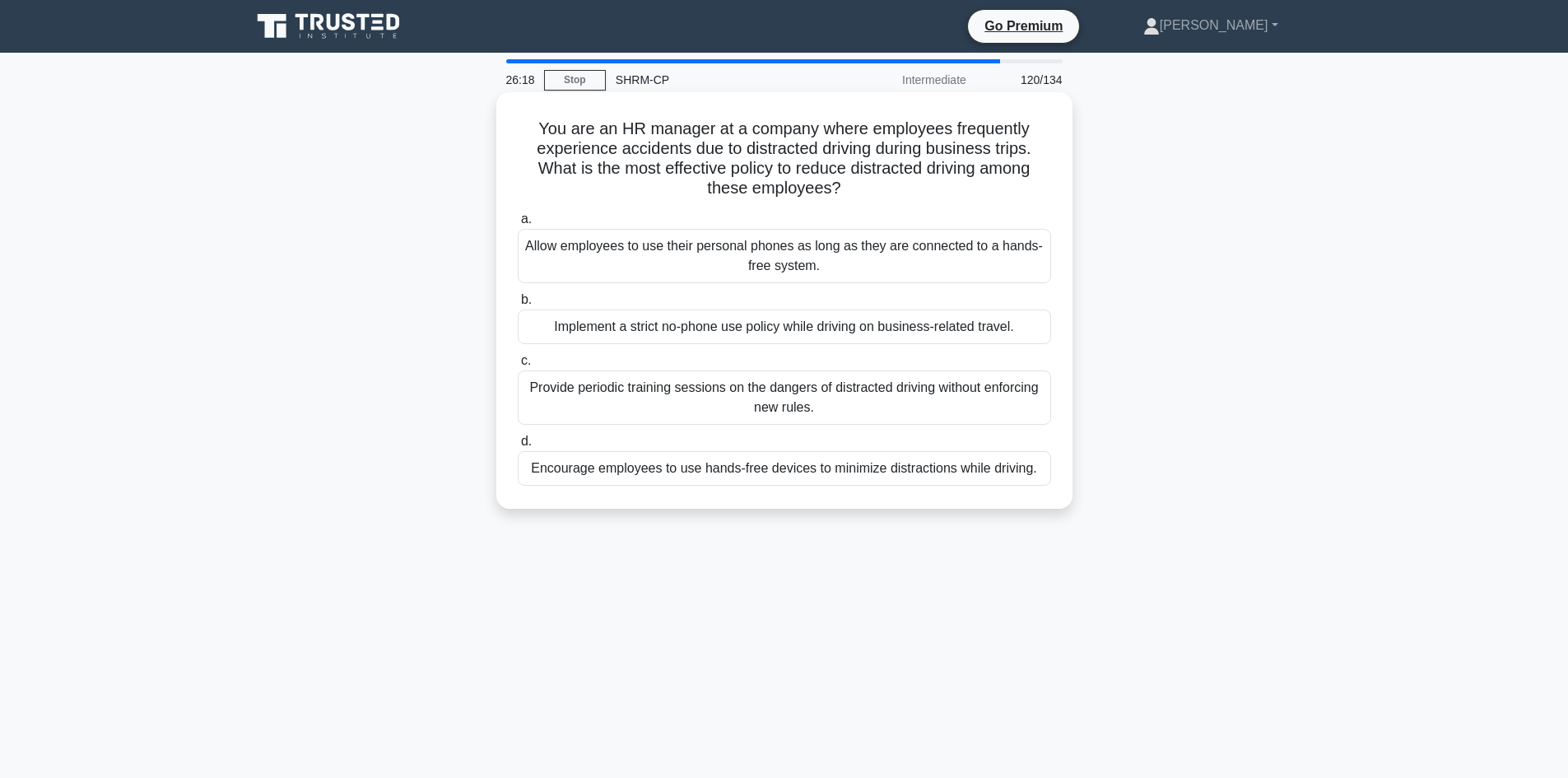
click at [788, 400] on div "Provide periodic training sessions on the dangers of distracted driving without…" at bounding box center [784, 398] width 534 height 54
click at [518, 367] on input "c. Provide periodic training sessions on the dangers of distracted driving with…" at bounding box center [518, 361] width 0 height 11
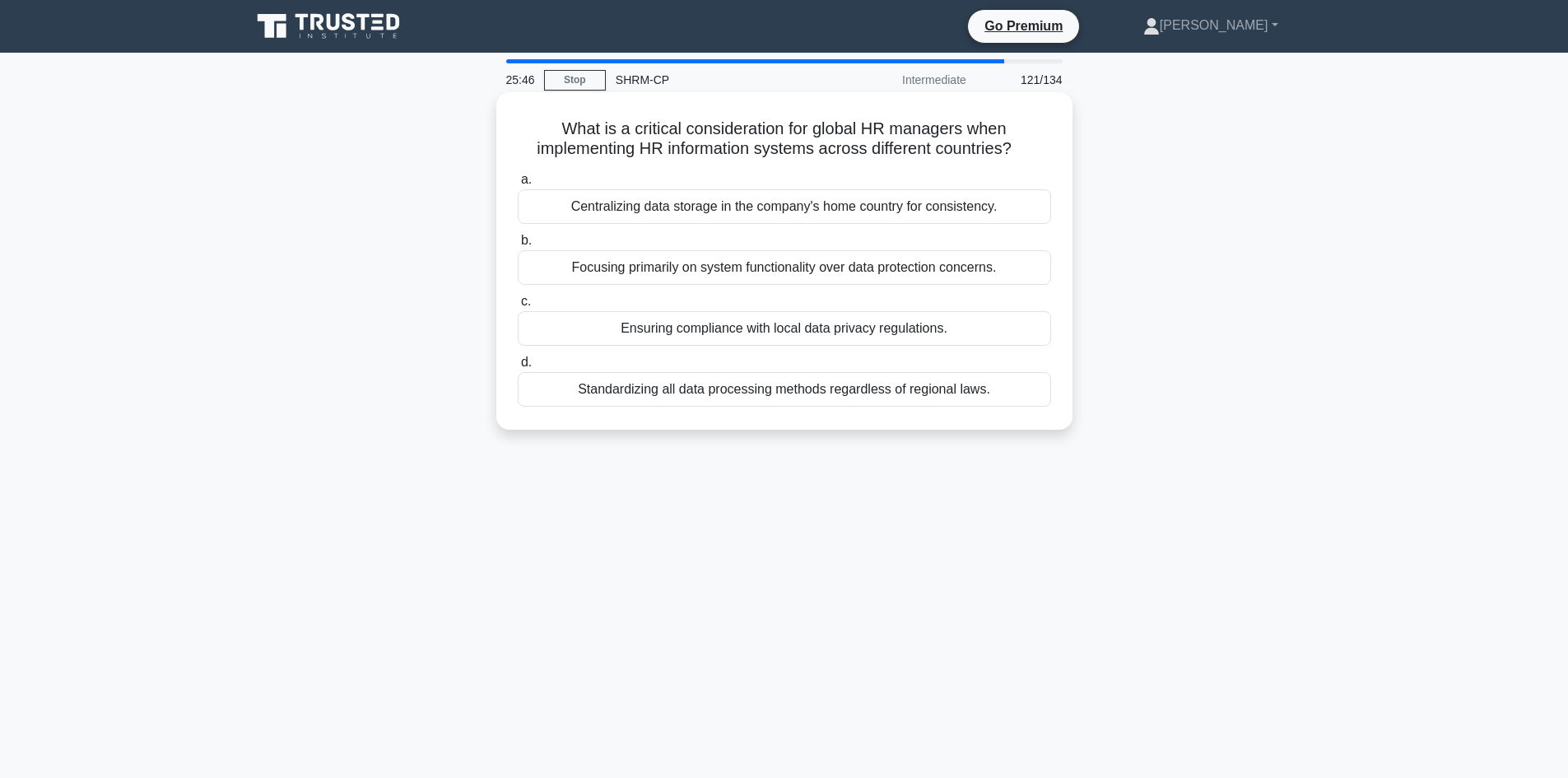
click at [788, 327] on div "Ensuring compliance with local data privacy regulations." at bounding box center [784, 328] width 534 height 35
click at [518, 307] on input "c. Ensuring compliance with local data privacy regulations." at bounding box center [518, 301] width 0 height 11
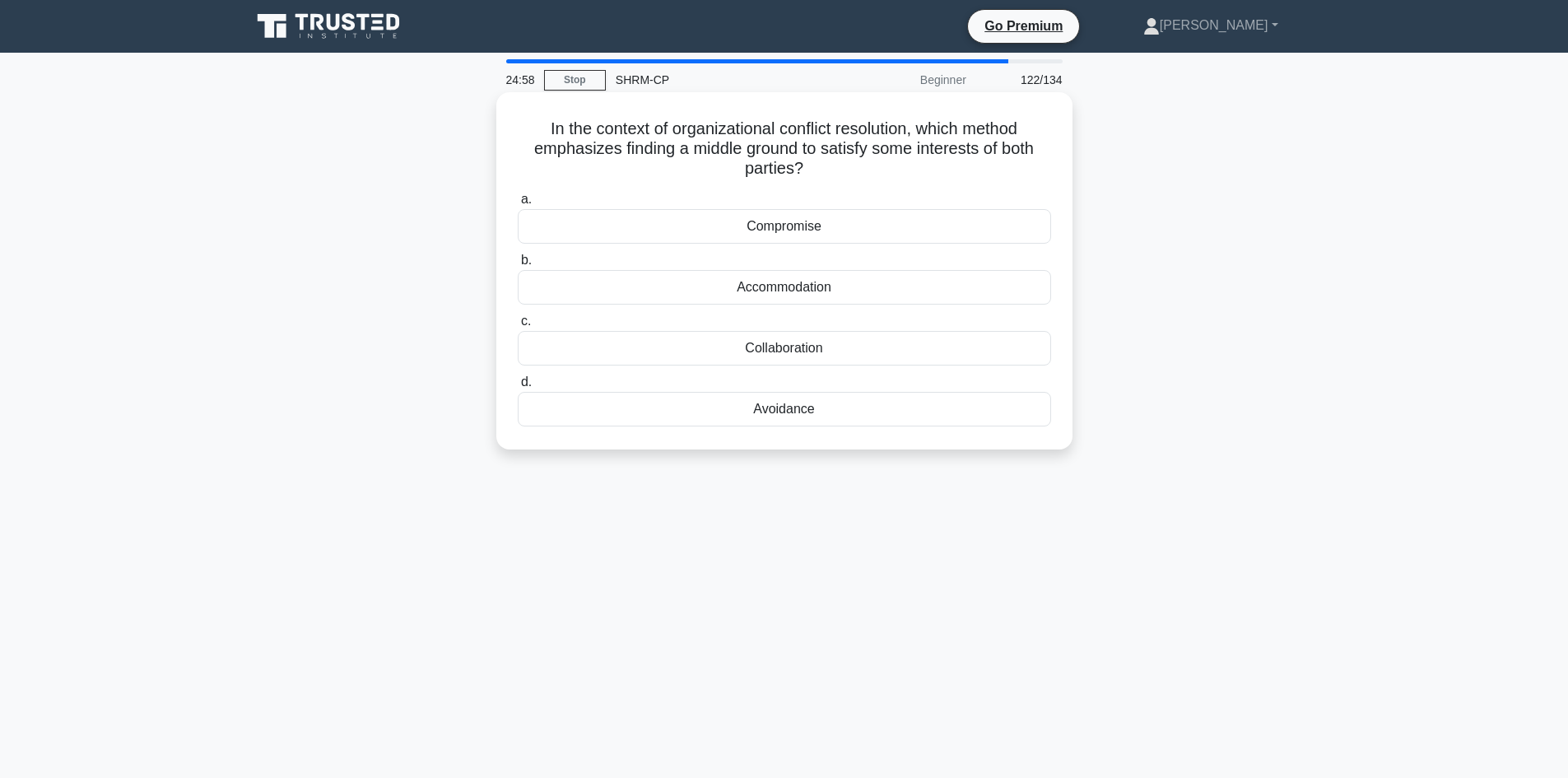
click at [794, 351] on div "Collaboration" at bounding box center [784, 348] width 534 height 35
click at [819, 345] on div "Collaboration" at bounding box center [784, 348] width 534 height 35
click at [518, 327] on input "c. Collaboration" at bounding box center [518, 322] width 0 height 11
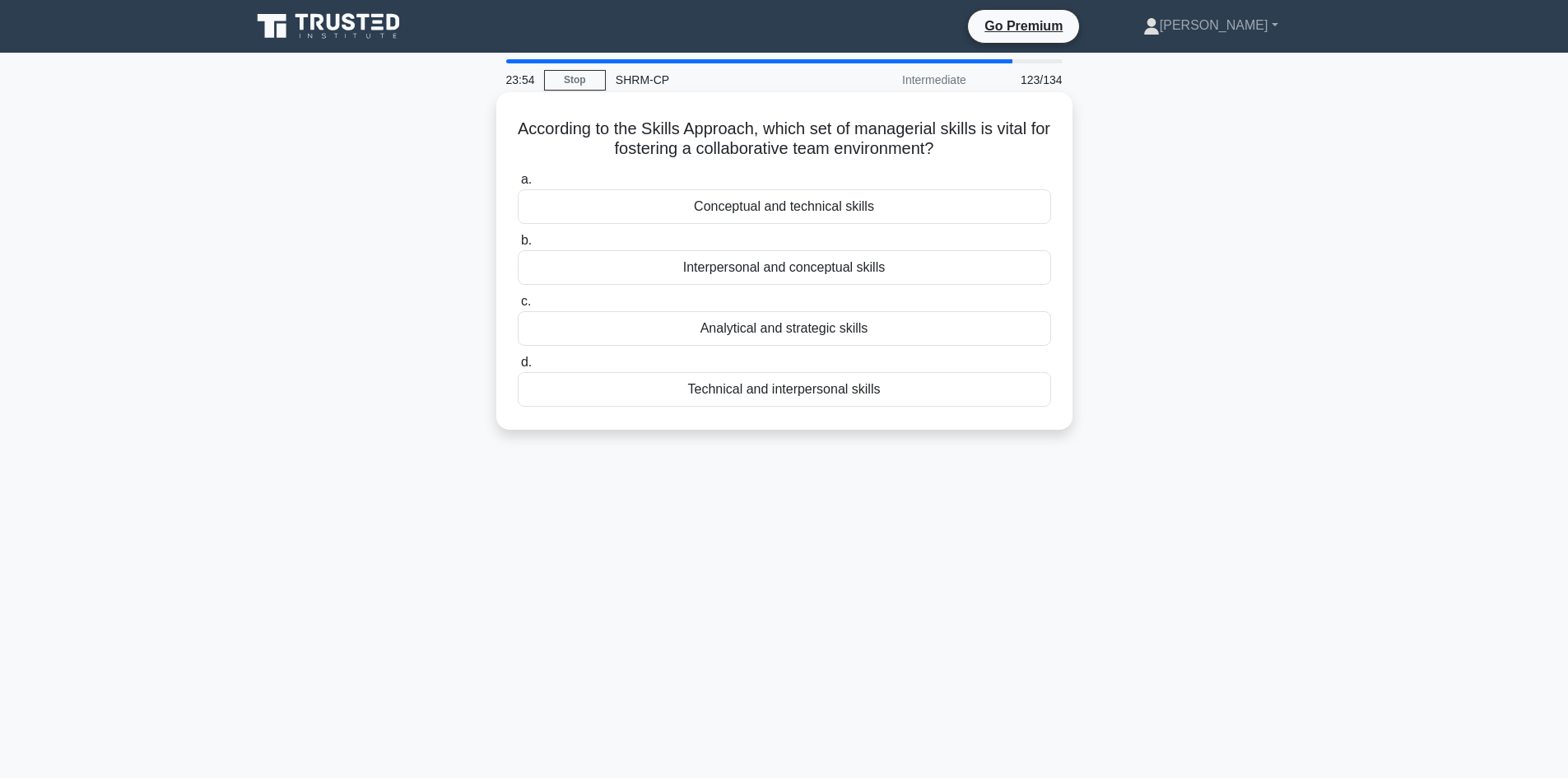
click at [818, 272] on div "Interpersonal and conceptual skills" at bounding box center [784, 267] width 534 height 35
click at [518, 246] on input "b. Interpersonal and conceptual skills" at bounding box center [518, 240] width 0 height 11
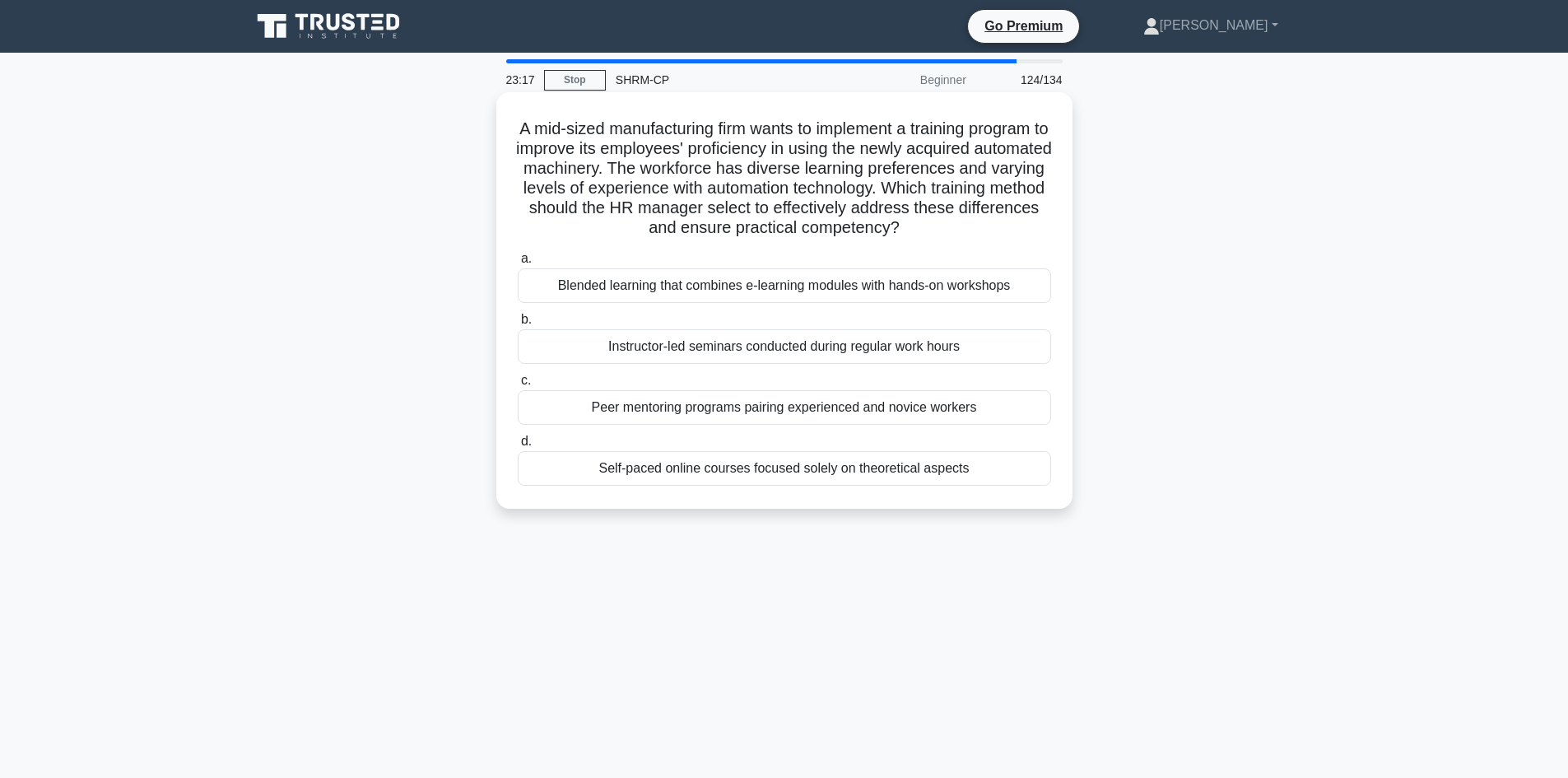
click at [803, 303] on div "Blended learning that combines e-learning modules with hands-on workshops" at bounding box center [784, 285] width 534 height 35
click at [518, 264] on input "a. Blended learning that combines e-learning modules with hands-on workshops" at bounding box center [518, 259] width 0 height 11
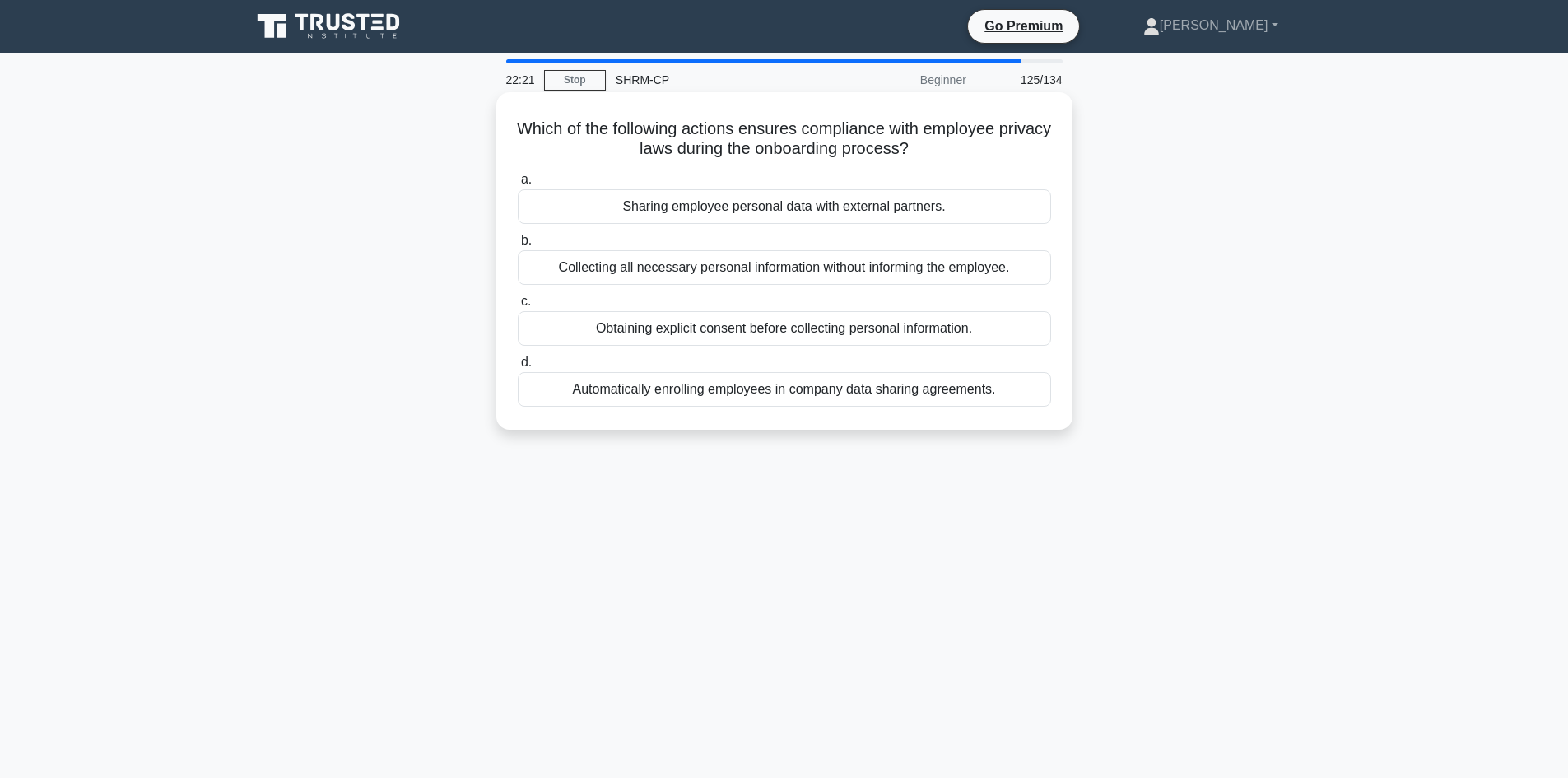
click at [769, 334] on div "Obtaining explicit consent before collecting personal information." at bounding box center [784, 328] width 534 height 35
click at [518, 307] on input "c. Obtaining explicit consent before collecting personal information." at bounding box center [518, 301] width 0 height 11
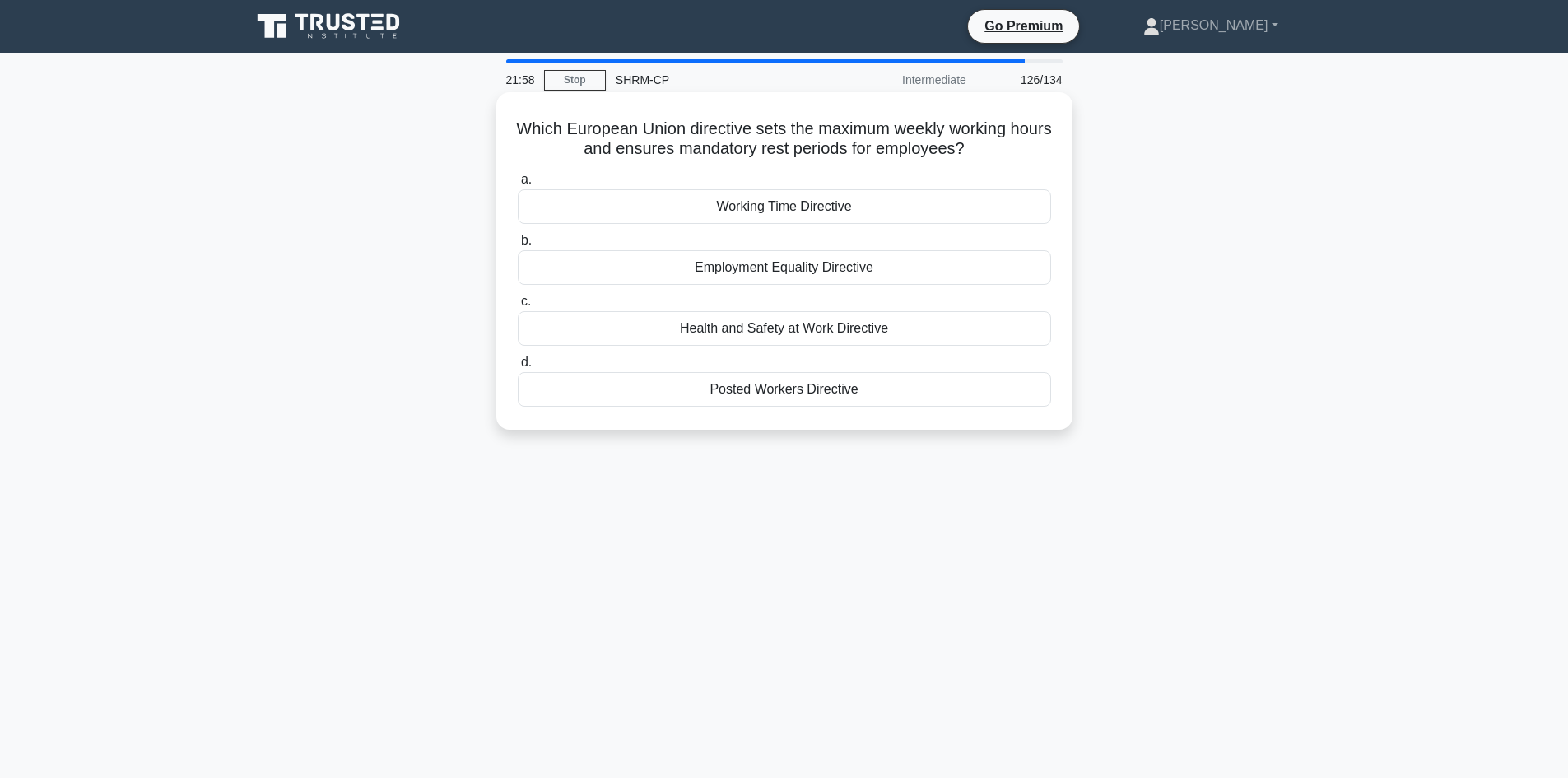
click at [781, 207] on div "Working Time Directive" at bounding box center [784, 206] width 534 height 35
click at [518, 185] on input "a. Working Time Directive" at bounding box center [518, 180] width 0 height 11
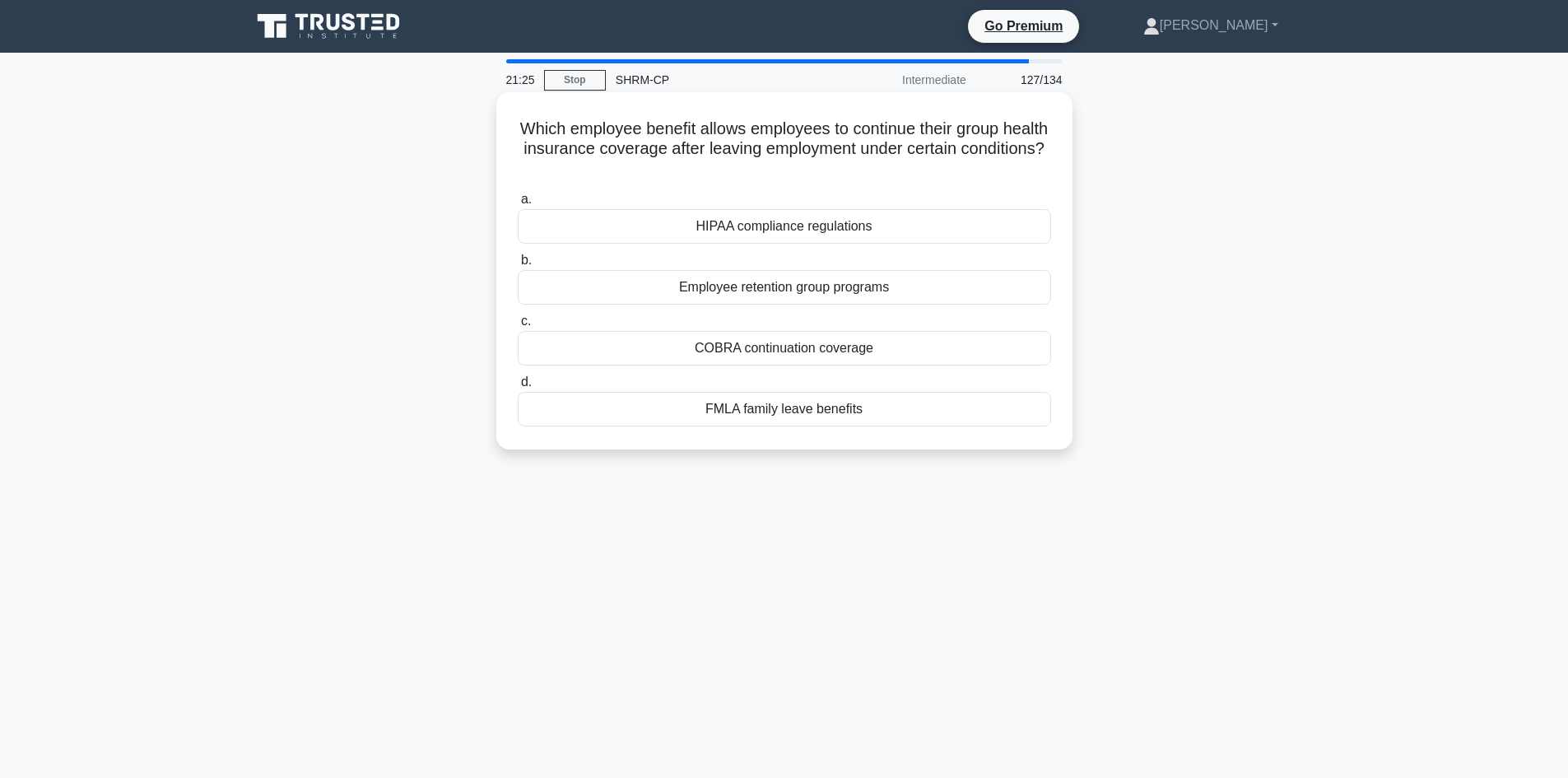
click at [769, 351] on div "COBRA continuation coverage" at bounding box center [784, 348] width 534 height 35
click at [518, 327] on input "c. COBRA continuation coverage" at bounding box center [518, 322] width 0 height 11
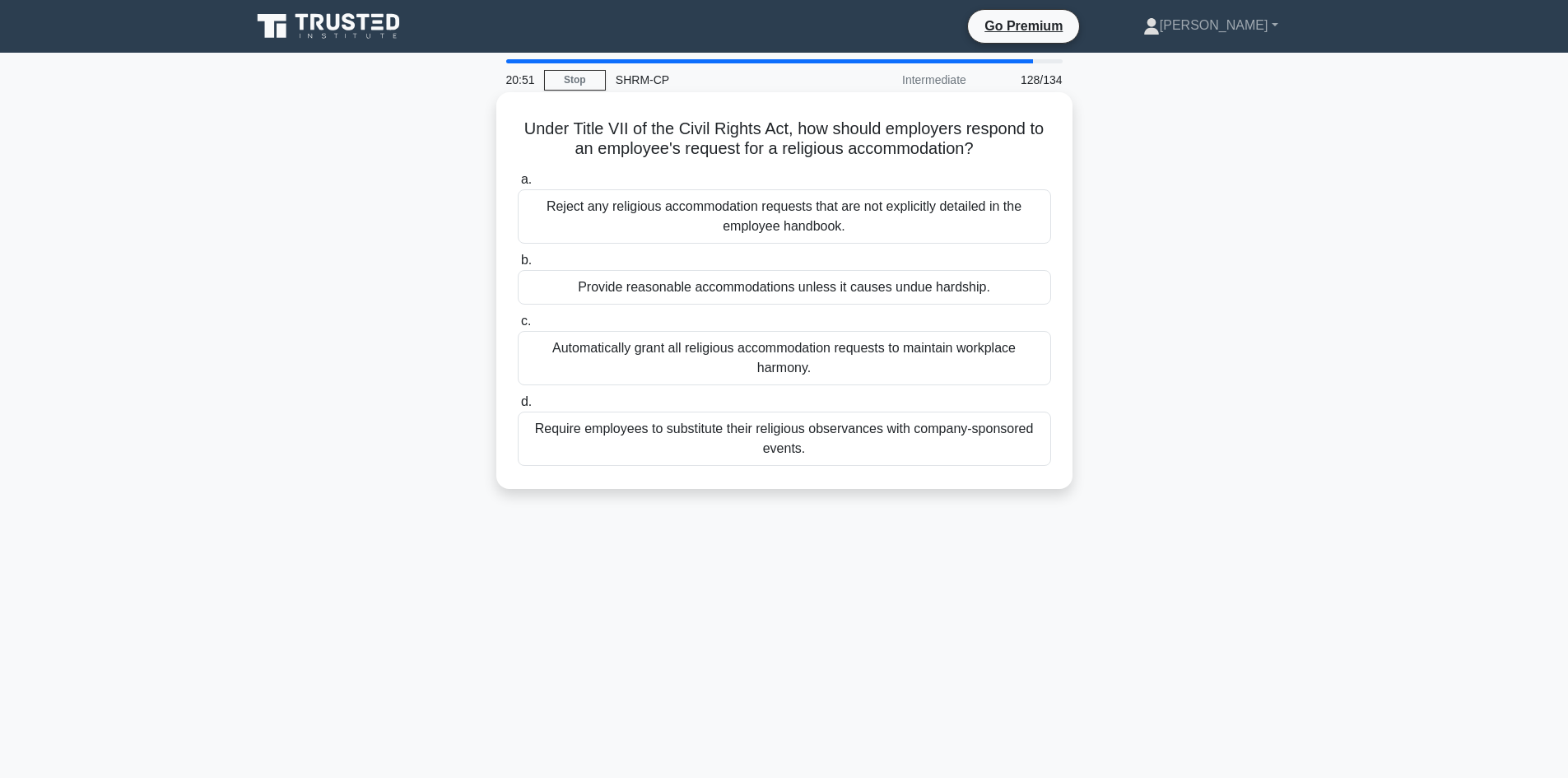
click at [764, 296] on div "Provide reasonable accommodations unless it causes undue hardship." at bounding box center [784, 287] width 534 height 35
click at [518, 266] on input "b. Provide reasonable accommodations unless it causes undue hardship." at bounding box center [518, 260] width 0 height 11
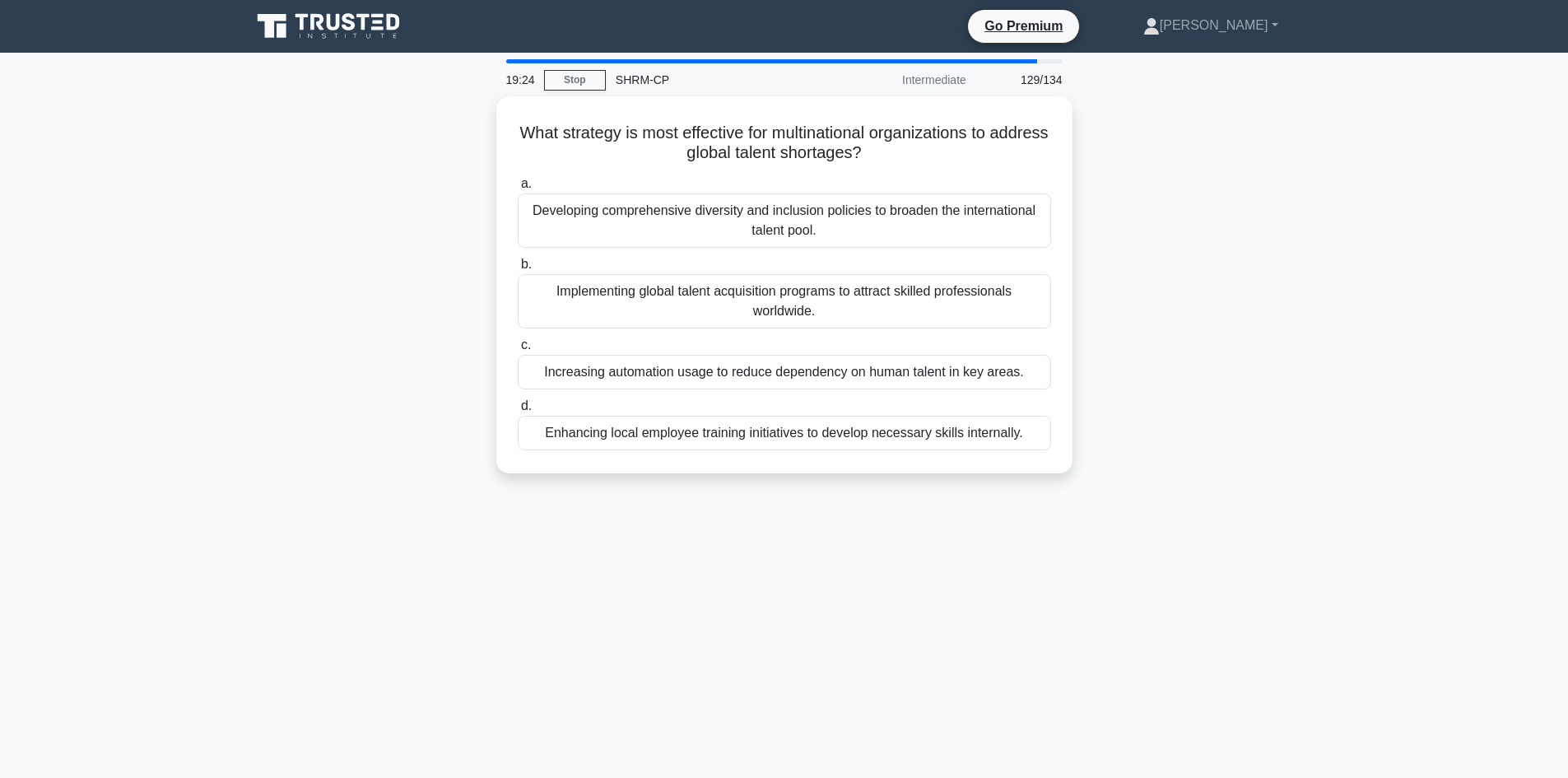
click at [764, 297] on div "Implementing global talent acquisition programs to attract skilled professional…" at bounding box center [784, 301] width 534 height 54
click at [518, 270] on input "b. Implementing global talent acquisition programs to attract skilled professio…" at bounding box center [518, 265] width 0 height 11
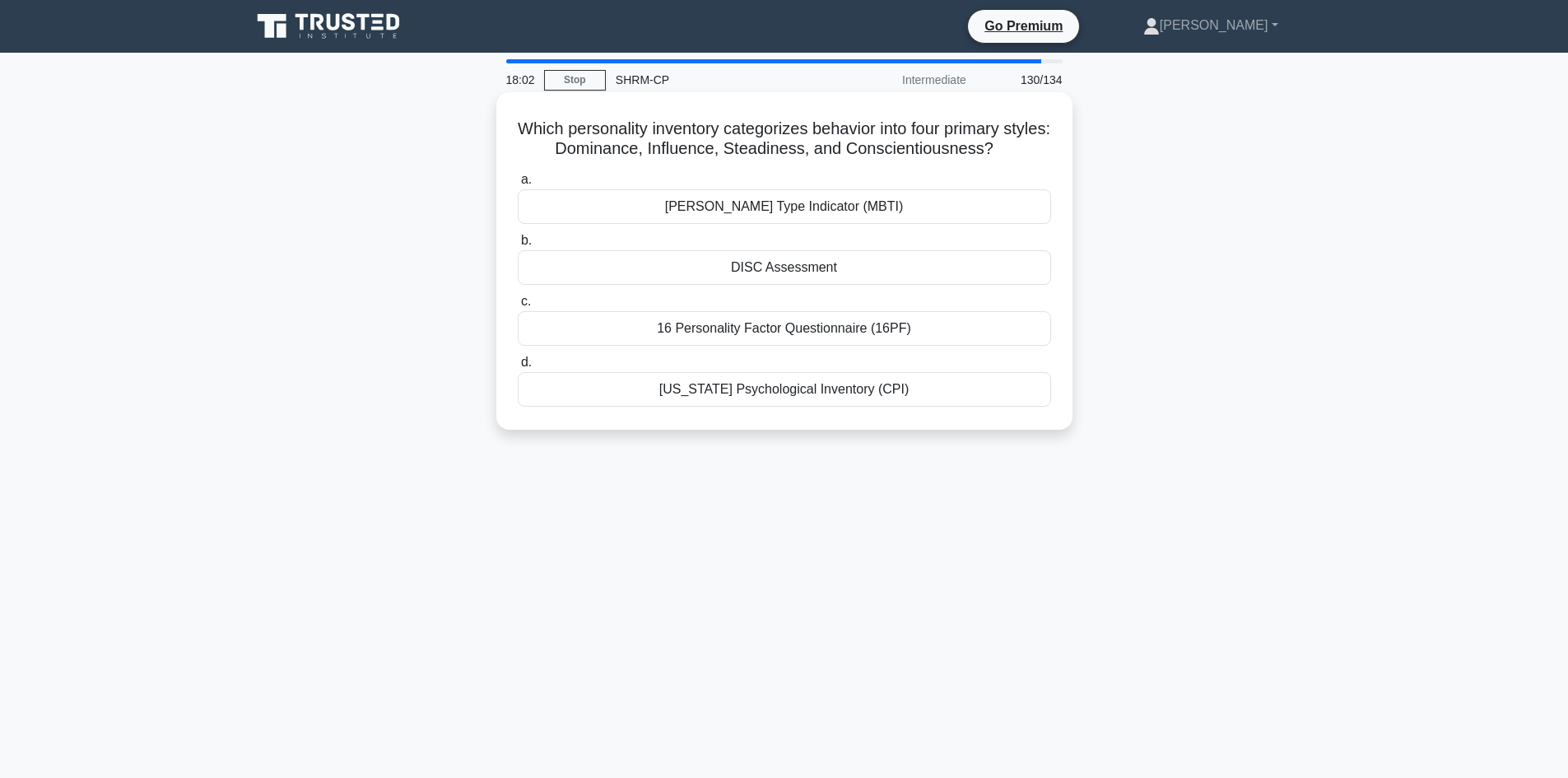
click at [790, 392] on div "[US_STATE] Psychological Inventory (CPI)" at bounding box center [784, 389] width 534 height 35
click at [518, 368] on input "d. [US_STATE] Psychological Inventory (CPI)" at bounding box center [518, 362] width 0 height 11
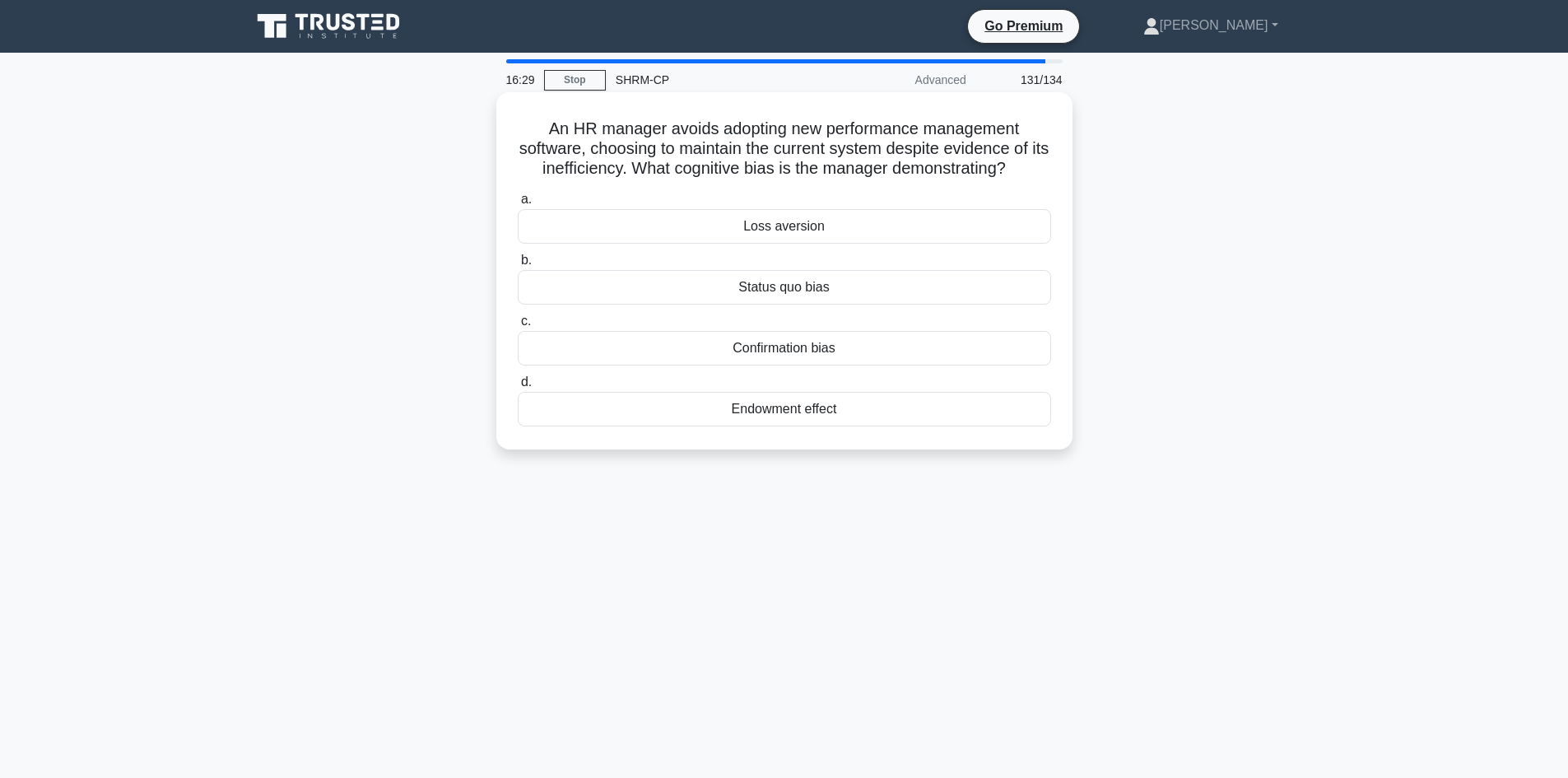
click at [815, 293] on div "Status quo bias" at bounding box center [784, 287] width 534 height 35
click at [518, 266] on input "b. Status quo bias" at bounding box center [518, 260] width 0 height 11
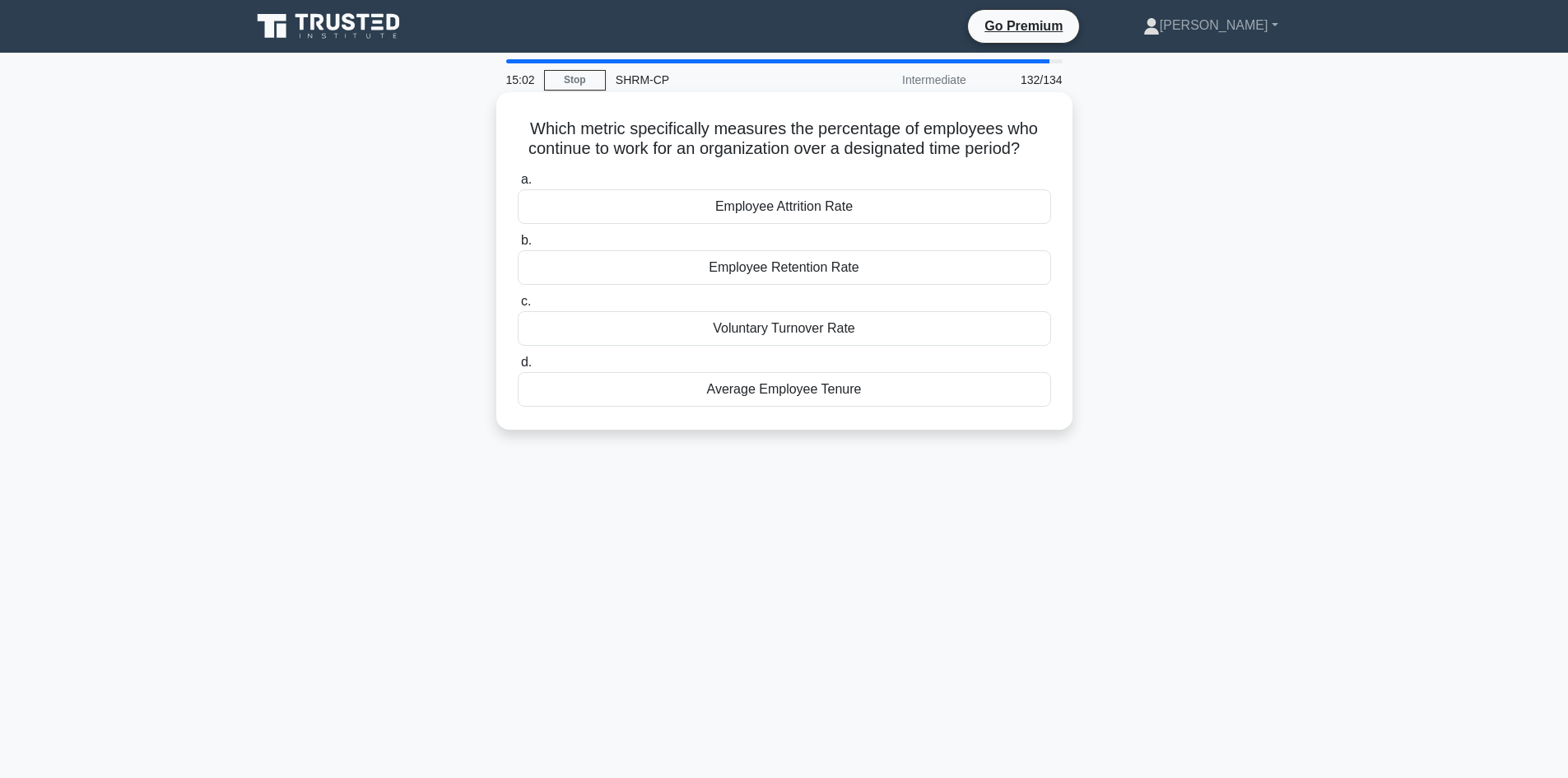
click at [774, 277] on div "Employee Retention Rate" at bounding box center [784, 267] width 534 height 35
click at [518, 246] on input "b. Employee Retention Rate" at bounding box center [518, 240] width 0 height 11
click at [774, 224] on div "Cultural differences" at bounding box center [784, 206] width 534 height 35
click at [518, 185] on input "a. Cultural differences" at bounding box center [518, 180] width 0 height 11
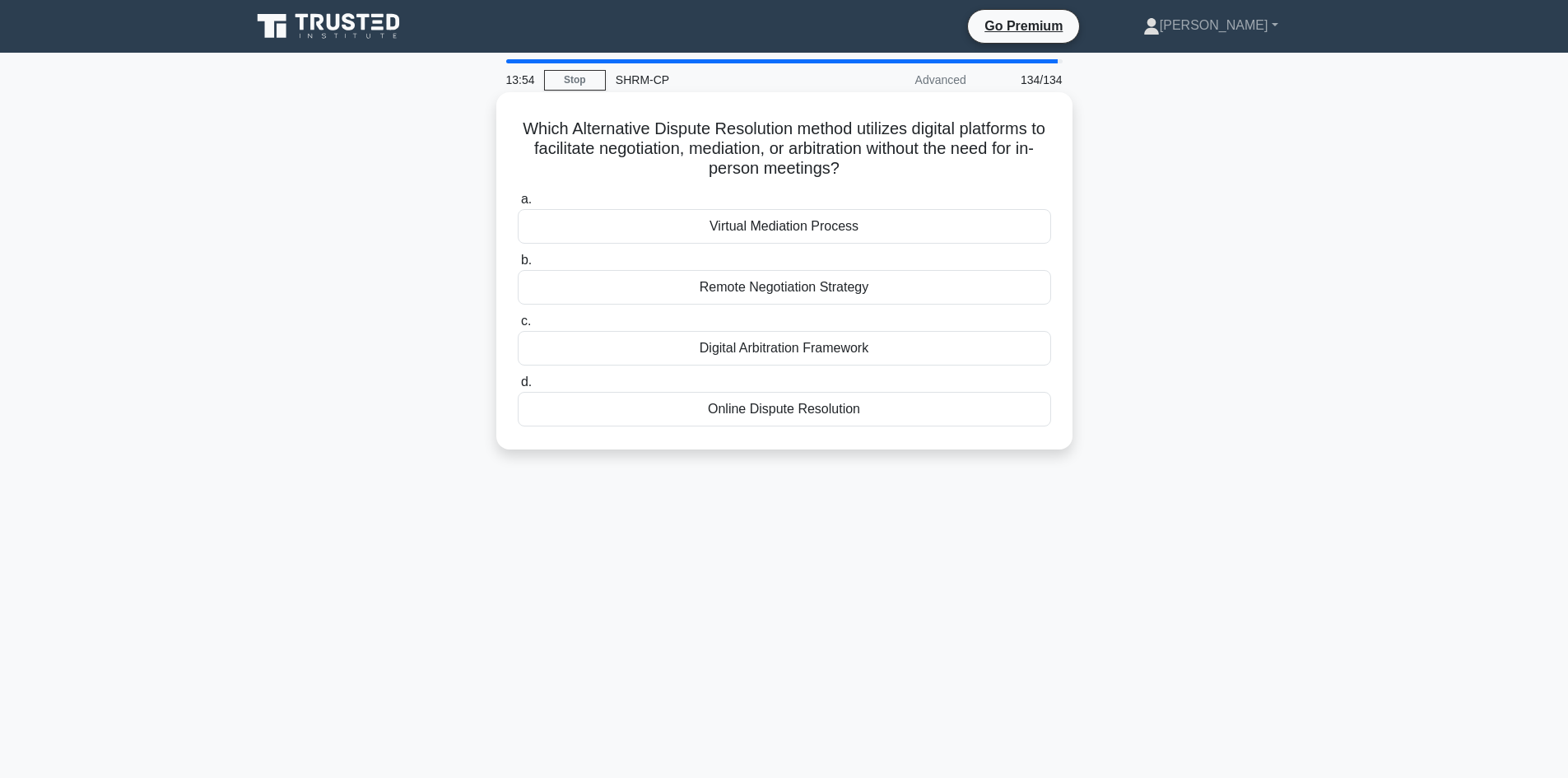
click at [811, 291] on div "Remote Negotiation Strategy" at bounding box center [784, 287] width 534 height 35
click at [518, 266] on input "b. Remote Negotiation Strategy" at bounding box center [518, 260] width 0 height 11
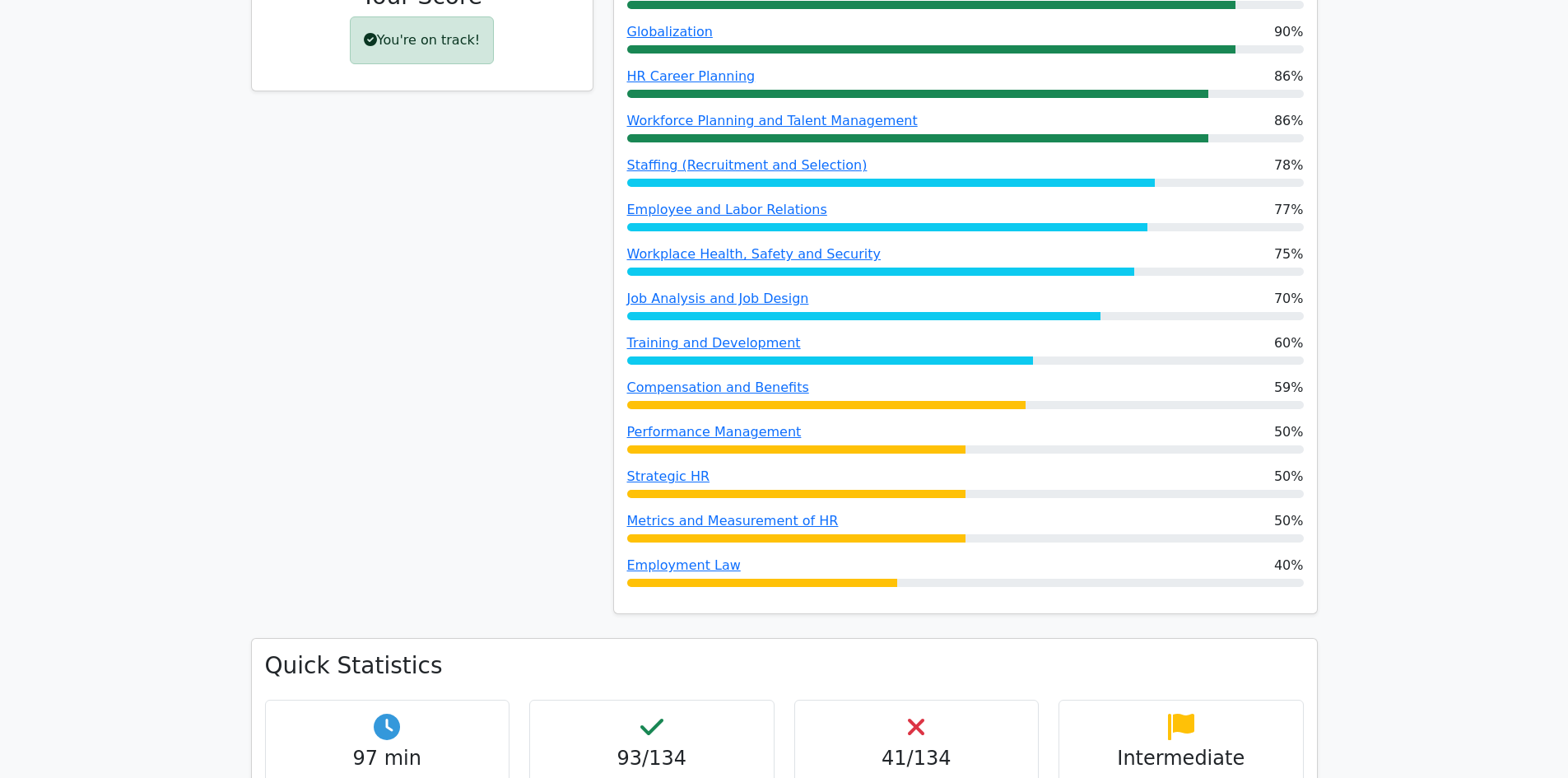
scroll to position [823, 0]
